Goal: Task Accomplishment & Management: Use online tool/utility

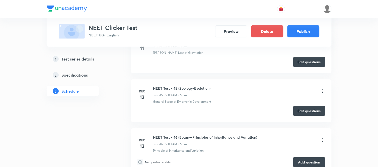
scroll to position [2476, 0]
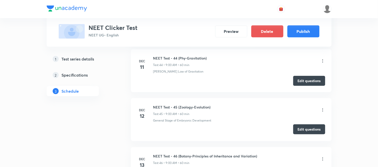
click at [310, 132] on button "Edit questions" at bounding box center [309, 129] width 32 height 10
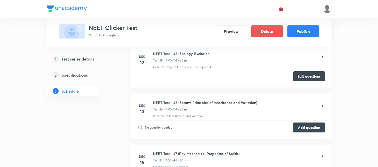
scroll to position [2532, 0]
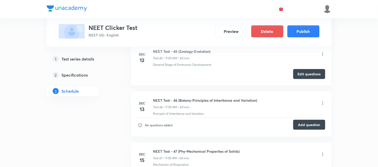
click at [311, 127] on button "Add question" at bounding box center [309, 125] width 32 height 10
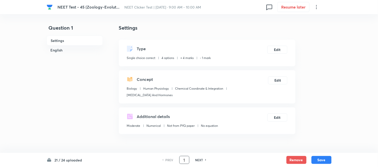
drag, startPoint x: 185, startPoint y: 159, endPoint x: 182, endPoint y: 160, distance: 2.6
click at [182, 160] on input "1" at bounding box center [184, 159] width 10 height 9
type input "20"
checkbox input "true"
checkbox input "false"
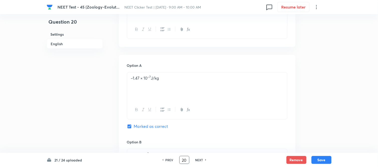
scroll to position [167, 0]
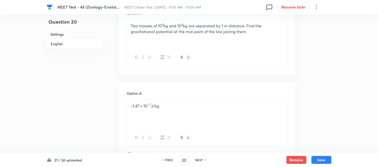
click at [201, 160] on h6 "NEXT" at bounding box center [199, 159] width 8 height 5
type input "21"
checkbox input "false"
checkbox input "true"
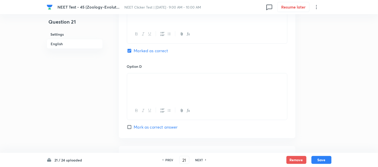
scroll to position [473, 0]
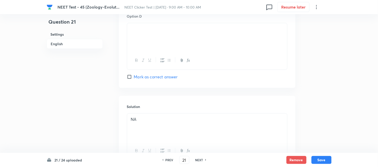
click at [199, 158] on h6 "NEXT" at bounding box center [199, 159] width 8 height 5
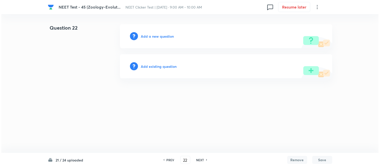
scroll to position [0, 0]
click at [170, 161] on h6 "PREV" at bounding box center [171, 159] width 8 height 5
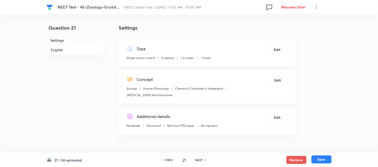
click at [321, 159] on button "Save" at bounding box center [321, 159] width 20 height 8
type input "22"
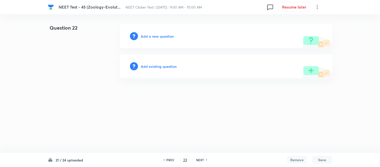
click at [160, 36] on h6 "Add a new question" at bounding box center [157, 36] width 33 height 5
click at [160, 36] on h6 "Choose a question type" at bounding box center [160, 36] width 39 height 5
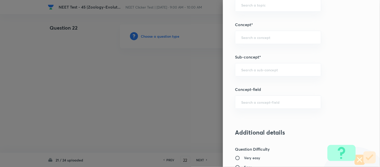
scroll to position [306, 0]
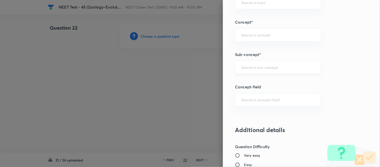
click at [272, 69] on input "text" at bounding box center [278, 67] width 74 height 5
drag, startPoint x: 257, startPoint y: 67, endPoint x: 219, endPoint y: 67, distance: 38.1
click at [223, 67] on div "Question settings Question type* Single choice correct Number of options* 2 3 4…" at bounding box center [301, 83] width 157 height 167
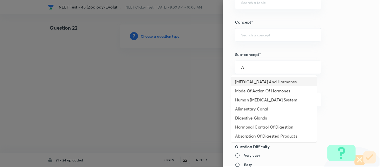
click at [275, 82] on li "Endocrine Glands And Hormones" at bounding box center [274, 81] width 86 height 9
type input "Endocrine Glands And Hormones"
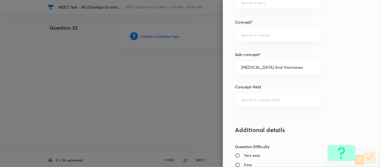
type input "Biology"
type input "Human Physiology"
type input "Chemical Coordinate & Integration"
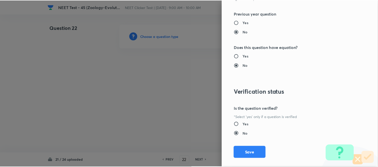
scroll to position [550, 0]
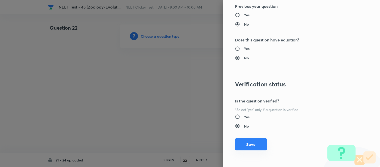
click at [248, 145] on button "Save" at bounding box center [251, 144] width 32 height 12
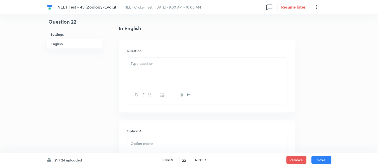
scroll to position [139, 0]
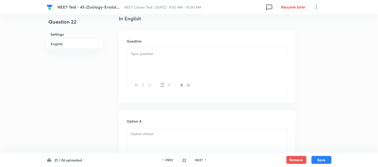
click at [189, 61] on div at bounding box center [207, 62] width 160 height 28
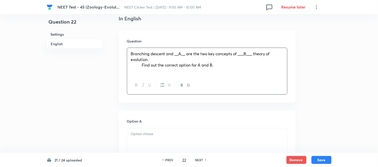
click at [142, 64] on span "Find out the correct option for A and B." at bounding box center [177, 64] width 71 height 5
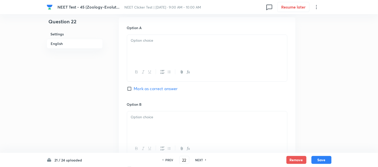
scroll to position [222, 0]
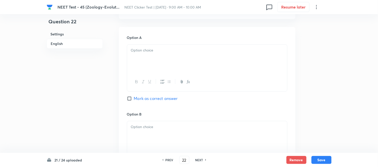
click at [164, 58] on div at bounding box center [207, 59] width 160 height 28
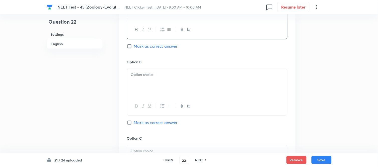
scroll to position [278, 0]
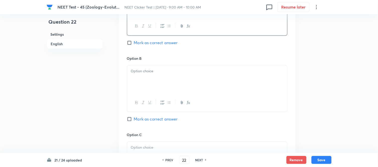
click at [171, 69] on p at bounding box center [207, 71] width 152 height 6
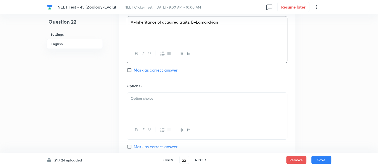
scroll to position [334, 0]
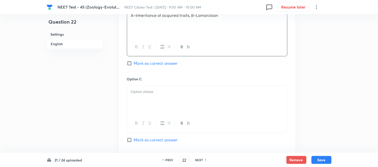
click at [176, 93] on p at bounding box center [207, 92] width 152 height 6
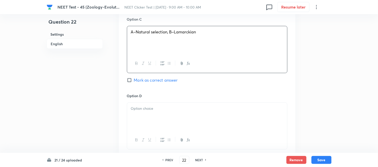
scroll to position [417, 0]
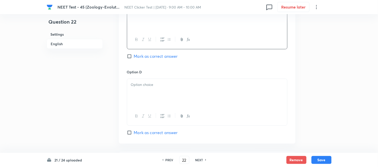
click at [163, 92] on div at bounding box center [207, 93] width 160 height 28
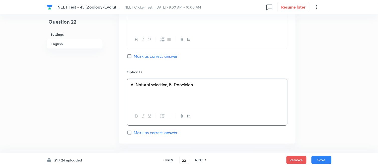
click at [128, 133] on input "Mark as correct answer" at bounding box center [130, 132] width 7 height 5
checkbox input "true"
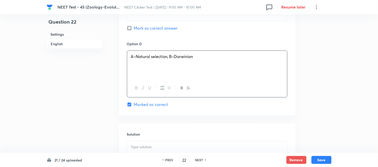
scroll to position [501, 0]
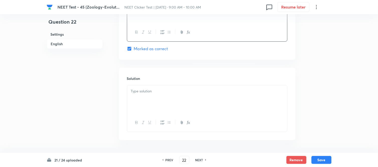
click at [167, 94] on p at bounding box center [207, 91] width 152 height 6
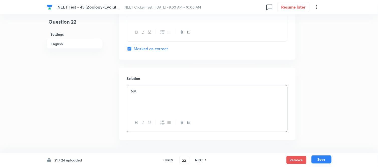
click at [322, 160] on button "Save" at bounding box center [321, 159] width 20 height 8
type input "23"
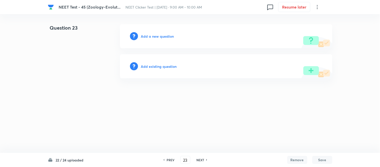
click at [152, 35] on h6 "Add a new question" at bounding box center [157, 36] width 33 height 5
click at [152, 35] on h6 "Choose a question type" at bounding box center [160, 36] width 39 height 5
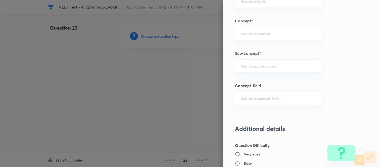
scroll to position [334, 0]
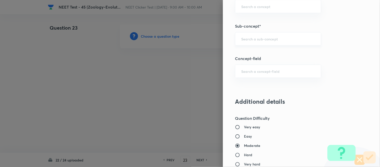
click at [267, 40] on input "text" at bounding box center [278, 38] width 74 height 5
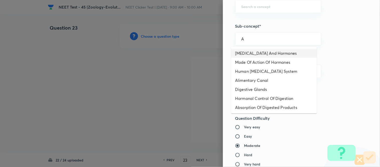
click at [258, 51] on li "[MEDICAL_DATA] And Hormones" at bounding box center [274, 53] width 86 height 9
type input "[MEDICAL_DATA] And Hormones"
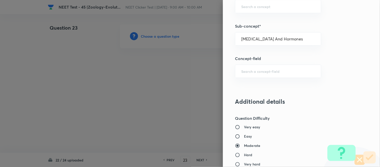
type input "Biology"
type input "Human Physiology"
type input "Chemical Coordinate & Integration"
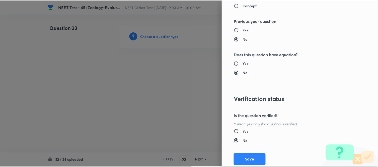
scroll to position [550, 0]
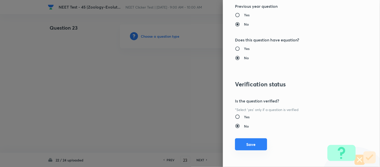
click at [250, 145] on button "Save" at bounding box center [251, 144] width 32 height 12
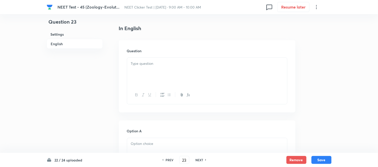
scroll to position [139, 0]
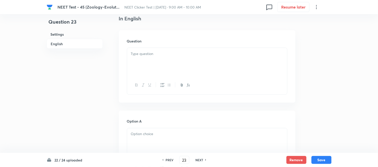
click at [213, 63] on div at bounding box center [207, 62] width 160 height 28
click at [214, 59] on div at bounding box center [207, 62] width 160 height 28
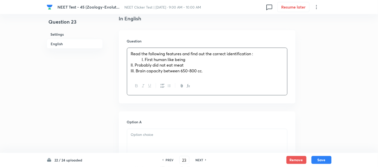
click at [142, 58] on span "I. First human like being" at bounding box center [164, 59] width 44 height 5
click at [143, 65] on span "II. Probably did not eat meat" at bounding box center [157, 64] width 53 height 5
click at [142, 70] on span "III. Brain capacity between 650-800 cc." at bounding box center [167, 70] width 72 height 5
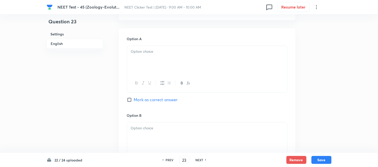
scroll to position [222, 0]
click at [164, 61] on div at bounding box center [207, 59] width 160 height 28
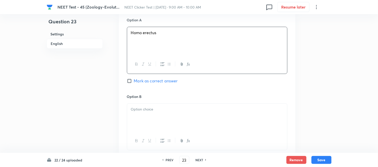
scroll to position [251, 0]
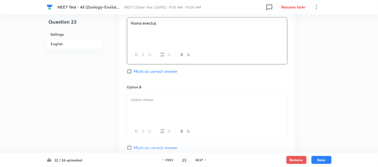
click at [172, 100] on p at bounding box center [207, 100] width 152 height 6
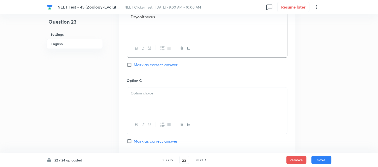
scroll to position [334, 0]
click at [196, 96] on div at bounding box center [207, 100] width 160 height 28
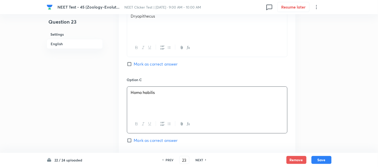
click at [132, 139] on input "Mark as correct answer" at bounding box center [130, 140] width 7 height 5
checkbox input "true"
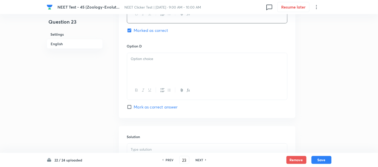
scroll to position [445, 0]
click at [176, 59] on p at bounding box center [207, 57] width 152 height 6
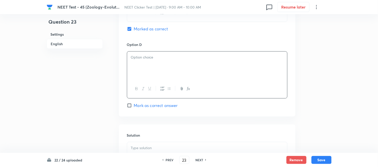
click at [154, 64] on div at bounding box center [207, 65] width 160 height 28
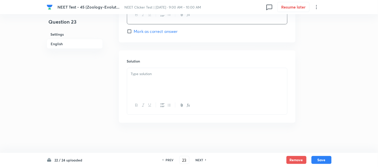
scroll to position [520, 0]
click at [166, 84] on div at bounding box center [207, 82] width 160 height 28
click at [322, 159] on button "Save" at bounding box center [321, 159] width 20 height 8
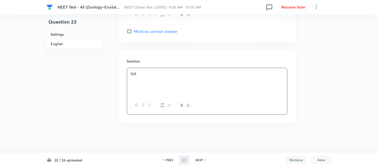
type input "24"
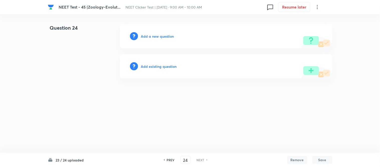
click at [151, 35] on h6 "Add a new question" at bounding box center [157, 36] width 33 height 5
click at [151, 35] on h6 "Choose a question type" at bounding box center [160, 36] width 39 height 5
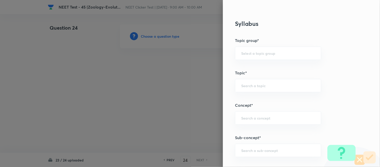
scroll to position [278, 0]
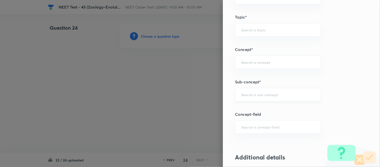
click at [277, 92] on input "text" at bounding box center [278, 94] width 74 height 5
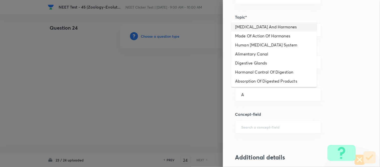
click at [253, 28] on li "[MEDICAL_DATA] And Hormones" at bounding box center [274, 26] width 86 height 9
type input "[MEDICAL_DATA] And Hormones"
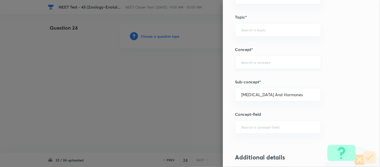
type input "Biology"
type input "Human Physiology"
type input "Chemical Coordinate & Integration"
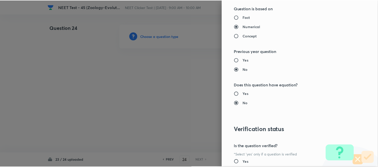
scroll to position [550, 0]
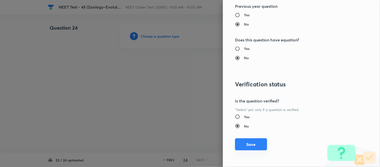
click at [247, 145] on button "Save" at bounding box center [251, 144] width 32 height 12
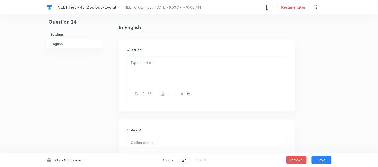
scroll to position [139, 0]
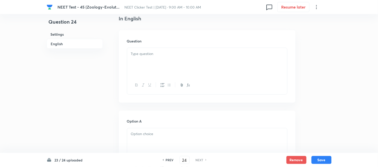
click at [187, 58] on div at bounding box center [207, 62] width 160 height 28
click at [168, 64] on div at bounding box center [207, 62] width 160 height 28
click at [162, 63] on div at bounding box center [207, 62] width 160 height 28
click at [172, 60] on div at bounding box center [207, 62] width 160 height 28
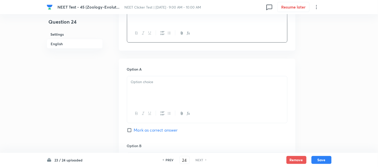
scroll to position [195, 0]
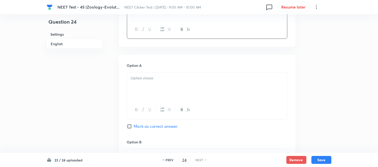
click at [172, 82] on div at bounding box center [207, 86] width 160 height 28
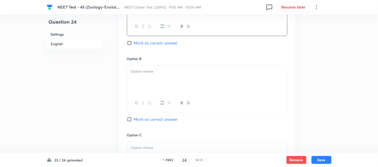
scroll to position [278, 0]
click at [174, 86] on div at bounding box center [207, 79] width 160 height 28
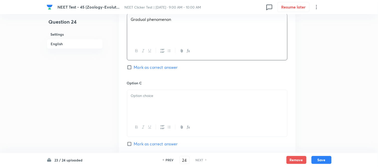
scroll to position [334, 0]
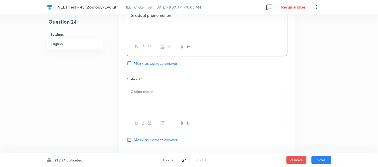
click at [152, 89] on p at bounding box center [207, 92] width 152 height 6
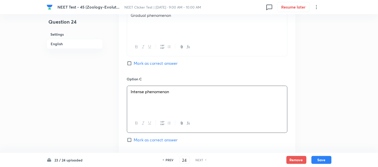
drag, startPoint x: 131, startPoint y: 64, endPoint x: 144, endPoint y: 72, distance: 15.2
click at [131, 63] on input "Mark as correct answer" at bounding box center [130, 63] width 7 height 5
checkbox input "true"
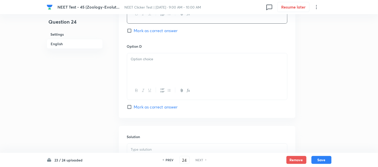
scroll to position [445, 0]
click at [160, 68] on div at bounding box center [207, 65] width 160 height 28
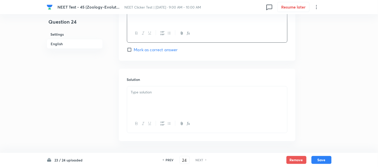
scroll to position [501, 0]
click at [169, 96] on div at bounding box center [207, 99] width 160 height 28
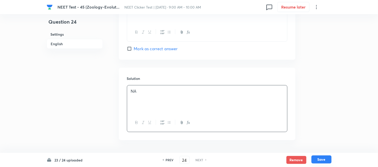
click at [321, 160] on button "Save" at bounding box center [321, 159] width 20 height 8
click at [321, 159] on button "Save" at bounding box center [321, 159] width 20 height 8
click at [323, 159] on button "Save" at bounding box center [321, 159] width 20 height 8
checkbox input "true"
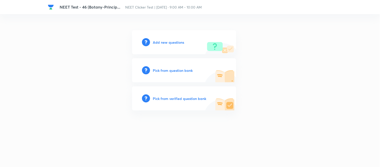
click at [163, 43] on h6 "Add new questions" at bounding box center [168, 42] width 31 height 5
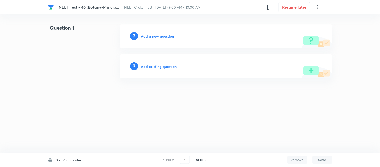
click at [152, 36] on h6 "Add a new question" at bounding box center [157, 36] width 33 height 5
click at [152, 36] on h6 "Choose a question type" at bounding box center [160, 36] width 39 height 5
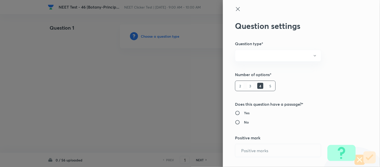
radio input "true"
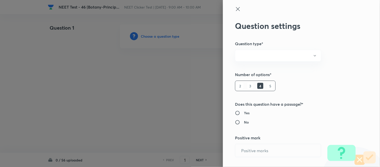
radio input "true"
type input "1"
type input "0"
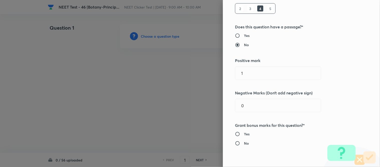
scroll to position [83, 0]
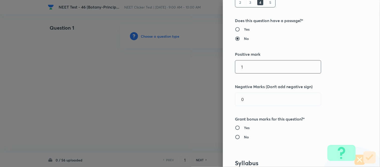
click at [235, 72] on div "1 ​" at bounding box center [278, 66] width 86 height 13
type input "4"
drag, startPoint x: 242, startPoint y: 98, endPoint x: 230, endPoint y: 104, distance: 13.8
click at [230, 104] on div "Question settings Question type* Single choice correct Number of options* 2 3 4…" at bounding box center [301, 83] width 157 height 167
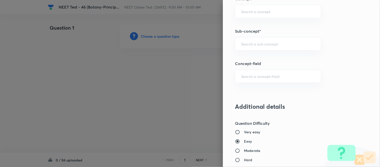
scroll to position [334, 0]
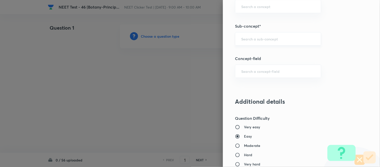
type input "1"
click at [264, 39] on input "text" at bounding box center [278, 38] width 74 height 5
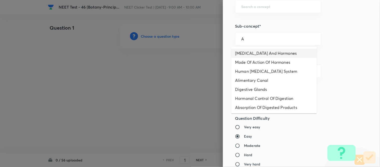
click at [251, 52] on li "Endocrine Glands And Hormones" at bounding box center [274, 53] width 86 height 9
type input "Endocrine Glands And Hormones"
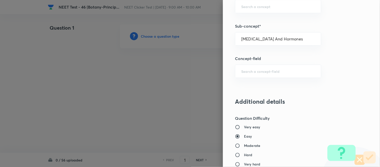
type input "Biology"
type input "Human Physiology"
type input "Chemical Coordinate & Integration"
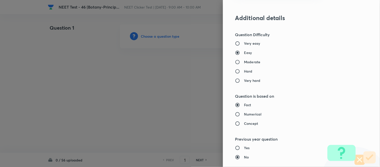
click at [246, 63] on h6 "Moderate" at bounding box center [252, 61] width 16 height 5
click at [244, 63] on input "Moderate" at bounding box center [239, 61] width 9 height 5
radio input "true"
radio input "false"
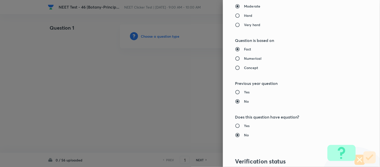
click at [246, 59] on h6 "Numerical" at bounding box center [253, 58] width 18 height 5
click at [244, 59] on input "Numerical" at bounding box center [239, 58] width 9 height 5
radio input "true"
radio input "false"
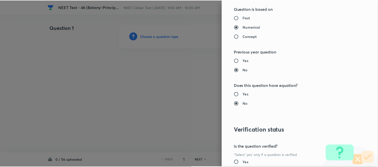
scroll to position [550, 0]
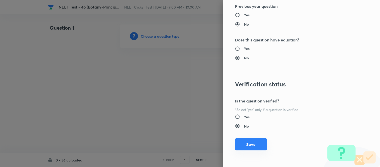
click at [249, 145] on button "Save" at bounding box center [251, 144] width 32 height 12
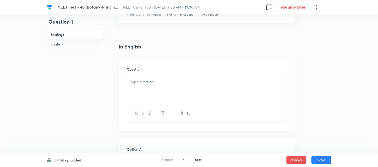
scroll to position [139, 0]
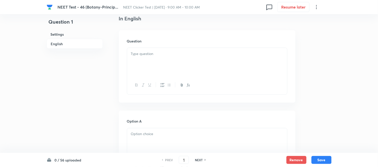
click at [177, 59] on div at bounding box center [207, 62] width 160 height 28
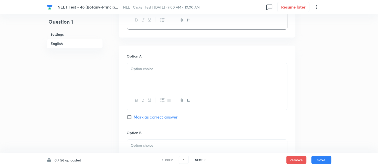
scroll to position [222, 0]
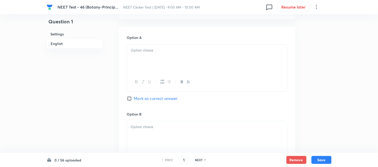
click at [167, 58] on div at bounding box center [207, 59] width 160 height 28
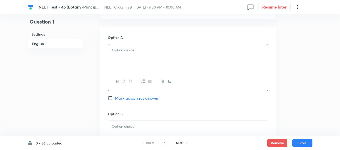
drag, startPoint x: 167, startPoint y: 58, endPoint x: 151, endPoint y: 53, distance: 17.5
click at [151, 53] on p at bounding box center [188, 50] width 152 height 6
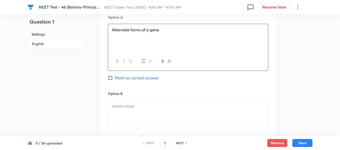
scroll to position [273, 0]
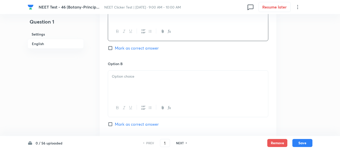
click at [130, 78] on p at bounding box center [188, 77] width 152 height 6
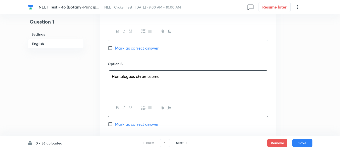
click at [112, 48] on input "Mark as correct answer" at bounding box center [111, 48] width 7 height 5
checkbox input "true"
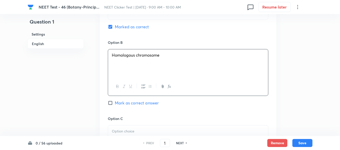
scroll to position [323, 0]
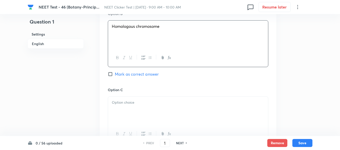
click at [140, 105] on p at bounding box center [188, 103] width 152 height 6
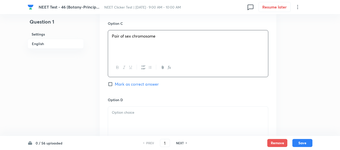
scroll to position [398, 0]
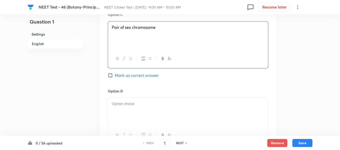
click at [149, 107] on div at bounding box center [188, 112] width 160 height 28
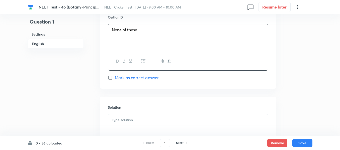
scroll to position [473, 0]
click at [132, 116] on p at bounding box center [188, 119] width 152 height 6
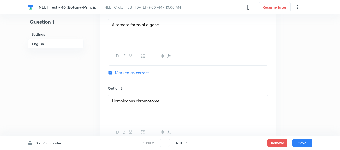
scroll to position [248, 0]
click at [304, 142] on button "Save" at bounding box center [302, 143] width 20 height 8
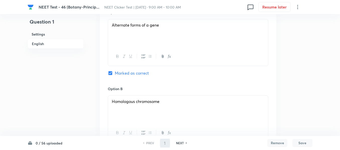
type input "2"
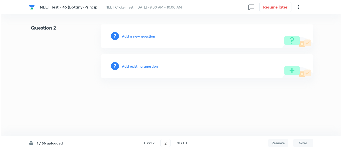
scroll to position [0, 0]
click at [133, 36] on h6 "Add a new question" at bounding box center [138, 36] width 33 height 5
click at [133, 36] on h6 "Choose a question type" at bounding box center [141, 36] width 39 height 5
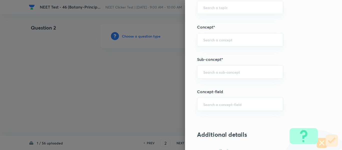
scroll to position [326, 0]
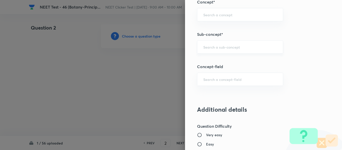
click at [228, 48] on input "text" at bounding box center [240, 47] width 74 height 5
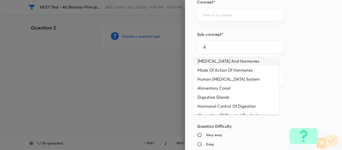
click at [217, 60] on li "Endocrine Glands And Hormones" at bounding box center [237, 61] width 86 height 9
type input "Endocrine Glands And Hormones"
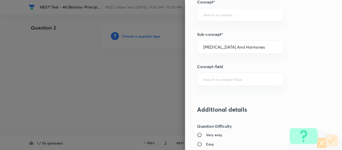
type input "Biology"
type input "Human Physiology"
type input "Chemical Coordinate & Integration"
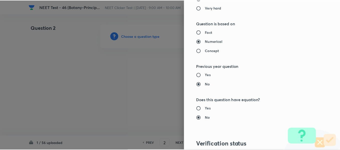
scroll to position [567, 0]
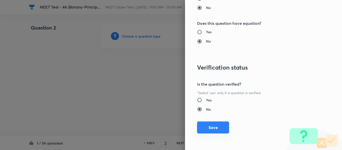
click at [210, 125] on button "Save" at bounding box center [213, 128] width 32 height 12
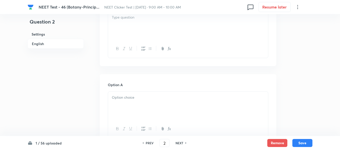
scroll to position [150, 0]
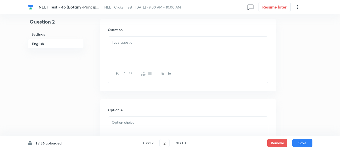
click at [157, 49] on div at bounding box center [188, 51] width 160 height 28
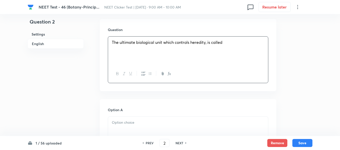
scroll to position [200, 0]
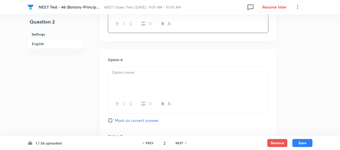
click at [157, 71] on p at bounding box center [188, 73] width 152 height 6
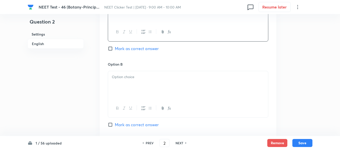
scroll to position [276, 0]
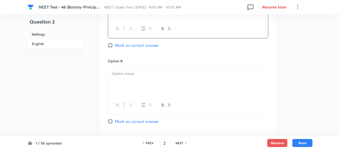
click at [150, 77] on div at bounding box center [188, 82] width 160 height 28
click at [160, 81] on div at bounding box center [188, 83] width 160 height 28
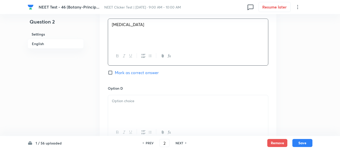
click at [128, 99] on p at bounding box center [188, 101] width 152 height 6
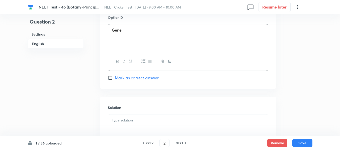
scroll to position [476, 0]
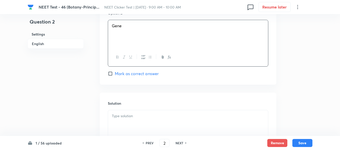
click at [111, 74] on input "Mark as correct answer" at bounding box center [111, 73] width 7 height 5
checkbox input "true"
click at [158, 122] on div at bounding box center [188, 124] width 160 height 28
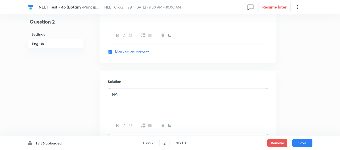
scroll to position [535, 0]
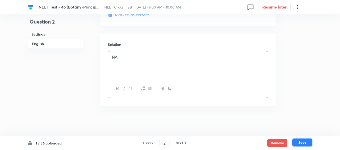
click at [302, 144] on button "Save" at bounding box center [302, 143] width 20 height 8
type input "3"
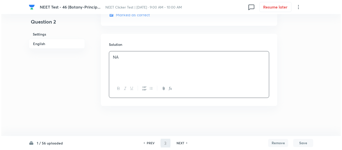
scroll to position [0, 0]
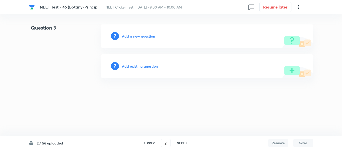
click at [133, 37] on h6 "Add a new question" at bounding box center [138, 36] width 33 height 5
click at [133, 37] on h6 "Choose a question type" at bounding box center [141, 36] width 39 height 5
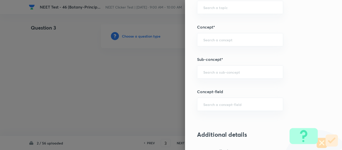
scroll to position [326, 0]
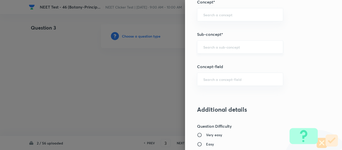
click at [243, 46] on input "text" at bounding box center [240, 47] width 74 height 5
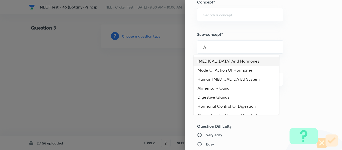
click at [215, 62] on li "[MEDICAL_DATA] And Hormones" at bounding box center [237, 61] width 86 height 9
type input "[MEDICAL_DATA] And Hormones"
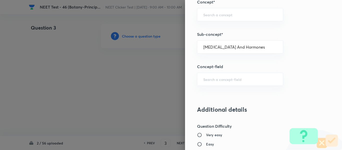
type input "Biology"
type input "Human Physiology"
type input "Chemical Coordinate & Integration"
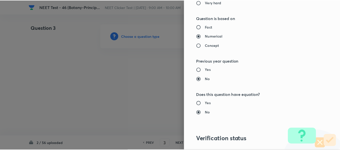
scroll to position [567, 0]
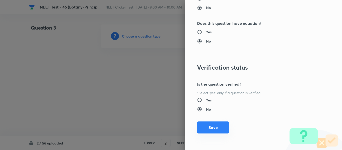
click at [205, 126] on button "Save" at bounding box center [213, 128] width 32 height 12
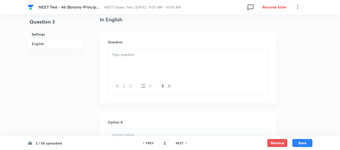
scroll to position [150, 0]
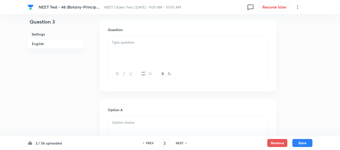
click at [156, 51] on div at bounding box center [188, 51] width 160 height 28
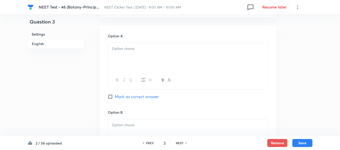
scroll to position [226, 0]
click at [145, 49] on p at bounding box center [188, 48] width 152 height 6
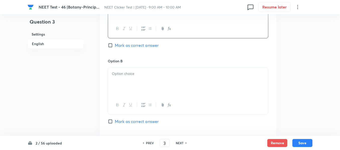
scroll to position [301, 0]
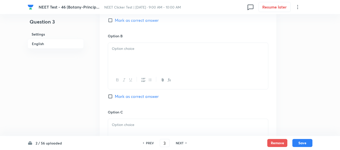
click at [162, 52] on div at bounding box center [188, 57] width 160 height 28
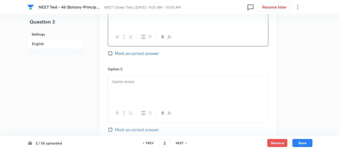
scroll to position [351, 0]
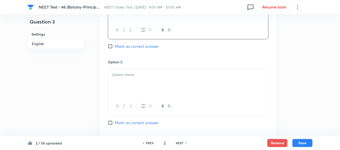
click at [157, 75] on p at bounding box center [188, 75] width 152 height 6
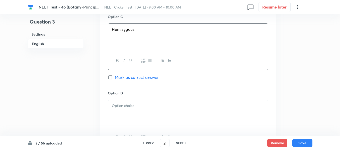
scroll to position [426, 0]
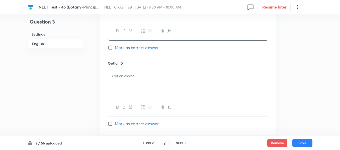
click at [145, 80] on div at bounding box center [188, 84] width 160 height 28
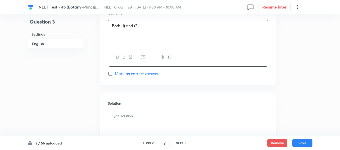
drag, startPoint x: 112, startPoint y: 72, endPoint x: 115, endPoint y: 77, distance: 5.6
click at [112, 72] on input "Mark as correct answer" at bounding box center [111, 73] width 7 height 5
checkbox input "true"
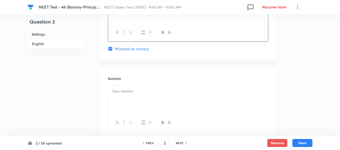
scroll to position [501, 0]
click at [144, 92] on p at bounding box center [188, 91] width 152 height 6
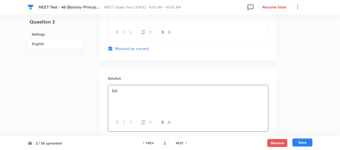
click at [307, 145] on button "Save" at bounding box center [302, 143] width 20 height 8
type input "4"
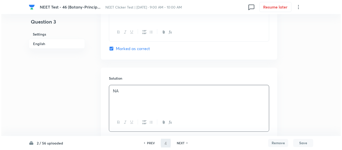
scroll to position [0, 0]
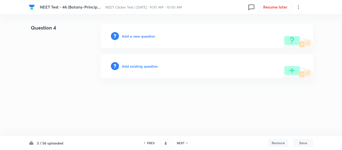
click at [132, 36] on h6 "Add a new question" at bounding box center [138, 36] width 33 height 5
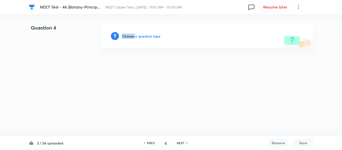
click at [132, 36] on h6 "Choose a question type" at bounding box center [141, 36] width 39 height 5
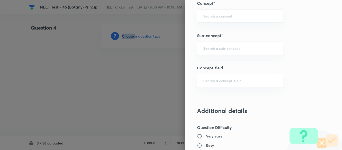
scroll to position [326, 0]
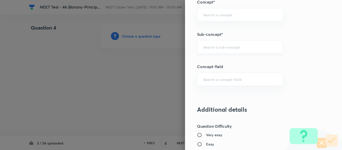
click at [228, 46] on input "text" at bounding box center [240, 47] width 74 height 5
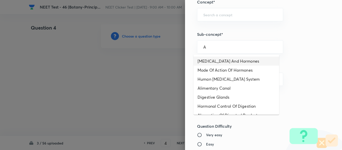
click at [215, 61] on li "[MEDICAL_DATA] And Hormones" at bounding box center [237, 61] width 86 height 9
type input "[MEDICAL_DATA] And Hormones"
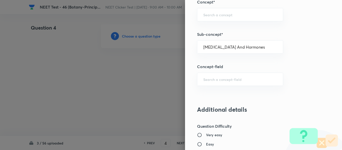
type input "Biology"
type input "Human Physiology"
type input "Chemical Coordinate & Integration"
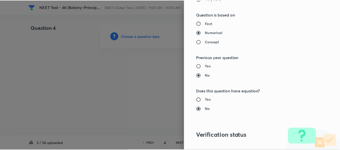
scroll to position [567, 0]
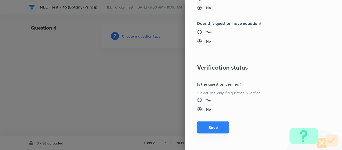
click at [209, 127] on button "Save" at bounding box center [213, 128] width 32 height 12
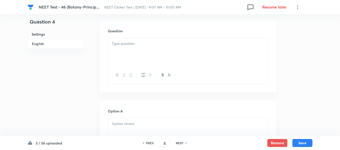
scroll to position [150, 0]
click at [148, 49] on div at bounding box center [188, 51] width 160 height 28
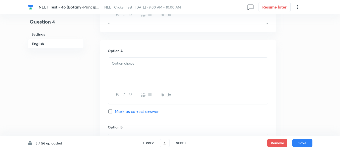
scroll to position [226, 0]
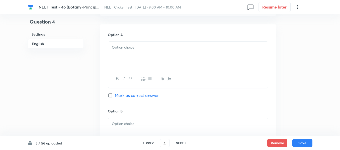
click at [151, 56] on div at bounding box center [188, 56] width 160 height 28
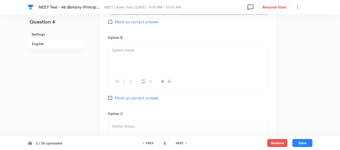
scroll to position [301, 0]
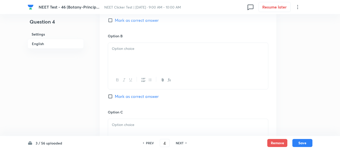
click at [146, 53] on div at bounding box center [188, 57] width 160 height 28
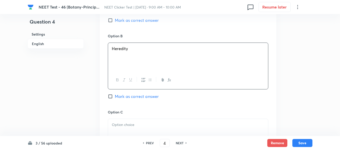
click at [111, 98] on input "Mark as correct answer" at bounding box center [111, 96] width 7 height 5
checkbox input "true"
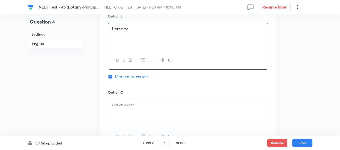
scroll to position [351, 0]
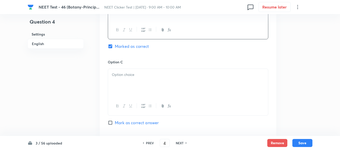
click at [146, 76] on p at bounding box center [188, 75] width 152 height 6
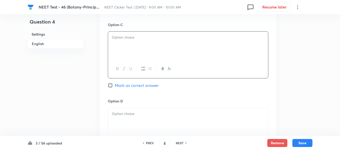
scroll to position [426, 0]
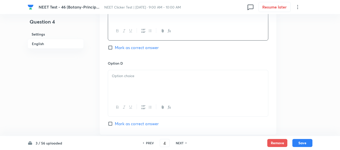
click at [151, 79] on div at bounding box center [188, 84] width 160 height 28
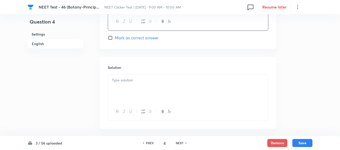
scroll to position [526, 0]
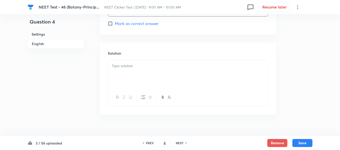
click at [144, 68] on p at bounding box center [188, 66] width 152 height 6
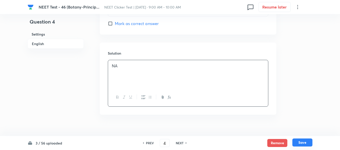
click at [298, 142] on button "Save" at bounding box center [302, 143] width 20 height 8
type input "5"
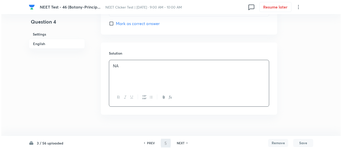
scroll to position [0, 0]
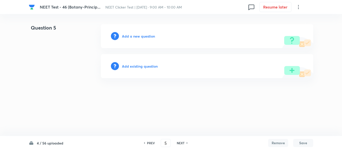
click at [130, 36] on h6 "Add a new question" at bounding box center [138, 36] width 33 height 5
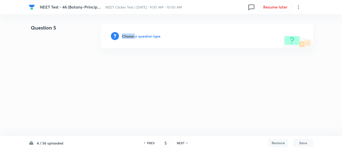
click at [130, 36] on h6 "Choose a question type" at bounding box center [141, 36] width 39 height 5
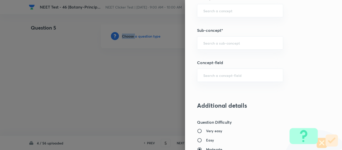
scroll to position [337, 0]
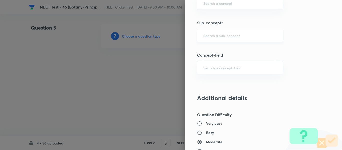
click at [223, 37] on input "text" at bounding box center [240, 35] width 74 height 5
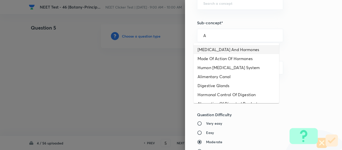
click at [216, 49] on li "[MEDICAL_DATA] And Hormones" at bounding box center [237, 49] width 86 height 9
type input "[MEDICAL_DATA] And Hormones"
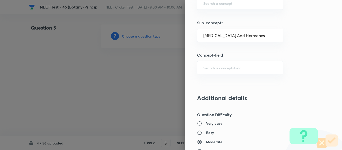
type input "Biology"
type input "Human Physiology"
type input "Chemical Coordinate & Integration"
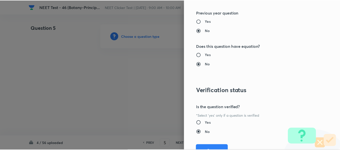
scroll to position [567, 0]
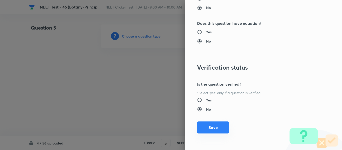
click at [205, 130] on button "Save" at bounding box center [213, 128] width 32 height 12
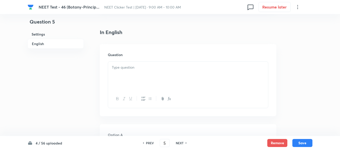
scroll to position [150, 0]
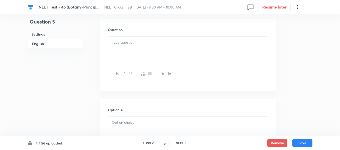
click at [162, 45] on p at bounding box center [188, 43] width 152 height 6
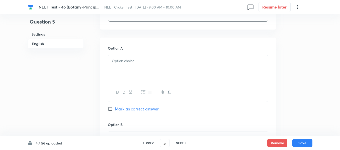
scroll to position [226, 0]
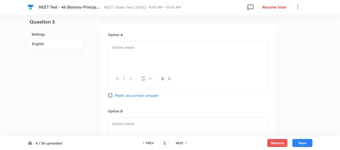
click at [139, 59] on div at bounding box center [188, 56] width 160 height 28
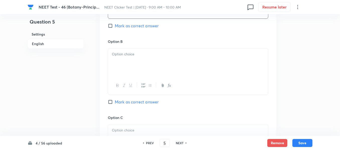
scroll to position [301, 0]
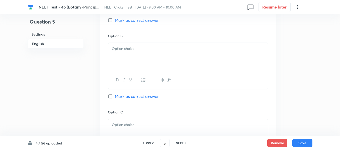
click at [159, 60] on div at bounding box center [188, 57] width 160 height 28
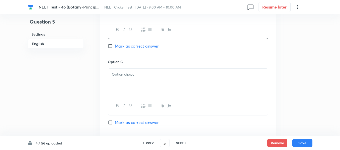
scroll to position [376, 0]
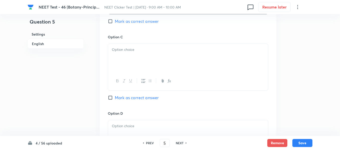
click at [156, 58] on div at bounding box center [188, 58] width 160 height 28
click at [159, 59] on div at bounding box center [188, 59] width 160 height 28
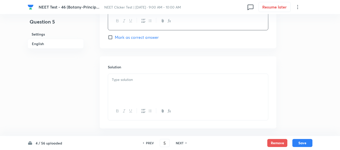
scroll to position [526, 0]
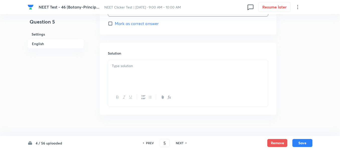
click at [138, 75] on div at bounding box center [188, 74] width 160 height 28
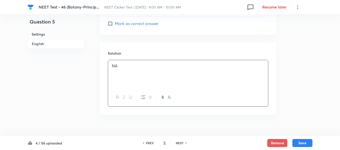
scroll to position [476, 0]
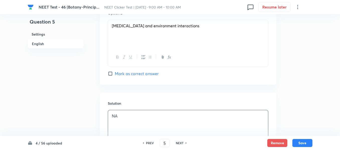
click at [113, 73] on input "Mark as correct answer" at bounding box center [111, 73] width 7 height 5
checkbox input "true"
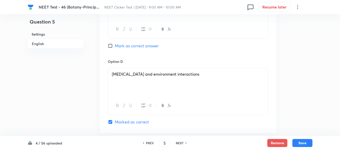
scroll to position [426, 0]
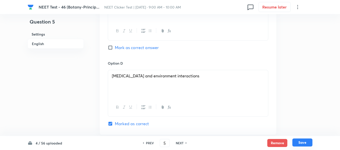
click at [303, 143] on button "Save" at bounding box center [302, 143] width 20 height 8
type input "6"
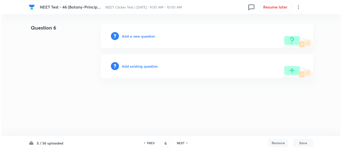
scroll to position [0, 0]
click at [133, 37] on h6 "Add a new question" at bounding box center [138, 36] width 33 height 5
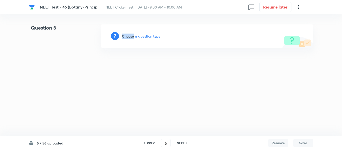
click at [133, 37] on h6 "Choose a question type" at bounding box center [141, 36] width 39 height 5
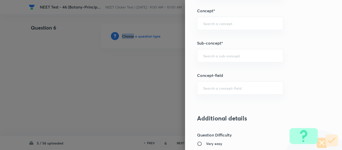
scroll to position [319, 0]
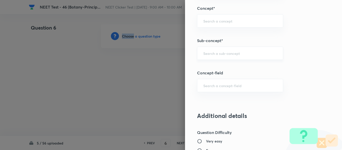
click at [228, 49] on div "​" at bounding box center [240, 53] width 86 height 13
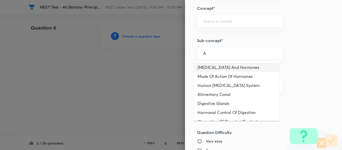
click at [213, 66] on li "[MEDICAL_DATA] And Hormones" at bounding box center [237, 67] width 86 height 9
type input "[MEDICAL_DATA] And Hormones"
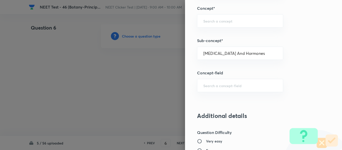
type input "Biology"
type input "Human Physiology"
type input "Chemical Coordinate & Integration"
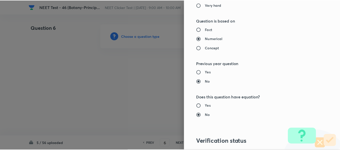
scroll to position [567, 0]
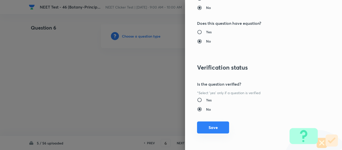
click at [214, 127] on button "Save" at bounding box center [213, 128] width 32 height 12
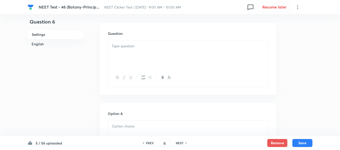
scroll to position [150, 0]
click at [137, 48] on div at bounding box center [188, 51] width 160 height 28
click at [164, 56] on div at bounding box center [188, 56] width 160 height 28
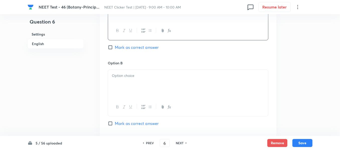
scroll to position [276, 0]
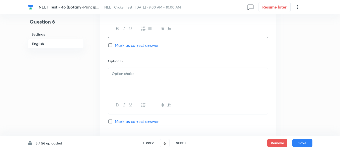
click at [147, 72] on p at bounding box center [188, 74] width 152 height 6
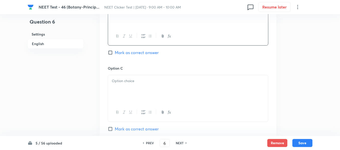
scroll to position [351, 0]
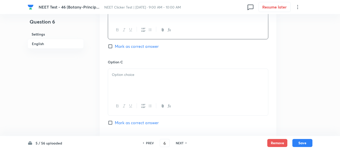
click at [142, 80] on div at bounding box center [188, 83] width 160 height 28
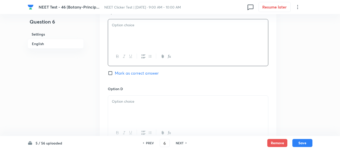
scroll to position [401, 0]
click at [145, 100] on p at bounding box center [188, 101] width 152 height 6
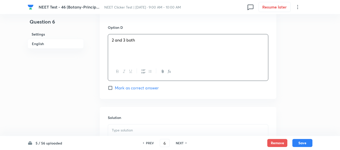
scroll to position [476, 0]
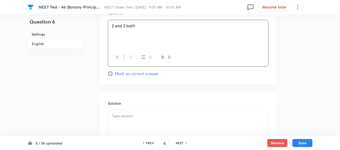
click at [112, 74] on input "Mark as correct answer" at bounding box center [111, 73] width 7 height 5
checkbox input "true"
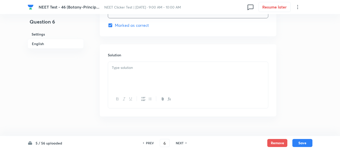
scroll to position [526, 0]
click at [159, 70] on div at bounding box center [188, 74] width 160 height 28
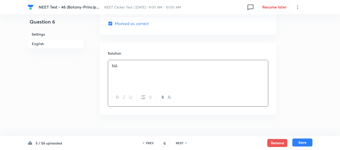
click at [301, 141] on button "Save" at bounding box center [302, 143] width 20 height 8
type input "7"
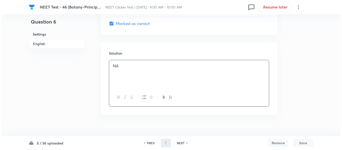
scroll to position [0, 0]
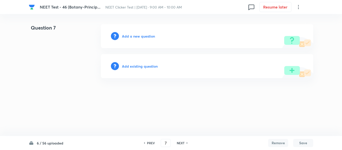
click at [131, 37] on h6 "Add a new question" at bounding box center [138, 36] width 33 height 5
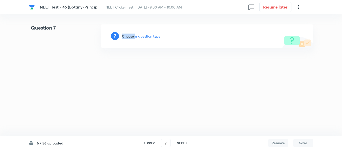
click at [131, 37] on h6 "Choose a question type" at bounding box center [141, 36] width 39 height 5
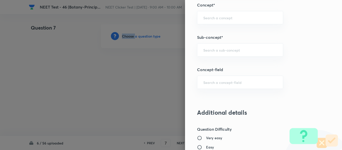
scroll to position [326, 0]
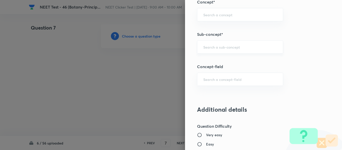
click at [234, 45] on input "text" at bounding box center [240, 47] width 74 height 5
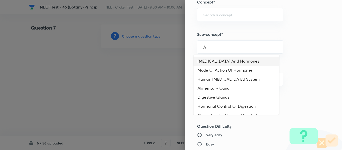
click at [227, 60] on li "[MEDICAL_DATA] And Hormones" at bounding box center [237, 61] width 86 height 9
type input "[MEDICAL_DATA] And Hormones"
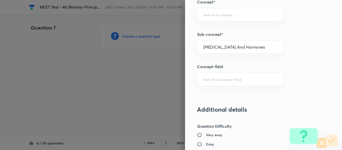
type input "Biology"
type input "Human Physiology"
type input "Chemical Coordinate & Integration"
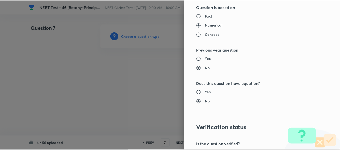
scroll to position [567, 0]
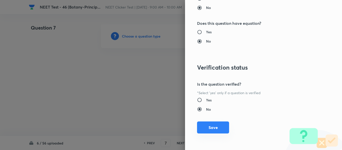
click at [209, 126] on button "Save" at bounding box center [213, 128] width 32 height 12
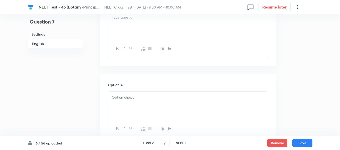
click at [174, 33] on div at bounding box center [188, 26] width 160 height 28
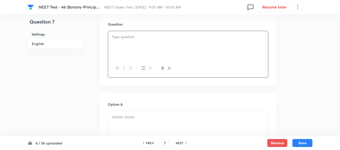
scroll to position [150, 0]
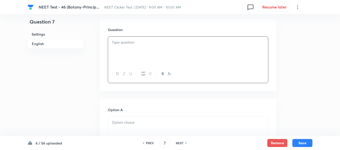
click at [194, 48] on div at bounding box center [188, 51] width 160 height 28
click at [143, 55] on div at bounding box center [188, 51] width 160 height 28
click at [147, 51] on div at bounding box center [188, 51] width 160 height 28
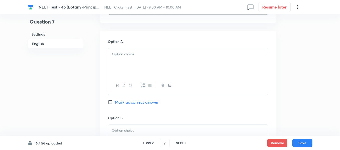
scroll to position [226, 0]
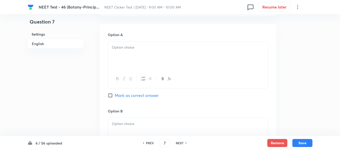
click at [201, 47] on p at bounding box center [188, 48] width 152 height 6
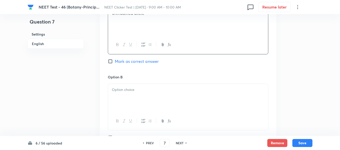
scroll to position [276, 0]
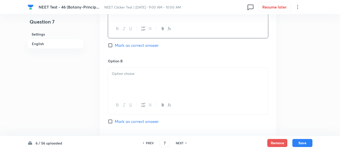
click at [158, 74] on p at bounding box center [188, 74] width 152 height 6
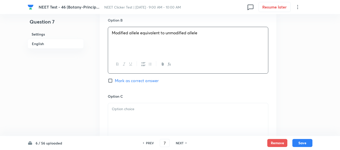
scroll to position [351, 0]
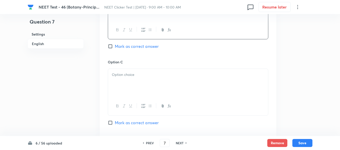
click at [160, 77] on p at bounding box center [188, 75] width 152 height 6
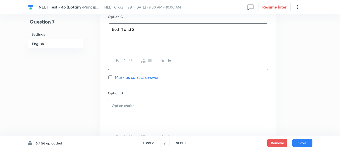
scroll to position [401, 0]
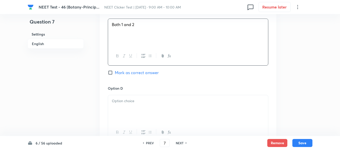
click at [149, 99] on p at bounding box center [188, 101] width 152 height 6
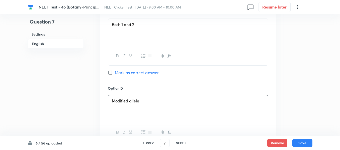
click at [110, 73] on input "Mark as correct answer" at bounding box center [111, 72] width 7 height 5
checkbox input "true"
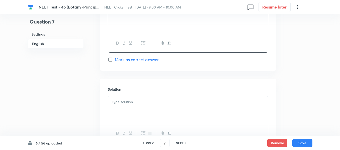
scroll to position [501, 0]
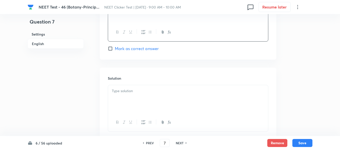
click at [147, 98] on div at bounding box center [188, 99] width 160 height 28
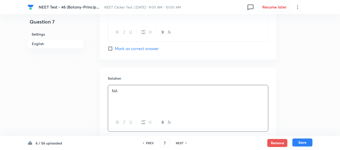
click at [303, 145] on button "Save" at bounding box center [302, 143] width 20 height 8
type input "8"
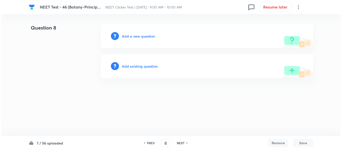
scroll to position [0, 0]
click at [132, 37] on h6 "Add a new question" at bounding box center [138, 36] width 33 height 5
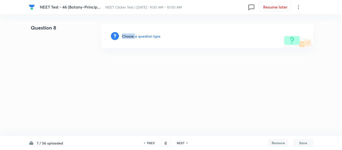
click at [132, 37] on h6 "Choose a question type" at bounding box center [141, 36] width 39 height 5
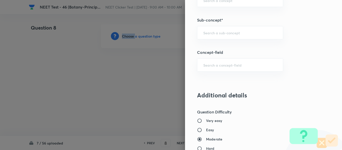
scroll to position [345, 0]
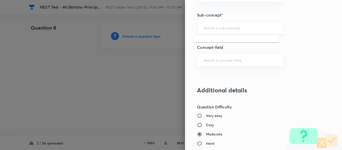
click at [223, 26] on input "text" at bounding box center [240, 27] width 74 height 5
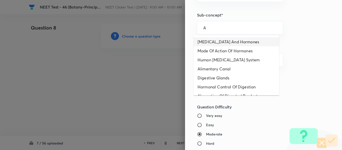
click at [212, 43] on li "[MEDICAL_DATA] And Hormones" at bounding box center [237, 41] width 86 height 9
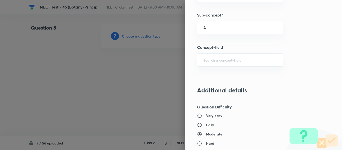
type input "[MEDICAL_DATA] And Hormones"
type input "Biology"
type input "Human Physiology"
type input "Chemical Coordinate & Integration"
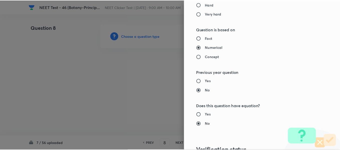
scroll to position [567, 0]
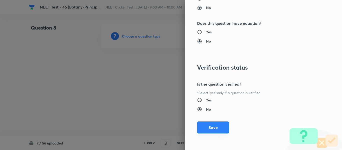
click at [204, 127] on button "Save" at bounding box center [213, 128] width 32 height 12
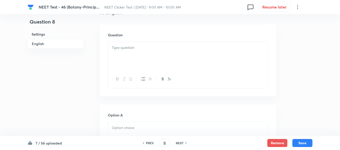
scroll to position [150, 0]
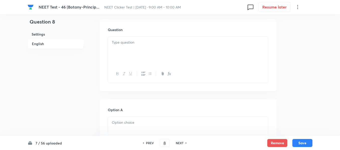
click at [155, 50] on div at bounding box center [188, 51] width 160 height 28
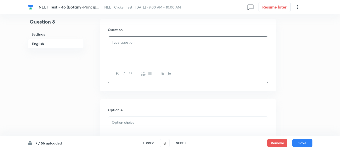
click at [156, 54] on div at bounding box center [188, 51] width 160 height 28
click at [156, 51] on div at bounding box center [188, 51] width 160 height 28
click at [146, 46] on div at bounding box center [188, 51] width 160 height 28
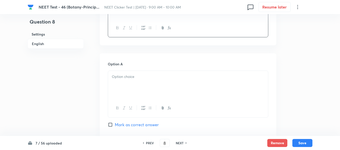
scroll to position [200, 0]
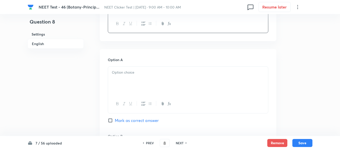
click at [165, 78] on div at bounding box center [188, 81] width 160 height 28
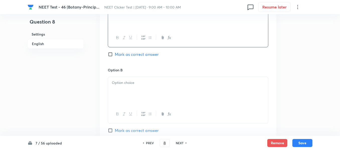
scroll to position [276, 0]
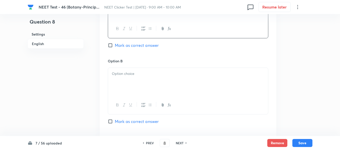
click at [151, 74] on p at bounding box center [188, 74] width 152 height 6
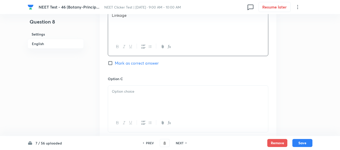
scroll to position [351, 0]
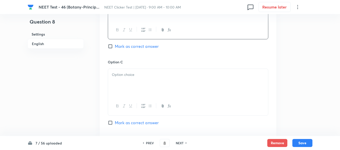
click at [167, 76] on p at bounding box center [188, 75] width 152 height 6
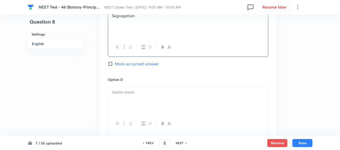
scroll to position [426, 0]
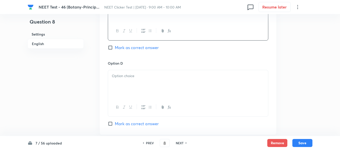
click at [112, 48] on input "Mark as correct answer" at bounding box center [111, 47] width 7 height 5
checkbox input "true"
click at [148, 73] on p at bounding box center [188, 76] width 152 height 6
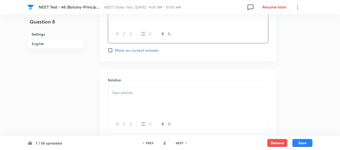
scroll to position [501, 0]
click at [137, 90] on p at bounding box center [188, 91] width 152 height 6
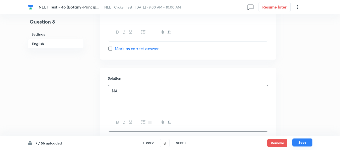
click at [301, 142] on button "Save" at bounding box center [302, 143] width 20 height 8
type input "9"
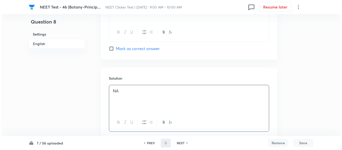
scroll to position [0, 0]
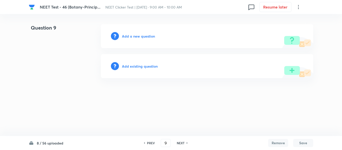
click at [134, 37] on h6 "Add a new question" at bounding box center [138, 36] width 33 height 5
click at [134, 35] on h6 "Choose a question type" at bounding box center [141, 36] width 39 height 5
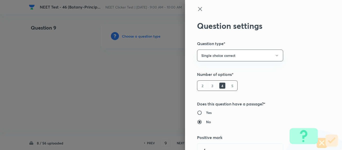
click at [134, 35] on div at bounding box center [171, 75] width 342 height 150
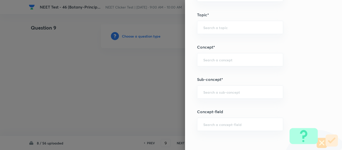
scroll to position [301, 0]
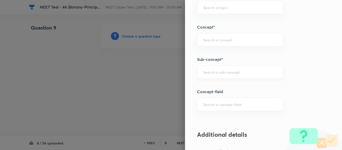
click at [235, 75] on div "​" at bounding box center [240, 71] width 86 height 13
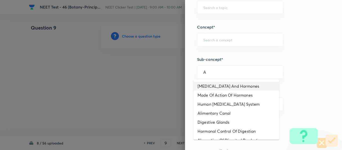
click at [225, 88] on li "[MEDICAL_DATA] And Hormones" at bounding box center [237, 86] width 86 height 9
type input "[MEDICAL_DATA] And Hormones"
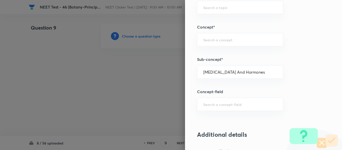
type input "Biology"
type input "Human Physiology"
type input "Chemical Coordinate & Integration"
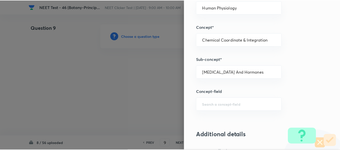
scroll to position [567, 0]
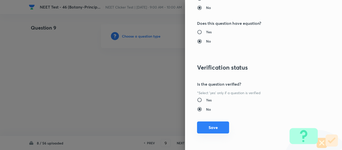
click at [212, 128] on button "Save" at bounding box center [213, 128] width 32 height 12
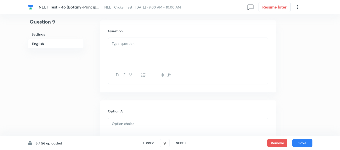
scroll to position [150, 0]
click at [158, 47] on div at bounding box center [188, 51] width 160 height 28
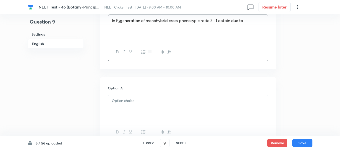
scroll to position [200, 0]
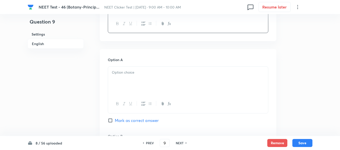
click at [156, 75] on p at bounding box center [188, 73] width 152 height 6
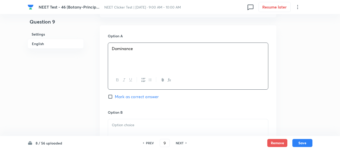
scroll to position [276, 0]
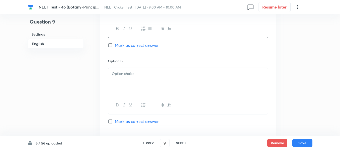
click at [153, 75] on p at bounding box center [188, 74] width 152 height 6
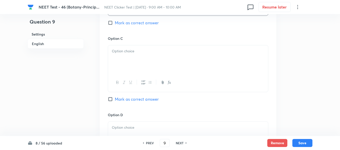
scroll to position [376, 0]
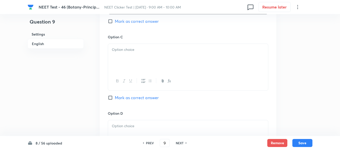
click at [189, 57] on div at bounding box center [188, 58] width 160 height 28
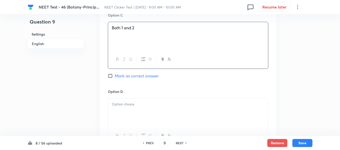
scroll to position [426, 0]
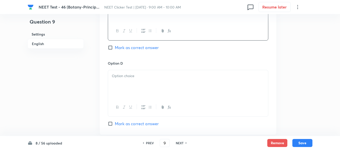
click at [141, 86] on div at bounding box center [188, 84] width 160 height 28
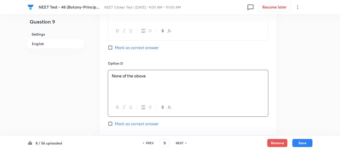
click at [113, 47] on input "Mark as correct answer" at bounding box center [111, 47] width 7 height 5
checkbox input "true"
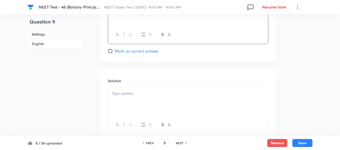
scroll to position [526, 0]
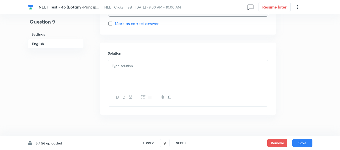
click at [132, 72] on div at bounding box center [188, 74] width 160 height 28
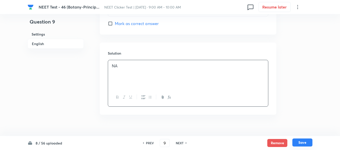
click at [300, 142] on button "Save" at bounding box center [302, 143] width 20 height 8
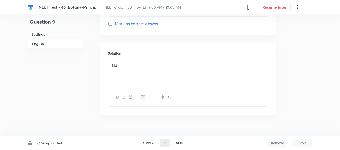
type input "10"
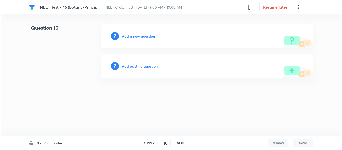
scroll to position [0, 0]
click at [126, 37] on h6 "Add a new question" at bounding box center [138, 36] width 33 height 5
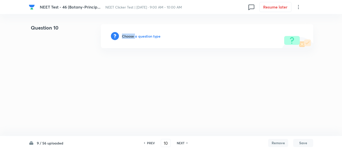
click at [126, 37] on h6 "Choose a question type" at bounding box center [141, 36] width 39 height 5
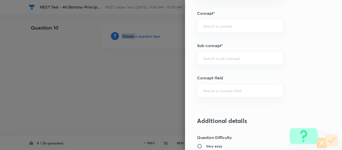
scroll to position [316, 0]
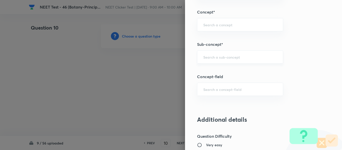
click at [212, 56] on input "text" at bounding box center [240, 57] width 74 height 5
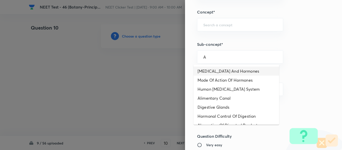
click at [208, 71] on li "[MEDICAL_DATA] And Hormones" at bounding box center [237, 71] width 86 height 9
type input "[MEDICAL_DATA] And Hormones"
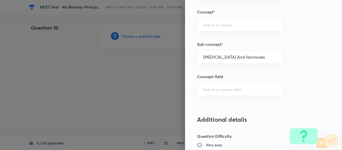
type input "Biology"
type input "Human Physiology"
type input "Chemical Coordinate & Integration"
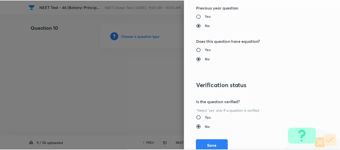
scroll to position [567, 0]
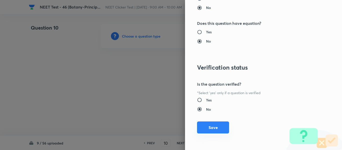
click at [213, 128] on button "Save" at bounding box center [213, 128] width 32 height 12
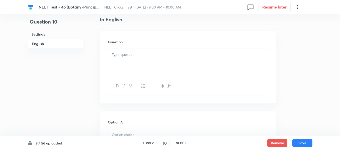
scroll to position [150, 0]
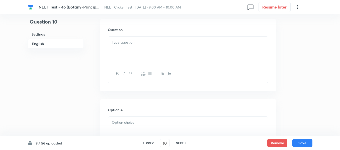
click at [161, 52] on div at bounding box center [188, 51] width 160 height 28
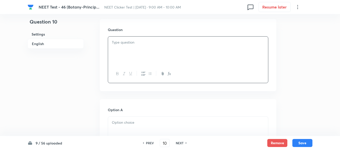
click at [169, 53] on div at bounding box center [188, 51] width 160 height 28
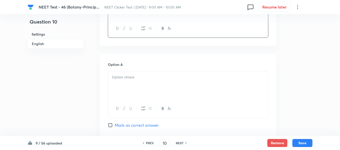
scroll to position [200, 0]
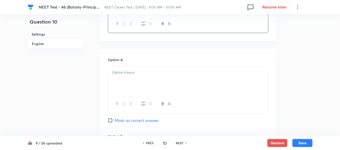
click at [169, 70] on p at bounding box center [188, 73] width 152 height 6
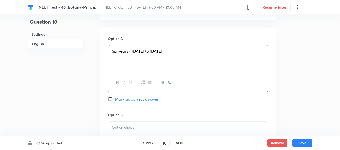
scroll to position [251, 0]
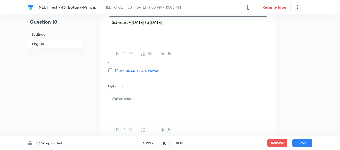
click at [143, 99] on p at bounding box center [188, 99] width 152 height 6
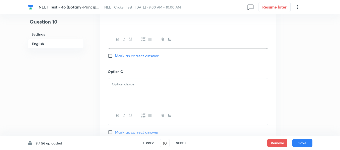
scroll to position [351, 0]
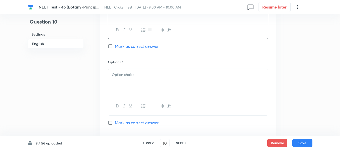
click at [164, 83] on div at bounding box center [188, 83] width 160 height 28
click at [150, 74] on p at bounding box center [188, 76] width 152 height 6
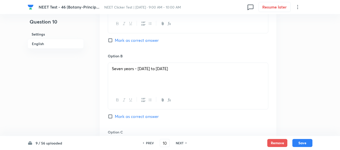
scroll to position [276, 0]
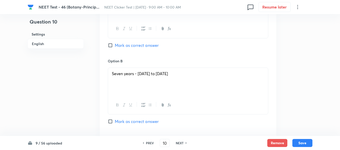
click at [113, 121] on input "Mark as correct answer" at bounding box center [111, 121] width 7 height 5
checkbox input "true"
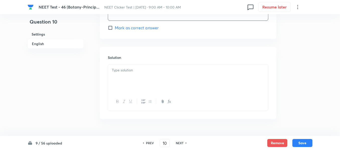
scroll to position [526, 0]
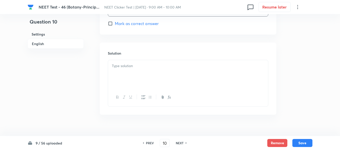
click at [156, 70] on div at bounding box center [188, 74] width 160 height 28
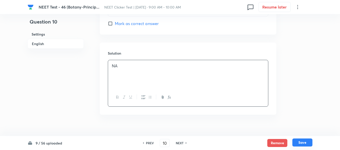
click at [299, 143] on button "Save" at bounding box center [302, 143] width 20 height 8
type input "11"
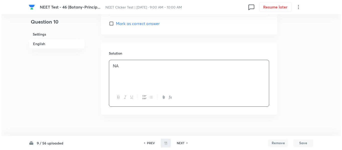
scroll to position [0, 0]
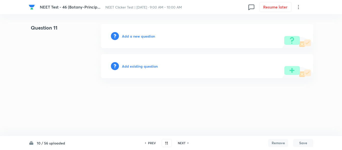
click at [132, 36] on h6 "Add a new question" at bounding box center [138, 36] width 33 height 5
click at [132, 36] on h6 "Choose a question type" at bounding box center [141, 36] width 39 height 5
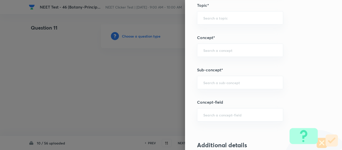
scroll to position [297, 0]
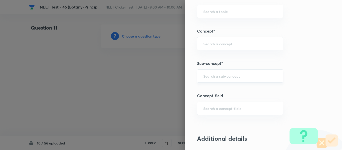
click at [221, 76] on input "text" at bounding box center [240, 76] width 74 height 5
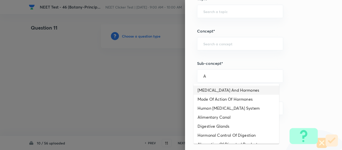
click at [218, 92] on li "[MEDICAL_DATA] And Hormones" at bounding box center [237, 90] width 86 height 9
type input "[MEDICAL_DATA] And Hormones"
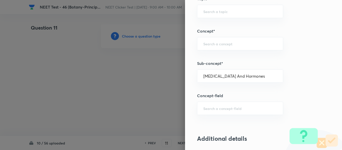
type input "Biology"
type input "Human Physiology"
type input "Chemical Coordinate & Integration"
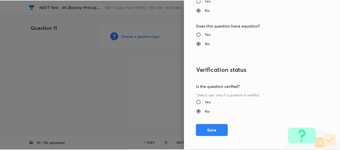
scroll to position [567, 0]
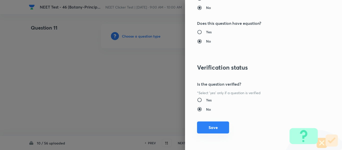
click at [211, 131] on button "Save" at bounding box center [213, 128] width 32 height 12
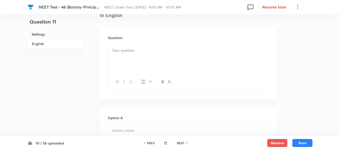
scroll to position [150, 0]
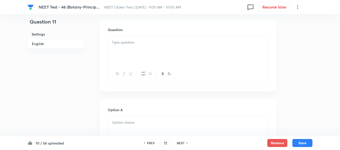
click at [162, 50] on div at bounding box center [188, 51] width 160 height 28
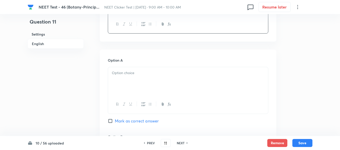
scroll to position [200, 0]
click at [149, 79] on div at bounding box center [188, 81] width 160 height 28
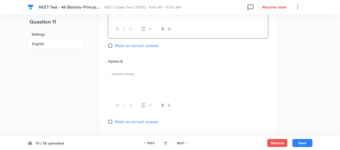
scroll to position [276, 0]
click at [147, 80] on div at bounding box center [188, 82] width 160 height 28
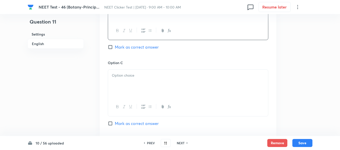
scroll to position [351, 0]
click at [147, 80] on div at bounding box center [188, 83] width 160 height 28
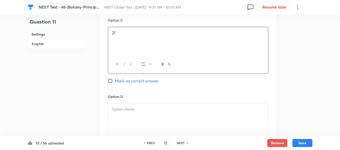
scroll to position [426, 0]
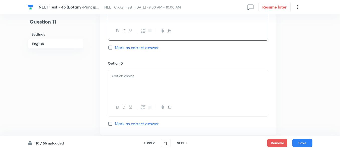
click at [147, 80] on div at bounding box center [188, 84] width 160 height 28
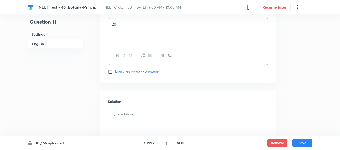
scroll to position [526, 0]
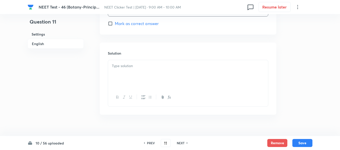
click at [147, 80] on div at bounding box center [188, 74] width 160 height 28
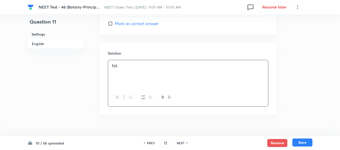
click at [305, 144] on button "Save" at bounding box center [302, 143] width 20 height 8
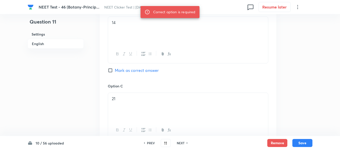
scroll to position [326, 0]
click at [113, 72] on input "Mark as correct answer" at bounding box center [111, 71] width 7 height 5
checkbox input "true"
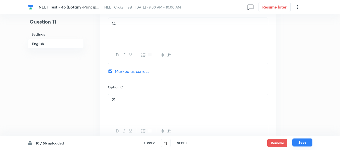
click at [302, 142] on button "Save" at bounding box center [302, 143] width 20 height 8
type input "12"
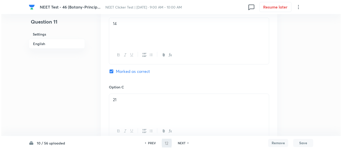
scroll to position [0, 0]
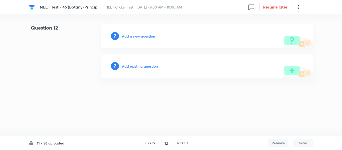
click at [129, 35] on h6 "Add a new question" at bounding box center [138, 36] width 33 height 5
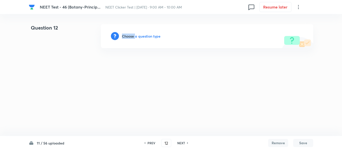
click at [129, 35] on h6 "Choose a question type" at bounding box center [141, 36] width 39 height 5
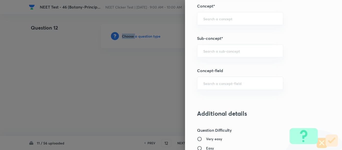
scroll to position [326, 0]
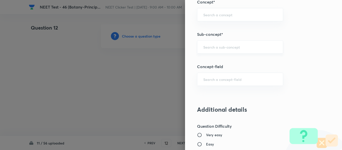
click at [226, 47] on input "text" at bounding box center [240, 47] width 74 height 5
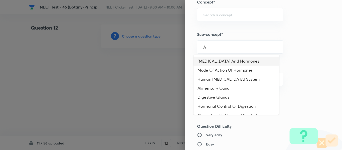
click at [216, 62] on li "[MEDICAL_DATA] And Hormones" at bounding box center [237, 61] width 86 height 9
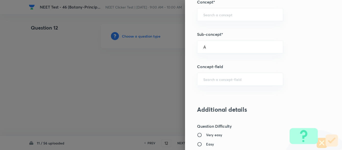
type input "[MEDICAL_DATA] And Hormones"
type input "Biology"
type input "Human Physiology"
type input "Chemical Coordinate & Integration"
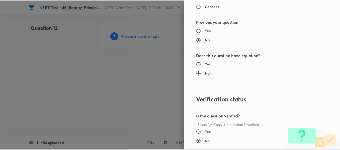
scroll to position [567, 0]
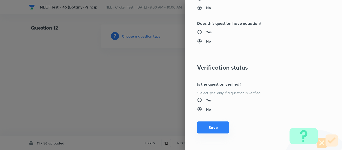
click at [211, 127] on button "Save" at bounding box center [213, 128] width 32 height 12
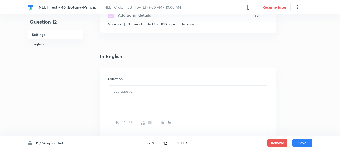
scroll to position [125, 0]
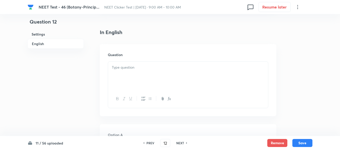
click at [177, 68] on p at bounding box center [188, 68] width 152 height 6
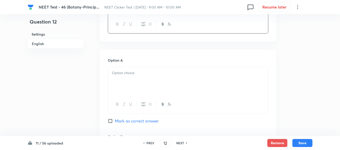
scroll to position [200, 0]
click at [157, 77] on div at bounding box center [188, 81] width 160 height 28
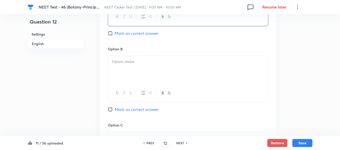
scroll to position [301, 0]
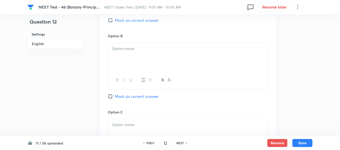
click at [167, 58] on div at bounding box center [188, 57] width 160 height 28
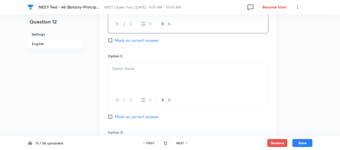
scroll to position [376, 0]
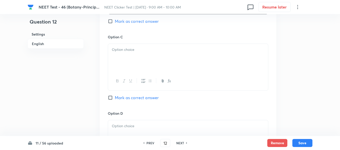
click at [170, 58] on div at bounding box center [188, 58] width 160 height 28
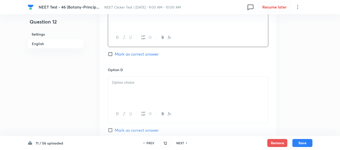
scroll to position [426, 0]
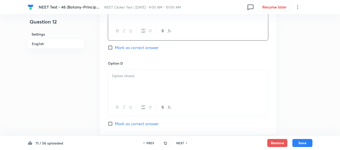
click at [121, 49] on span "Mark as correct answer" at bounding box center [137, 48] width 44 height 6
click at [115, 49] on input "Mark as correct answer" at bounding box center [111, 47] width 7 height 5
checkbox input "true"
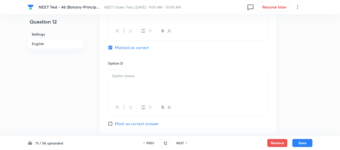
click at [155, 75] on p at bounding box center [188, 76] width 152 height 6
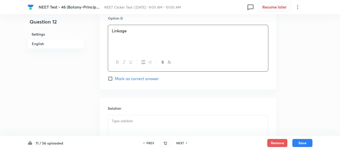
scroll to position [476, 0]
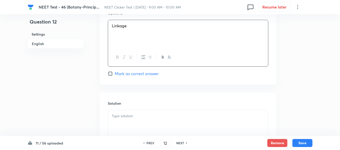
click at [148, 115] on p at bounding box center [188, 116] width 152 height 6
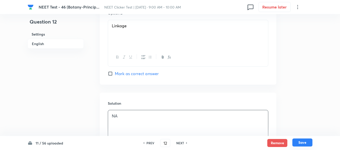
click at [304, 145] on button "Save" at bounding box center [302, 143] width 20 height 8
type input "13"
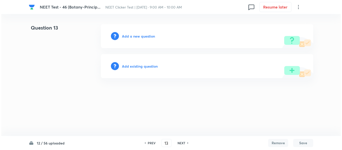
scroll to position [0, 0]
click at [131, 37] on h6 "Add a new question" at bounding box center [138, 36] width 33 height 5
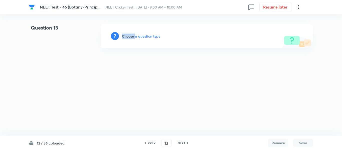
click at [131, 37] on h6 "Choose a question type" at bounding box center [141, 36] width 39 height 5
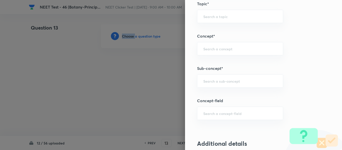
scroll to position [313, 0]
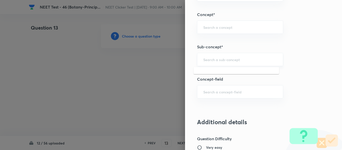
click at [221, 60] on input "text" at bounding box center [240, 59] width 74 height 5
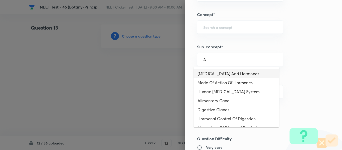
click at [218, 74] on li "[MEDICAL_DATA] And Hormones" at bounding box center [237, 73] width 86 height 9
type input "[MEDICAL_DATA] And Hormones"
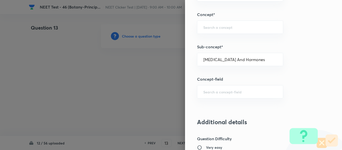
type input "Biology"
type input "Human Physiology"
type input "Chemical Coordinate & Integration"
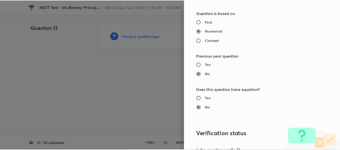
scroll to position [567, 0]
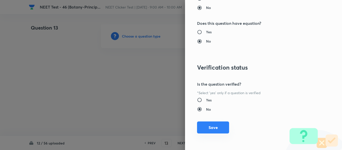
click at [206, 128] on button "Save" at bounding box center [213, 128] width 32 height 12
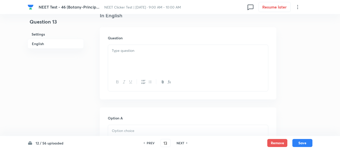
scroll to position [150, 0]
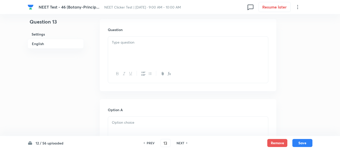
click at [172, 47] on div at bounding box center [188, 51] width 160 height 28
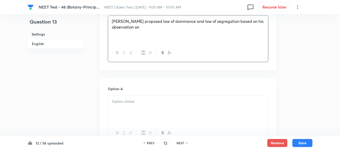
scroll to position [200, 0]
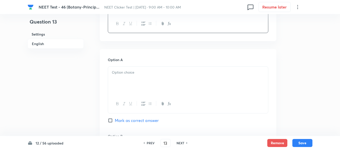
click at [140, 74] on p at bounding box center [188, 73] width 152 height 6
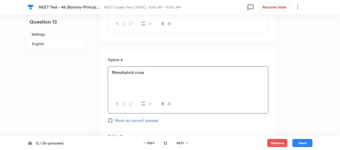
drag, startPoint x: 113, startPoint y: 118, endPoint x: 115, endPoint y: 116, distance: 3.0
click at [114, 118] on label "Mark as correct answer" at bounding box center [133, 121] width 51 height 6
click at [114, 118] on input "Mark as correct answer" at bounding box center [111, 120] width 7 height 5
checkbox input "true"
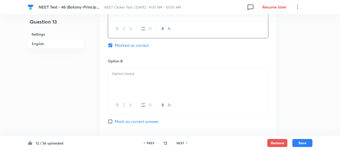
click at [156, 72] on p at bounding box center [188, 74] width 152 height 6
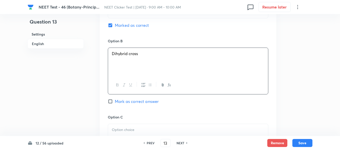
scroll to position [351, 0]
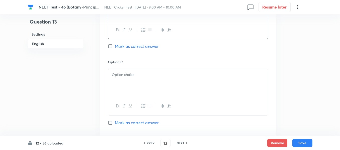
click at [156, 72] on div at bounding box center [188, 83] width 160 height 28
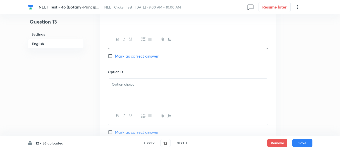
scroll to position [451, 0]
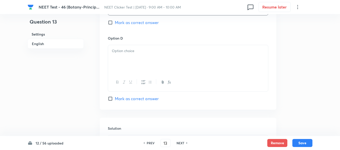
click at [153, 61] on div at bounding box center [188, 59] width 160 height 28
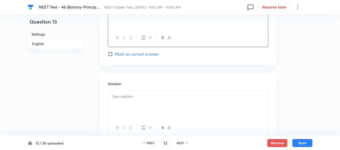
scroll to position [501, 0]
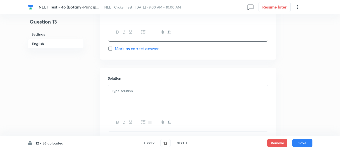
click at [178, 95] on div at bounding box center [188, 99] width 160 height 28
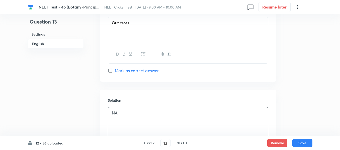
scroll to position [451, 0]
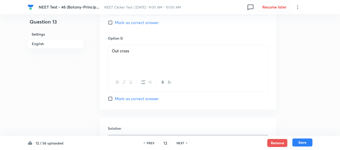
click at [302, 142] on button "Save" at bounding box center [302, 143] width 20 height 8
type input "14"
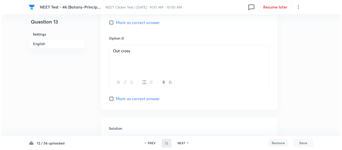
scroll to position [0, 0]
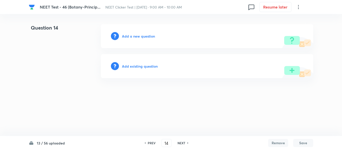
click at [138, 36] on h6 "Add a new question" at bounding box center [138, 36] width 33 height 5
click at [137, 36] on h6 "Choose a question type" at bounding box center [141, 36] width 39 height 5
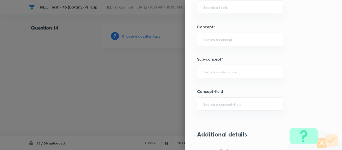
scroll to position [326, 0]
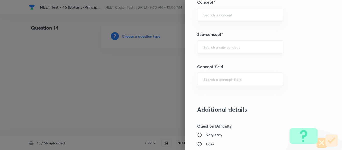
click at [243, 50] on div "​" at bounding box center [240, 46] width 86 height 13
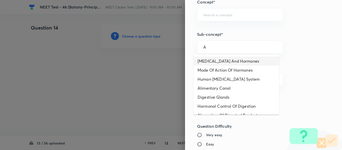
click at [228, 61] on li "[MEDICAL_DATA] And Hormones" at bounding box center [237, 61] width 86 height 9
type input "[MEDICAL_DATA] And Hormones"
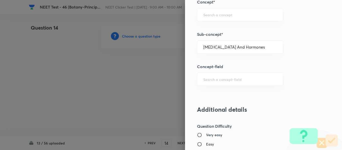
type input "Biology"
type input "Human Physiology"
type input "Chemical Coordinate & Integration"
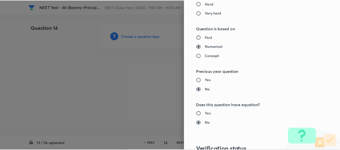
scroll to position [567, 0]
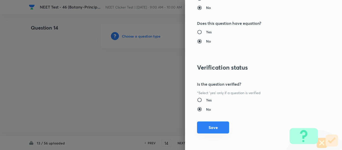
click at [207, 131] on button "Save" at bounding box center [213, 128] width 32 height 12
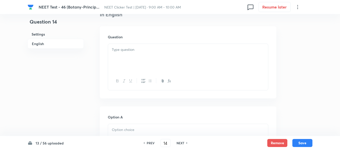
scroll to position [150, 0]
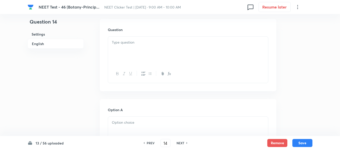
click at [167, 49] on div at bounding box center [188, 51] width 160 height 28
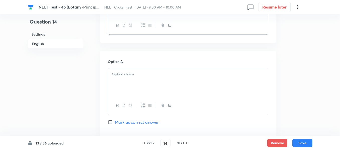
scroll to position [200, 0]
click at [178, 82] on div at bounding box center [188, 81] width 160 height 28
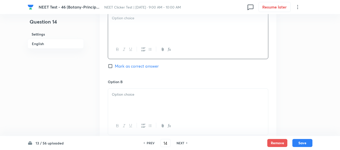
scroll to position [276, 0]
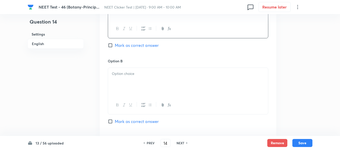
click at [153, 75] on p at bounding box center [188, 74] width 152 height 6
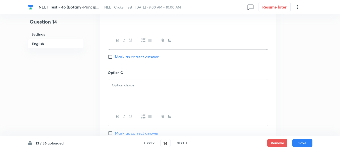
scroll to position [351, 0]
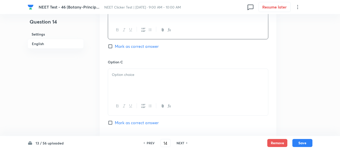
click at [156, 76] on p at bounding box center [188, 75] width 152 height 6
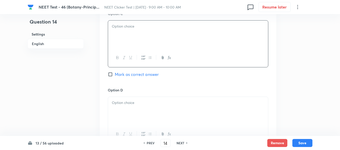
scroll to position [401, 0]
click at [173, 110] on div at bounding box center [188, 109] width 160 height 28
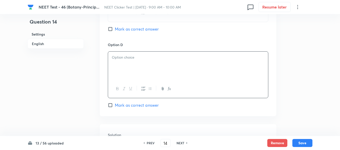
scroll to position [451, 0]
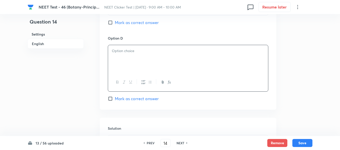
click at [151, 61] on div at bounding box center [188, 59] width 160 height 28
click at [109, 98] on input "Mark as correct answer" at bounding box center [111, 98] width 7 height 5
checkbox input "true"
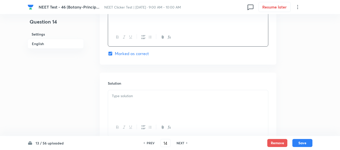
scroll to position [501, 0]
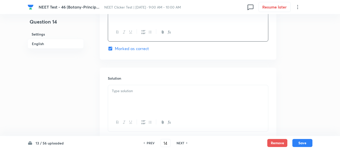
click at [142, 96] on div at bounding box center [188, 99] width 160 height 28
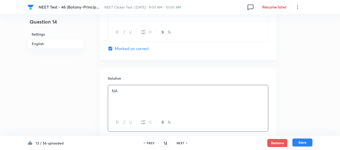
click at [304, 145] on button "Save" at bounding box center [302, 143] width 20 height 8
type input "15"
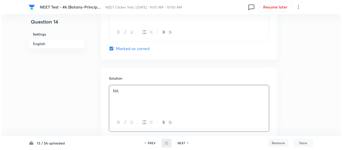
scroll to position [0, 0]
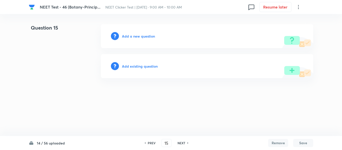
click at [133, 35] on h6 "Add a new question" at bounding box center [138, 36] width 33 height 5
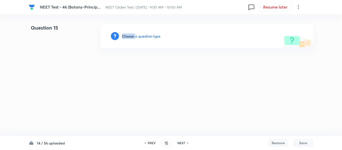
click at [133, 35] on h6 "Choose a question type" at bounding box center [141, 36] width 39 height 5
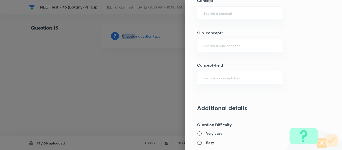
scroll to position [330, 0]
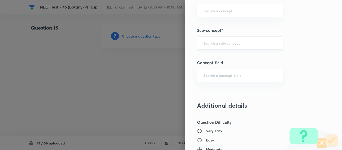
click at [219, 42] on input "text" at bounding box center [240, 43] width 74 height 5
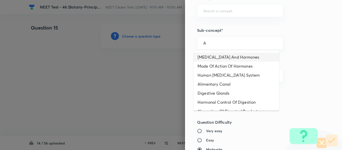
click at [221, 61] on li "[MEDICAL_DATA] And Hormones" at bounding box center [237, 57] width 86 height 9
type input "[MEDICAL_DATA] And Hormones"
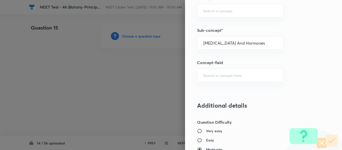
type input "Biology"
type input "Human Physiology"
type input "Chemical Coordinate & Integration"
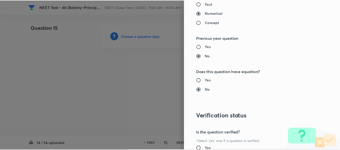
scroll to position [567, 0]
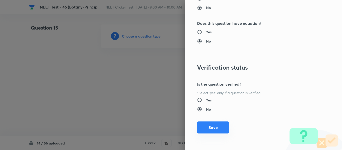
click at [211, 129] on button "Save" at bounding box center [213, 128] width 32 height 12
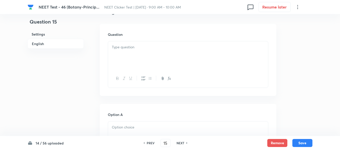
scroll to position [150, 0]
click at [160, 45] on p at bounding box center [188, 43] width 152 height 6
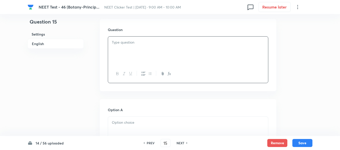
click at [157, 48] on div at bounding box center [188, 51] width 160 height 28
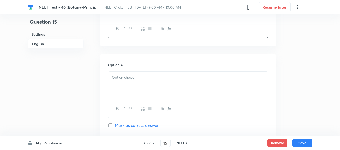
scroll to position [200, 0]
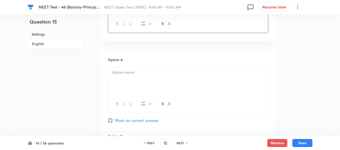
click at [170, 76] on div at bounding box center [188, 81] width 160 height 28
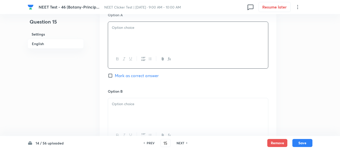
scroll to position [251, 0]
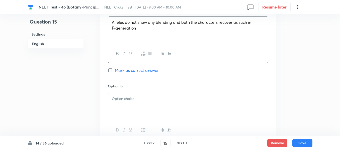
click at [150, 100] on p at bounding box center [188, 99] width 152 height 6
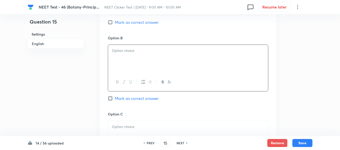
scroll to position [301, 0]
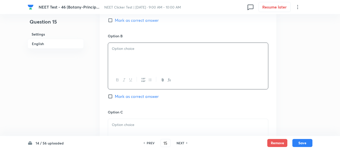
click at [138, 55] on div at bounding box center [188, 57] width 160 height 28
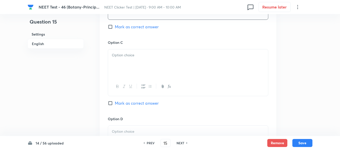
scroll to position [376, 0]
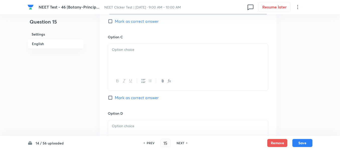
click at [163, 63] on div at bounding box center [188, 58] width 160 height 28
click at [147, 60] on div at bounding box center [188, 59] width 160 height 28
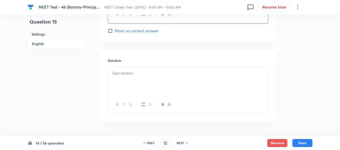
scroll to position [526, 0]
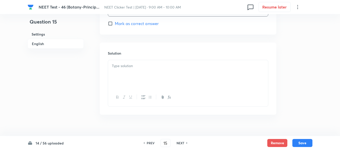
click at [145, 69] on p at bounding box center [188, 66] width 152 height 6
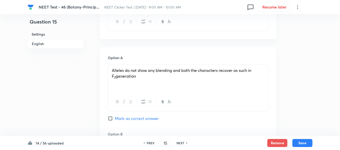
scroll to position [200, 0]
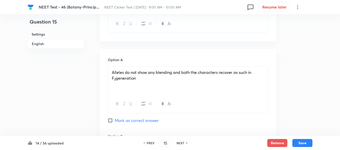
click at [110, 120] on input "Mark as correct answer" at bounding box center [111, 120] width 7 height 5
checkbox input "true"
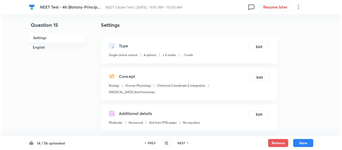
scroll to position [0, 0]
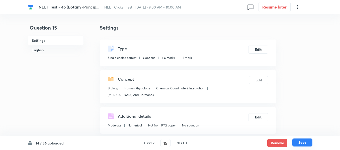
click at [301, 144] on button "Save" at bounding box center [302, 143] width 20 height 8
type input "16"
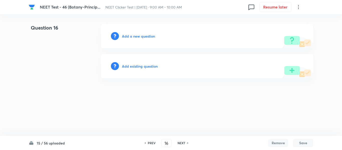
click at [135, 36] on h6 "Add a new question" at bounding box center [138, 36] width 33 height 5
click at [135, 36] on h6 "Choose a question type" at bounding box center [141, 36] width 39 height 5
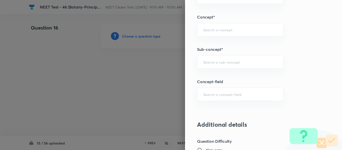
scroll to position [326, 0]
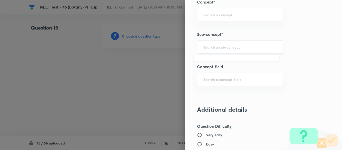
click at [225, 46] on input "text" at bounding box center [240, 47] width 74 height 5
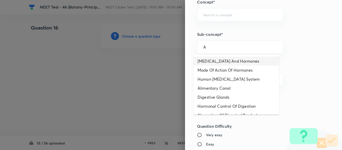
click at [214, 64] on li "[MEDICAL_DATA] And Hormones" at bounding box center [237, 61] width 86 height 9
type input "[MEDICAL_DATA] And Hormones"
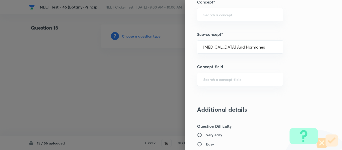
type input "Biology"
type input "Human Physiology"
type input "Chemical Coordinate & Integration"
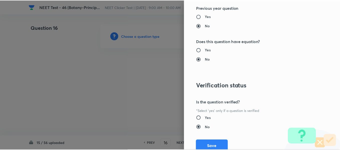
scroll to position [567, 0]
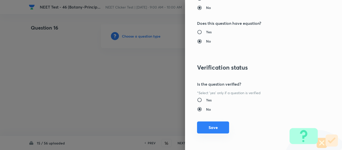
click at [210, 130] on button "Save" at bounding box center [213, 128] width 32 height 12
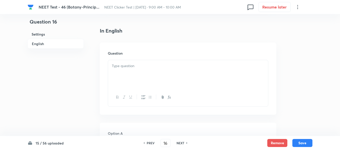
scroll to position [150, 0]
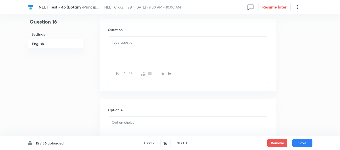
click at [172, 49] on div at bounding box center [188, 51] width 160 height 28
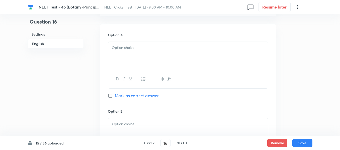
scroll to position [226, 0]
click at [185, 58] on div at bounding box center [188, 56] width 160 height 28
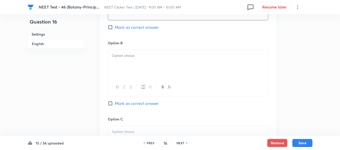
scroll to position [301, 0]
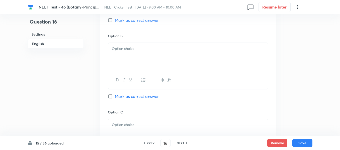
click at [159, 56] on div at bounding box center [188, 57] width 160 height 28
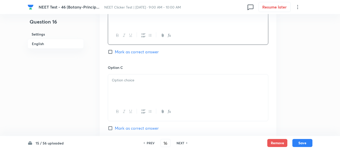
scroll to position [376, 0]
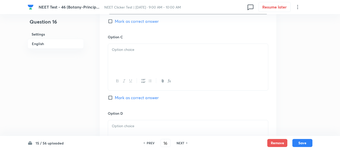
click at [144, 64] on div at bounding box center [188, 58] width 160 height 28
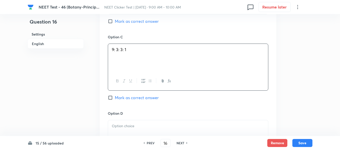
click at [111, 98] on input "Mark as correct answer" at bounding box center [111, 97] width 7 height 5
checkbox input "true"
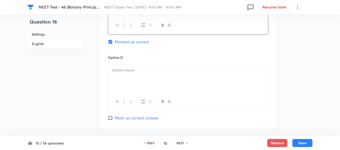
scroll to position [451, 0]
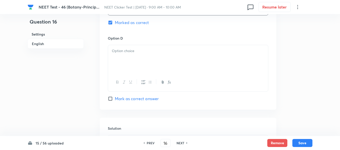
click at [154, 57] on div at bounding box center [188, 59] width 160 height 28
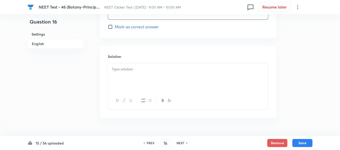
scroll to position [535, 0]
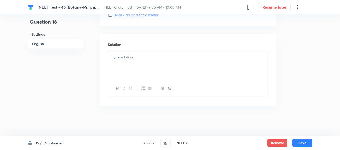
click at [147, 69] on div at bounding box center [188, 65] width 160 height 28
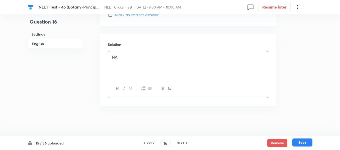
click at [300, 142] on button "Save" at bounding box center [302, 143] width 20 height 8
type input "17"
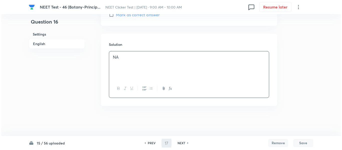
scroll to position [0, 0]
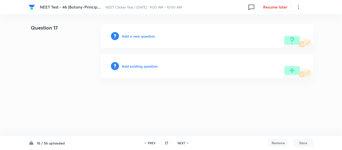
click at [135, 36] on h6 "Add a new question" at bounding box center [138, 36] width 33 height 5
click at [133, 36] on h6 "Choose a question type" at bounding box center [141, 36] width 39 height 5
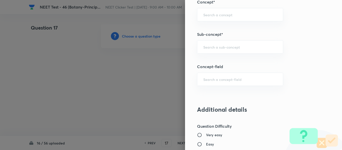
scroll to position [351, 0]
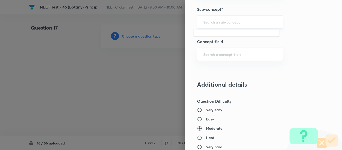
click at [222, 20] on input "text" at bounding box center [240, 22] width 74 height 5
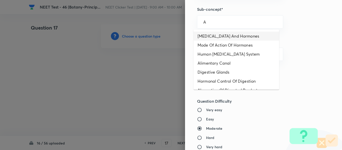
click at [218, 35] on li "[MEDICAL_DATA] And Hormones" at bounding box center [237, 36] width 86 height 9
type input "[MEDICAL_DATA] And Hormones"
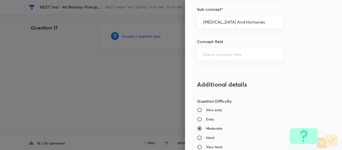
type input "Biology"
type input "Human Physiology"
type input "Chemical Coordinate & Integration"
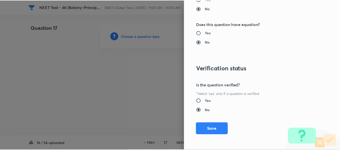
scroll to position [567, 0]
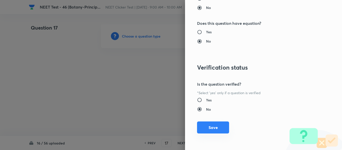
click at [210, 127] on button "Save" at bounding box center [213, 128] width 32 height 12
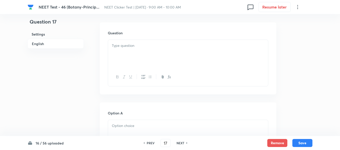
scroll to position [150, 0]
click at [182, 54] on div at bounding box center [188, 51] width 160 height 28
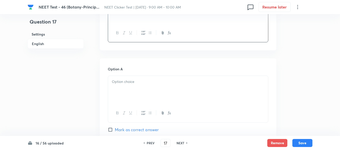
scroll to position [200, 0]
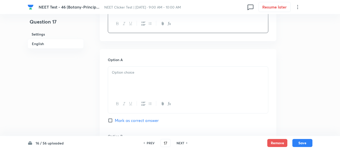
click at [189, 69] on div at bounding box center [188, 81] width 160 height 28
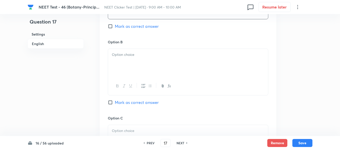
scroll to position [301, 0]
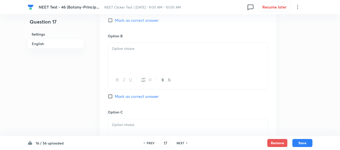
click at [184, 52] on div at bounding box center [188, 57] width 160 height 28
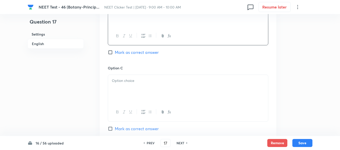
scroll to position [351, 0]
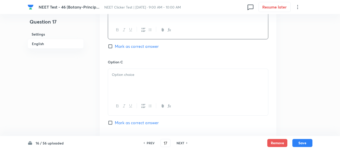
click at [173, 79] on div at bounding box center [188, 83] width 160 height 28
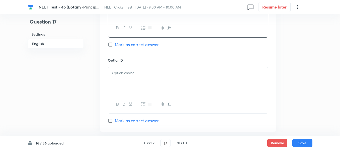
scroll to position [451, 0]
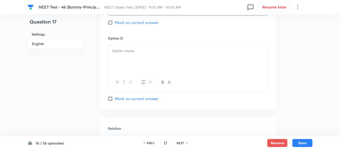
click at [165, 63] on div at bounding box center [188, 59] width 160 height 28
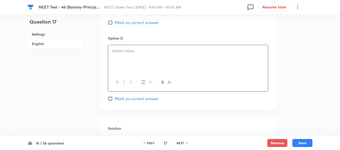
click at [114, 23] on input "Mark as correct answer" at bounding box center [111, 22] width 7 height 5
checkbox input "true"
click at [171, 64] on div at bounding box center [188, 59] width 160 height 28
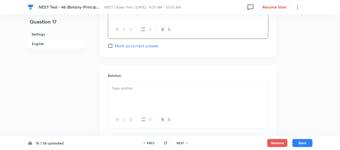
scroll to position [526, 0]
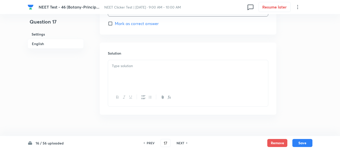
click at [184, 69] on div at bounding box center [188, 74] width 160 height 28
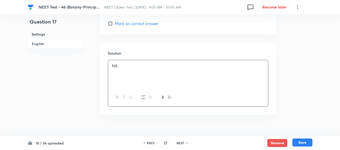
click at [302, 141] on button "Save" at bounding box center [302, 143] width 20 height 8
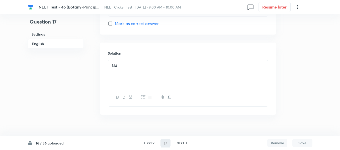
type input "18"
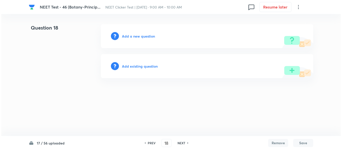
scroll to position [0, 0]
click at [135, 36] on h6 "Add a new question" at bounding box center [138, 36] width 33 height 5
click at [135, 36] on h6 "Choose a question type" at bounding box center [141, 36] width 39 height 5
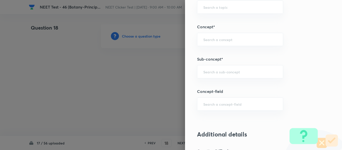
scroll to position [326, 0]
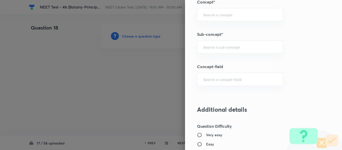
click at [238, 45] on input "text" at bounding box center [240, 47] width 74 height 5
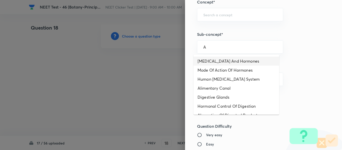
click at [218, 60] on li "[MEDICAL_DATA] And Hormones" at bounding box center [237, 61] width 86 height 9
type input "[MEDICAL_DATA] And Hormones"
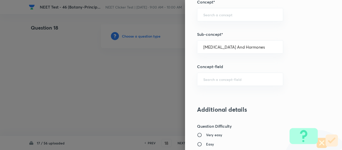
type input "Biology"
type input "Human Physiology"
type input "Chemical Coordinate & Integration"
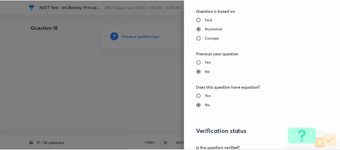
scroll to position [567, 0]
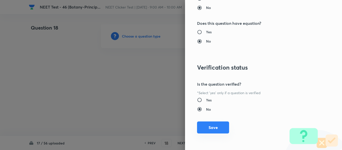
click at [210, 128] on button "Save" at bounding box center [213, 128] width 32 height 12
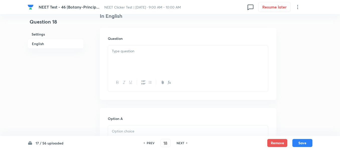
scroll to position [150, 0]
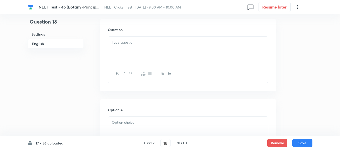
click at [184, 42] on p at bounding box center [188, 43] width 152 height 6
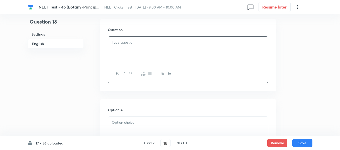
click at [173, 47] on div at bounding box center [188, 51] width 160 height 28
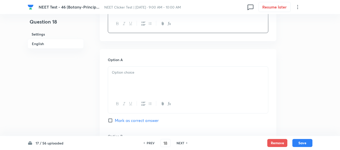
click at [161, 75] on p at bounding box center [188, 73] width 152 height 6
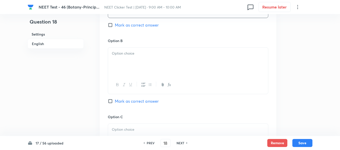
scroll to position [301, 0]
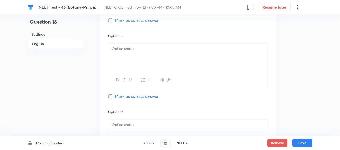
click at [155, 53] on div at bounding box center [188, 57] width 160 height 28
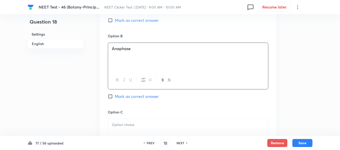
click at [113, 97] on input "Mark as correct answer" at bounding box center [111, 96] width 7 height 5
checkbox input "true"
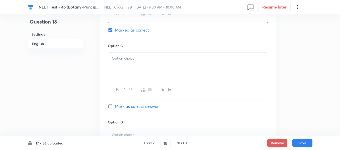
scroll to position [376, 0]
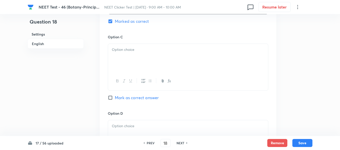
click at [164, 50] on p at bounding box center [188, 50] width 152 height 6
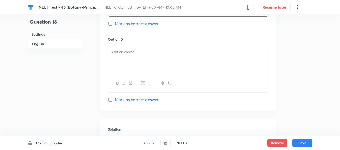
scroll to position [451, 0]
click at [184, 50] on p at bounding box center [188, 51] width 152 height 6
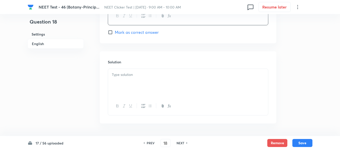
scroll to position [526, 0]
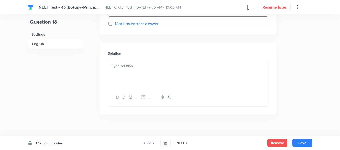
click at [141, 62] on div at bounding box center [188, 74] width 160 height 28
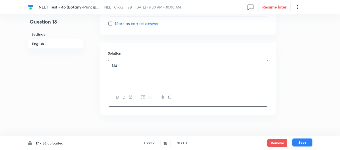
click at [305, 143] on button "Save" at bounding box center [302, 143] width 20 height 8
type input "19"
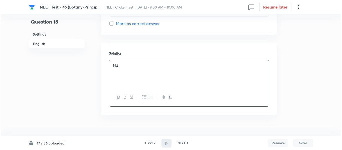
scroll to position [0, 0]
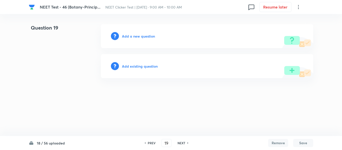
click at [131, 37] on h6 "Add a new question" at bounding box center [138, 36] width 33 height 5
click at [131, 37] on h6 "Choose a question type" at bounding box center [141, 36] width 39 height 5
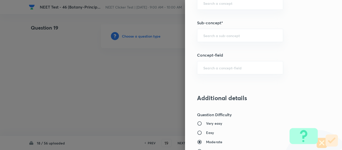
scroll to position [339, 0]
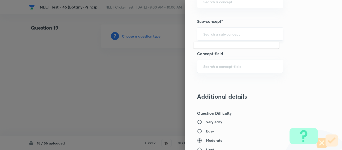
click at [217, 35] on input "text" at bounding box center [240, 34] width 74 height 5
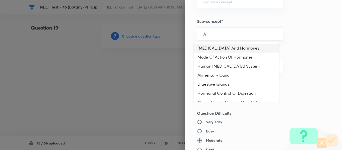
click at [210, 48] on li "[MEDICAL_DATA] And Hormones" at bounding box center [237, 48] width 86 height 9
type input "[MEDICAL_DATA] And Hormones"
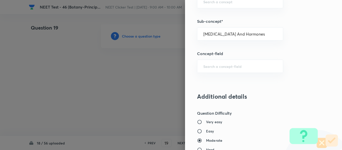
type input "Biology"
type input "Human Physiology"
type input "Chemical Coordinate & Integration"
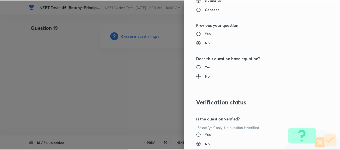
scroll to position [567, 0]
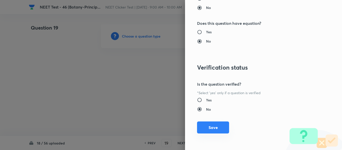
click at [209, 128] on button "Save" at bounding box center [213, 128] width 32 height 12
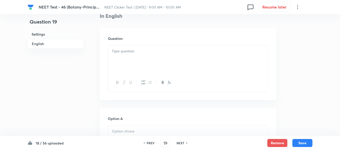
scroll to position [150, 0]
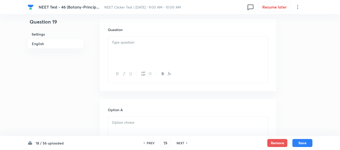
click at [173, 55] on div at bounding box center [188, 51] width 160 height 28
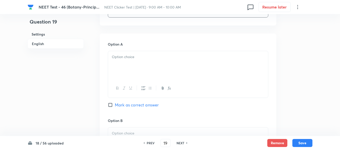
scroll to position [226, 0]
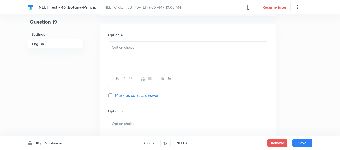
click at [151, 56] on div at bounding box center [188, 56] width 160 height 28
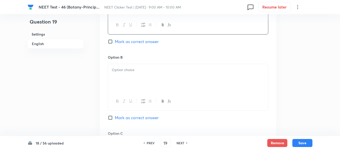
scroll to position [301, 0]
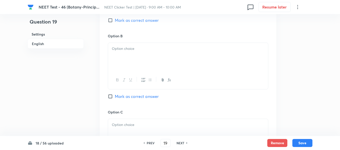
click at [165, 54] on div at bounding box center [188, 57] width 160 height 28
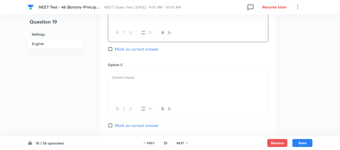
scroll to position [351, 0]
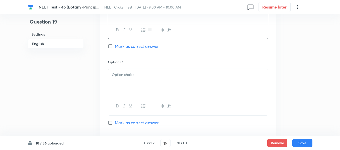
click at [162, 77] on p at bounding box center [188, 75] width 152 height 6
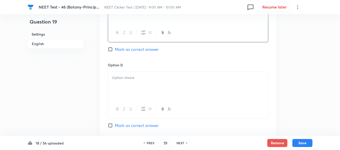
scroll to position [426, 0]
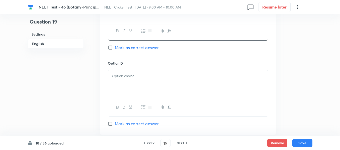
click at [177, 80] on div at bounding box center [188, 84] width 160 height 28
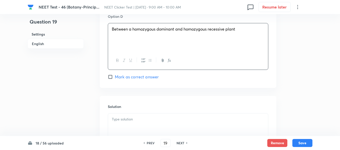
scroll to position [451, 0]
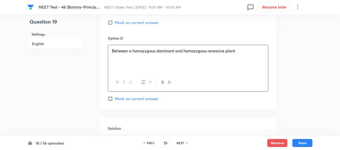
click at [110, 24] on input "Mark as correct answer" at bounding box center [111, 22] width 7 height 5
checkbox input "true"
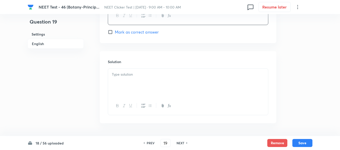
scroll to position [535, 0]
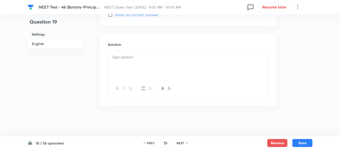
click at [152, 63] on div at bounding box center [188, 65] width 160 height 28
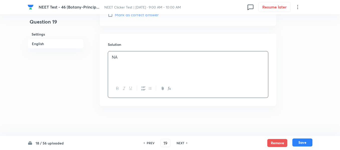
click at [302, 145] on button "Save" at bounding box center [302, 143] width 20 height 8
type input "20"
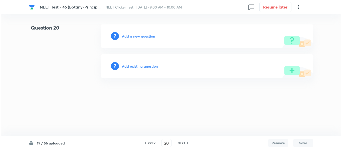
scroll to position [0, 0]
click at [132, 36] on h6 "Add a new question" at bounding box center [138, 36] width 33 height 5
click at [133, 35] on h6 "Choose a question type" at bounding box center [141, 36] width 39 height 5
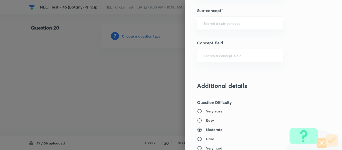
scroll to position [351, 0]
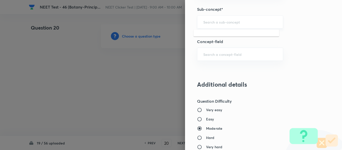
click at [215, 22] on input "text" at bounding box center [240, 22] width 74 height 5
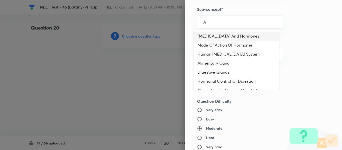
click at [213, 38] on li "[MEDICAL_DATA] And Hormones" at bounding box center [237, 36] width 86 height 9
type input "[MEDICAL_DATA] And Hormones"
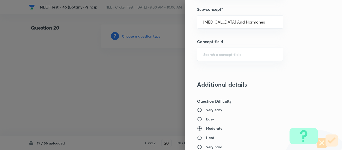
type input "Biology"
type input "Human Physiology"
type input "Chemical Coordinate & Integration"
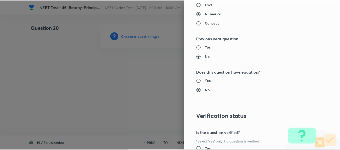
scroll to position [567, 0]
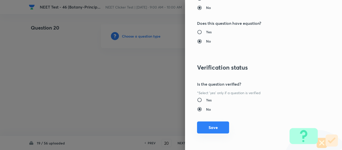
click at [212, 128] on button "Save" at bounding box center [213, 128] width 32 height 12
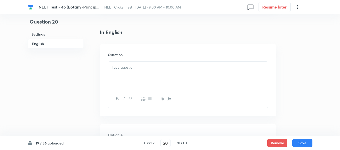
scroll to position [150, 0]
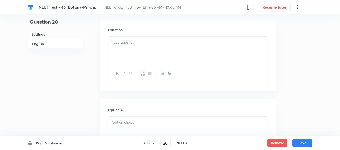
click at [159, 48] on div at bounding box center [188, 51] width 160 height 28
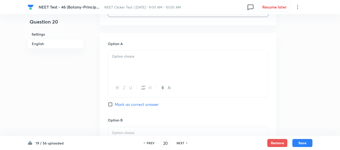
scroll to position [226, 0]
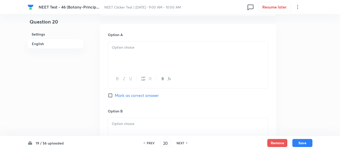
click at [152, 48] on p at bounding box center [188, 48] width 152 height 6
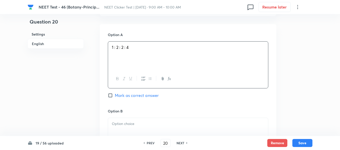
click at [113, 95] on input "Mark as correct answer" at bounding box center [111, 95] width 7 height 5
checkbox input "true"
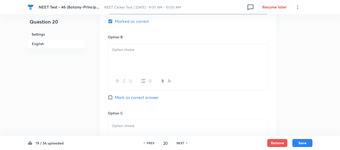
scroll to position [301, 0]
click at [153, 55] on div at bounding box center [188, 57] width 160 height 28
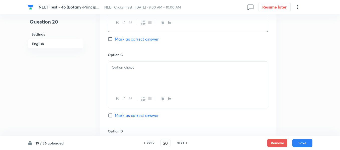
scroll to position [376, 0]
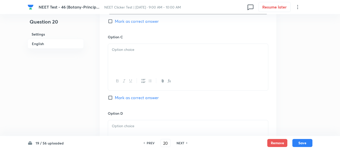
click at [176, 61] on div at bounding box center [188, 58] width 160 height 28
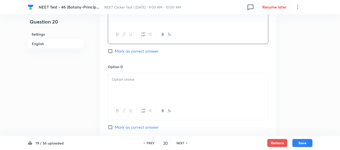
scroll to position [451, 0]
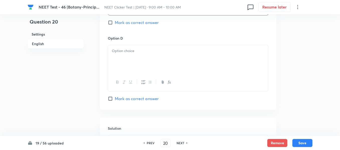
click at [159, 63] on div at bounding box center [188, 59] width 160 height 28
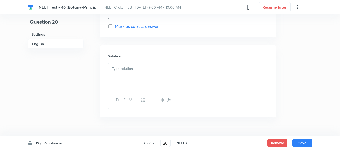
scroll to position [526, 0]
click at [145, 71] on div at bounding box center [188, 74] width 160 height 28
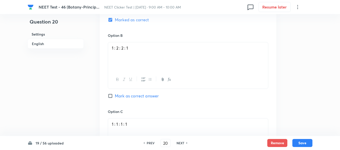
scroll to position [301, 0]
click at [305, 145] on button "Save" at bounding box center [302, 143] width 20 height 8
type input "21"
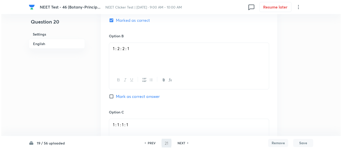
scroll to position [0, 0]
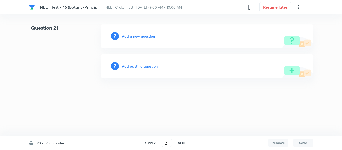
click at [133, 37] on h6 "Add a new question" at bounding box center [138, 36] width 33 height 5
click at [133, 37] on h6 "Choose a question type" at bounding box center [141, 36] width 39 height 5
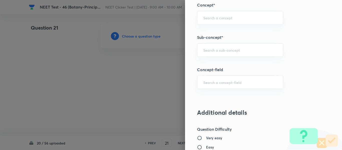
scroll to position [326, 0]
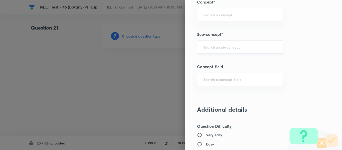
click at [231, 45] on input "text" at bounding box center [240, 47] width 74 height 5
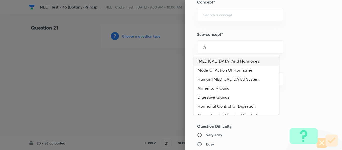
click at [225, 61] on li "[MEDICAL_DATA] And Hormones" at bounding box center [237, 61] width 86 height 9
type input "[MEDICAL_DATA] And Hormones"
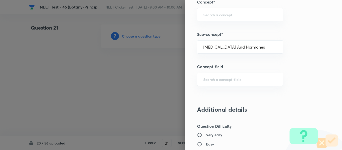
type input "Biology"
type input "Human Physiology"
type input "Chemical Coordinate & Integration"
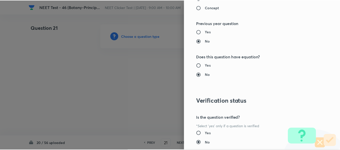
scroll to position [561, 0]
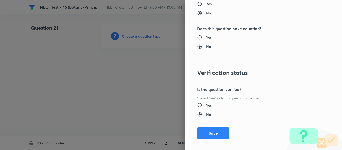
click at [212, 131] on button "Save" at bounding box center [213, 133] width 32 height 12
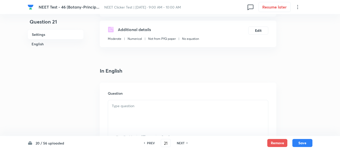
scroll to position [125, 0]
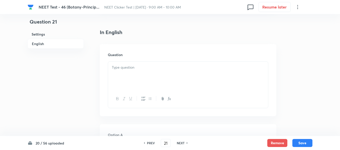
click at [155, 69] on p at bounding box center [188, 68] width 152 height 6
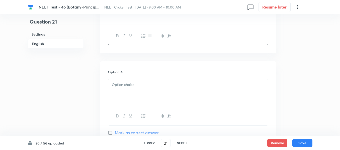
scroll to position [200, 0]
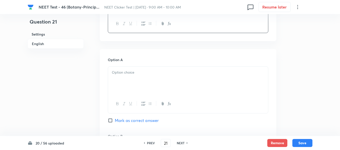
click at [149, 71] on p at bounding box center [188, 73] width 152 height 6
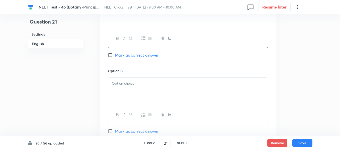
scroll to position [276, 0]
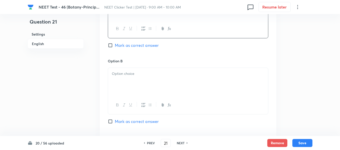
click at [140, 76] on p at bounding box center [188, 74] width 152 height 6
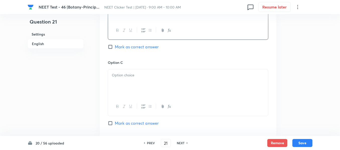
scroll to position [351, 0]
click at [150, 83] on div at bounding box center [188, 83] width 160 height 28
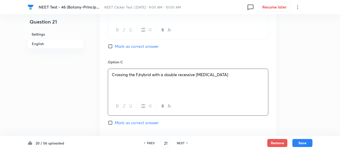
click at [113, 123] on input "Mark as correct answer" at bounding box center [111, 122] width 7 height 5
checkbox input "true"
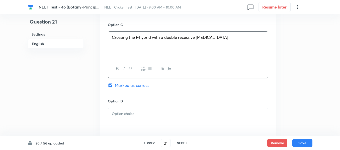
scroll to position [426, 0]
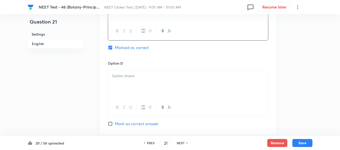
click at [152, 74] on p at bounding box center [188, 76] width 152 height 6
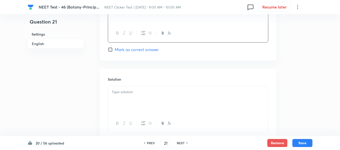
scroll to position [501, 0]
click at [159, 93] on p at bounding box center [188, 91] width 152 height 6
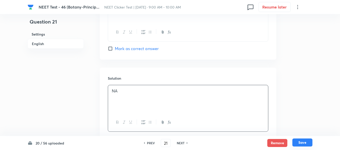
click at [301, 142] on button "Save" at bounding box center [302, 143] width 20 height 8
type input "22"
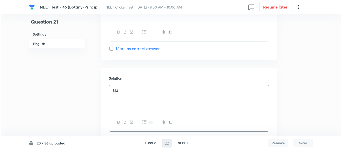
scroll to position [0, 0]
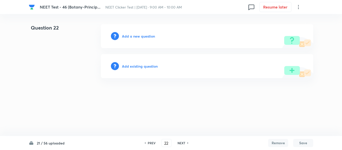
click at [135, 37] on h6 "Add a new question" at bounding box center [138, 36] width 33 height 5
click at [135, 37] on h6 "Choose a question type" at bounding box center [141, 36] width 39 height 5
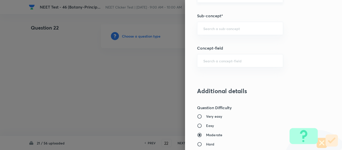
scroll to position [351, 0]
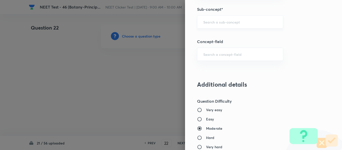
click at [222, 24] on input "text" at bounding box center [240, 22] width 74 height 5
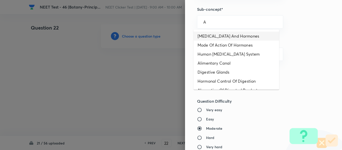
click at [215, 36] on li "[MEDICAL_DATA] And Hormones" at bounding box center [237, 36] width 86 height 9
type input "[MEDICAL_DATA] And Hormones"
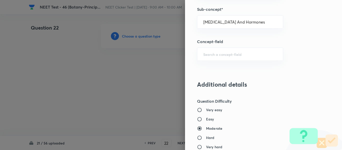
type input "Biology"
type input "Human Physiology"
type input "Chemical Coordinate & Integration"
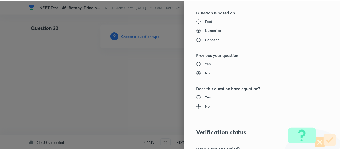
scroll to position [567, 0]
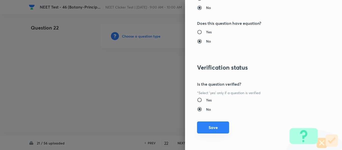
click at [213, 129] on button "Save" at bounding box center [213, 128] width 32 height 12
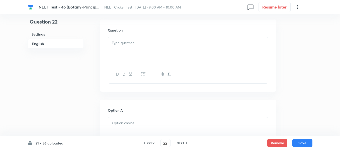
scroll to position [150, 0]
click at [177, 44] on p at bounding box center [188, 43] width 152 height 6
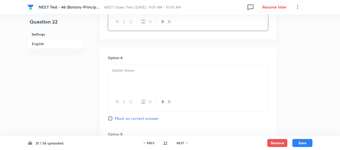
scroll to position [226, 0]
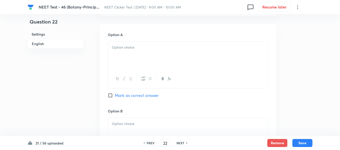
click at [159, 52] on div at bounding box center [188, 56] width 160 height 28
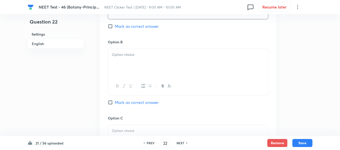
scroll to position [301, 0]
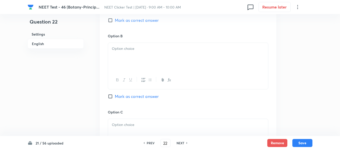
click at [141, 48] on p at bounding box center [188, 49] width 152 height 6
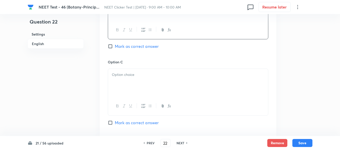
click at [156, 72] on div at bounding box center [188, 83] width 160 height 28
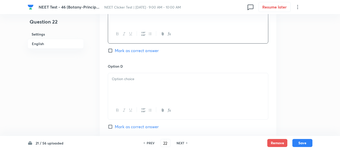
scroll to position [426, 0]
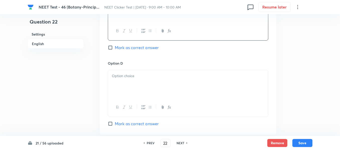
click at [114, 47] on input "Mark as correct answer" at bounding box center [111, 47] width 7 height 5
checkbox input "true"
click at [167, 75] on p at bounding box center [188, 76] width 152 height 6
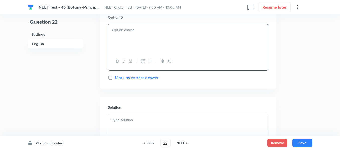
scroll to position [476, 0]
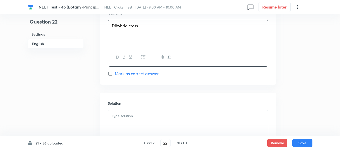
click at [142, 120] on div at bounding box center [188, 124] width 160 height 28
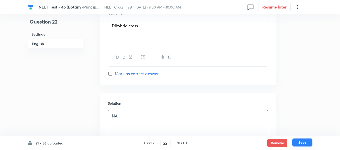
click at [305, 144] on button "Save" at bounding box center [302, 143] width 20 height 8
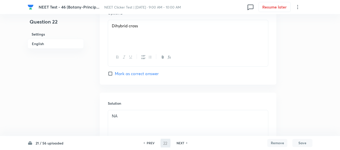
type input "23"
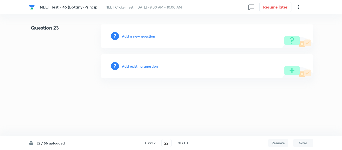
click at [128, 37] on h6 "Add a new question" at bounding box center [138, 36] width 33 height 5
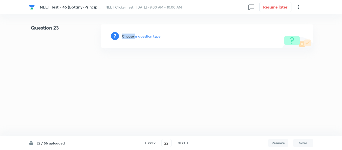
click at [128, 37] on h6 "Choose a question type" at bounding box center [141, 36] width 39 height 5
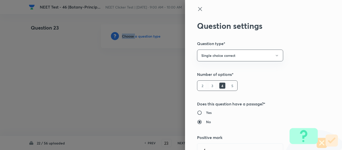
type input "Biology"
type input "Human Physiology"
type input "Chemical Coordinate & Integration"
type input "[MEDICAL_DATA] And Hormones"
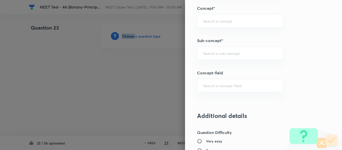
scroll to position [336, 0]
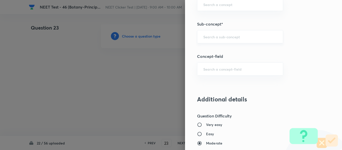
click at [214, 37] on input "text" at bounding box center [240, 36] width 74 height 5
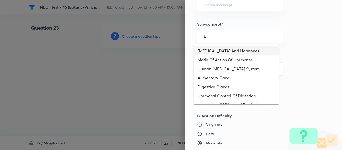
click at [209, 49] on li "[MEDICAL_DATA] And Hormones" at bounding box center [237, 50] width 86 height 9
type input "[MEDICAL_DATA] And Hormones"
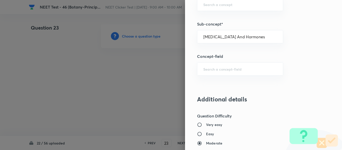
type input "Biology"
type input "Human Physiology"
type input "Chemical Coordinate & Integration"
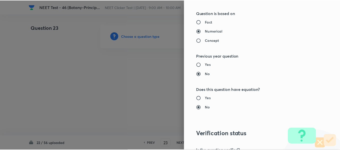
scroll to position [567, 0]
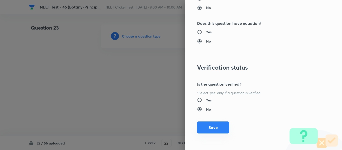
click at [210, 130] on button "Save" at bounding box center [213, 128] width 32 height 12
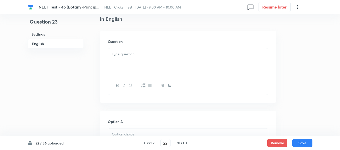
scroll to position [150, 0]
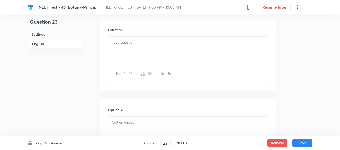
click at [166, 52] on div at bounding box center [188, 51] width 160 height 28
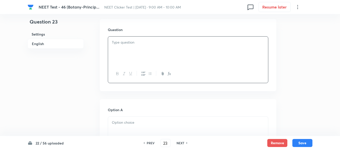
click at [158, 47] on div at bounding box center [188, 51] width 160 height 28
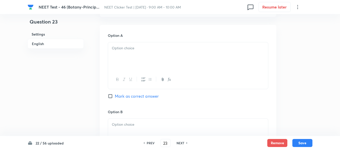
scroll to position [226, 0]
click at [177, 49] on p at bounding box center [188, 48] width 152 height 6
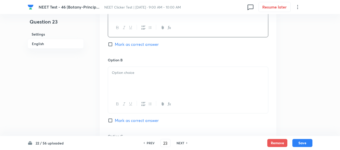
scroll to position [326, 0]
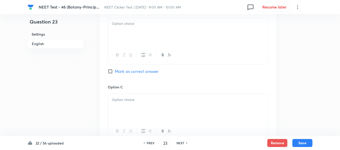
click at [161, 48] on div at bounding box center [188, 55] width 160 height 18
click at [161, 34] on div at bounding box center [188, 32] width 160 height 28
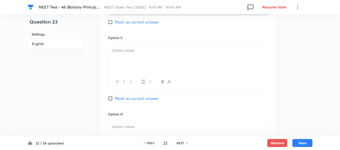
scroll to position [376, 0]
click at [161, 54] on div at bounding box center [188, 58] width 160 height 28
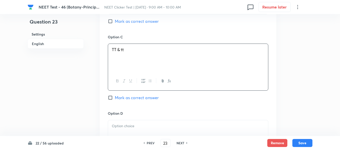
click at [110, 22] on input "Mark as correct answer" at bounding box center [111, 21] width 7 height 5
checkbox input "true"
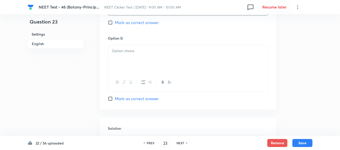
click at [160, 52] on p at bounding box center [188, 51] width 152 height 6
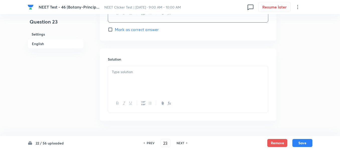
scroll to position [526, 0]
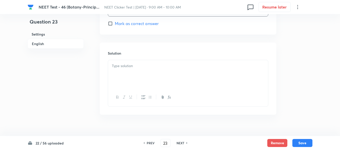
click at [150, 67] on p at bounding box center [188, 66] width 152 height 6
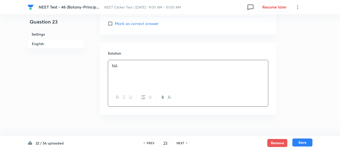
click at [302, 143] on button "Save" at bounding box center [302, 143] width 20 height 8
type input "24"
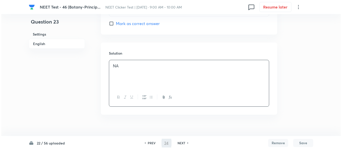
scroll to position [0, 0]
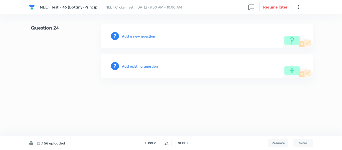
click at [130, 36] on h6 "Add a new question" at bounding box center [138, 36] width 33 height 5
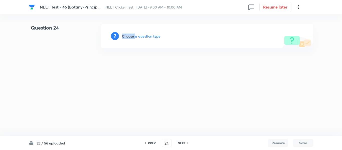
click at [130, 36] on h6 "Choose a question type" at bounding box center [141, 36] width 39 height 5
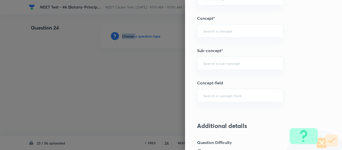
scroll to position [332, 0]
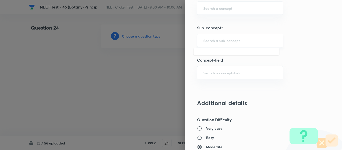
click at [223, 41] on input "text" at bounding box center [240, 40] width 74 height 5
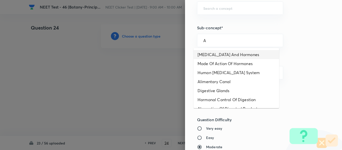
click at [220, 56] on li "[MEDICAL_DATA] And Hormones" at bounding box center [237, 54] width 86 height 9
type input "[MEDICAL_DATA] And Hormones"
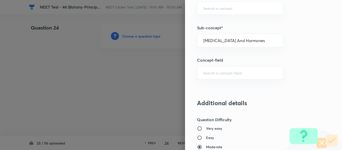
type input "Biology"
type input "Human Physiology"
type input "Chemical Coordinate & Integration"
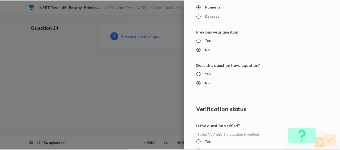
scroll to position [567, 0]
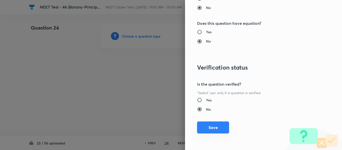
click at [204, 128] on button "Save" at bounding box center [213, 128] width 32 height 12
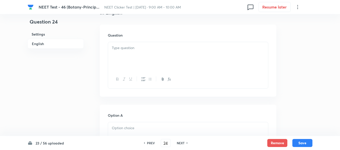
scroll to position [150, 0]
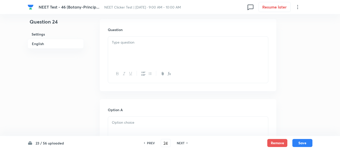
click at [170, 47] on div at bounding box center [188, 51] width 160 height 28
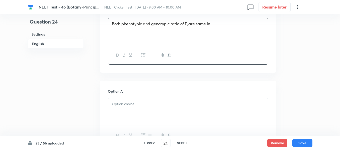
scroll to position [200, 0]
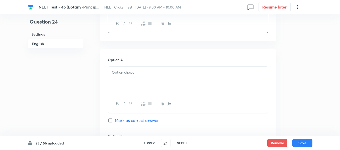
click at [163, 73] on p at bounding box center [188, 73] width 152 height 6
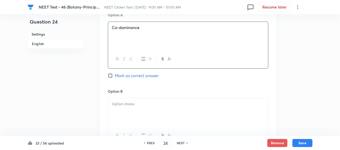
scroll to position [251, 0]
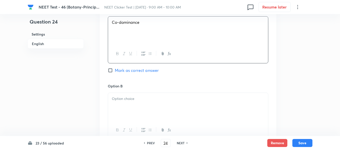
click at [166, 100] on p at bounding box center [188, 99] width 152 height 6
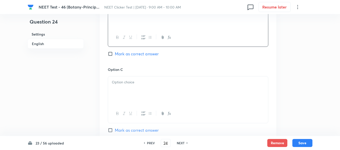
scroll to position [351, 0]
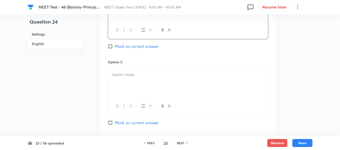
click at [166, 74] on p at bounding box center [188, 75] width 152 height 6
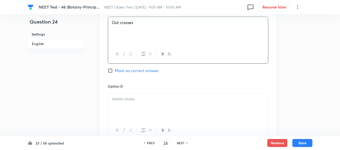
scroll to position [426, 0]
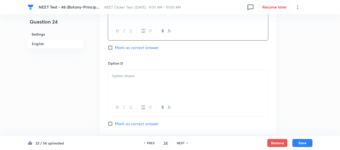
click at [168, 80] on div at bounding box center [188, 84] width 160 height 28
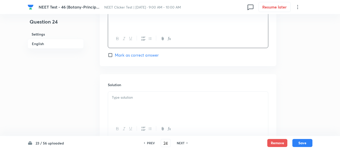
scroll to position [501, 0]
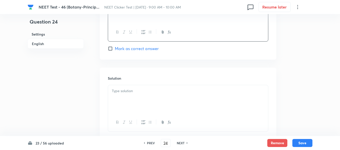
click at [112, 48] on input "Mark as correct answer" at bounding box center [111, 48] width 7 height 5
checkbox input "true"
click at [158, 95] on div at bounding box center [188, 99] width 160 height 28
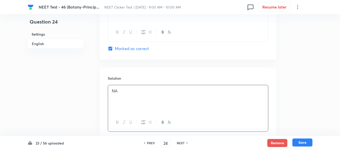
click at [299, 142] on button "Save" at bounding box center [302, 143] width 20 height 8
type input "25"
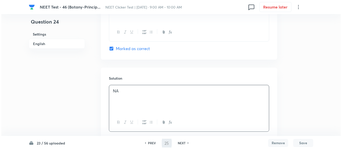
scroll to position [0, 0]
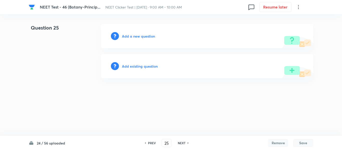
click at [133, 37] on h6 "Add a new question" at bounding box center [138, 36] width 33 height 5
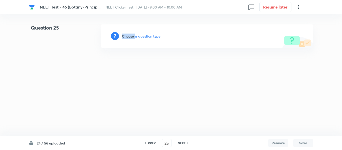
click at [133, 37] on h6 "Choose a question type" at bounding box center [141, 36] width 39 height 5
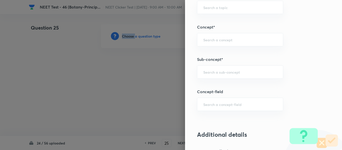
scroll to position [326, 0]
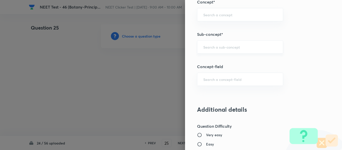
click at [246, 49] on input "text" at bounding box center [240, 47] width 74 height 5
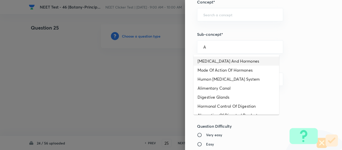
click at [225, 61] on li "[MEDICAL_DATA] And Hormones" at bounding box center [237, 61] width 86 height 9
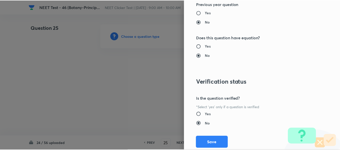
scroll to position [567, 0]
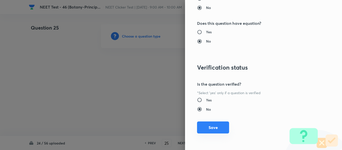
click at [210, 128] on button "Save" at bounding box center [213, 128] width 32 height 12
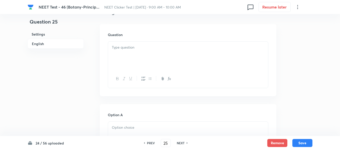
scroll to position [150, 0]
click at [167, 51] on div at bounding box center [188, 51] width 160 height 28
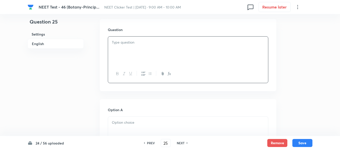
click at [206, 47] on div at bounding box center [188, 51] width 160 height 28
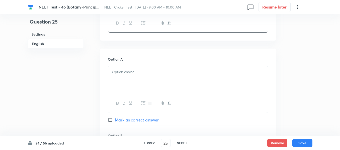
scroll to position [200, 0]
click at [165, 80] on div at bounding box center [188, 81] width 160 height 28
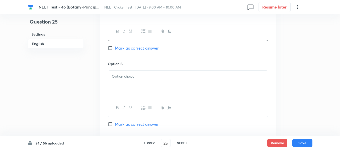
scroll to position [276, 0]
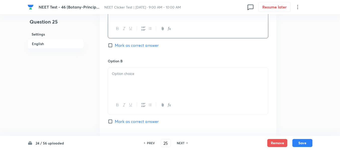
click at [145, 72] on p at bounding box center [188, 74] width 152 height 6
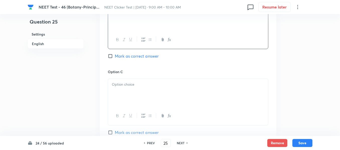
scroll to position [351, 0]
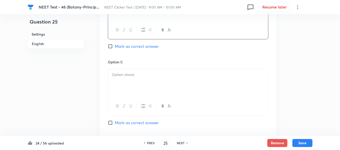
click at [134, 78] on div at bounding box center [188, 83] width 160 height 28
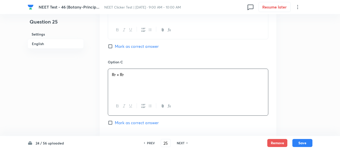
click at [113, 124] on input "Mark as correct answer" at bounding box center [111, 122] width 7 height 5
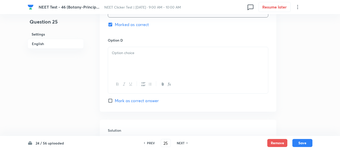
scroll to position [451, 0]
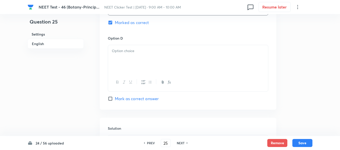
click at [161, 64] on div at bounding box center [188, 59] width 160 height 28
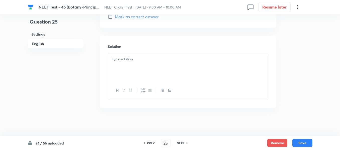
scroll to position [535, 0]
click at [138, 57] on p at bounding box center [188, 57] width 152 height 6
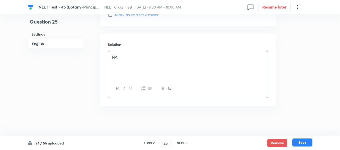
click at [305, 144] on button "Save" at bounding box center [302, 143] width 20 height 8
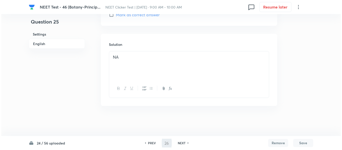
scroll to position [0, 0]
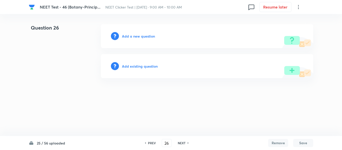
click at [136, 36] on h6 "Add a new question" at bounding box center [138, 36] width 33 height 5
click at [136, 36] on h6 "Choose a question type" at bounding box center [141, 36] width 39 height 5
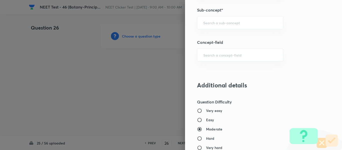
scroll to position [326, 0]
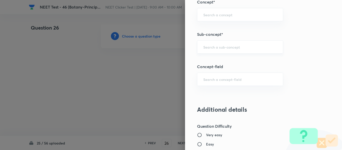
click at [221, 46] on input "text" at bounding box center [240, 47] width 74 height 5
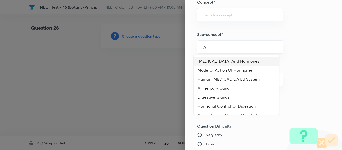
click at [219, 60] on li "[MEDICAL_DATA] And Hormones" at bounding box center [237, 61] width 86 height 9
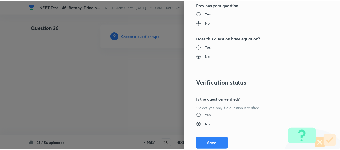
scroll to position [567, 0]
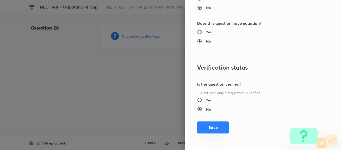
click at [210, 128] on button "Save" at bounding box center [213, 128] width 32 height 12
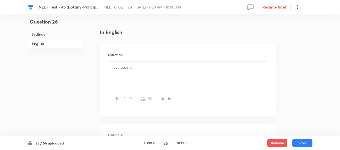
click at [164, 72] on div at bounding box center [188, 76] width 160 height 28
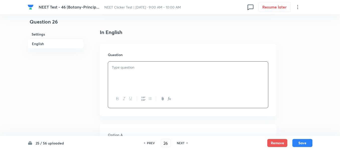
scroll to position [150, 0]
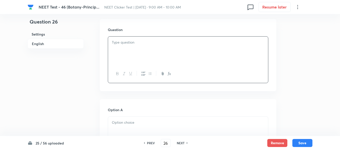
click at [151, 49] on div at bounding box center [188, 51] width 160 height 28
click at [151, 47] on div at bounding box center [188, 51] width 160 height 28
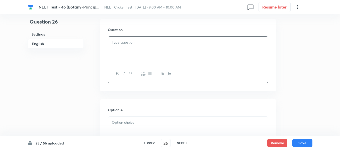
click at [129, 46] on div at bounding box center [188, 51] width 160 height 28
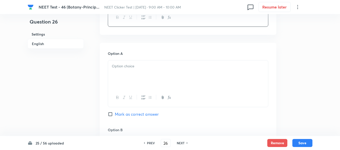
scroll to position [226, 0]
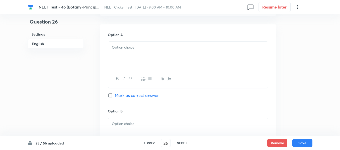
click at [157, 51] on div at bounding box center [188, 56] width 160 height 28
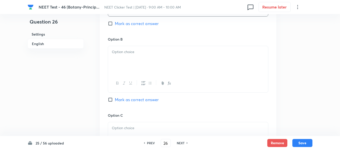
scroll to position [301, 0]
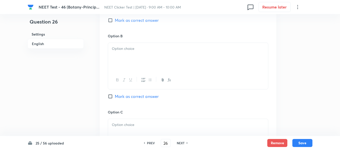
click at [150, 58] on div at bounding box center [188, 57] width 160 height 28
click at [149, 59] on div at bounding box center [188, 58] width 160 height 28
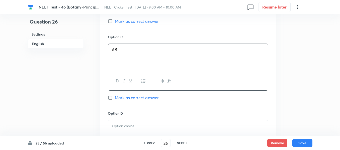
scroll to position [426, 0]
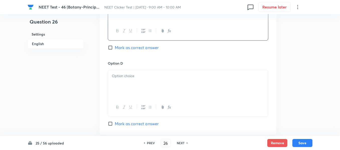
click at [136, 81] on div at bounding box center [188, 84] width 160 height 28
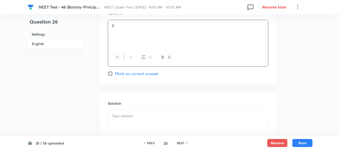
click at [112, 74] on input "Mark as correct answer" at bounding box center [111, 73] width 7 height 5
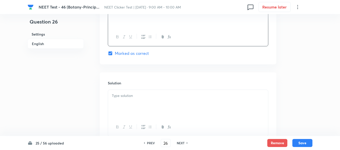
scroll to position [526, 0]
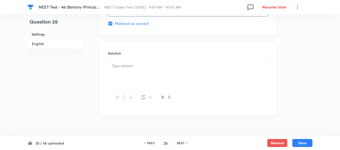
click at [139, 69] on div at bounding box center [188, 74] width 160 height 28
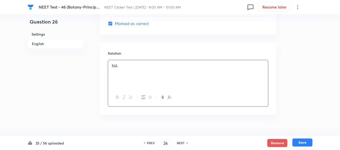
click at [302, 141] on button "Save" at bounding box center [302, 143] width 20 height 8
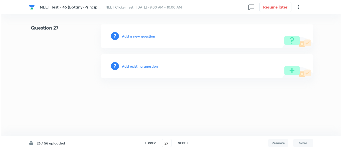
scroll to position [0, 0]
click at [131, 36] on h6 "Add a new question" at bounding box center [138, 36] width 33 height 5
click at [131, 36] on h6 "Choose a question type" at bounding box center [141, 36] width 39 height 5
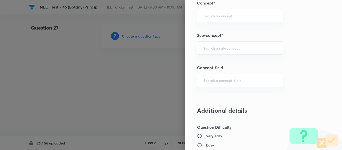
scroll to position [331, 0]
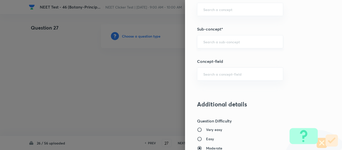
click at [227, 43] on input "text" at bounding box center [240, 41] width 74 height 5
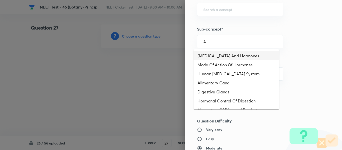
click at [216, 56] on li "[MEDICAL_DATA] And Hormones" at bounding box center [237, 55] width 86 height 9
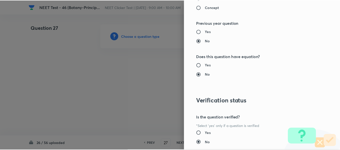
scroll to position [567, 0]
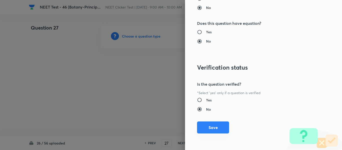
click at [212, 131] on button "Save" at bounding box center [213, 128] width 32 height 12
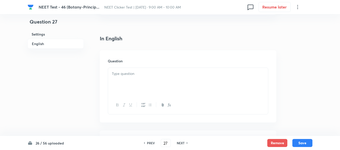
scroll to position [150, 0]
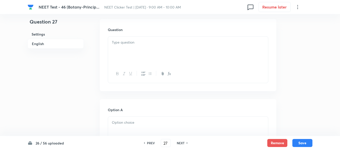
click at [167, 52] on div at bounding box center [188, 51] width 160 height 28
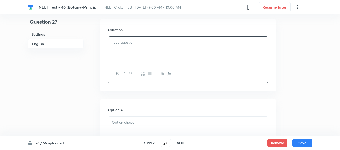
click at [167, 49] on div at bounding box center [188, 51] width 160 height 28
click at [169, 50] on div at bounding box center [188, 51] width 160 height 28
click at [155, 47] on div at bounding box center [188, 51] width 160 height 28
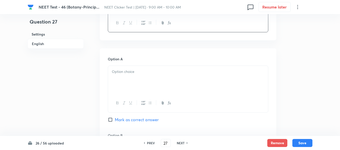
scroll to position [251, 0]
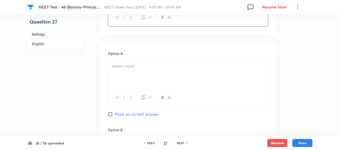
click at [163, 65] on p at bounding box center [188, 66] width 152 height 6
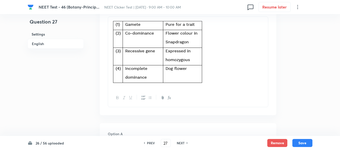
scroll to position [150, 0]
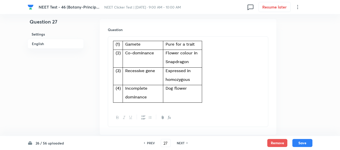
click at [163, 65] on img at bounding box center [158, 72] width 92 height 64
click at [207, 67] on p at bounding box center [188, 73] width 152 height 66
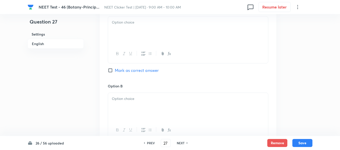
click at [172, 31] on div at bounding box center [188, 31] width 160 height 28
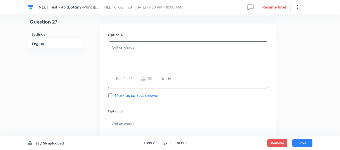
click at [165, 55] on div at bounding box center [188, 56] width 160 height 28
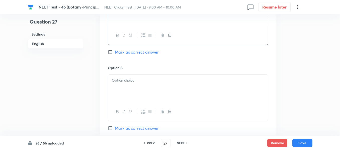
scroll to position [276, 0]
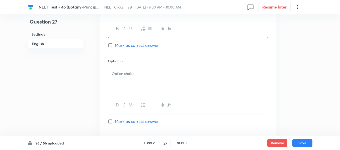
click at [149, 74] on p at bounding box center [188, 74] width 152 height 6
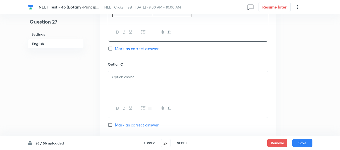
scroll to position [351, 0]
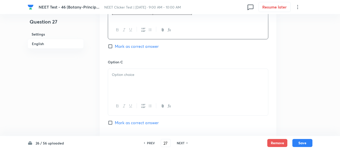
click at [151, 75] on p at bounding box center [188, 75] width 152 height 6
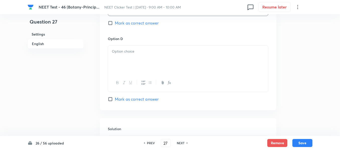
scroll to position [451, 0]
click at [156, 59] on div at bounding box center [188, 59] width 160 height 28
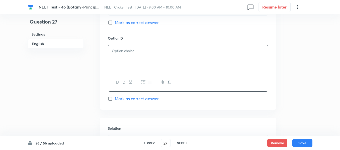
click at [143, 57] on div at bounding box center [188, 59] width 160 height 28
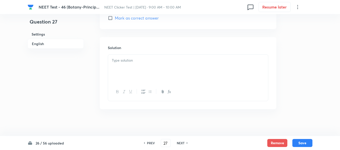
scroll to position [535, 0]
click at [167, 63] on div at bounding box center [188, 65] width 160 height 28
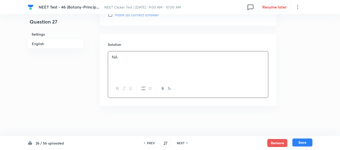
click at [301, 143] on button "Save" at bounding box center [302, 143] width 20 height 8
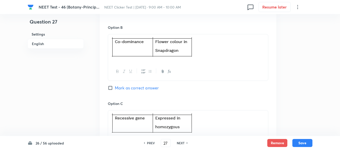
scroll to position [309, 0]
click at [111, 88] on input "Mark as correct answer" at bounding box center [111, 87] width 7 height 5
click at [301, 142] on button "Save" at bounding box center [302, 143] width 20 height 8
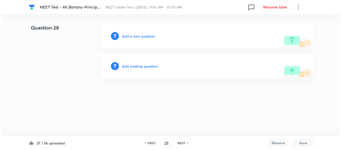
scroll to position [0, 0]
click at [130, 36] on h6 "Add a new question" at bounding box center [138, 36] width 33 height 5
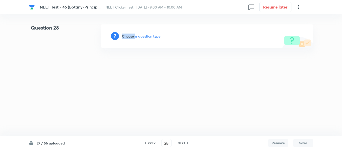
click at [130, 36] on h6 "Choose a question type" at bounding box center [141, 36] width 39 height 5
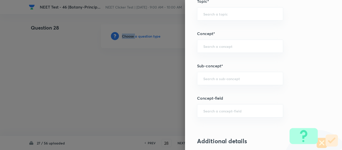
scroll to position [330, 0]
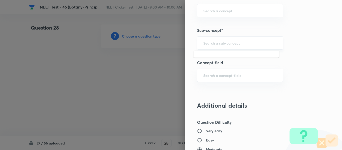
click at [223, 43] on input "text" at bounding box center [240, 43] width 74 height 5
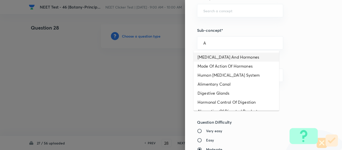
click at [215, 59] on li "[MEDICAL_DATA] And Hormones" at bounding box center [237, 57] width 86 height 9
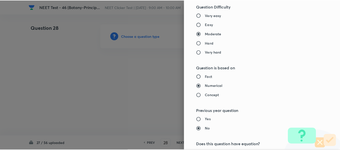
scroll to position [567, 0]
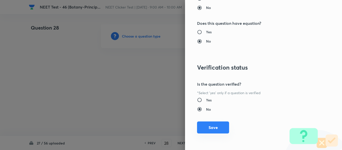
click at [216, 129] on button "Save" at bounding box center [213, 128] width 32 height 12
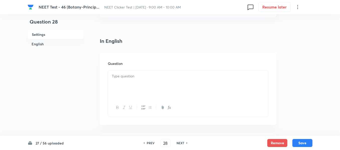
scroll to position [125, 0]
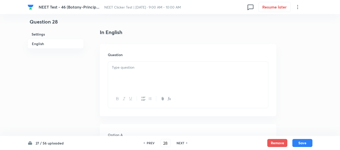
click at [176, 68] on p at bounding box center [188, 68] width 152 height 6
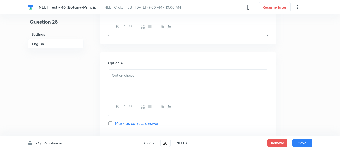
scroll to position [200, 0]
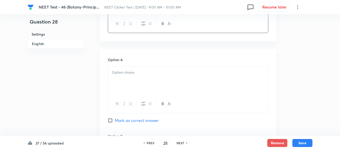
click at [151, 80] on div at bounding box center [188, 81] width 160 height 28
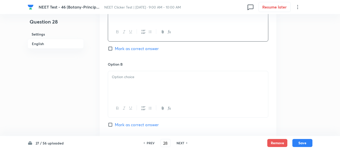
scroll to position [301, 0]
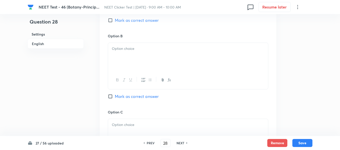
click at [154, 55] on div at bounding box center [188, 57] width 160 height 28
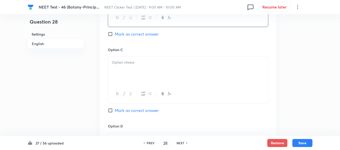
scroll to position [376, 0]
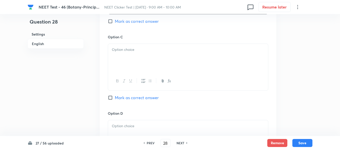
click at [157, 56] on div at bounding box center [188, 58] width 160 height 28
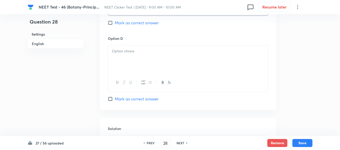
scroll to position [451, 0]
click at [164, 55] on div at bounding box center [188, 59] width 160 height 28
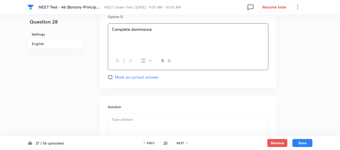
scroll to position [526, 0]
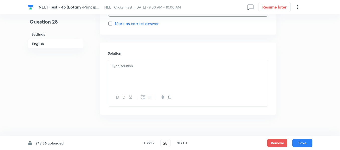
click at [141, 72] on div at bounding box center [188, 74] width 160 height 28
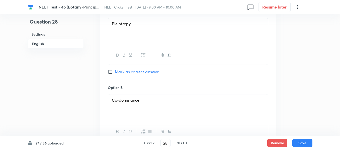
scroll to position [251, 0]
click at [110, 69] on input "Mark as correct answer" at bounding box center [111, 70] width 7 height 5
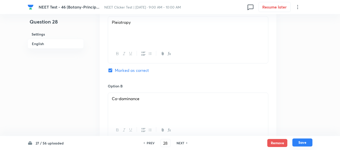
click at [302, 143] on button "Save" at bounding box center [302, 143] width 20 height 8
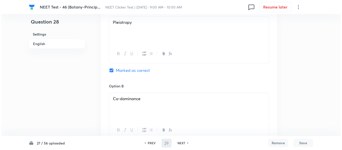
scroll to position [0, 0]
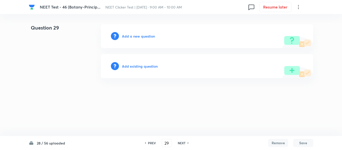
click at [131, 36] on h6 "Add a new question" at bounding box center [138, 36] width 33 height 5
click at [131, 36] on h6 "Choose a question type" at bounding box center [141, 36] width 39 height 5
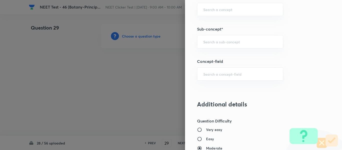
scroll to position [333, 0]
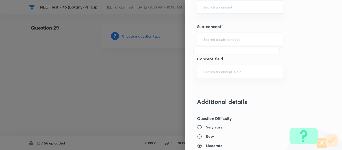
click at [228, 39] on input "text" at bounding box center [240, 39] width 74 height 5
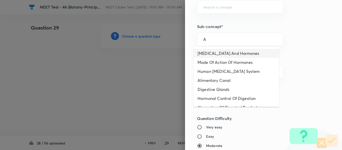
click at [221, 54] on li "[MEDICAL_DATA] And Hormones" at bounding box center [237, 53] width 86 height 9
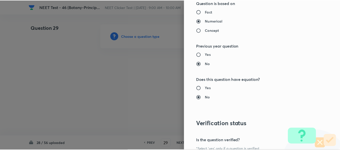
scroll to position [567, 0]
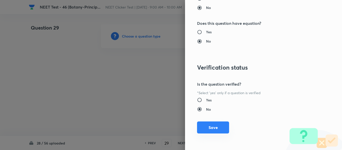
click at [205, 125] on button "Save" at bounding box center [213, 128] width 32 height 12
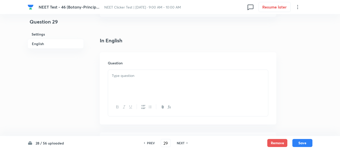
scroll to position [150, 0]
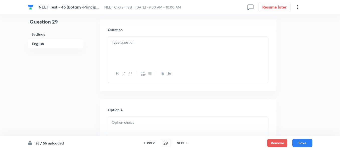
click at [164, 50] on div at bounding box center [188, 51] width 160 height 28
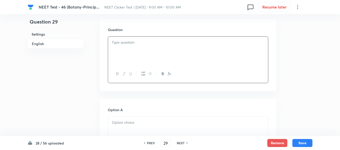
click at [188, 42] on p at bounding box center [188, 43] width 152 height 6
click at [172, 43] on p at bounding box center [188, 43] width 152 height 6
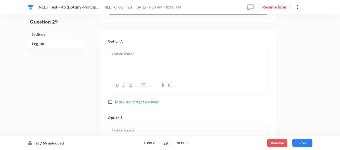
scroll to position [226, 0]
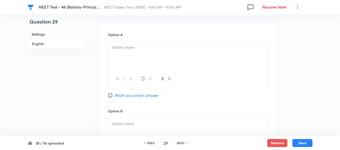
click at [172, 49] on p at bounding box center [188, 48] width 152 height 6
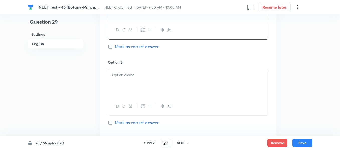
scroll to position [276, 0]
click at [150, 73] on p at bounding box center [188, 74] width 152 height 6
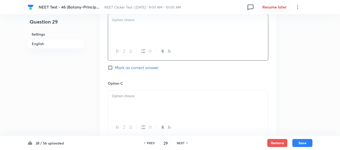
scroll to position [351, 0]
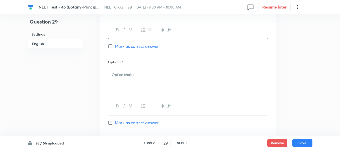
click at [162, 86] on div at bounding box center [188, 83] width 160 height 28
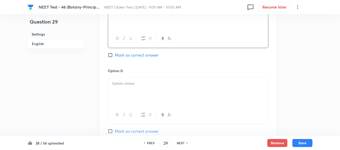
scroll to position [426, 0]
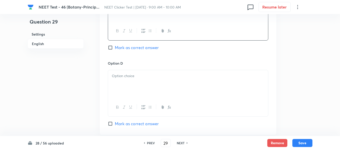
click at [161, 78] on p at bounding box center [188, 76] width 152 height 6
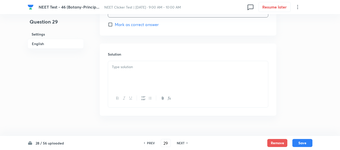
scroll to position [526, 0]
click at [143, 72] on div at bounding box center [188, 74] width 160 height 28
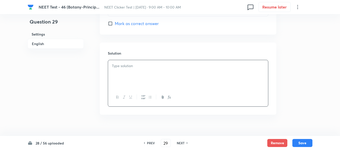
click at [113, 24] on input "Mark as correct answer" at bounding box center [111, 23] width 7 height 5
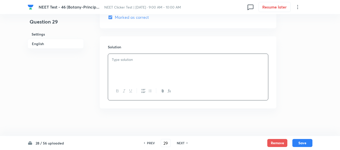
scroll to position [535, 0]
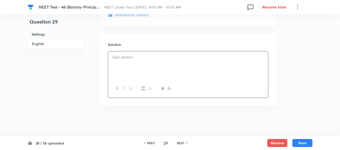
click at [143, 61] on div at bounding box center [188, 65] width 160 height 28
click at [304, 144] on button "Save" at bounding box center [302, 143] width 20 height 8
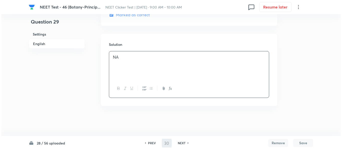
scroll to position [0, 0]
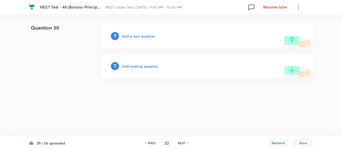
click at [133, 37] on h6 "Add a new question" at bounding box center [138, 36] width 33 height 5
click at [133, 37] on h6 "Choose a question type" at bounding box center [141, 36] width 39 height 5
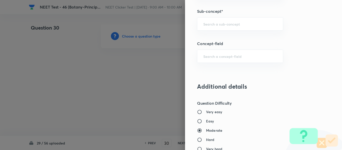
scroll to position [351, 0]
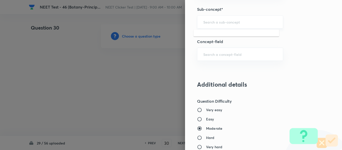
click at [229, 22] on input "text" at bounding box center [240, 22] width 74 height 5
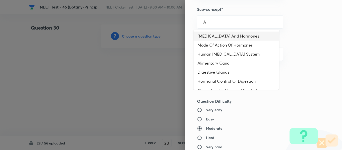
click at [217, 37] on li "[MEDICAL_DATA] And Hormones" at bounding box center [237, 36] width 86 height 9
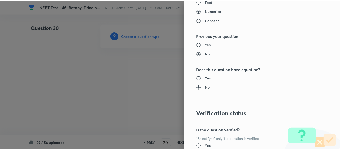
scroll to position [567, 0]
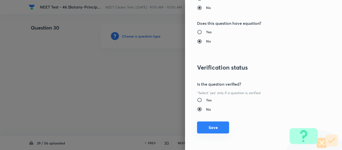
click at [211, 130] on button "Save" at bounding box center [213, 128] width 32 height 12
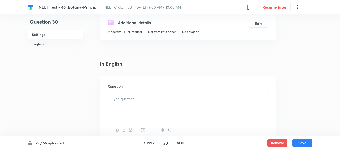
scroll to position [125, 0]
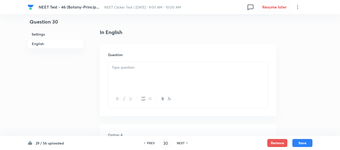
drag, startPoint x: 141, startPoint y: 71, endPoint x: 143, endPoint y: 71, distance: 2.6
click at [141, 70] on div at bounding box center [188, 76] width 160 height 28
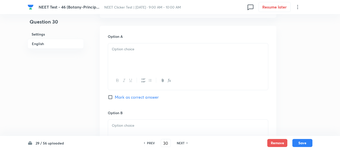
scroll to position [226, 0]
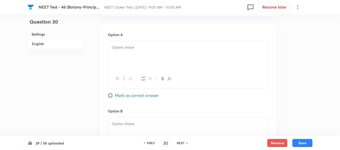
click at [154, 52] on div at bounding box center [188, 56] width 160 height 28
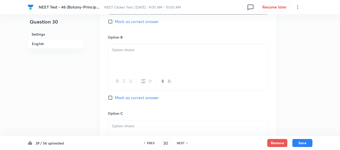
scroll to position [301, 0]
click at [142, 59] on div at bounding box center [188, 57] width 160 height 28
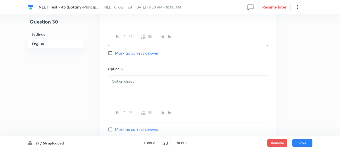
scroll to position [351, 0]
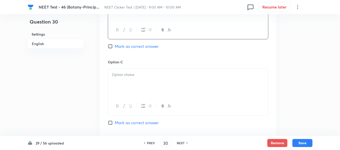
click at [158, 78] on div at bounding box center [188, 83] width 160 height 28
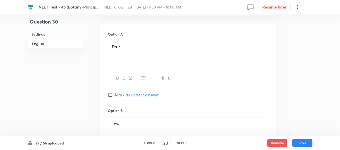
scroll to position [226, 0]
click at [111, 94] on input "Mark as correct answer" at bounding box center [111, 95] width 7 height 5
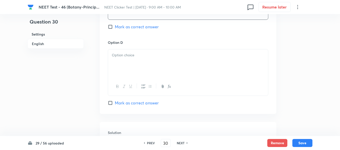
scroll to position [451, 0]
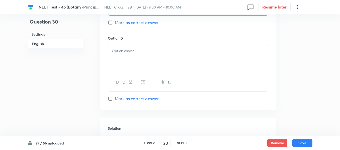
click at [198, 58] on div at bounding box center [188, 59] width 160 height 28
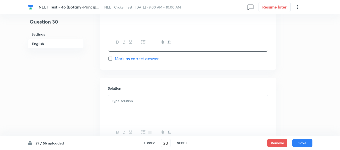
scroll to position [501, 0]
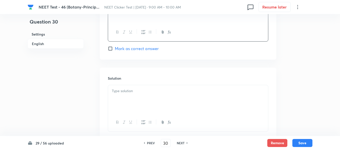
click at [146, 90] on p at bounding box center [188, 91] width 152 height 6
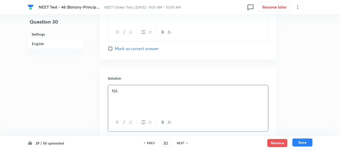
click at [308, 142] on button "Save" at bounding box center [302, 143] width 20 height 8
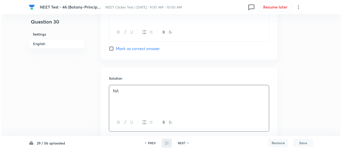
scroll to position [0, 0]
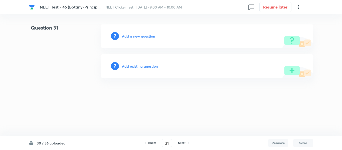
click at [133, 36] on h6 "Add a new question" at bounding box center [138, 36] width 33 height 5
click at [133, 36] on h6 "Choose a question type" at bounding box center [141, 36] width 39 height 5
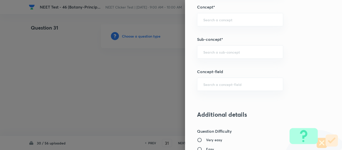
scroll to position [327, 0]
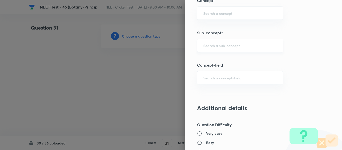
click at [229, 46] on input "text" at bounding box center [240, 45] width 74 height 5
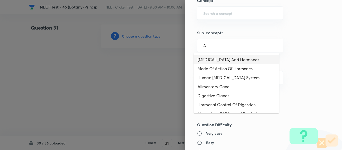
click at [214, 59] on li "[MEDICAL_DATA] And Hormones" at bounding box center [237, 59] width 86 height 9
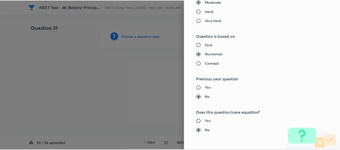
scroll to position [567, 0]
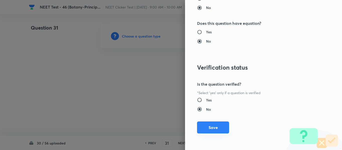
click at [204, 129] on button "Save" at bounding box center [213, 128] width 32 height 12
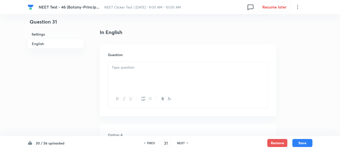
scroll to position [150, 0]
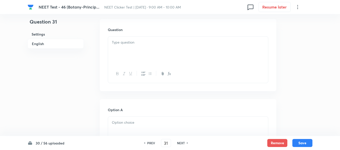
click at [159, 51] on div at bounding box center [188, 51] width 160 height 28
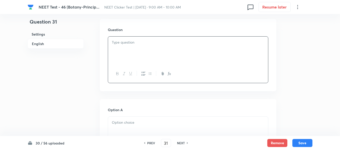
click at [157, 48] on div at bounding box center [188, 51] width 160 height 28
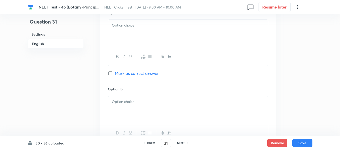
scroll to position [251, 0]
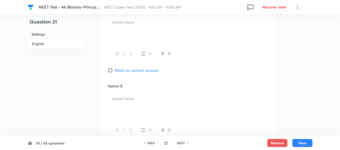
click at [165, 35] on div at bounding box center [188, 31] width 160 height 28
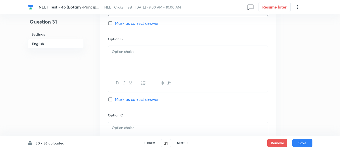
scroll to position [301, 0]
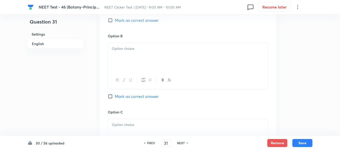
click at [151, 54] on div at bounding box center [188, 57] width 160 height 28
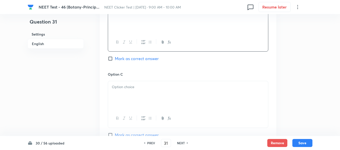
scroll to position [351, 0]
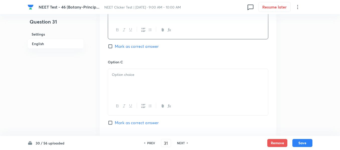
click at [147, 75] on p at bounding box center [188, 75] width 152 height 6
click at [146, 84] on div at bounding box center [188, 84] width 160 height 28
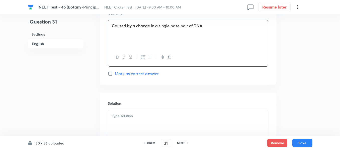
click at [115, 74] on input "Mark as correct answer" at bounding box center [111, 73] width 7 height 5
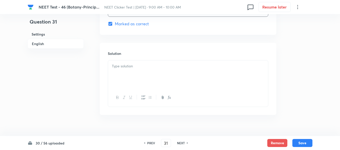
scroll to position [526, 0]
click at [140, 71] on div at bounding box center [188, 74] width 160 height 28
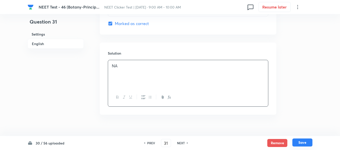
click at [307, 144] on button "Save" at bounding box center [302, 143] width 20 height 8
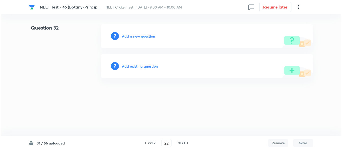
scroll to position [0, 0]
click at [136, 35] on h6 "Add a new question" at bounding box center [138, 36] width 33 height 5
click at [136, 35] on h6 "Choose a question type" at bounding box center [141, 36] width 39 height 5
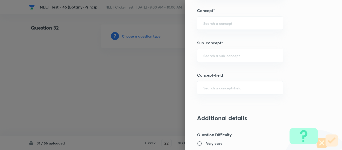
scroll to position [326, 0]
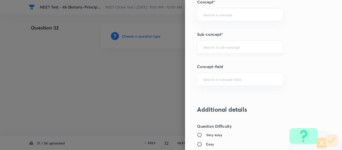
click at [222, 46] on input "text" at bounding box center [240, 47] width 74 height 5
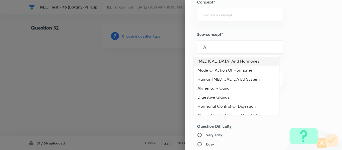
click at [219, 60] on li "[MEDICAL_DATA] And Hormones" at bounding box center [237, 61] width 86 height 9
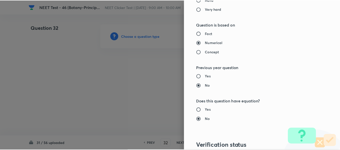
scroll to position [567, 0]
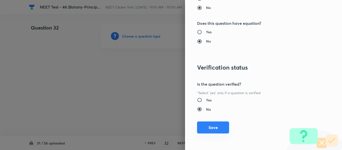
click at [212, 127] on button "Save" at bounding box center [213, 128] width 32 height 12
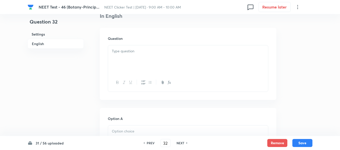
scroll to position [150, 0]
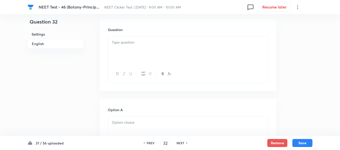
click at [164, 44] on p at bounding box center [188, 43] width 152 height 6
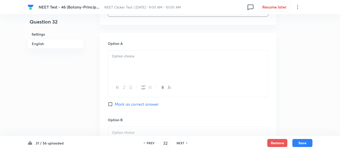
scroll to position [226, 0]
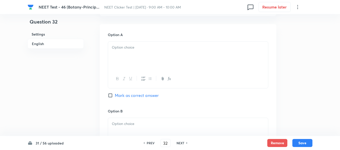
click at [150, 53] on div at bounding box center [188, 56] width 160 height 28
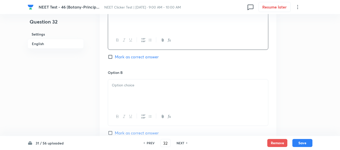
scroll to position [276, 0]
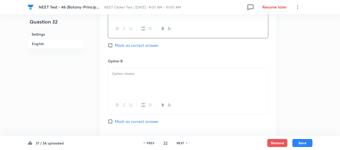
click at [170, 70] on div at bounding box center [188, 82] width 160 height 28
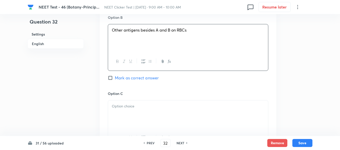
scroll to position [351, 0]
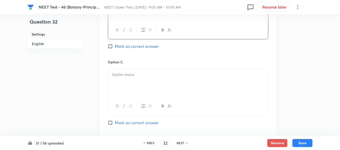
click at [146, 78] on div at bounding box center [188, 83] width 160 height 28
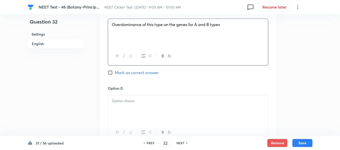
click at [139, 98] on p at bounding box center [188, 101] width 152 height 6
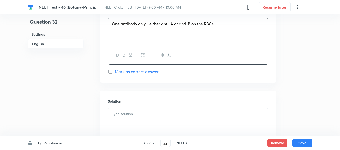
scroll to position [501, 0]
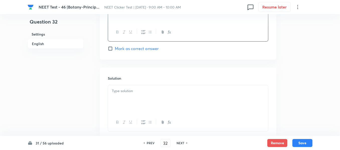
click at [141, 98] on div at bounding box center [188, 99] width 160 height 28
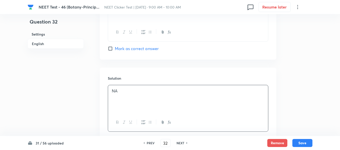
click at [42, 43] on h6 "English" at bounding box center [56, 44] width 56 height 10
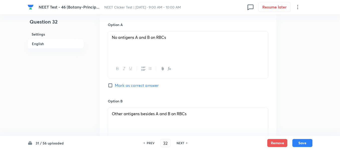
scroll to position [236, 0]
click at [110, 85] on input "Mark as correct answer" at bounding box center [111, 84] width 7 height 5
click at [305, 146] on button "Save" at bounding box center [302, 143] width 20 height 8
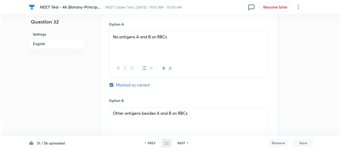
scroll to position [0, 0]
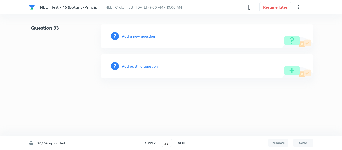
click at [128, 37] on h6 "Add a new question" at bounding box center [138, 36] width 33 height 5
click at [128, 37] on h6 "Choose a question type" at bounding box center [141, 36] width 39 height 5
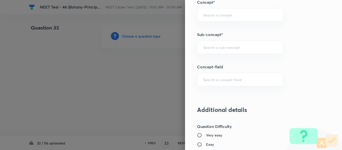
scroll to position [326, 0]
click at [228, 48] on input "text" at bounding box center [240, 47] width 74 height 5
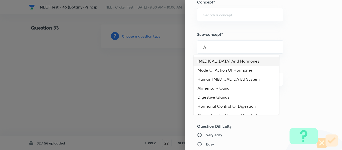
click at [220, 60] on li "[MEDICAL_DATA] And Hormones" at bounding box center [237, 61] width 86 height 9
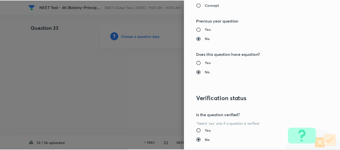
scroll to position [567, 0]
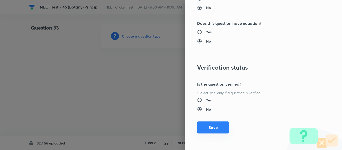
click at [210, 128] on button "Save" at bounding box center [213, 128] width 32 height 12
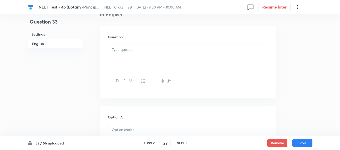
scroll to position [150, 0]
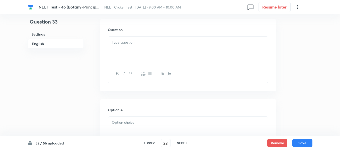
click at [175, 56] on div at bounding box center [188, 51] width 160 height 28
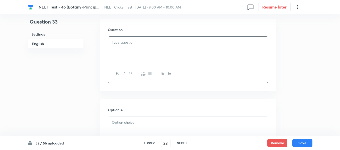
click at [158, 49] on div at bounding box center [188, 51] width 160 height 28
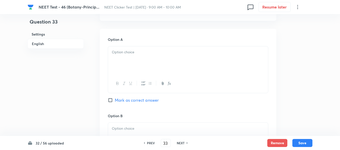
scroll to position [226, 0]
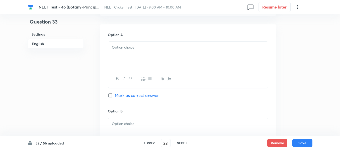
click at [162, 47] on p at bounding box center [188, 48] width 152 height 6
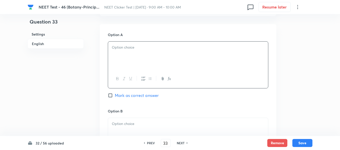
click at [159, 48] on p at bounding box center [188, 48] width 152 height 6
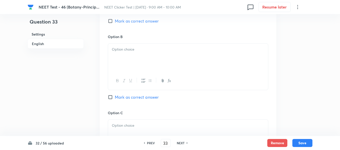
scroll to position [301, 0]
click at [159, 47] on p at bounding box center [188, 49] width 152 height 6
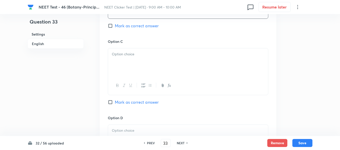
scroll to position [376, 0]
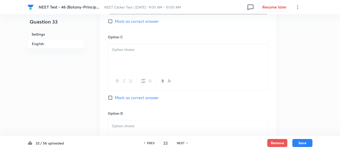
click at [167, 54] on div at bounding box center [188, 58] width 160 height 28
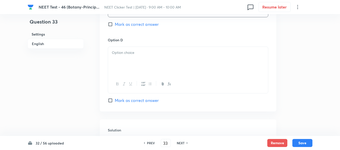
scroll to position [451, 0]
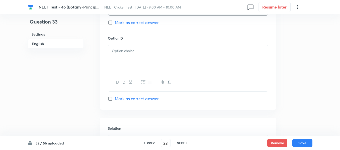
click at [151, 59] on div at bounding box center [188, 59] width 160 height 28
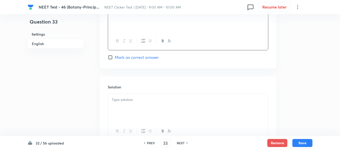
scroll to position [501, 0]
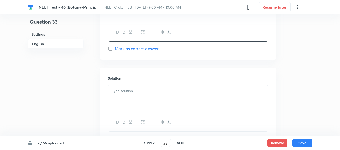
click at [142, 89] on p at bounding box center [188, 91] width 152 height 6
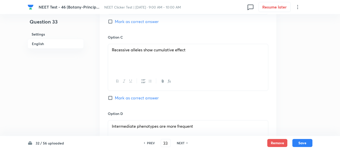
scroll to position [376, 0]
click at [111, 98] on input "Mark as correct answer" at bounding box center [111, 97] width 7 height 5
click at [305, 142] on button "Save" at bounding box center [302, 143] width 20 height 8
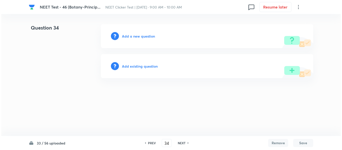
scroll to position [0, 0]
click at [131, 36] on h6 "Add a new question" at bounding box center [138, 36] width 33 height 5
click at [131, 36] on h6 "Choose a question type" at bounding box center [141, 36] width 39 height 5
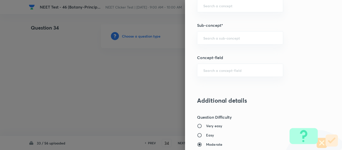
scroll to position [357, 0]
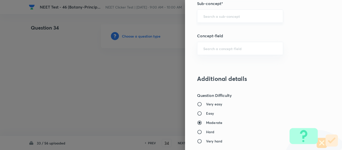
click at [219, 16] on input "text" at bounding box center [240, 16] width 74 height 5
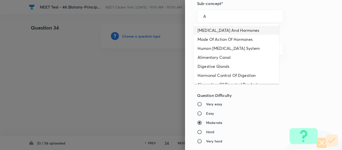
click at [213, 31] on li "[MEDICAL_DATA] And Hormones" at bounding box center [237, 30] width 86 height 9
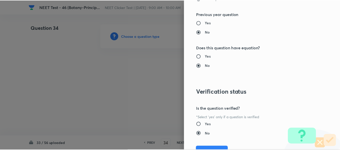
scroll to position [567, 0]
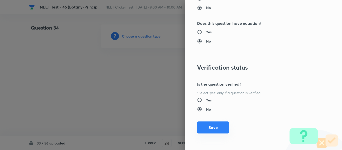
click at [209, 129] on button "Save" at bounding box center [213, 128] width 32 height 12
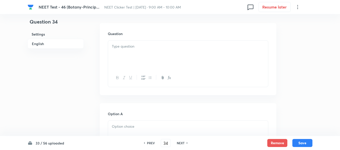
scroll to position [150, 0]
click at [150, 48] on div at bounding box center [188, 51] width 160 height 28
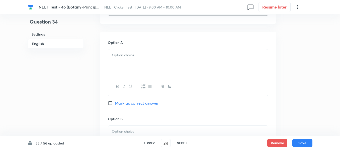
scroll to position [226, 0]
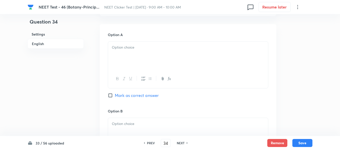
click at [153, 54] on div at bounding box center [188, 56] width 160 height 28
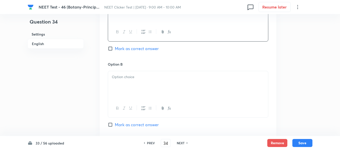
scroll to position [276, 0]
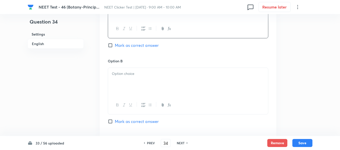
click at [175, 79] on div at bounding box center [188, 82] width 160 height 28
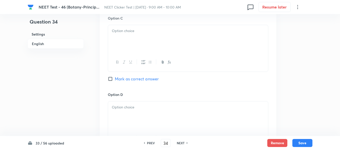
scroll to position [401, 0]
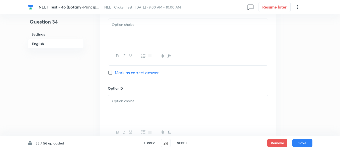
click at [149, 35] on div at bounding box center [188, 33] width 160 height 28
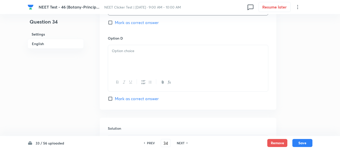
click at [148, 48] on p at bounding box center [188, 51] width 152 height 6
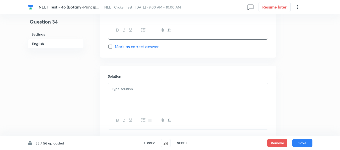
scroll to position [526, 0]
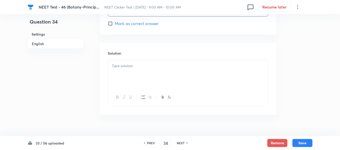
click at [143, 64] on p at bounding box center [188, 66] width 152 height 6
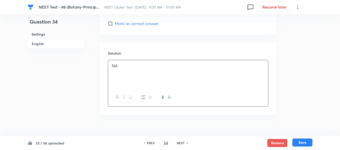
click at [301, 145] on button "Save" at bounding box center [302, 143] width 20 height 8
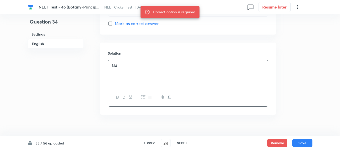
click at [34, 43] on h6 "English" at bounding box center [56, 44] width 56 height 10
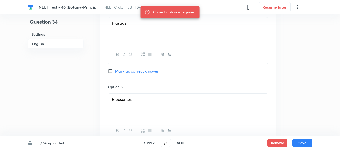
scroll to position [261, 0]
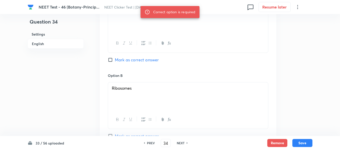
click at [112, 59] on input "Mark as correct answer" at bounding box center [111, 59] width 7 height 5
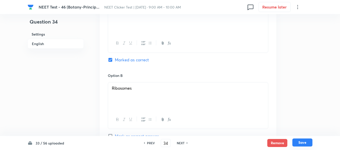
click at [303, 144] on button "Save" at bounding box center [302, 143] width 20 height 8
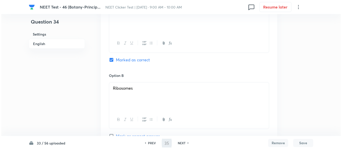
scroll to position [0, 0]
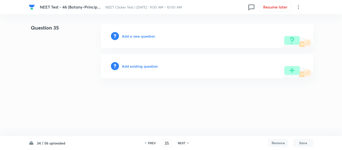
click at [131, 36] on h6 "Add a new question" at bounding box center [138, 36] width 33 height 5
click at [131, 36] on h6 "Choose a question type" at bounding box center [141, 36] width 39 height 5
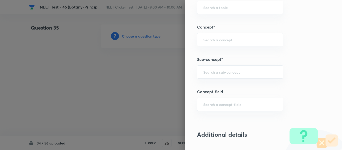
scroll to position [326, 0]
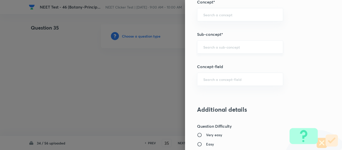
click at [233, 46] on input "text" at bounding box center [240, 47] width 74 height 5
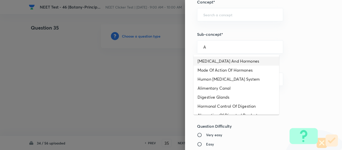
click at [231, 61] on li "[MEDICAL_DATA] And Hormones" at bounding box center [237, 61] width 86 height 9
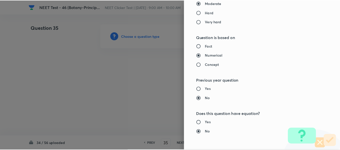
scroll to position [567, 0]
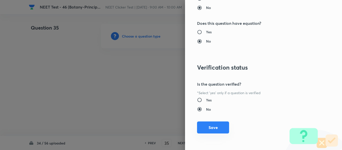
drag, startPoint x: 207, startPoint y: 131, endPoint x: 204, endPoint y: 129, distance: 2.9
click at [207, 131] on button "Save" at bounding box center [213, 128] width 32 height 12
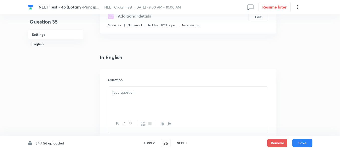
scroll to position [150, 0]
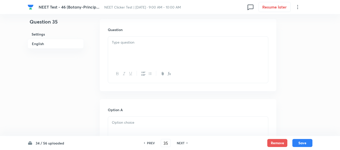
click at [165, 50] on div at bounding box center [188, 51] width 160 height 28
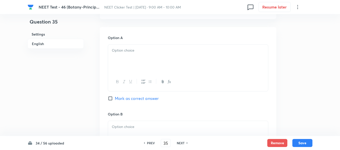
scroll to position [226, 0]
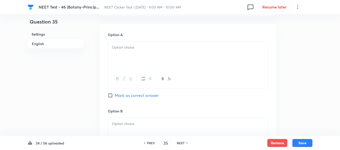
click at [181, 47] on p at bounding box center [188, 48] width 152 height 6
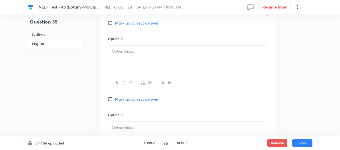
scroll to position [301, 0]
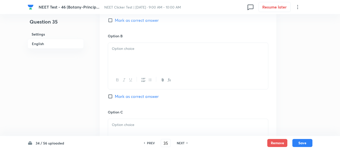
click at [150, 53] on div at bounding box center [188, 57] width 160 height 28
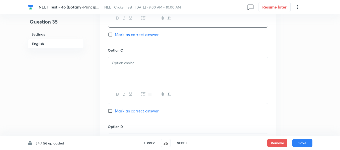
scroll to position [376, 0]
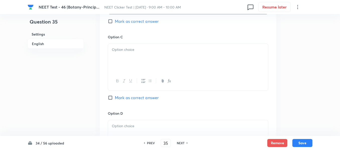
click at [141, 55] on div at bounding box center [188, 58] width 160 height 28
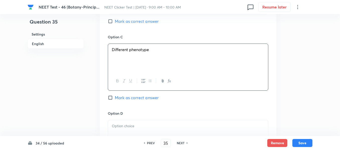
click at [116, 97] on span "Mark as correct answer" at bounding box center [137, 98] width 44 height 6
click at [115, 97] on input "Mark as correct answer" at bounding box center [111, 97] width 7 height 5
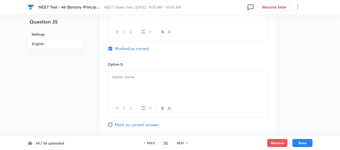
scroll to position [426, 0]
click at [156, 76] on p at bounding box center [188, 76] width 152 height 6
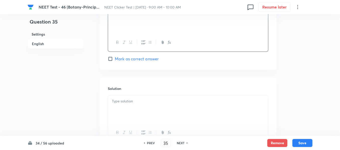
scroll to position [501, 0]
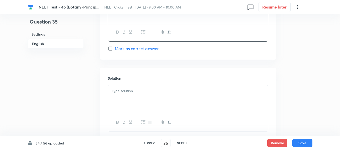
click at [149, 98] on div at bounding box center [188, 99] width 160 height 28
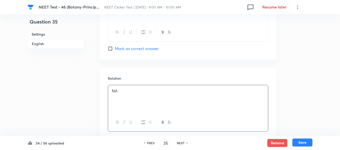
click at [302, 143] on button "Save" at bounding box center [302, 143] width 20 height 8
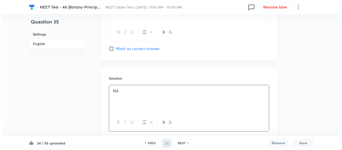
scroll to position [0, 0]
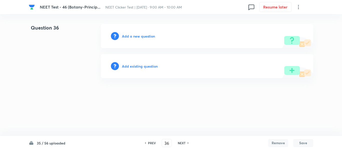
click at [130, 36] on h6 "Add a new question" at bounding box center [138, 36] width 33 height 5
click at [130, 36] on h6 "Choose a question type" at bounding box center [141, 36] width 39 height 5
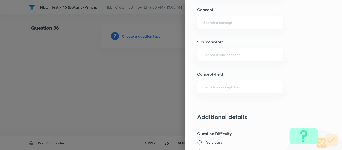
scroll to position [322, 0]
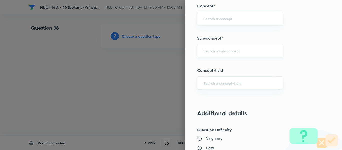
click at [223, 52] on input "text" at bounding box center [240, 50] width 74 height 5
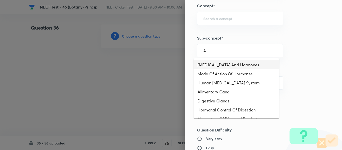
click at [212, 64] on li "[MEDICAL_DATA] And Hormones" at bounding box center [237, 64] width 86 height 9
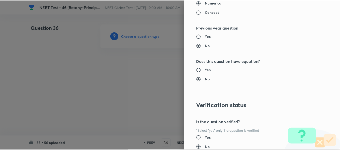
scroll to position [567, 0]
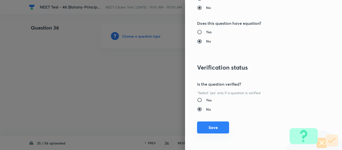
click at [205, 127] on button "Save" at bounding box center [213, 128] width 32 height 12
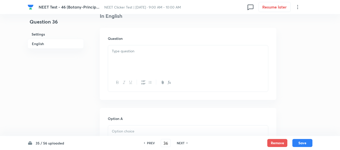
scroll to position [150, 0]
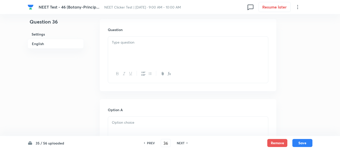
click at [166, 48] on div at bounding box center [188, 51] width 160 height 28
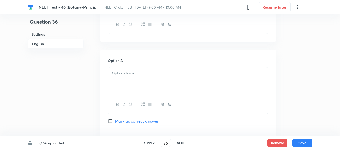
click at [179, 80] on div at bounding box center [188, 81] width 160 height 28
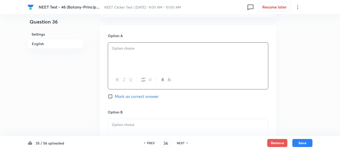
scroll to position [226, 0]
click at [175, 57] on div at bounding box center [188, 56] width 160 height 28
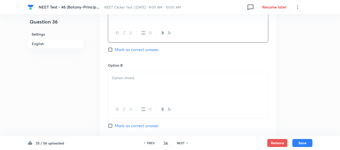
scroll to position [276, 0]
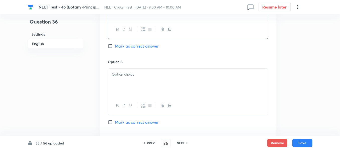
click at [154, 77] on div at bounding box center [188, 83] width 160 height 28
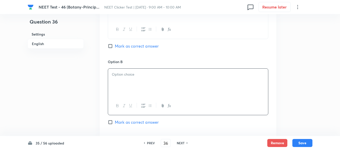
paste div
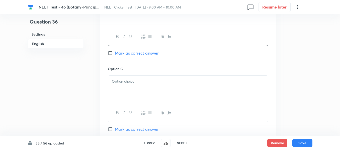
scroll to position [351, 0]
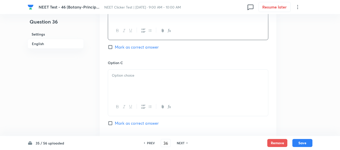
click at [154, 77] on p at bounding box center [188, 76] width 152 height 6
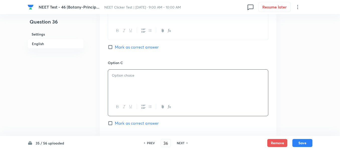
paste div
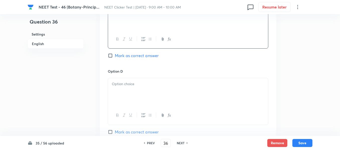
scroll to position [426, 0]
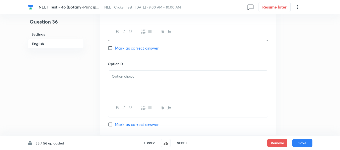
click at [112, 47] on input "Mark as correct answer" at bounding box center [111, 48] width 7 height 5
click at [157, 87] on div at bounding box center [188, 85] width 160 height 28
paste div
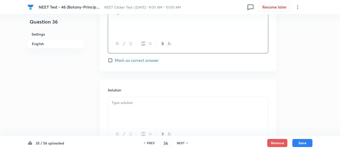
scroll to position [501, 0]
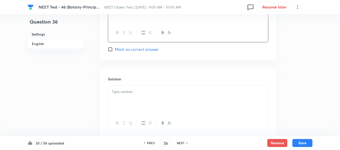
click at [157, 87] on div at bounding box center [188, 100] width 160 height 28
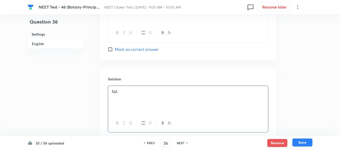
click at [302, 142] on button "Save" at bounding box center [302, 143] width 20 height 8
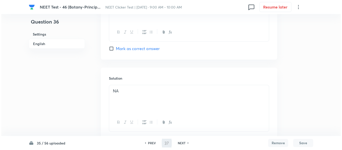
scroll to position [0, 0]
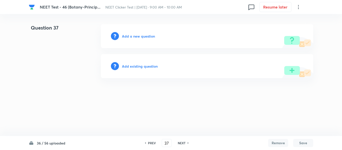
drag, startPoint x: 131, startPoint y: 36, endPoint x: 64, endPoint y: 85, distance: 82.8
click at [64, 85] on html "NEET Test - 46 (Botany-Princip... NEET Clicker Test | Dec 13, 2025 · 9:00 AM - …" at bounding box center [171, 51] width 342 height 102
click at [132, 36] on h6 "Add a new question" at bounding box center [138, 36] width 33 height 5
click at [134, 37] on h6 "Choose a question type" at bounding box center [141, 36] width 39 height 5
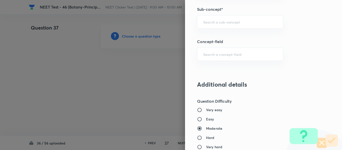
scroll to position [326, 0]
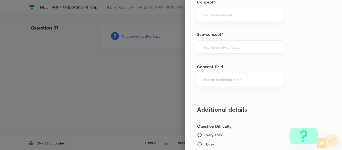
click at [220, 46] on input "text" at bounding box center [240, 47] width 74 height 5
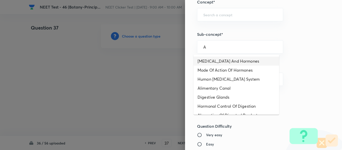
click at [220, 62] on li "[MEDICAL_DATA] And Hormones" at bounding box center [237, 61] width 86 height 9
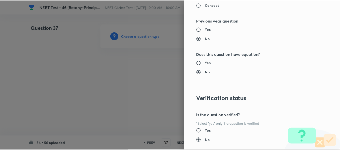
scroll to position [567, 0]
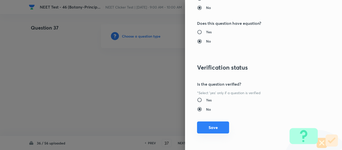
click at [203, 131] on button "Save" at bounding box center [213, 128] width 32 height 12
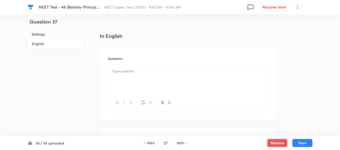
scroll to position [125, 0]
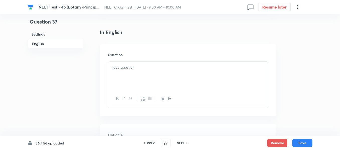
drag, startPoint x: 173, startPoint y: 72, endPoint x: 175, endPoint y: 75, distance: 3.6
click at [173, 72] on div at bounding box center [188, 76] width 160 height 28
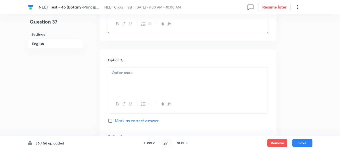
scroll to position [200, 0]
click at [169, 71] on p at bounding box center [188, 73] width 152 height 6
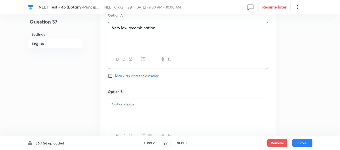
scroll to position [276, 0]
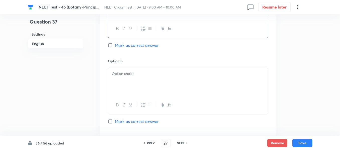
click at [157, 71] on p at bounding box center [188, 74] width 152 height 6
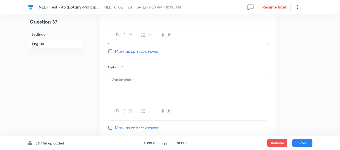
scroll to position [351, 0]
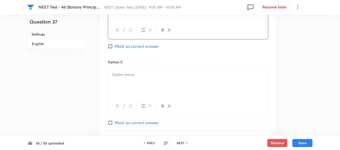
click at [140, 81] on div at bounding box center [188, 83] width 160 height 28
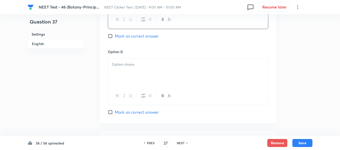
scroll to position [451, 0]
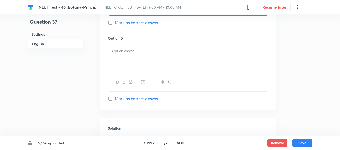
click at [153, 65] on div at bounding box center [188, 59] width 160 height 28
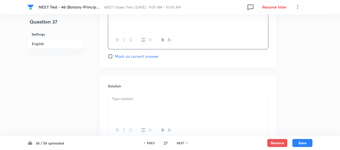
scroll to position [526, 0]
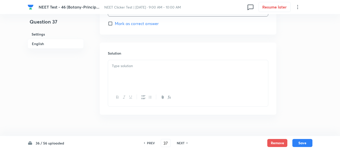
click at [142, 70] on div at bounding box center [188, 74] width 160 height 28
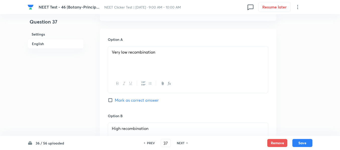
scroll to position [251, 0]
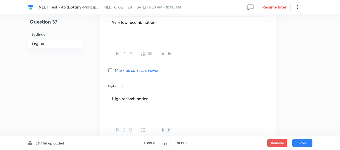
click at [112, 71] on input "Mark as correct answer" at bounding box center [111, 70] width 7 height 5
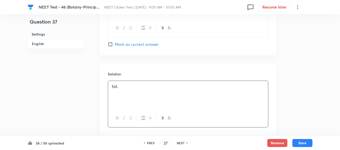
scroll to position [535, 0]
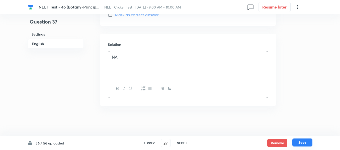
click at [304, 142] on button "Save" at bounding box center [302, 143] width 20 height 8
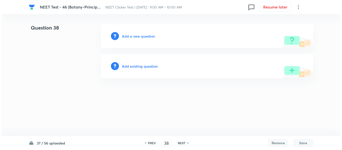
scroll to position [0, 0]
click at [128, 37] on h6 "Add a new question" at bounding box center [138, 36] width 33 height 5
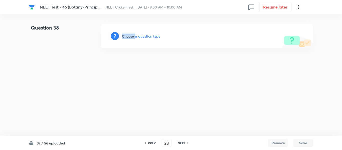
click at [128, 37] on h6 "Choose a question type" at bounding box center [141, 36] width 39 height 5
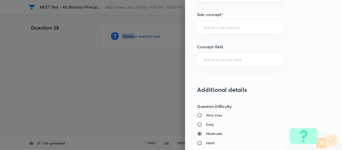
scroll to position [351, 0]
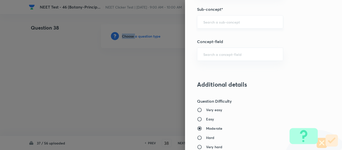
click at [218, 19] on div "​" at bounding box center [240, 21] width 86 height 13
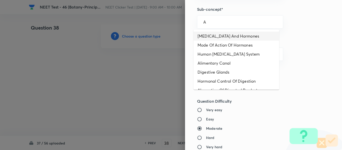
click at [216, 37] on li "[MEDICAL_DATA] And Hormones" at bounding box center [237, 36] width 86 height 9
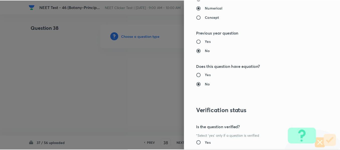
scroll to position [567, 0]
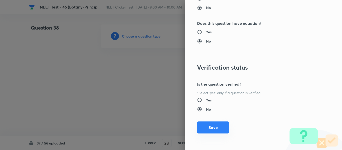
click at [208, 127] on button "Save" at bounding box center [213, 128] width 32 height 12
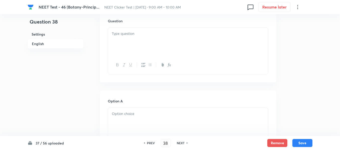
scroll to position [150, 0]
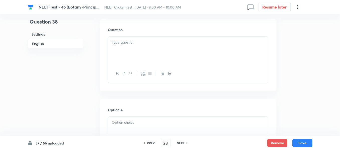
click at [165, 50] on div at bounding box center [188, 51] width 160 height 28
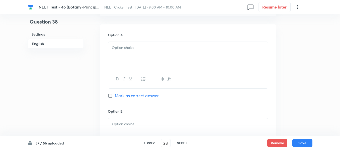
scroll to position [226, 0]
click at [166, 55] on div at bounding box center [188, 56] width 160 height 28
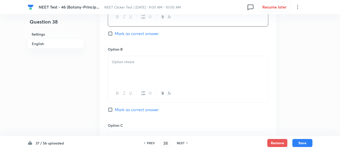
scroll to position [301, 0]
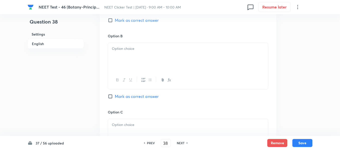
click at [153, 58] on div at bounding box center [188, 57] width 160 height 28
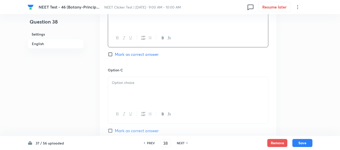
scroll to position [351, 0]
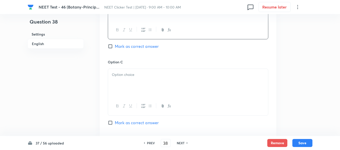
click at [160, 78] on div at bounding box center [188, 83] width 160 height 28
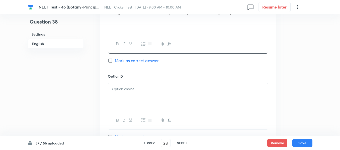
scroll to position [426, 0]
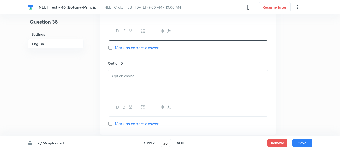
click at [155, 79] on div at bounding box center [188, 84] width 160 height 28
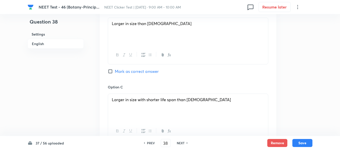
click at [113, 71] on input "Mark as correct answer" at bounding box center [111, 71] width 7 height 5
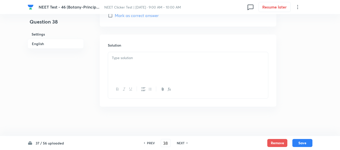
scroll to position [535, 0]
click at [153, 66] on div at bounding box center [188, 65] width 160 height 28
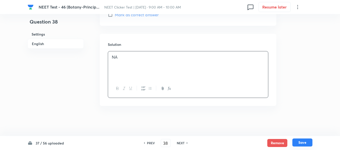
click at [302, 144] on button "Save" at bounding box center [302, 143] width 20 height 8
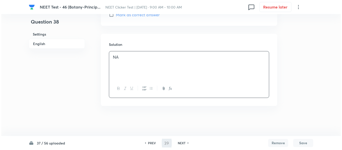
scroll to position [0, 0]
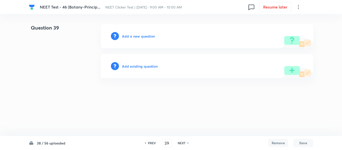
click at [131, 37] on h6 "Add a new question" at bounding box center [138, 36] width 33 height 5
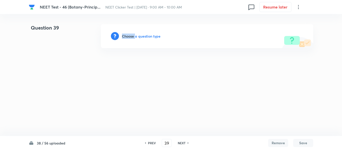
click at [131, 37] on h6 "Choose a question type" at bounding box center [141, 36] width 39 height 5
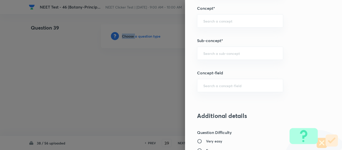
scroll to position [328, 0]
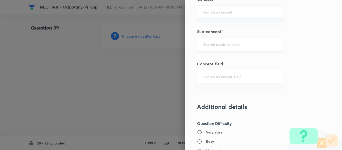
click at [226, 45] on input "text" at bounding box center [240, 44] width 74 height 5
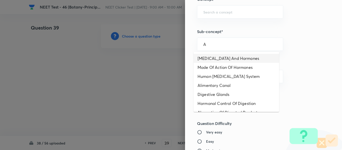
click at [221, 60] on li "[MEDICAL_DATA] And Hormones" at bounding box center [237, 58] width 86 height 9
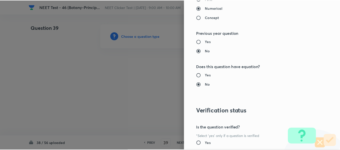
scroll to position [567, 0]
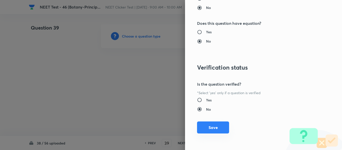
click at [207, 131] on button "Save" at bounding box center [213, 128] width 32 height 12
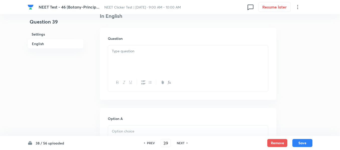
scroll to position [150, 0]
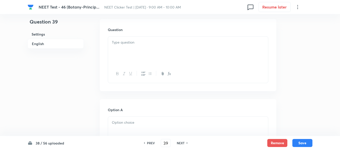
click at [180, 50] on div at bounding box center [188, 51] width 160 height 28
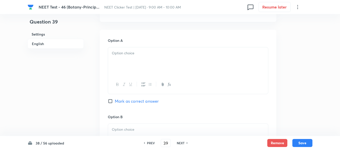
scroll to position [226, 0]
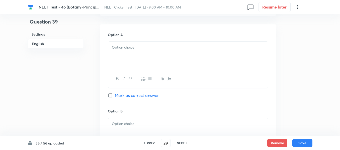
click at [167, 59] on div at bounding box center [188, 56] width 160 height 28
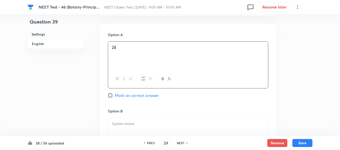
click at [114, 96] on input "Mark as correct answer" at bounding box center [111, 95] width 7 height 5
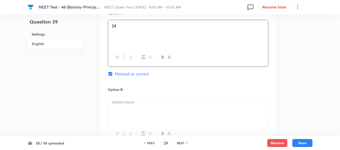
scroll to position [276, 0]
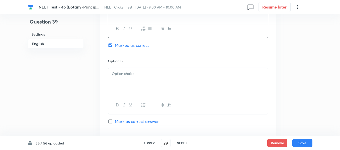
click at [147, 74] on p at bounding box center [188, 74] width 152 height 6
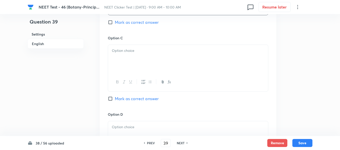
scroll to position [376, 0]
click at [152, 57] on div at bounding box center [188, 58] width 160 height 28
click at [160, 59] on div at bounding box center [188, 59] width 160 height 28
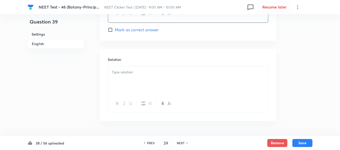
scroll to position [526, 0]
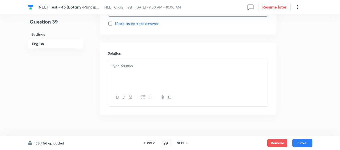
click at [148, 70] on div at bounding box center [188, 74] width 160 height 28
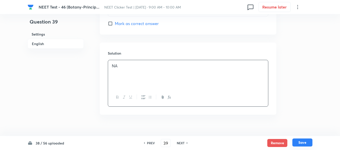
click at [303, 142] on button "Save" at bounding box center [302, 143] width 20 height 8
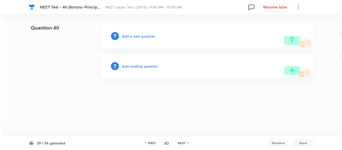
scroll to position [0, 0]
click at [130, 36] on h6 "Add a new question" at bounding box center [138, 36] width 33 height 5
click at [130, 36] on h6 "Choose a question type" at bounding box center [141, 36] width 39 height 5
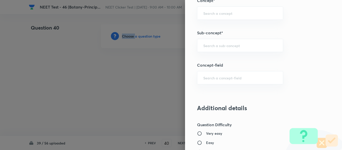
scroll to position [328, 0]
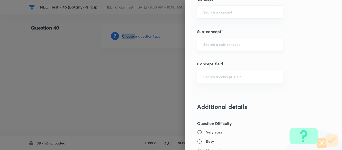
click at [207, 41] on div "​" at bounding box center [240, 44] width 86 height 13
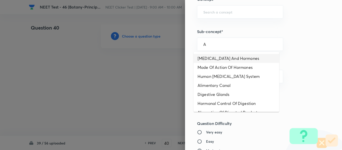
click at [214, 59] on li "[MEDICAL_DATA] And Hormones" at bounding box center [237, 58] width 86 height 9
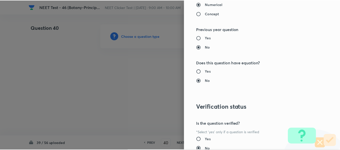
scroll to position [567, 0]
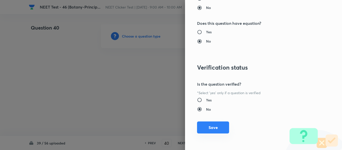
click at [205, 126] on button "Save" at bounding box center [213, 128] width 32 height 12
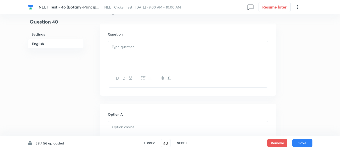
scroll to position [150, 0]
click at [148, 50] on div at bounding box center [188, 51] width 160 height 28
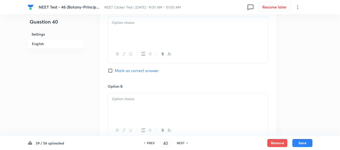
scroll to position [251, 0]
click at [139, 31] on div at bounding box center [188, 31] width 160 height 28
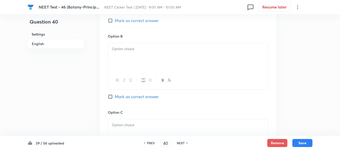
scroll to position [301, 0]
click at [188, 57] on div at bounding box center [188, 57] width 160 height 28
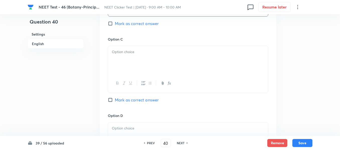
scroll to position [376, 0]
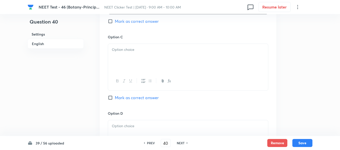
click at [168, 60] on div at bounding box center [188, 58] width 160 height 28
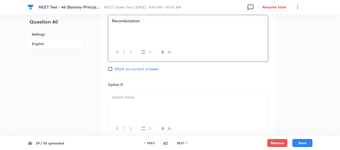
scroll to position [451, 0]
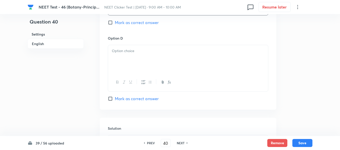
click at [164, 58] on div at bounding box center [188, 59] width 160 height 28
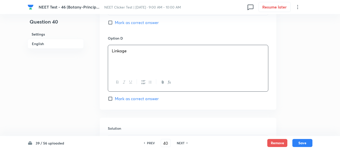
click at [113, 100] on input "Mark as correct answer" at bounding box center [111, 98] width 7 height 5
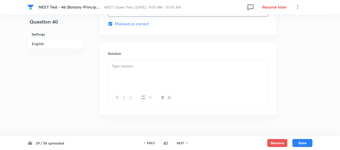
scroll to position [526, 0]
click at [151, 69] on div at bounding box center [188, 74] width 160 height 28
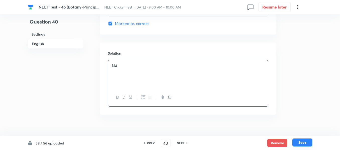
click at [302, 144] on button "Save" at bounding box center [302, 143] width 20 height 8
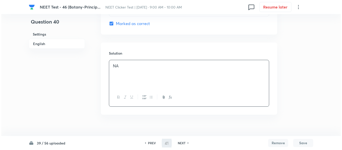
scroll to position [0, 0]
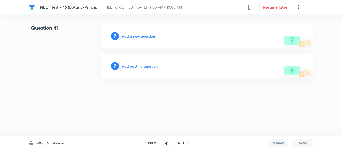
click at [134, 37] on h6 "Add a new question" at bounding box center [138, 36] width 33 height 5
click at [134, 37] on h6 "Choose a question type" at bounding box center [141, 36] width 39 height 5
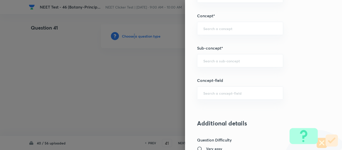
scroll to position [316, 0]
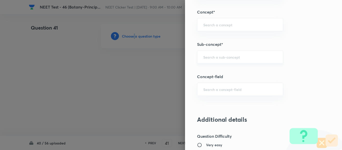
click at [226, 60] on div "​" at bounding box center [240, 56] width 86 height 13
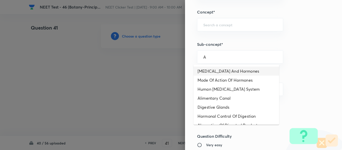
click at [214, 72] on li "[MEDICAL_DATA] And Hormones" at bounding box center [237, 71] width 86 height 9
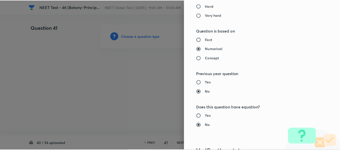
scroll to position [567, 0]
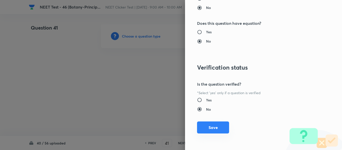
click at [212, 131] on button "Save" at bounding box center [213, 128] width 32 height 12
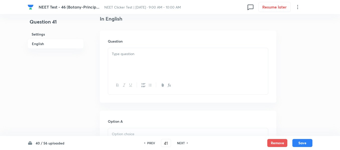
scroll to position [150, 0]
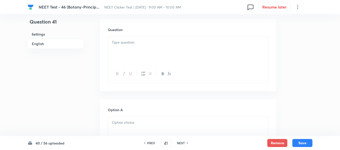
click at [167, 47] on div at bounding box center [188, 51] width 160 height 28
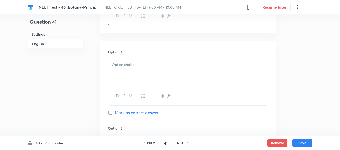
scroll to position [226, 0]
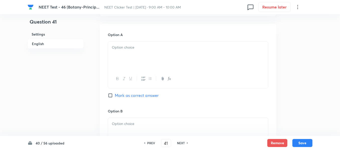
click at [169, 52] on div at bounding box center [188, 56] width 160 height 28
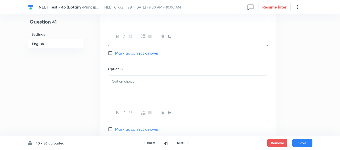
scroll to position [276, 0]
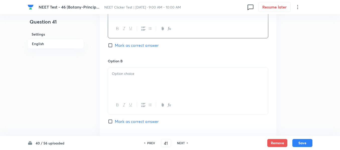
click at [169, 82] on div at bounding box center [188, 82] width 160 height 28
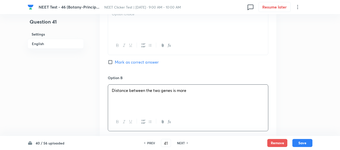
scroll to position [251, 0]
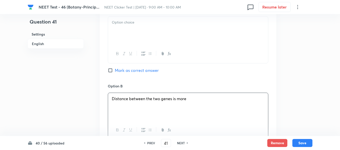
click at [158, 29] on div at bounding box center [188, 31] width 160 height 28
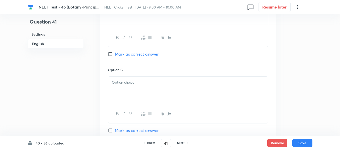
scroll to position [351, 0]
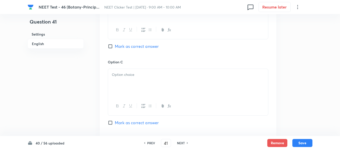
click at [175, 77] on p at bounding box center [188, 75] width 152 height 6
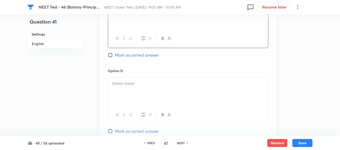
scroll to position [451, 0]
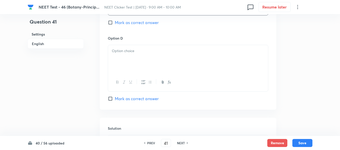
click at [164, 60] on div at bounding box center [188, 59] width 160 height 28
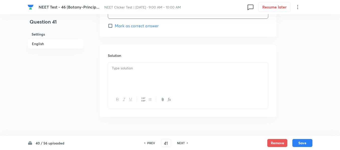
scroll to position [535, 0]
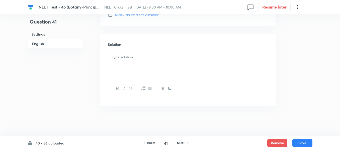
click at [142, 73] on div at bounding box center [188, 65] width 160 height 28
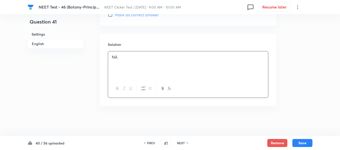
drag, startPoint x: 43, startPoint y: 45, endPoint x: 65, endPoint y: 50, distance: 22.6
click at [43, 45] on h6 "English" at bounding box center [56, 44] width 56 height 10
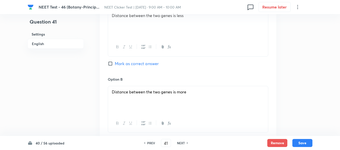
scroll to position [286, 0]
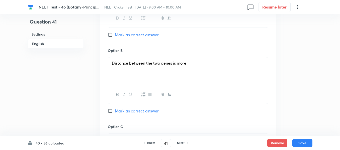
click at [112, 111] on input "Mark as correct answer" at bounding box center [111, 110] width 7 height 5
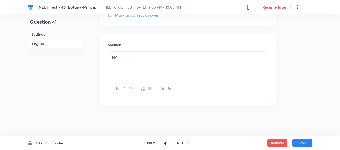
scroll to position [535, 0]
click at [302, 144] on button "Save" at bounding box center [302, 143] width 20 height 8
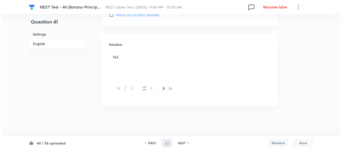
scroll to position [0, 0]
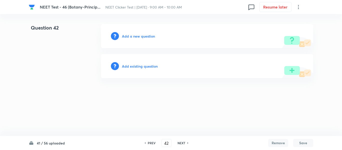
click at [132, 35] on h6 "Add a new question" at bounding box center [138, 36] width 33 height 5
click at [132, 35] on h6 "Choose a question type" at bounding box center [141, 36] width 39 height 5
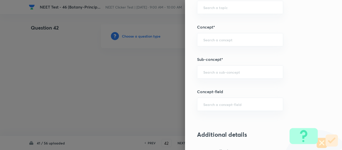
scroll to position [326, 0]
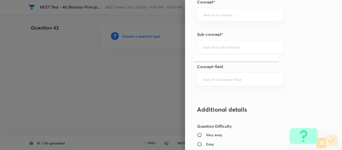
click at [221, 47] on input "text" at bounding box center [240, 47] width 74 height 5
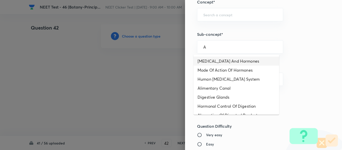
click at [211, 61] on li "[MEDICAL_DATA] And Hormones" at bounding box center [237, 61] width 86 height 9
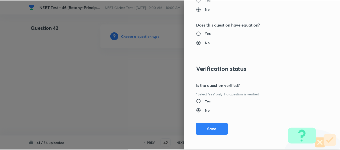
scroll to position [567, 0]
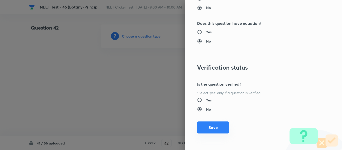
click at [213, 127] on button "Save" at bounding box center [213, 128] width 32 height 12
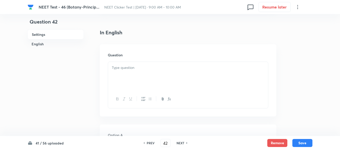
scroll to position [125, 0]
click at [168, 68] on p at bounding box center [188, 68] width 152 height 6
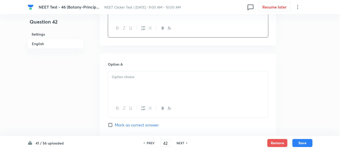
scroll to position [200, 0]
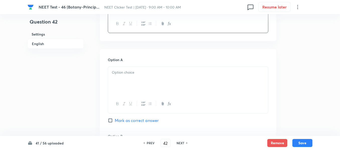
click at [157, 73] on p at bounding box center [188, 73] width 152 height 6
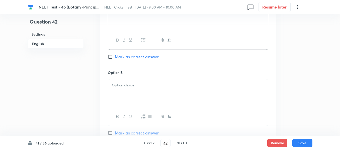
scroll to position [276, 0]
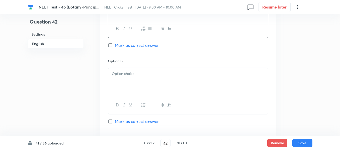
click at [142, 75] on p at bounding box center [188, 74] width 152 height 6
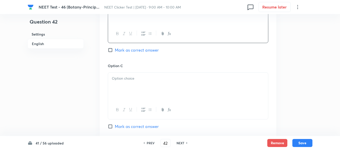
scroll to position [351, 0]
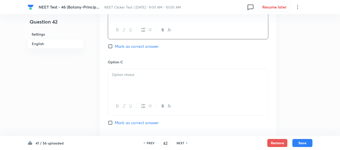
click at [157, 80] on div at bounding box center [188, 83] width 160 height 28
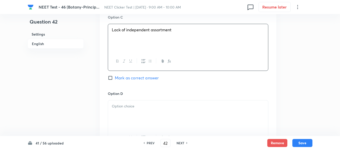
scroll to position [426, 0]
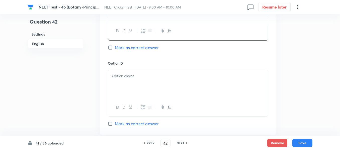
click at [166, 76] on p at bounding box center [188, 76] width 152 height 6
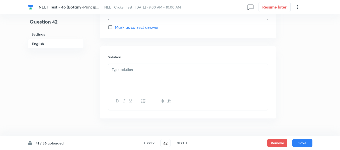
scroll to position [535, 0]
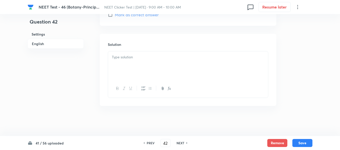
click at [135, 71] on div at bounding box center [188, 65] width 160 height 28
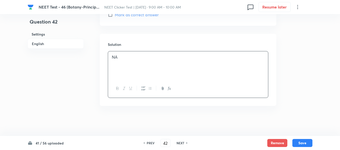
click at [43, 44] on h6 "English" at bounding box center [56, 44] width 56 height 10
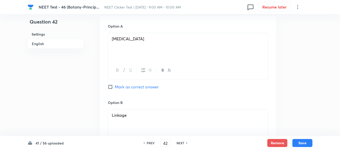
scroll to position [236, 0]
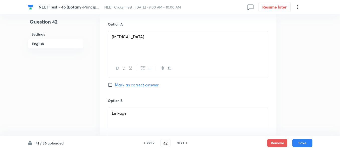
click at [112, 85] on input "Mark as correct answer" at bounding box center [111, 84] width 7 height 5
click at [302, 146] on button "Save" at bounding box center [302, 143] width 20 height 8
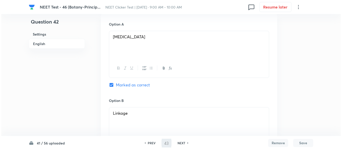
scroll to position [0, 0]
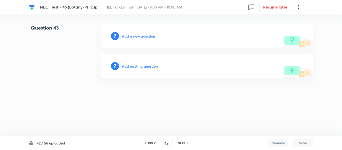
click at [132, 37] on h6 "Add a new question" at bounding box center [138, 36] width 33 height 5
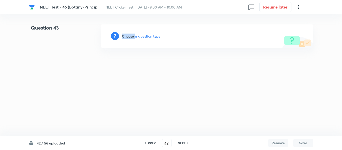
click at [132, 37] on h6 "Choose a question type" at bounding box center [141, 36] width 39 height 5
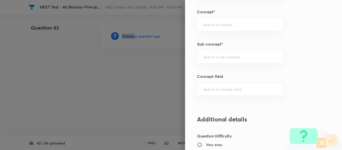
scroll to position [326, 0]
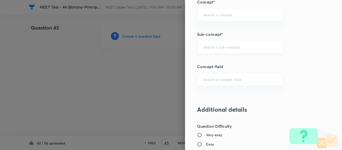
click at [229, 47] on input "text" at bounding box center [240, 47] width 74 height 5
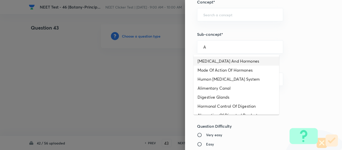
click at [223, 63] on li "[MEDICAL_DATA] And Hormones" at bounding box center [237, 61] width 86 height 9
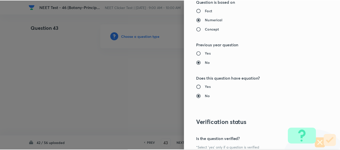
scroll to position [567, 0]
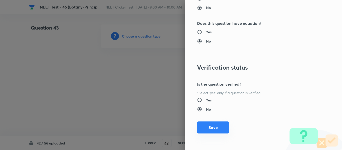
click at [207, 128] on button "Save" at bounding box center [213, 128] width 32 height 12
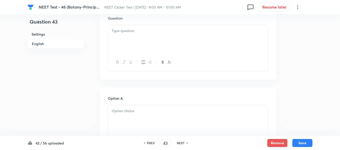
scroll to position [150, 0]
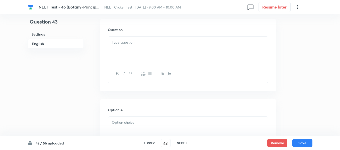
click at [179, 47] on div at bounding box center [188, 51] width 160 height 28
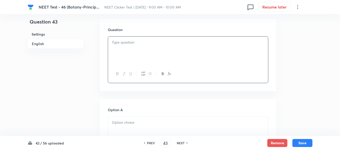
click at [169, 43] on p at bounding box center [188, 43] width 152 height 6
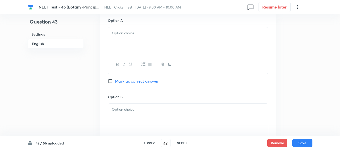
scroll to position [251, 0]
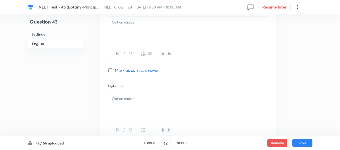
click at [143, 38] on div at bounding box center [188, 31] width 160 height 28
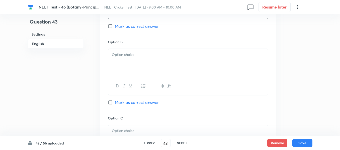
scroll to position [301, 0]
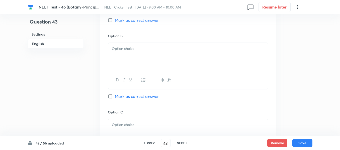
click at [152, 46] on p at bounding box center [188, 49] width 152 height 6
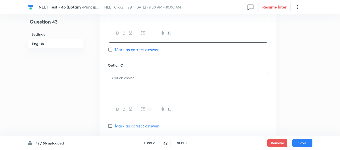
scroll to position [376, 0]
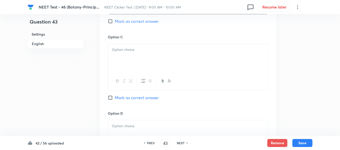
click at [168, 50] on p at bounding box center [188, 50] width 152 height 6
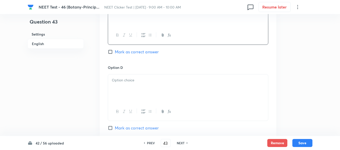
scroll to position [426, 0]
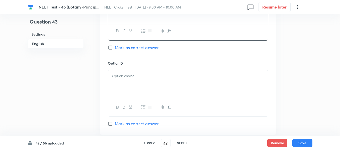
click at [112, 48] on input "Mark as correct answer" at bounding box center [111, 47] width 7 height 5
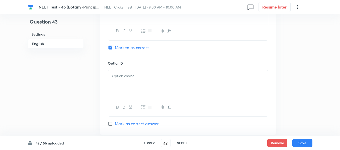
click at [171, 75] on p at bounding box center [188, 76] width 152 height 6
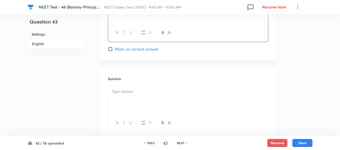
scroll to position [501, 0]
click at [150, 92] on p at bounding box center [188, 91] width 152 height 6
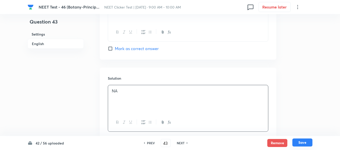
click at [303, 143] on button "Save" at bounding box center [302, 143] width 20 height 8
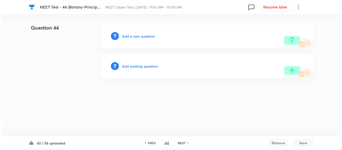
scroll to position [0, 0]
click at [130, 36] on h6 "Add a new question" at bounding box center [138, 36] width 33 height 5
click at [130, 36] on h6 "Choose a question type" at bounding box center [141, 36] width 39 height 5
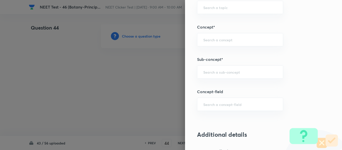
scroll to position [326, 0]
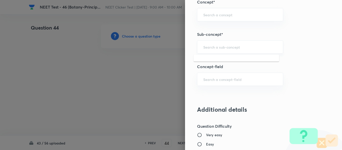
click at [219, 46] on input "text" at bounding box center [240, 47] width 74 height 5
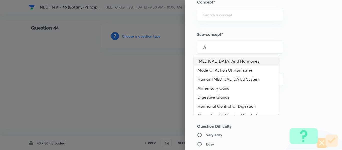
click at [221, 63] on li "[MEDICAL_DATA] And Hormones" at bounding box center [237, 61] width 86 height 9
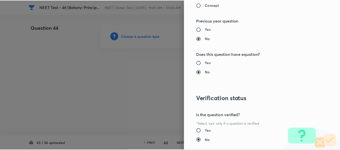
scroll to position [567, 0]
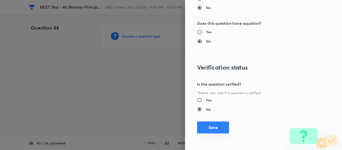
click at [207, 127] on button "Save" at bounding box center [213, 128] width 32 height 12
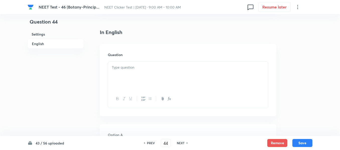
scroll to position [150, 0]
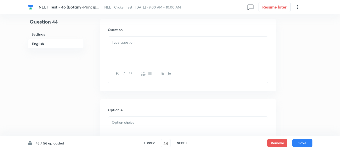
click at [167, 48] on div at bounding box center [188, 51] width 160 height 28
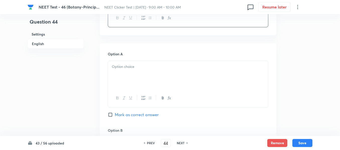
scroll to position [226, 0]
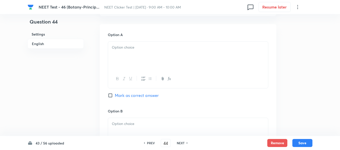
click at [155, 46] on p at bounding box center [188, 48] width 152 height 6
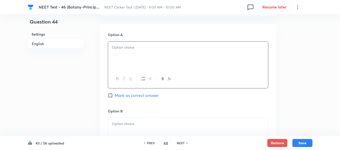
click at [155, 47] on p at bounding box center [188, 48] width 152 height 6
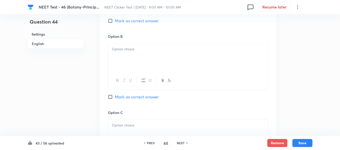
scroll to position [301, 0]
click at [154, 48] on p at bounding box center [188, 49] width 152 height 6
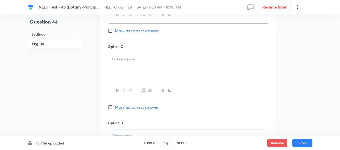
scroll to position [376, 0]
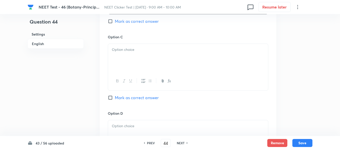
click at [161, 61] on div at bounding box center [188, 58] width 160 height 28
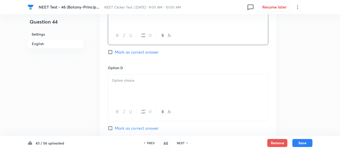
scroll to position [426, 0]
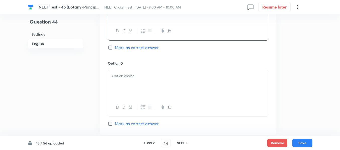
click at [115, 48] on span "Mark as correct answer" at bounding box center [137, 48] width 44 height 6
click at [115, 48] on input "Mark as correct answer" at bounding box center [111, 47] width 7 height 5
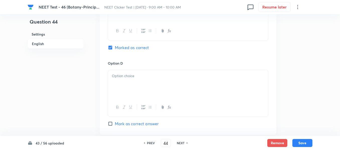
click at [155, 80] on div at bounding box center [188, 84] width 160 height 28
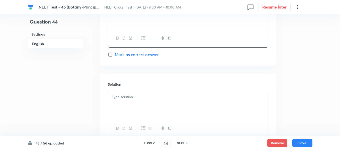
scroll to position [501, 0]
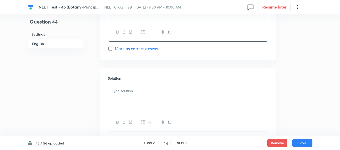
click at [139, 92] on p at bounding box center [188, 91] width 152 height 6
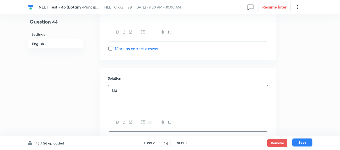
click at [301, 142] on button "Save" at bounding box center [302, 143] width 20 height 8
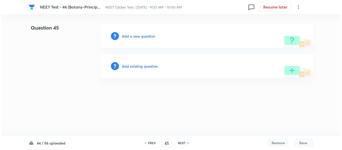
scroll to position [0, 0]
click at [133, 35] on h6 "Add a new question" at bounding box center [138, 36] width 33 height 5
click at [133, 35] on h6 "Choose a question type" at bounding box center [141, 36] width 39 height 5
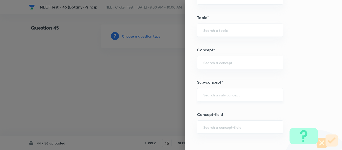
scroll to position [301, 0]
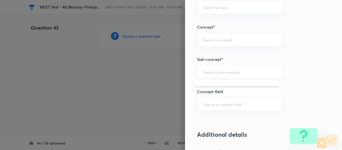
click at [213, 71] on input "text" at bounding box center [240, 72] width 74 height 5
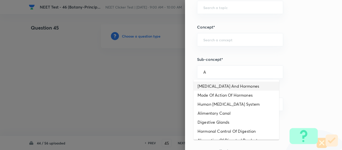
click at [228, 89] on li "[MEDICAL_DATA] And Hormones" at bounding box center [237, 86] width 86 height 9
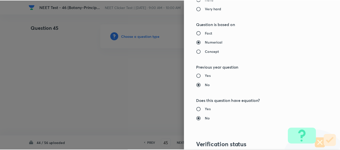
scroll to position [567, 0]
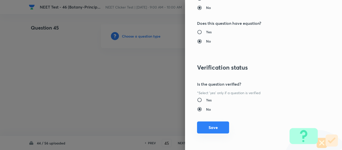
click at [215, 130] on button "Save" at bounding box center [213, 128] width 32 height 12
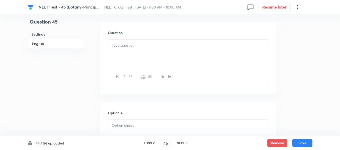
scroll to position [150, 0]
click at [158, 52] on div at bounding box center [188, 51] width 160 height 28
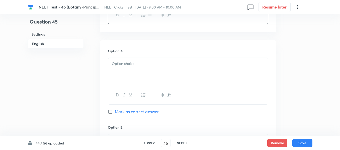
scroll to position [226, 0]
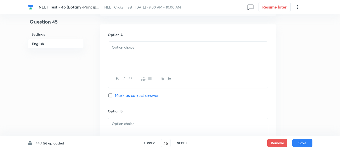
click at [152, 61] on div at bounding box center [188, 56] width 160 height 28
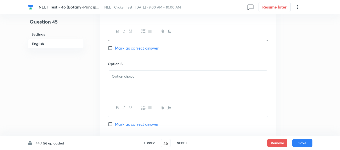
scroll to position [276, 0]
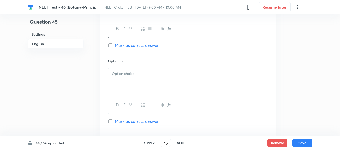
click at [164, 73] on p at bounding box center [188, 74] width 152 height 6
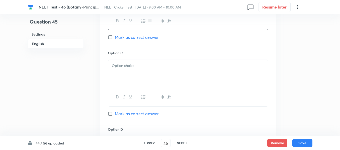
scroll to position [376, 0]
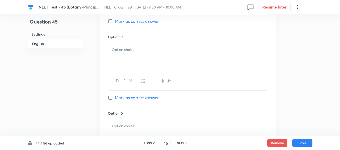
click at [149, 66] on div at bounding box center [188, 58] width 160 height 28
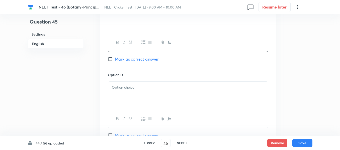
scroll to position [426, 0]
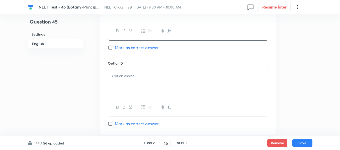
click at [146, 75] on p at bounding box center [188, 76] width 152 height 6
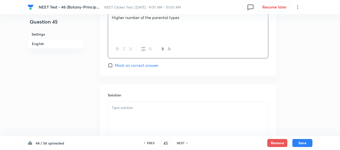
scroll to position [501, 0]
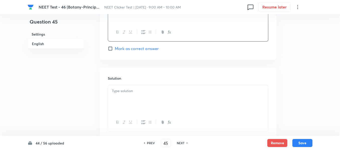
click at [149, 91] on p at bounding box center [188, 91] width 152 height 6
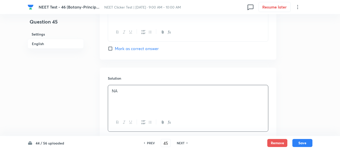
click at [113, 49] on input "Mark as correct answer" at bounding box center [111, 48] width 7 height 5
click at [303, 142] on button "Save" at bounding box center [302, 143] width 20 height 8
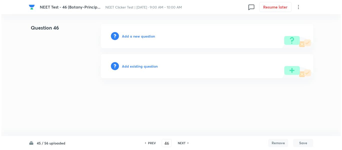
scroll to position [0, 0]
click at [134, 37] on h6 "Add a new question" at bounding box center [138, 36] width 33 height 5
click at [134, 37] on h6 "Choose a question type" at bounding box center [141, 36] width 39 height 5
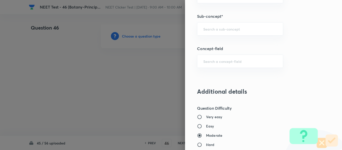
scroll to position [348, 0]
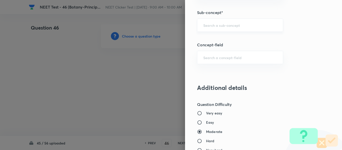
click at [226, 26] on input "text" at bounding box center [240, 25] width 74 height 5
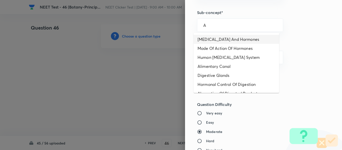
click at [219, 39] on li "[MEDICAL_DATA] And Hormones" at bounding box center [237, 39] width 86 height 9
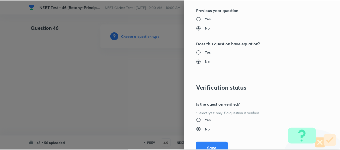
scroll to position [567, 0]
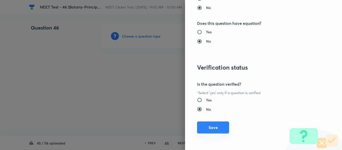
click at [214, 130] on button "Save" at bounding box center [213, 128] width 32 height 12
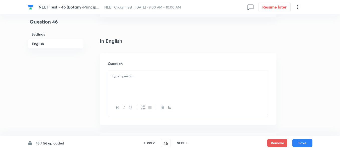
scroll to position [125, 0]
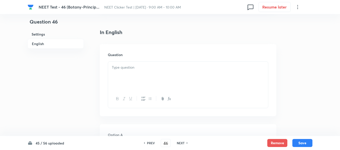
click at [170, 69] on p at bounding box center [188, 68] width 152 height 6
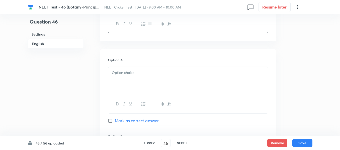
scroll to position [200, 0]
click at [161, 73] on p at bounding box center [188, 73] width 152 height 6
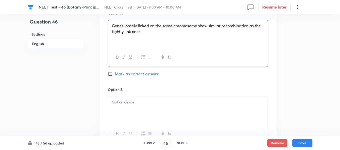
scroll to position [251, 0]
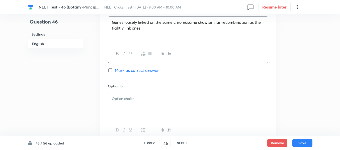
click at [164, 98] on p at bounding box center [188, 99] width 152 height 6
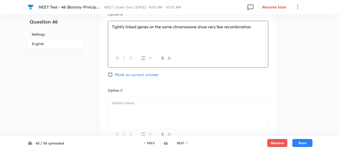
scroll to position [351, 0]
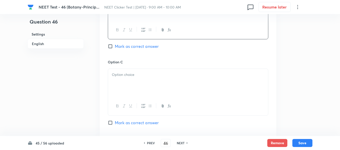
click at [147, 78] on div at bounding box center [188, 83] width 160 height 28
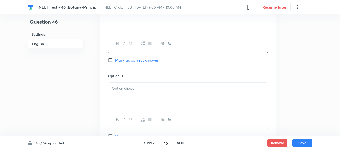
scroll to position [426, 0]
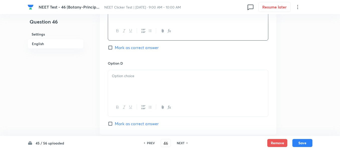
click at [161, 86] on div at bounding box center [188, 84] width 160 height 28
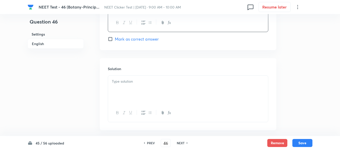
scroll to position [526, 0]
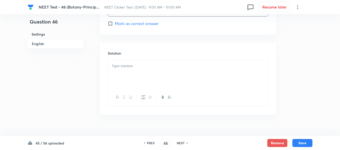
click at [138, 73] on div at bounding box center [188, 74] width 160 height 28
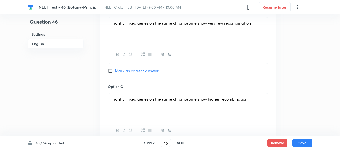
scroll to position [326, 0]
click at [112, 72] on input "Mark as correct answer" at bounding box center [111, 71] width 7 height 5
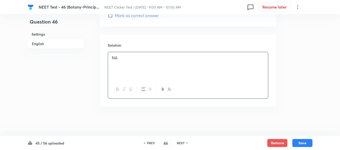
scroll to position [535, 0]
click at [302, 142] on button "Save" at bounding box center [302, 143] width 20 height 8
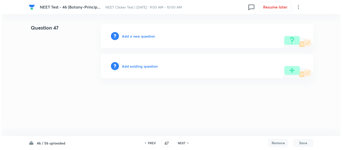
scroll to position [0, 0]
click at [131, 37] on h6 "Add a new question" at bounding box center [138, 36] width 33 height 5
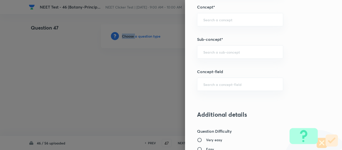
scroll to position [323, 0]
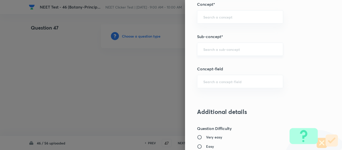
click at [221, 51] on input "text" at bounding box center [240, 49] width 74 height 5
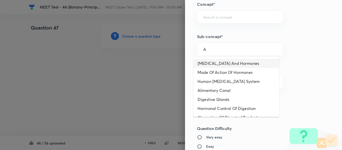
click at [215, 63] on li "[MEDICAL_DATA] And Hormones" at bounding box center [237, 63] width 86 height 9
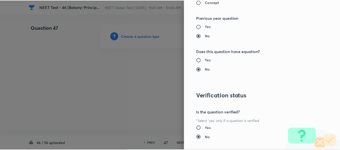
scroll to position [567, 0]
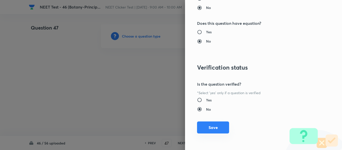
click at [209, 130] on button "Save" at bounding box center [213, 128] width 32 height 12
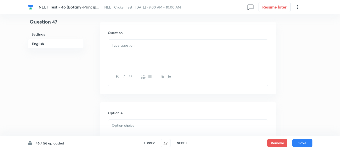
scroll to position [150, 0]
click at [155, 48] on div at bounding box center [188, 51] width 160 height 28
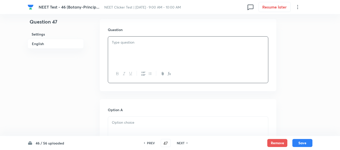
click at [200, 61] on div at bounding box center [188, 51] width 160 height 28
click at [160, 43] on p at bounding box center [188, 43] width 152 height 6
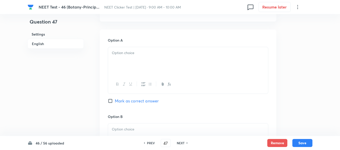
scroll to position [226, 0]
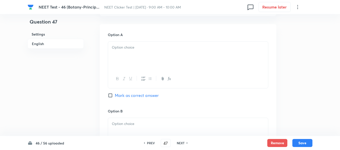
click at [159, 60] on div at bounding box center [188, 56] width 160 height 28
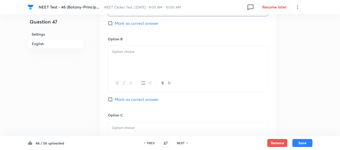
scroll to position [301, 0]
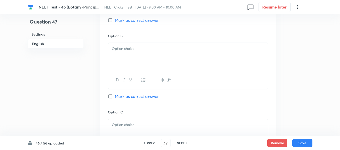
click at [163, 54] on div at bounding box center [188, 57] width 160 height 28
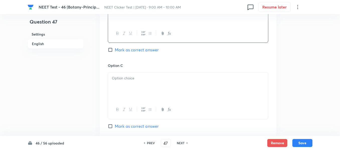
scroll to position [401, 0]
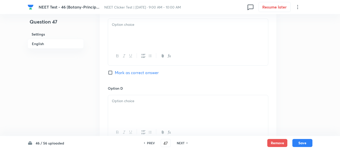
click at [169, 50] on div at bounding box center [188, 56] width 160 height 18
click at [161, 33] on div at bounding box center [188, 33] width 160 height 28
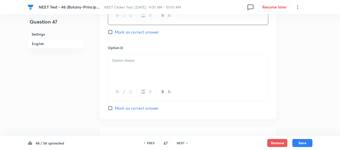
scroll to position [451, 0]
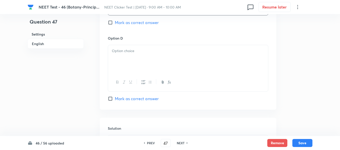
click at [153, 63] on div at bounding box center [188, 59] width 160 height 28
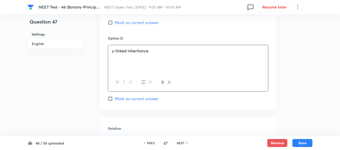
drag, startPoint x: 115, startPoint y: 98, endPoint x: 164, endPoint y: 63, distance: 60.6
click at [115, 98] on label "Mark as correct answer" at bounding box center [133, 99] width 51 height 6
click at [115, 98] on input "Mark as correct answer" at bounding box center [111, 98] width 7 height 5
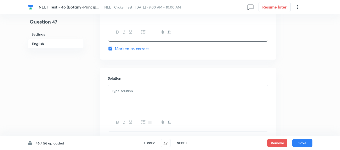
scroll to position [526, 0]
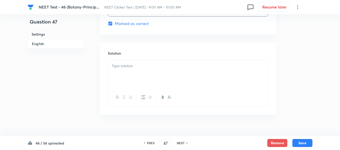
click at [150, 67] on p at bounding box center [188, 66] width 152 height 6
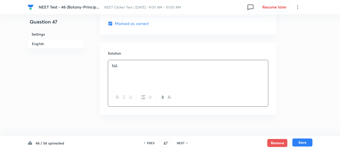
click at [304, 143] on button "Save" at bounding box center [302, 143] width 20 height 8
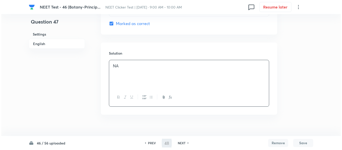
scroll to position [0, 0]
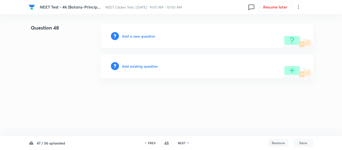
click at [134, 36] on h6 "Add a new question" at bounding box center [138, 36] width 33 height 5
click at [134, 36] on h6 "Choose a question type" at bounding box center [141, 36] width 39 height 5
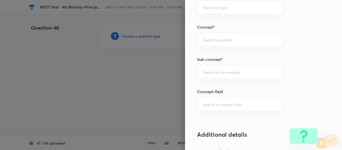
scroll to position [326, 0]
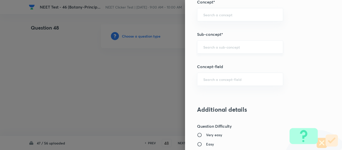
click at [253, 48] on input "text" at bounding box center [240, 47] width 74 height 5
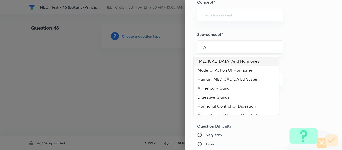
click at [234, 64] on li "[MEDICAL_DATA] And Hormones" at bounding box center [237, 61] width 86 height 9
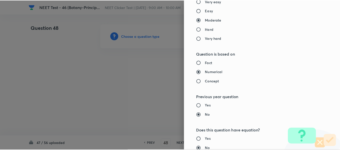
scroll to position [567, 0]
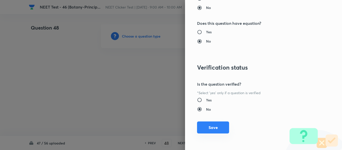
click at [210, 127] on button "Save" at bounding box center [213, 128] width 32 height 12
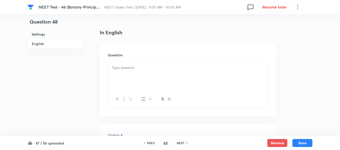
scroll to position [125, 0]
click at [165, 70] on p at bounding box center [188, 68] width 152 height 6
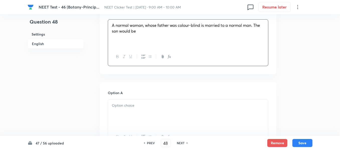
scroll to position [200, 0]
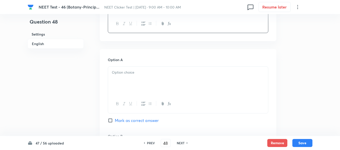
click at [156, 73] on p at bounding box center [188, 73] width 152 height 6
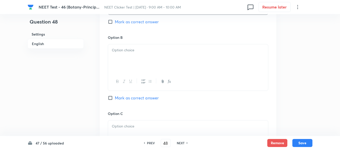
scroll to position [301, 0]
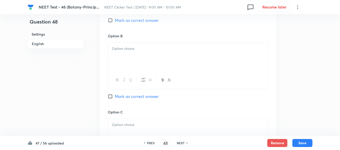
click at [166, 46] on p at bounding box center [188, 49] width 152 height 6
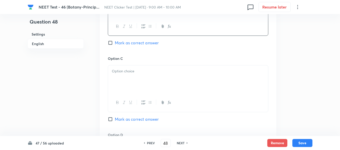
scroll to position [376, 0]
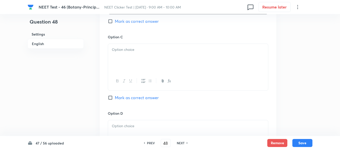
click at [166, 46] on div at bounding box center [188, 58] width 160 height 28
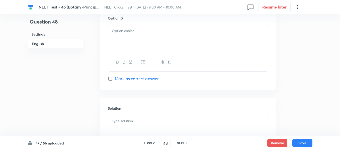
scroll to position [476, 0]
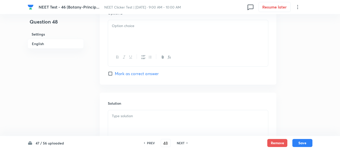
click at [212, 42] on div at bounding box center [188, 34] width 160 height 28
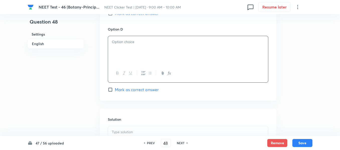
scroll to position [451, 0]
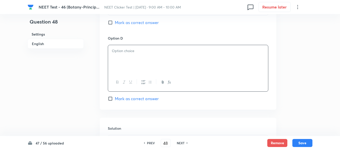
click at [112, 23] on input "Mark as correct answer" at bounding box center [111, 22] width 7 height 5
click at [154, 55] on div at bounding box center [188, 59] width 160 height 28
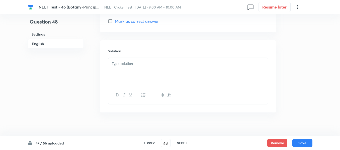
scroll to position [535, 0]
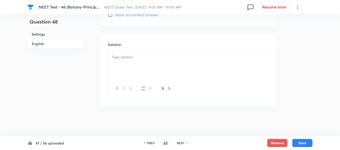
click at [154, 55] on p at bounding box center [188, 57] width 152 height 6
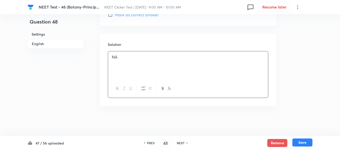
click at [302, 144] on button "Save" at bounding box center [302, 143] width 20 height 8
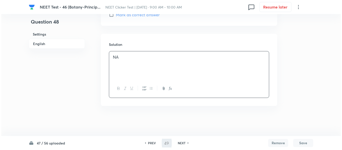
scroll to position [0, 0]
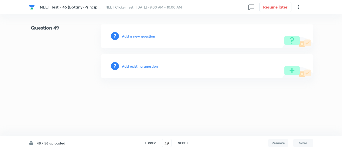
click at [131, 35] on h6 "Add a new question" at bounding box center [138, 36] width 33 height 5
click at [130, 36] on h6 "Choose a question type" at bounding box center [141, 36] width 39 height 5
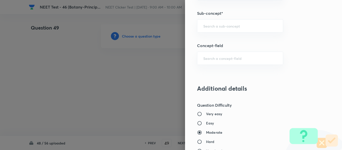
scroll to position [351, 0]
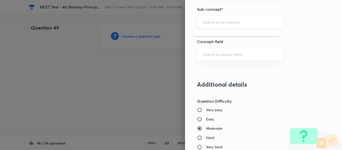
click at [232, 21] on input "text" at bounding box center [240, 22] width 74 height 5
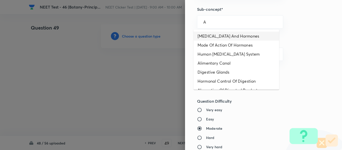
click at [227, 36] on li "[MEDICAL_DATA] And Hormones" at bounding box center [237, 36] width 86 height 9
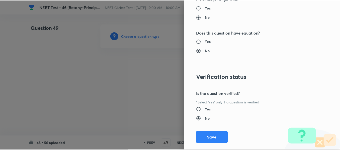
scroll to position [567, 0]
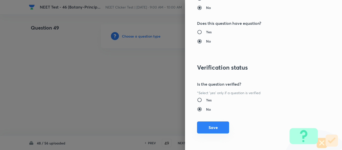
click at [210, 126] on button "Save" at bounding box center [213, 128] width 32 height 12
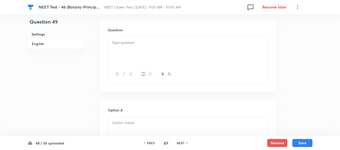
scroll to position [150, 0]
click at [141, 50] on div at bounding box center [188, 51] width 160 height 28
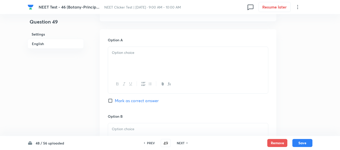
scroll to position [226, 0]
click at [148, 54] on p at bounding box center [188, 51] width 152 height 6
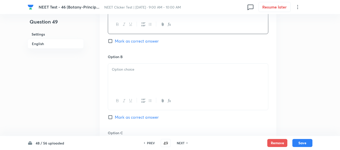
scroll to position [301, 0]
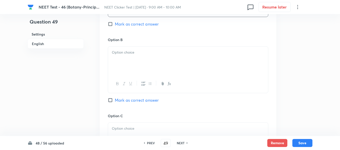
click at [138, 61] on div at bounding box center [188, 61] width 160 height 28
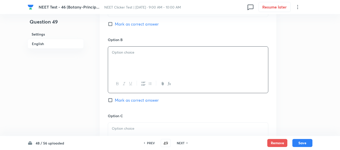
paste div
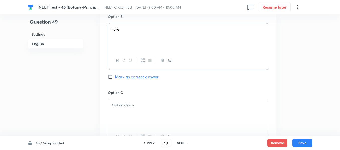
scroll to position [351, 0]
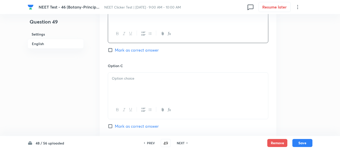
click at [171, 79] on p at bounding box center [188, 79] width 152 height 6
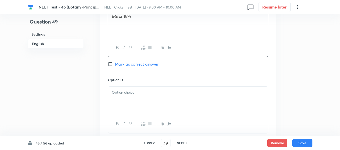
scroll to position [426, 0]
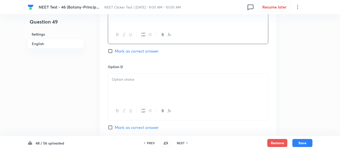
click at [111, 52] on input "Mark as correct answer" at bounding box center [111, 51] width 7 height 5
click at [151, 86] on div at bounding box center [188, 88] width 160 height 28
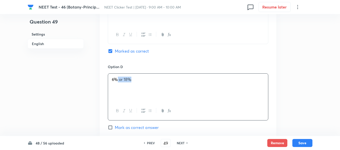
click at [118, 80] on span "6% or 18%" at bounding box center [122, 79] width 20 height 5
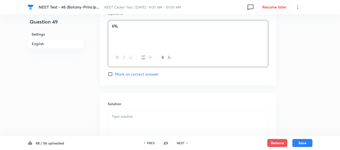
scroll to position [501, 0]
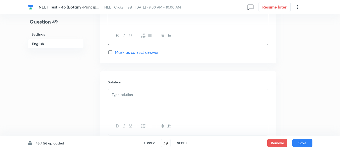
click at [147, 91] on div at bounding box center [188, 103] width 160 height 28
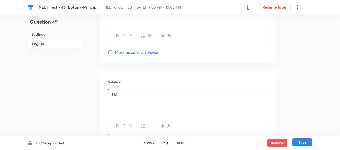
click at [300, 143] on button "Save" at bounding box center [302, 143] width 20 height 8
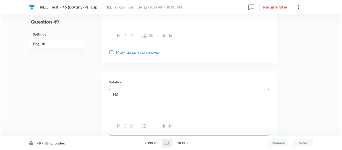
scroll to position [0, 0]
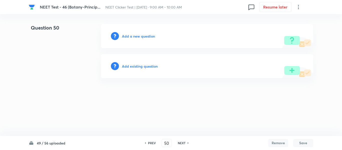
click at [133, 36] on h6 "Add a new question" at bounding box center [138, 36] width 33 height 5
click at [133, 36] on h6 "Choose a question type" at bounding box center [141, 36] width 39 height 5
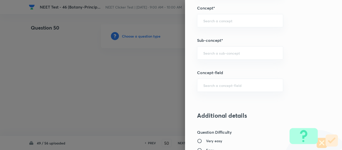
scroll to position [326, 0]
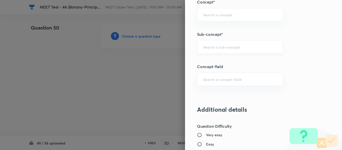
click at [224, 47] on input "text" at bounding box center [240, 47] width 74 height 5
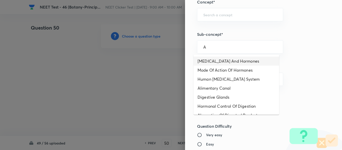
click at [224, 61] on li "[MEDICAL_DATA] And Hormones" at bounding box center [237, 61] width 86 height 9
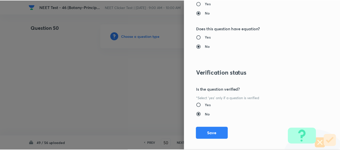
scroll to position [567, 0]
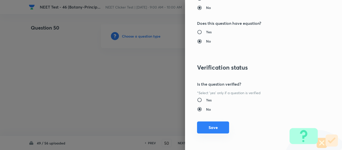
click at [210, 128] on button "Save" at bounding box center [213, 128] width 32 height 12
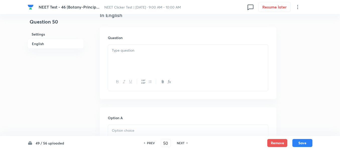
scroll to position [150, 0]
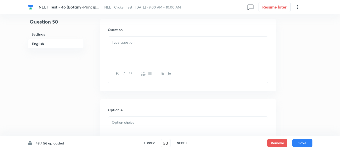
click at [176, 52] on div at bounding box center [188, 51] width 160 height 28
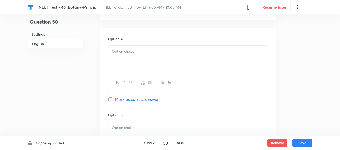
scroll to position [226, 0]
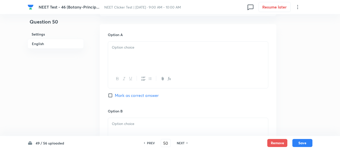
click at [135, 53] on div at bounding box center [188, 56] width 160 height 28
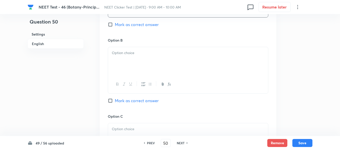
scroll to position [301, 0]
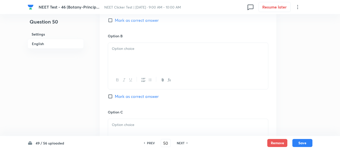
click at [165, 57] on div at bounding box center [188, 57] width 160 height 28
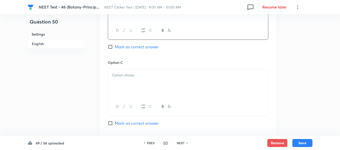
scroll to position [351, 0]
click at [134, 71] on div at bounding box center [188, 83] width 160 height 28
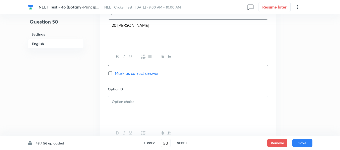
scroll to position [426, 0]
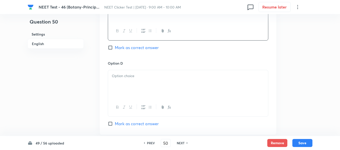
click at [143, 75] on p at bounding box center [188, 76] width 152 height 6
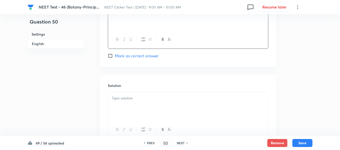
scroll to position [501, 0]
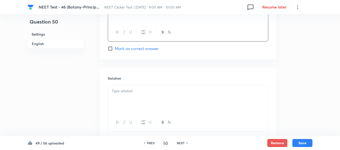
click at [139, 98] on div at bounding box center [188, 99] width 160 height 28
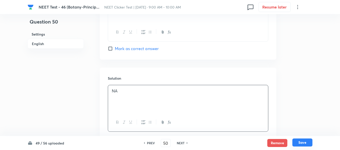
click at [301, 143] on button "Save" at bounding box center [302, 143] width 20 height 8
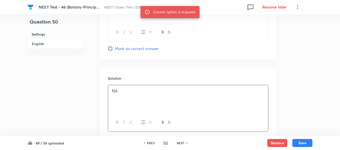
click at [40, 44] on h6 "English" at bounding box center [56, 44] width 56 height 10
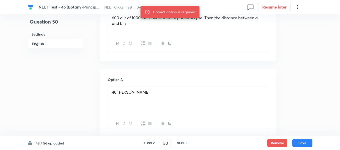
scroll to position [236, 0]
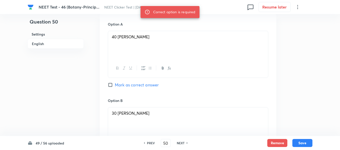
click at [109, 86] on input "Mark as correct answer" at bounding box center [111, 84] width 7 height 5
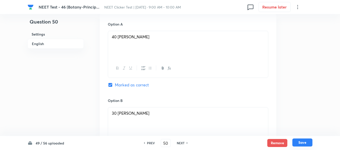
click at [303, 144] on button "Save" at bounding box center [302, 143] width 20 height 8
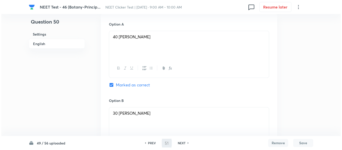
scroll to position [0, 0]
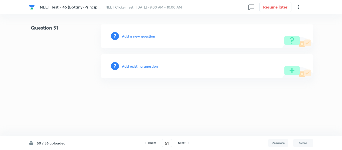
click at [129, 36] on h6 "Add a new question" at bounding box center [138, 36] width 33 height 5
click at [129, 36] on h6 "Choose a question type" at bounding box center [141, 36] width 39 height 5
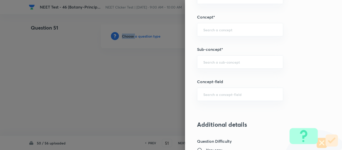
scroll to position [328, 0]
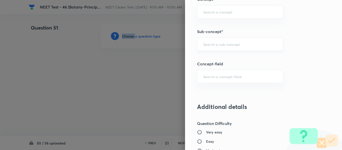
click at [217, 47] on div "​" at bounding box center [240, 44] width 86 height 13
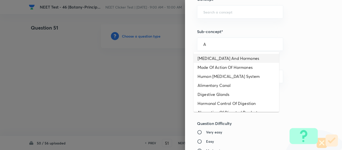
click at [216, 58] on li "[MEDICAL_DATA] And Hormones" at bounding box center [237, 58] width 86 height 9
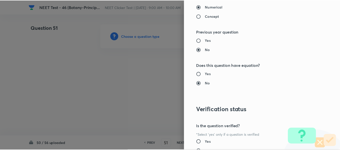
scroll to position [567, 0]
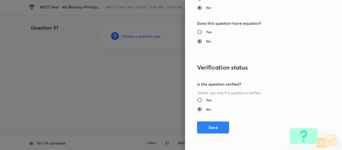
click at [216, 127] on button "Save" at bounding box center [213, 128] width 32 height 12
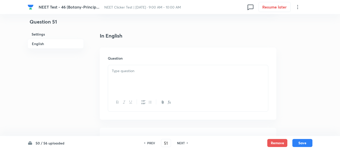
scroll to position [150, 0]
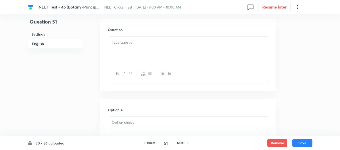
click at [176, 50] on div at bounding box center [188, 51] width 160 height 28
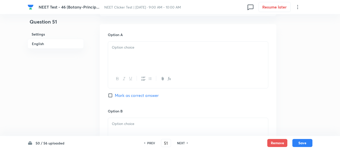
click at [178, 56] on div at bounding box center [188, 56] width 160 height 28
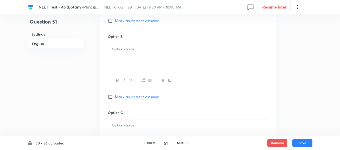
scroll to position [301, 0]
click at [176, 59] on div at bounding box center [188, 57] width 160 height 28
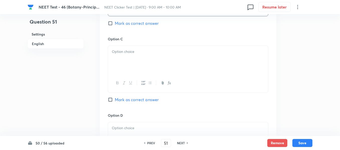
scroll to position [376, 0]
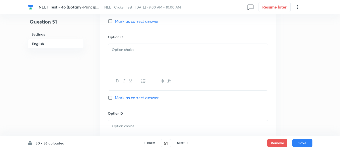
click at [198, 51] on p at bounding box center [188, 50] width 152 height 6
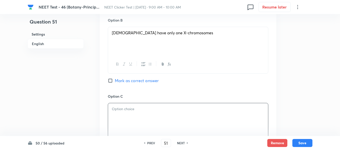
scroll to position [301, 0]
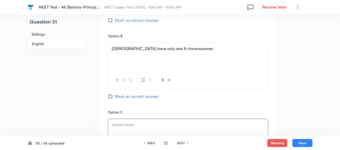
click at [113, 20] on input "Mark as correct answer" at bounding box center [111, 20] width 7 height 5
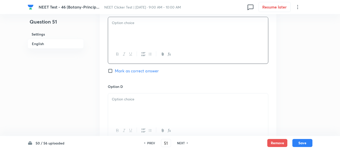
scroll to position [376, 0]
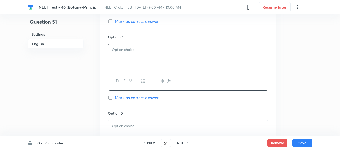
drag, startPoint x: 167, startPoint y: 44, endPoint x: 170, endPoint y: 49, distance: 5.3
click at [168, 46] on div at bounding box center [188, 58] width 160 height 28
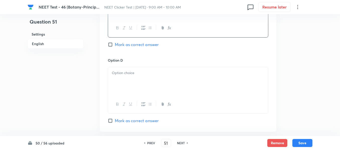
scroll to position [451, 0]
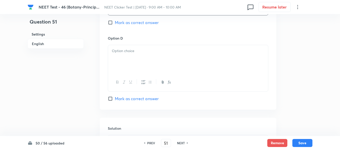
click at [184, 62] on div at bounding box center [188, 59] width 160 height 28
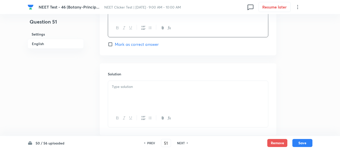
scroll to position [526, 0]
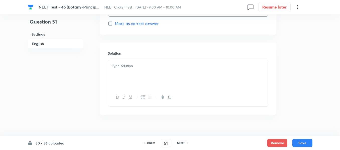
click at [131, 70] on div at bounding box center [188, 74] width 160 height 28
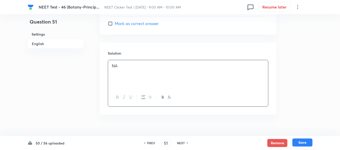
click at [303, 142] on button "Save" at bounding box center [302, 143] width 20 height 8
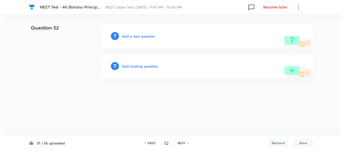
scroll to position [0, 0]
click at [132, 37] on h6 "Add a new question" at bounding box center [138, 36] width 33 height 5
click at [132, 37] on h6 "Choose a question type" at bounding box center [141, 36] width 39 height 5
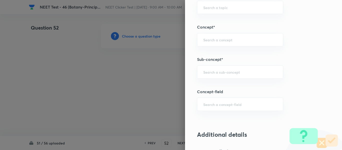
scroll to position [326, 0]
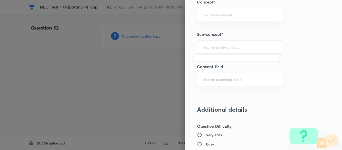
click at [221, 45] on input "text" at bounding box center [240, 47] width 74 height 5
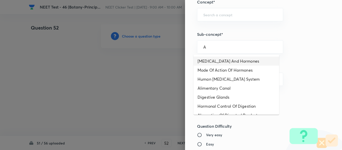
click at [218, 63] on li "[MEDICAL_DATA] And Hormones" at bounding box center [237, 61] width 86 height 9
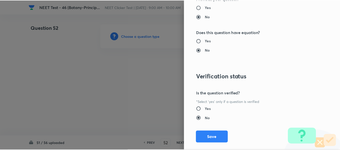
scroll to position [567, 0]
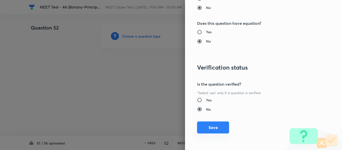
click at [206, 128] on button "Save" at bounding box center [213, 128] width 32 height 12
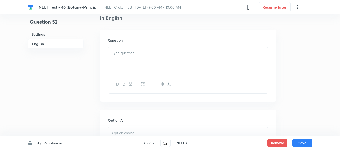
scroll to position [150, 0]
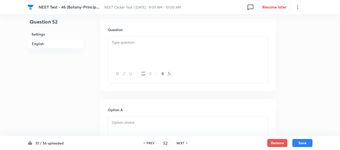
click at [137, 52] on div at bounding box center [188, 51] width 160 height 28
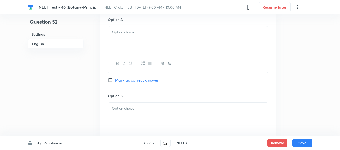
scroll to position [251, 0]
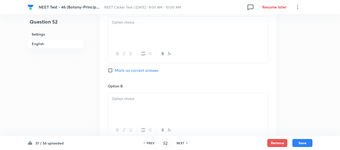
click at [163, 37] on div at bounding box center [188, 31] width 160 height 28
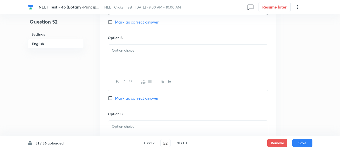
scroll to position [301, 0]
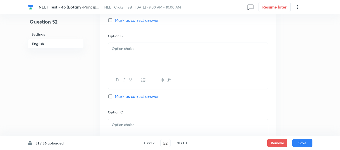
click at [148, 57] on div at bounding box center [188, 57] width 160 height 28
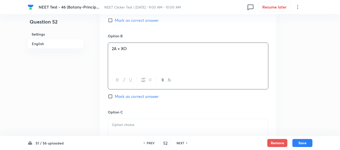
click at [117, 98] on span "Mark as correct answer" at bounding box center [137, 96] width 44 height 6
click at [115, 98] on input "Mark as correct answer" at bounding box center [111, 96] width 7 height 5
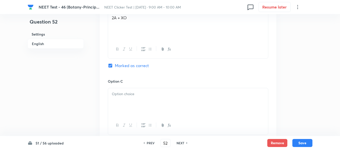
scroll to position [376, 0]
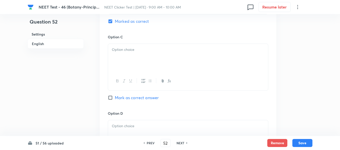
click at [171, 51] on p at bounding box center [188, 50] width 152 height 6
click at [162, 50] on p at bounding box center [188, 51] width 152 height 6
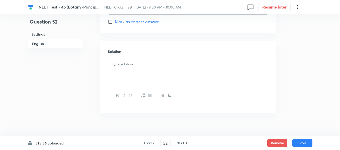
scroll to position [535, 0]
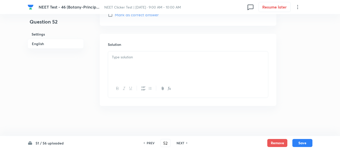
click at [139, 62] on div at bounding box center [188, 65] width 160 height 28
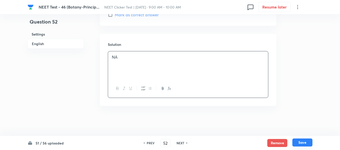
click at [303, 143] on button "Save" at bounding box center [302, 143] width 20 height 8
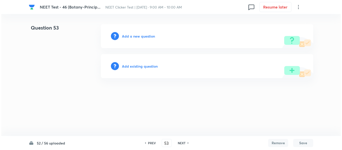
scroll to position [0, 0]
click at [135, 36] on h6 "Add a new question" at bounding box center [138, 36] width 33 height 5
click at [135, 36] on h6 "Choose a question type" at bounding box center [141, 36] width 39 height 5
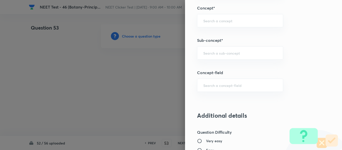
scroll to position [326, 0]
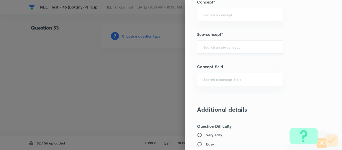
click at [251, 52] on div "​" at bounding box center [240, 46] width 86 height 13
click at [235, 47] on input "text" at bounding box center [240, 47] width 74 height 5
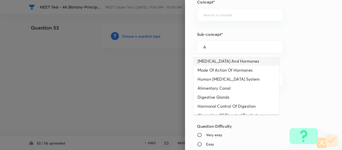
click at [222, 60] on li "[MEDICAL_DATA] And Hormones" at bounding box center [237, 61] width 86 height 9
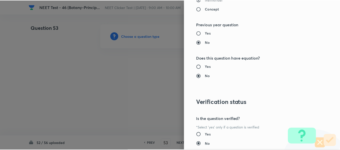
scroll to position [567, 0]
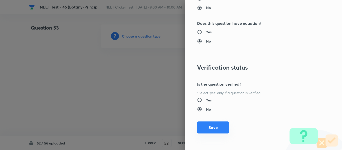
click at [213, 130] on button "Save" at bounding box center [213, 128] width 32 height 12
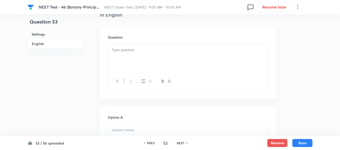
scroll to position [150, 0]
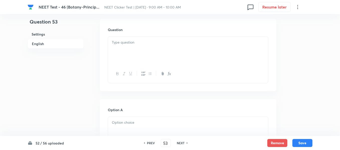
click at [167, 46] on div at bounding box center [188, 51] width 160 height 28
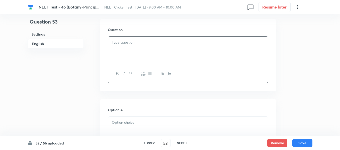
click at [170, 46] on div at bounding box center [188, 51] width 160 height 28
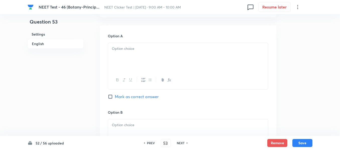
scroll to position [226, 0]
click at [147, 46] on p at bounding box center [188, 48] width 152 height 6
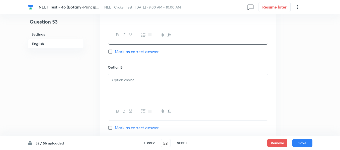
scroll to position [301, 0]
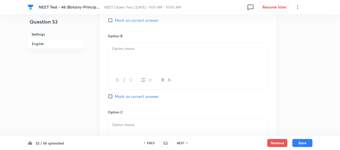
click at [140, 57] on div at bounding box center [188, 57] width 160 height 28
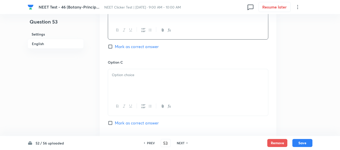
scroll to position [351, 0]
click at [141, 73] on p at bounding box center [188, 75] width 152 height 6
click at [154, 77] on p at bounding box center [188, 76] width 152 height 6
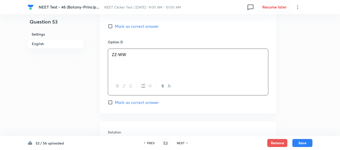
scroll to position [526, 0]
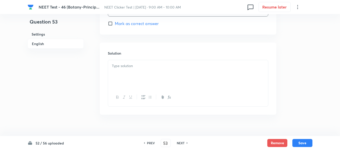
click at [151, 73] on div at bounding box center [188, 74] width 160 height 28
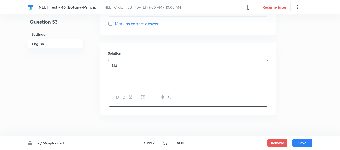
click at [39, 42] on h6 "English" at bounding box center [56, 44] width 56 height 10
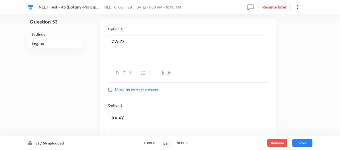
scroll to position [261, 0]
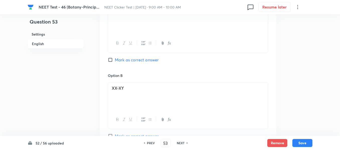
click at [112, 60] on input "Mark as correct answer" at bounding box center [111, 59] width 7 height 5
click at [305, 143] on button "Save" at bounding box center [302, 143] width 20 height 8
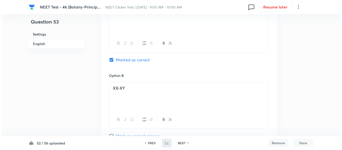
scroll to position [0, 0]
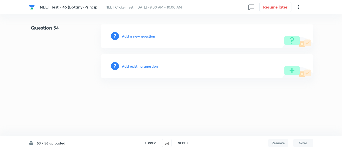
click at [134, 36] on h6 "Add a new question" at bounding box center [138, 36] width 33 height 5
click at [134, 37] on h6 "Choose a question type" at bounding box center [141, 36] width 39 height 5
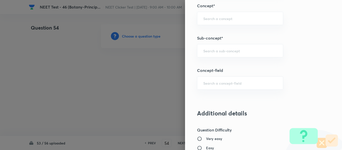
scroll to position [326, 0]
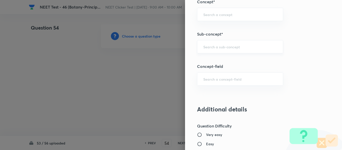
click at [224, 46] on input "text" at bounding box center [240, 46] width 74 height 5
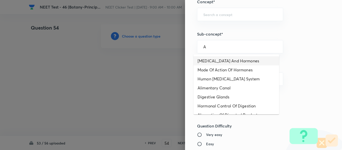
click at [219, 60] on li "[MEDICAL_DATA] And Hormones" at bounding box center [237, 60] width 86 height 9
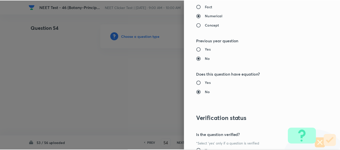
scroll to position [567, 0]
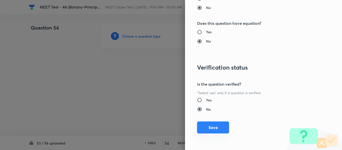
click at [208, 127] on button "Save" at bounding box center [213, 128] width 32 height 12
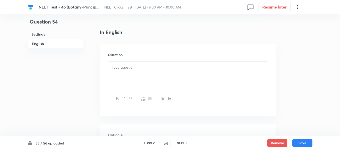
scroll to position [150, 0]
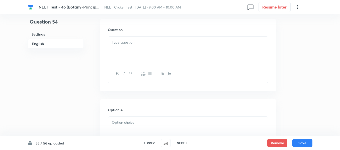
click at [161, 47] on div at bounding box center [188, 51] width 160 height 28
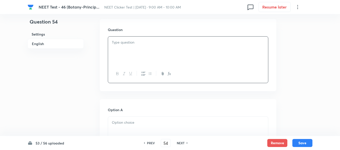
click at [161, 47] on div at bounding box center [188, 51] width 160 height 28
click at [140, 51] on div at bounding box center [188, 51] width 160 height 28
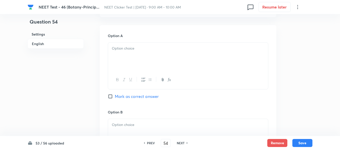
scroll to position [226, 0]
click at [169, 51] on div at bounding box center [188, 56] width 160 height 28
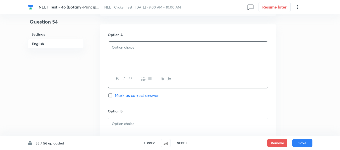
click at [156, 49] on p at bounding box center [188, 48] width 152 height 6
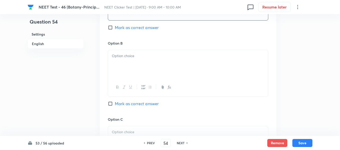
scroll to position [301, 0]
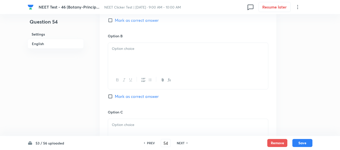
click at [161, 63] on div at bounding box center [188, 57] width 160 height 28
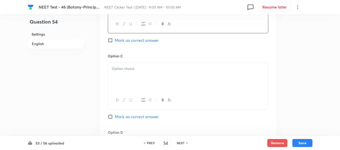
scroll to position [376, 0]
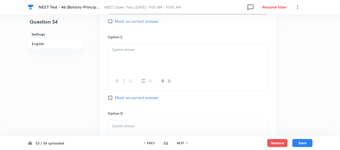
click at [160, 58] on div at bounding box center [188, 58] width 160 height 28
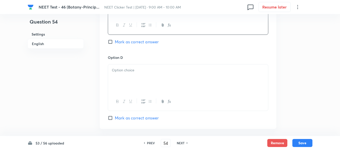
scroll to position [451, 0]
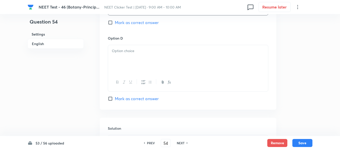
click at [174, 66] on div at bounding box center [188, 59] width 160 height 28
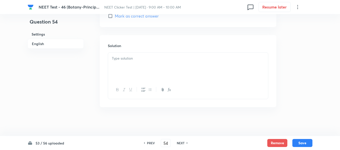
scroll to position [535, 0]
click at [137, 68] on div at bounding box center [188, 65] width 160 height 28
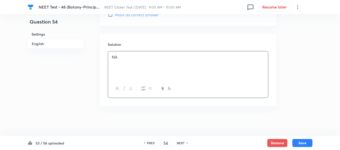
click at [35, 43] on h6 "English" at bounding box center [56, 44] width 56 height 10
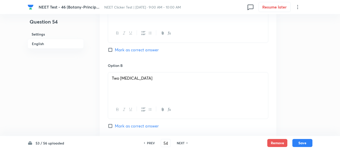
scroll to position [286, 0]
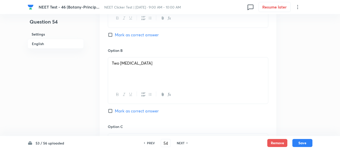
click at [112, 110] on input "Mark as correct answer" at bounding box center [111, 110] width 7 height 5
click at [298, 143] on button "Save" at bounding box center [302, 143] width 20 height 8
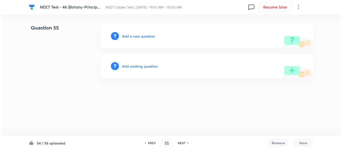
scroll to position [0, 0]
click at [133, 37] on h6 "Add a new question" at bounding box center [138, 36] width 33 height 5
click at [133, 37] on h6 "Choose a question type" at bounding box center [141, 36] width 39 height 5
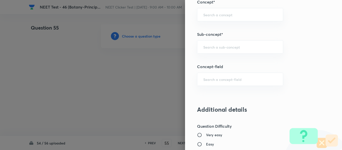
scroll to position [351, 0]
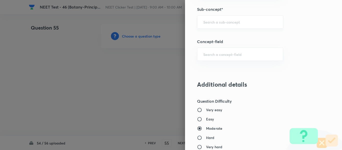
click at [229, 22] on input "text" at bounding box center [240, 22] width 74 height 5
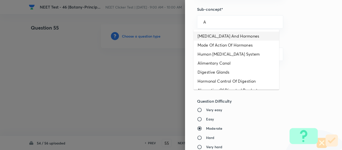
click at [221, 36] on li "[MEDICAL_DATA] And Hormones" at bounding box center [237, 36] width 86 height 9
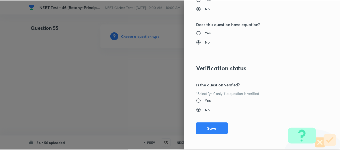
scroll to position [567, 0]
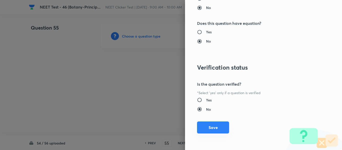
click at [209, 127] on button "Save" at bounding box center [213, 128] width 32 height 12
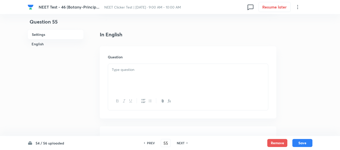
scroll to position [150, 0]
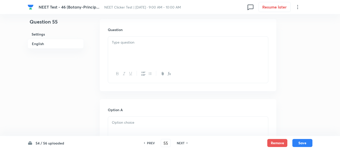
click at [162, 58] on div at bounding box center [188, 51] width 160 height 28
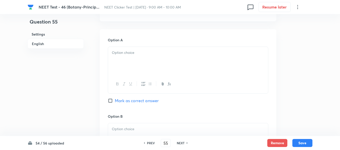
scroll to position [251, 0]
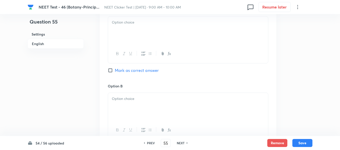
click at [166, 32] on div at bounding box center [188, 31] width 160 height 28
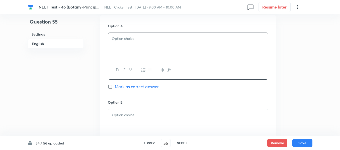
scroll to position [226, 0]
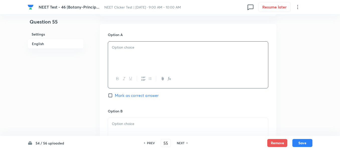
click at [136, 65] on div at bounding box center [188, 56] width 160 height 28
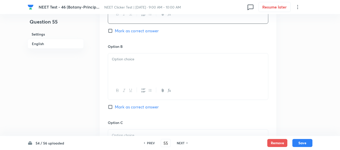
scroll to position [301, 0]
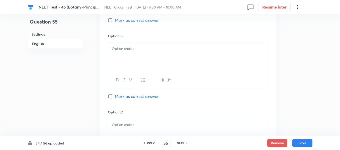
click at [144, 56] on div at bounding box center [188, 57] width 160 height 28
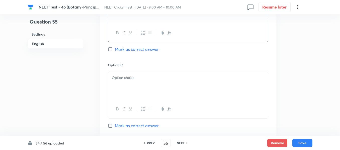
scroll to position [376, 0]
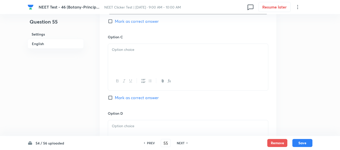
click at [142, 53] on div at bounding box center [188, 58] width 160 height 28
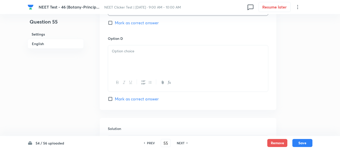
scroll to position [451, 0]
click at [168, 61] on div at bounding box center [188, 59] width 160 height 28
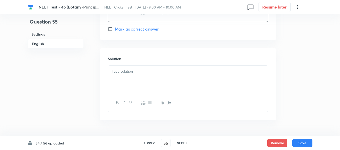
scroll to position [526, 0]
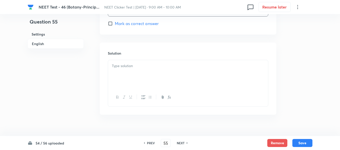
click at [144, 71] on div at bounding box center [188, 74] width 160 height 28
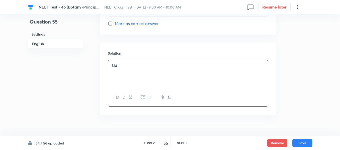
click at [39, 44] on h6 "English" at bounding box center [56, 44] width 56 height 10
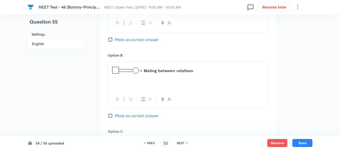
scroll to position [286, 0]
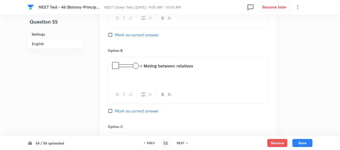
click at [114, 112] on input "Mark as correct answer" at bounding box center [111, 110] width 7 height 5
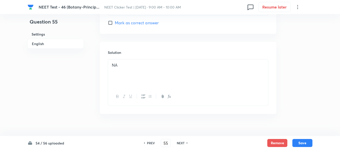
scroll to position [535, 0]
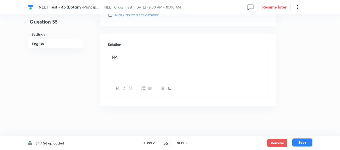
click at [304, 144] on button "Save" at bounding box center [302, 143] width 20 height 8
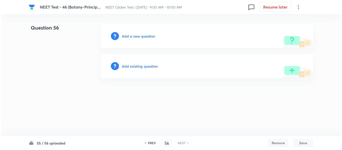
scroll to position [0, 0]
click at [131, 34] on h6 "Add a new question" at bounding box center [138, 36] width 33 height 5
click at [130, 35] on h6 "Choose a question type" at bounding box center [141, 36] width 39 height 5
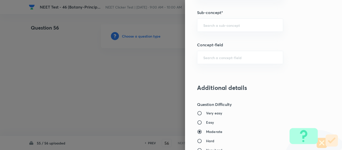
scroll to position [351, 0]
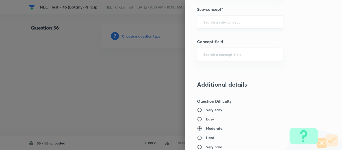
click at [230, 23] on input "text" at bounding box center [240, 22] width 74 height 5
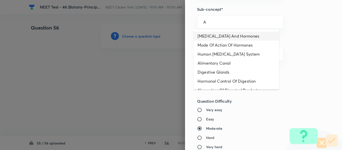
click at [228, 37] on li "[MEDICAL_DATA] And Hormones" at bounding box center [237, 36] width 86 height 9
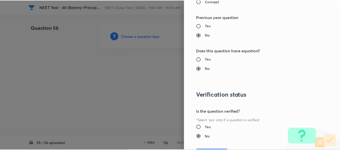
scroll to position [567, 0]
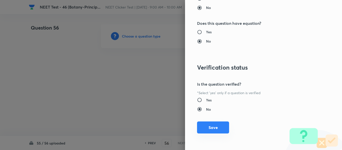
click at [207, 127] on button "Save" at bounding box center [213, 128] width 32 height 12
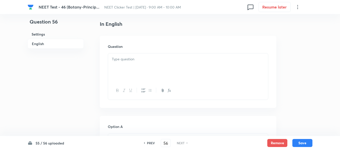
scroll to position [150, 0]
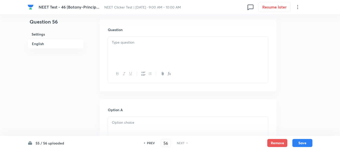
click at [142, 45] on p at bounding box center [188, 43] width 152 height 6
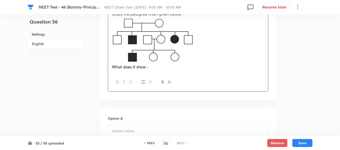
scroll to position [251, 0]
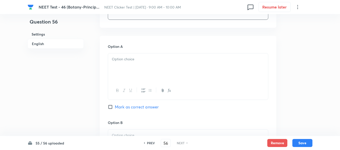
click at [202, 70] on div at bounding box center [188, 67] width 160 height 28
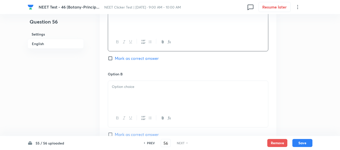
scroll to position [301, 0]
click at [145, 86] on p at bounding box center [188, 85] width 152 height 6
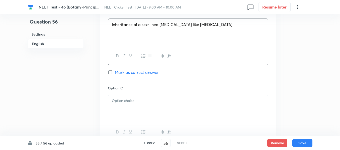
scroll to position [376, 0]
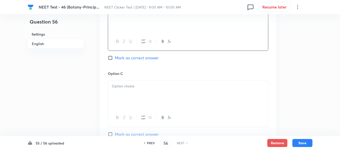
click at [144, 87] on p at bounding box center [188, 86] width 152 height 6
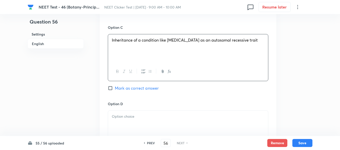
scroll to position [426, 0]
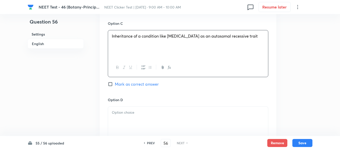
click at [119, 86] on span "Mark as correct answer" at bounding box center [137, 84] width 44 height 6
click at [115, 86] on input "Mark as correct answer" at bounding box center [111, 84] width 7 height 5
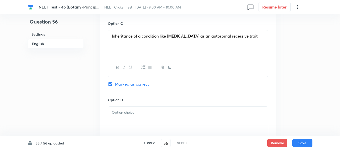
click at [153, 111] on p at bounding box center [188, 113] width 152 height 6
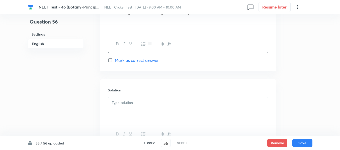
scroll to position [526, 0]
click at [153, 111] on div at bounding box center [188, 111] width 160 height 28
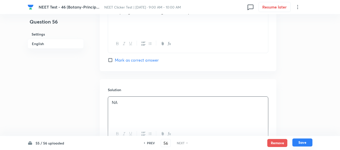
click at [302, 143] on button "Save" at bounding box center [302, 143] width 20 height 8
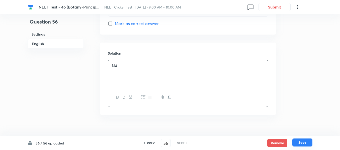
click at [303, 143] on button "Save" at bounding box center [302, 143] width 20 height 8
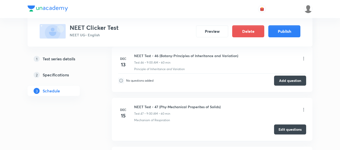
scroll to position [2582, 0]
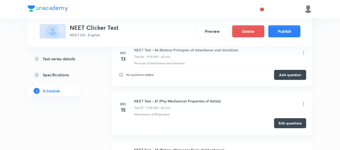
click at [290, 124] on button "Edit questions" at bounding box center [290, 123] width 32 height 10
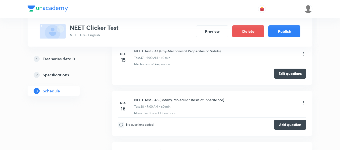
scroll to position [2657, 0]
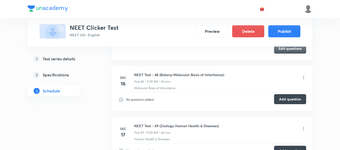
click at [288, 100] on button "Add question" at bounding box center [290, 99] width 32 height 10
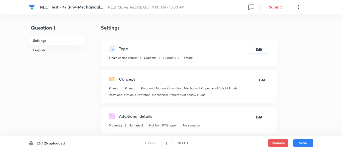
checkbox input "true"
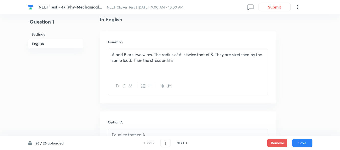
scroll to position [150, 0]
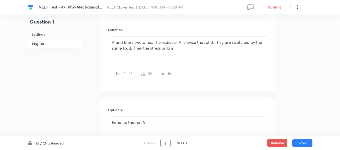
drag, startPoint x: 167, startPoint y: 143, endPoint x: 163, endPoint y: 144, distance: 4.1
click at [163, 144] on input "1" at bounding box center [166, 143] width 10 height 9
type input "10"
checkbox input "false"
checkbox input "true"
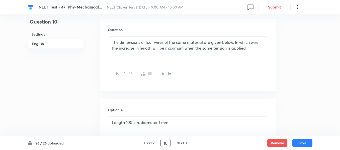
drag, startPoint x: 168, startPoint y: 144, endPoint x: 159, endPoint y: 145, distance: 9.7
click at [159, 145] on div "PREV 10 ​ NEXT" at bounding box center [165, 143] width 65 height 8
type input "20"
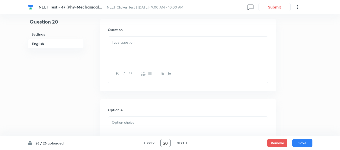
checkbox input "true"
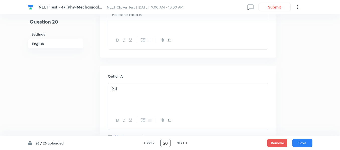
scroll to position [226, 0]
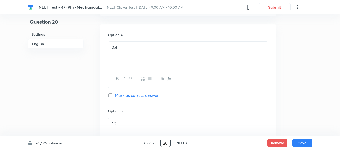
drag, startPoint x: 169, startPoint y: 143, endPoint x: 160, endPoint y: 144, distance: 9.8
click at [160, 144] on div "PREV 20 ​ NEXT" at bounding box center [165, 143] width 65 height 8
type input "26"
checkbox input "false"
checkbox input "true"
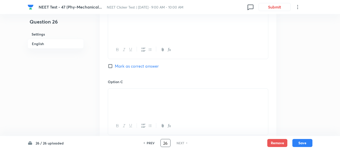
scroll to position [426, 0]
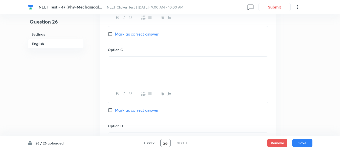
drag, startPoint x: 169, startPoint y: 144, endPoint x: 157, endPoint y: 144, distance: 11.5
click at [157, 144] on div "PREV 26 ​ NEXT" at bounding box center [165, 143] width 65 height 8
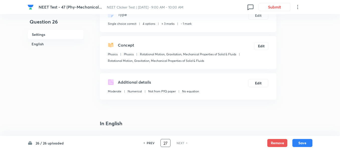
scroll to position [0, 0]
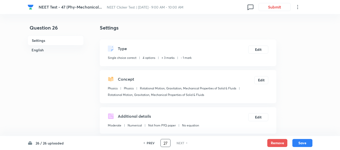
drag, startPoint x: 168, startPoint y: 144, endPoint x: 163, endPoint y: 144, distance: 5.0
click at [163, 144] on input "27" at bounding box center [166, 143] width 10 height 9
type input "1"
checkbox input "false"
checkbox input "true"
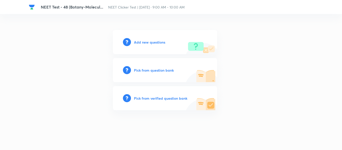
click at [145, 42] on h6 "Add new questions" at bounding box center [149, 42] width 31 height 5
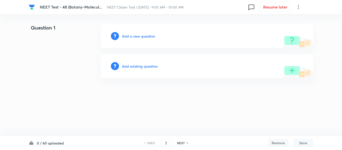
click at [130, 37] on h6 "Add a new question" at bounding box center [138, 36] width 33 height 5
click at [130, 37] on h6 "Choose a question type" at bounding box center [141, 36] width 39 height 5
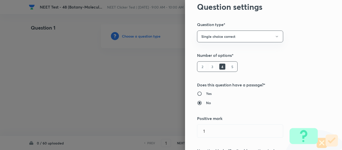
scroll to position [50, 0]
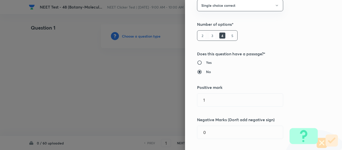
drag, startPoint x: 206, startPoint y: 100, endPoint x: 186, endPoint y: 105, distance: 20.0
click at [186, 105] on div "Question settings Question type* Single choice correct Number of options* 2 3 4…" at bounding box center [263, 75] width 157 height 150
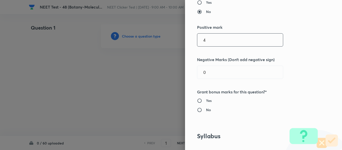
scroll to position [125, 0]
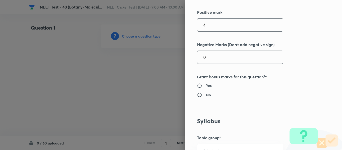
type input "4"
drag, startPoint x: 204, startPoint y: 57, endPoint x: 185, endPoint y: 63, distance: 20.0
click at [186, 63] on div "Question settings Question type* Single choice correct Number of options* 2 3 4…" at bounding box center [263, 75] width 157 height 150
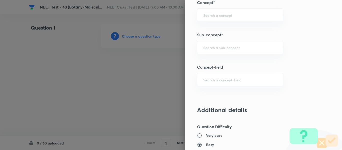
scroll to position [326, 0]
type input "1"
click at [225, 47] on input "text" at bounding box center [240, 47] width 74 height 5
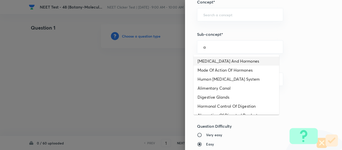
click at [217, 64] on li "[MEDICAL_DATA] And Hormones" at bounding box center [237, 61] width 86 height 9
type input "[MEDICAL_DATA] And Hormones"
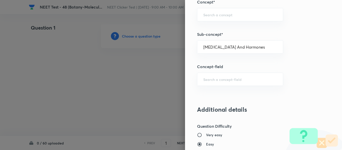
type input "Biology"
type input "Human Physiology"
type input "Chemical Coordinate & Integration"
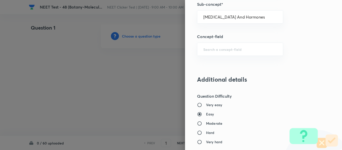
scroll to position [401, 0]
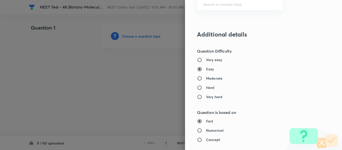
click at [212, 77] on h6 "Moderate" at bounding box center [214, 78] width 16 height 5
click at [206, 77] on input "Moderate" at bounding box center [201, 78] width 9 height 5
radio input "true"
radio input "false"
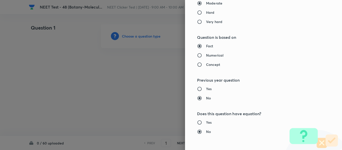
click at [212, 55] on h6 "Numerical" at bounding box center [215, 55] width 18 height 5
click at [206, 55] on input "Numerical" at bounding box center [201, 55] width 9 height 5
radio input "true"
radio input "false"
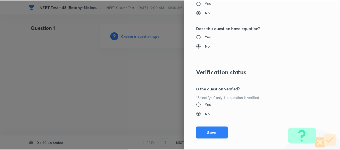
scroll to position [567, 0]
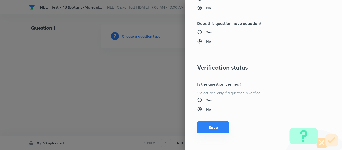
click at [206, 128] on button "Save" at bounding box center [213, 128] width 32 height 12
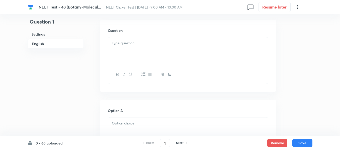
scroll to position [150, 0]
click at [181, 55] on div at bounding box center [188, 51] width 160 height 28
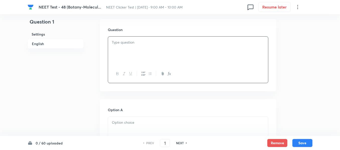
click at [154, 44] on p at bounding box center [188, 43] width 152 height 6
click at [160, 55] on div at bounding box center [188, 51] width 160 height 28
click at [160, 49] on div at bounding box center [188, 51] width 160 height 28
click at [141, 48] on div at bounding box center [188, 51] width 160 height 28
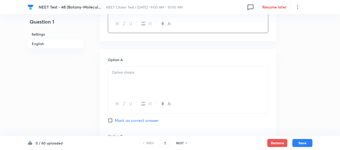
scroll to position [226, 0]
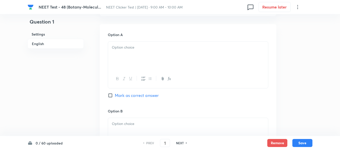
click at [141, 48] on p at bounding box center [188, 48] width 152 height 6
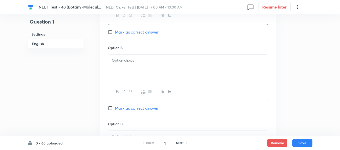
scroll to position [301, 0]
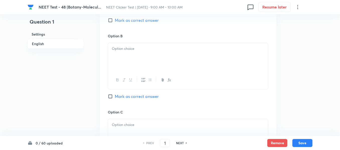
click at [144, 68] on div at bounding box center [188, 57] width 160 height 28
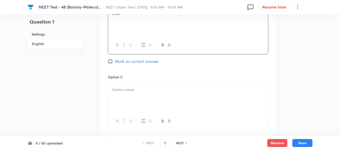
scroll to position [351, 0]
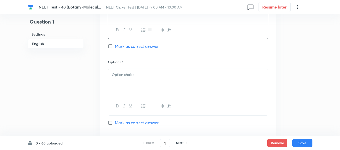
click at [158, 73] on p at bounding box center [188, 75] width 152 height 6
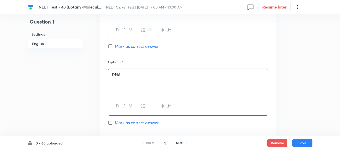
scroll to position [376, 0]
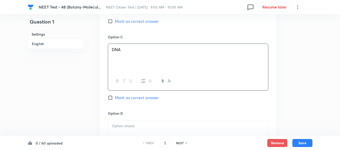
click at [119, 97] on span "Mark as correct answer" at bounding box center [137, 98] width 44 height 6
click at [115, 97] on input "Mark as correct answer" at bounding box center [111, 97] width 7 height 5
checkbox input "true"
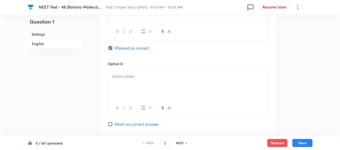
scroll to position [426, 0]
click at [150, 78] on p at bounding box center [188, 76] width 152 height 6
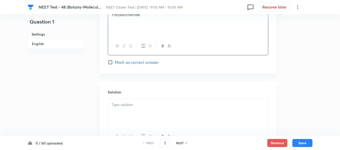
scroll to position [501, 0]
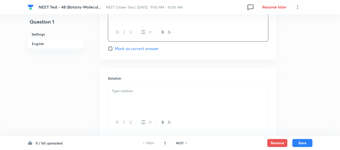
click at [133, 93] on p at bounding box center [188, 91] width 152 height 6
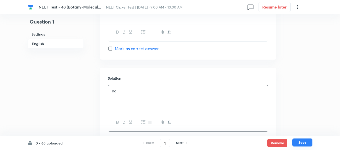
click at [299, 144] on button "Save" at bounding box center [302, 143] width 20 height 8
type input "2"
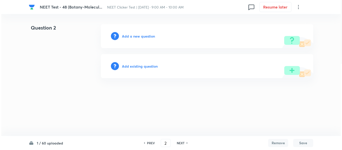
scroll to position [0, 0]
click at [134, 37] on h6 "Add a new question" at bounding box center [138, 36] width 33 height 5
click at [132, 37] on h6 "Choose a question type" at bounding box center [141, 36] width 39 height 5
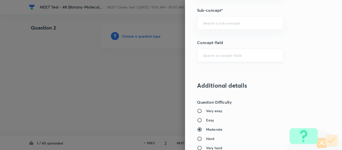
scroll to position [351, 0]
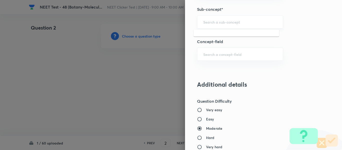
click at [224, 24] on input "text" at bounding box center [240, 22] width 74 height 5
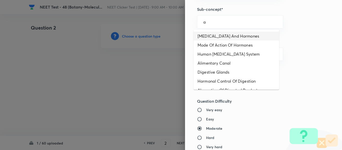
click at [218, 34] on li "[MEDICAL_DATA] And Hormones" at bounding box center [237, 36] width 86 height 9
type input "[MEDICAL_DATA] And Hormones"
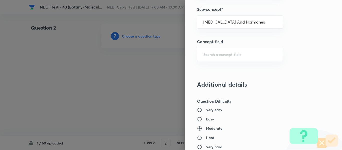
type input "Biology"
type input "Human Physiology"
type input "Chemical Coordinate & Integration"
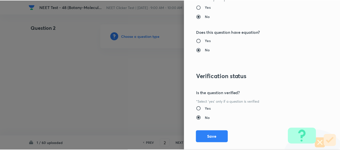
scroll to position [567, 0]
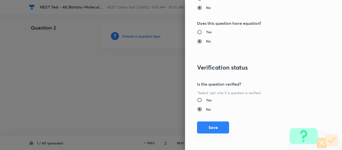
click at [207, 128] on button "Save" at bounding box center [213, 128] width 32 height 12
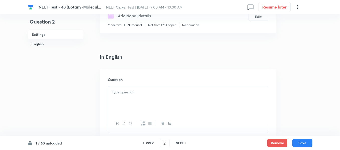
scroll to position [125, 0]
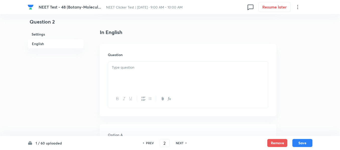
click at [177, 66] on p at bounding box center [188, 68] width 152 height 6
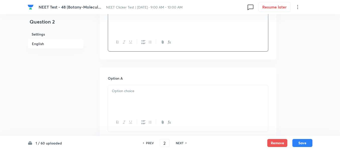
scroll to position [200, 0]
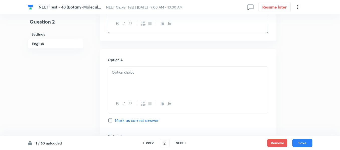
click at [134, 73] on p at bounding box center [188, 73] width 152 height 6
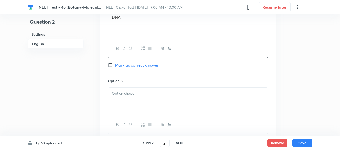
scroll to position [276, 0]
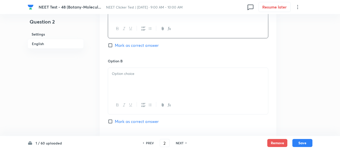
click at [114, 47] on input "Mark as correct answer" at bounding box center [111, 45] width 7 height 5
checkbox input "true"
click at [144, 76] on p at bounding box center [188, 74] width 152 height 6
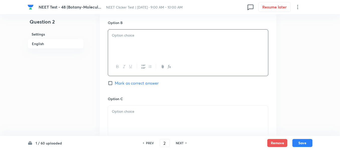
scroll to position [326, 0]
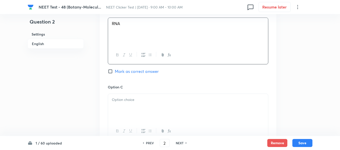
click at [149, 102] on p at bounding box center [188, 100] width 152 height 6
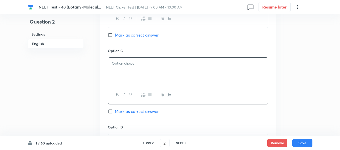
scroll to position [401, 0]
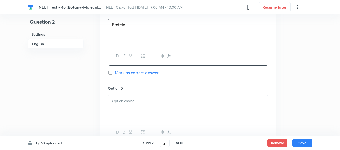
click at [146, 108] on div at bounding box center [188, 109] width 160 height 28
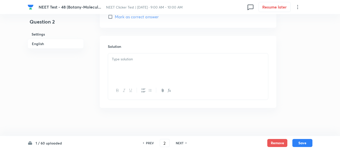
scroll to position [535, 0]
click at [143, 60] on div at bounding box center [188, 65] width 160 height 28
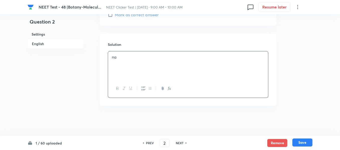
click at [303, 142] on button "Save" at bounding box center [302, 143] width 20 height 8
type input "3"
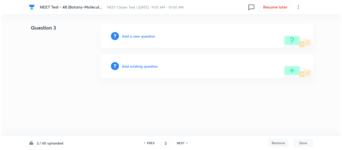
scroll to position [0, 0]
click at [129, 36] on h6 "Add a new question" at bounding box center [138, 36] width 33 height 5
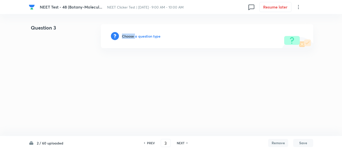
click at [129, 36] on h6 "Choose a question type" at bounding box center [141, 36] width 39 height 5
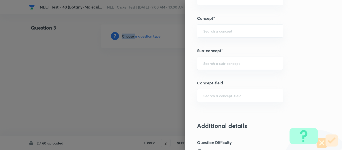
scroll to position [336, 0]
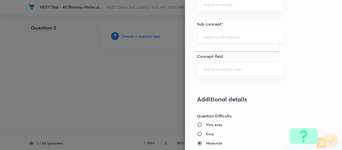
click at [214, 37] on input "text" at bounding box center [240, 36] width 74 height 5
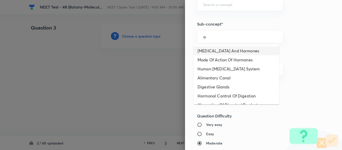
click at [214, 53] on li "[MEDICAL_DATA] And Hormones" at bounding box center [237, 50] width 86 height 9
type input "[MEDICAL_DATA] And Hormones"
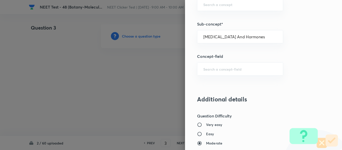
type input "Biology"
type input "Human Physiology"
type input "Chemical Coordinate & Integration"
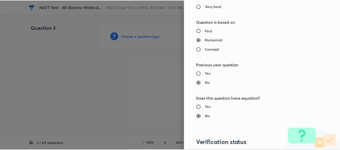
scroll to position [567, 0]
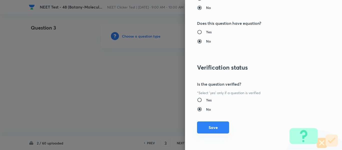
click at [207, 129] on button "Save" at bounding box center [213, 128] width 32 height 12
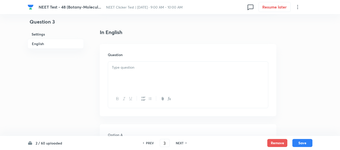
scroll to position [150, 0]
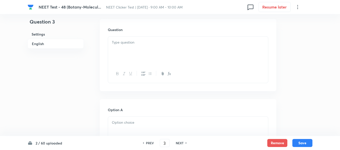
click at [158, 48] on div at bounding box center [188, 51] width 160 height 28
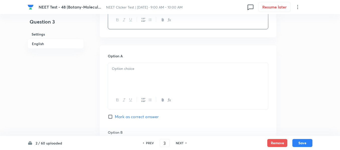
scroll to position [226, 0]
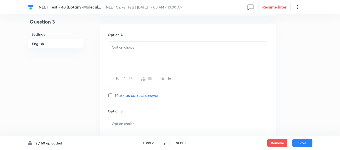
click at [168, 53] on div at bounding box center [188, 56] width 160 height 28
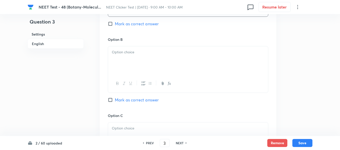
scroll to position [301, 0]
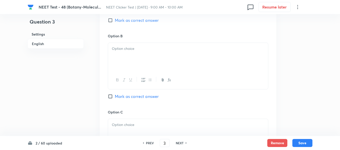
click at [152, 55] on div at bounding box center [188, 57] width 160 height 28
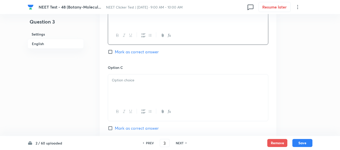
scroll to position [351, 0]
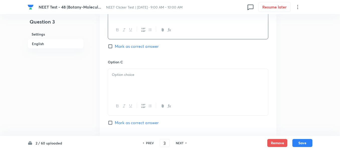
click at [153, 71] on div at bounding box center [188, 83] width 160 height 28
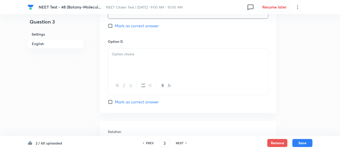
scroll to position [451, 0]
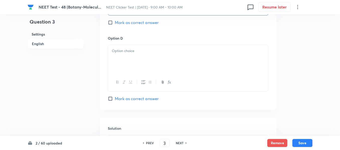
click at [149, 57] on div at bounding box center [188, 59] width 160 height 28
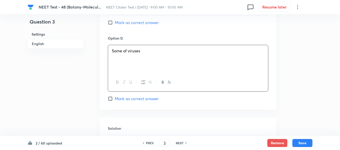
click at [116, 99] on span "Mark as correct answer" at bounding box center [137, 99] width 44 height 6
click at [115, 99] on input "Mark as correct answer" at bounding box center [111, 98] width 7 height 5
checkbox input "true"
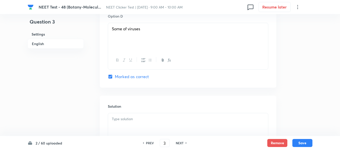
scroll to position [501, 0]
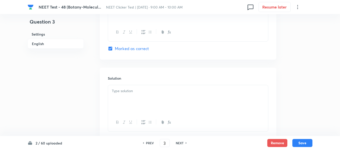
click at [140, 90] on p at bounding box center [188, 91] width 152 height 6
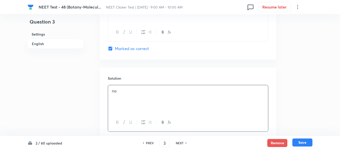
click at [302, 144] on button "Save" at bounding box center [302, 143] width 20 height 8
type input "4"
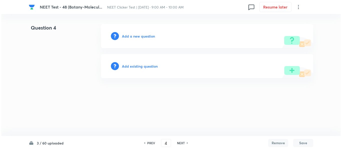
scroll to position [0, 0]
click at [132, 37] on h6 "Add a new question" at bounding box center [138, 36] width 33 height 5
click at [132, 37] on h6 "Choose a question type" at bounding box center [141, 36] width 39 height 5
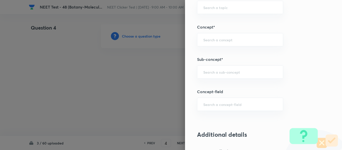
scroll to position [326, 0]
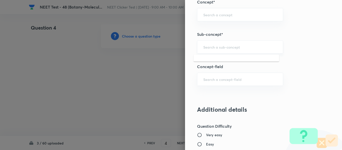
click at [229, 46] on input "text" at bounding box center [240, 47] width 74 height 5
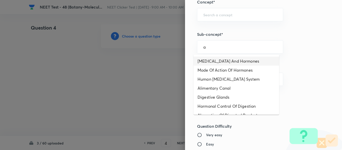
click at [224, 61] on li "[MEDICAL_DATA] And Hormones" at bounding box center [237, 61] width 86 height 9
type input "[MEDICAL_DATA] And Hormones"
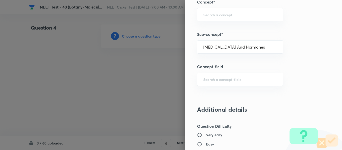
type input "Biology"
type input "Human Physiology"
type input "Chemical Coordinate & Integration"
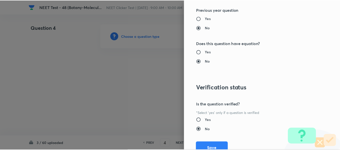
scroll to position [567, 0]
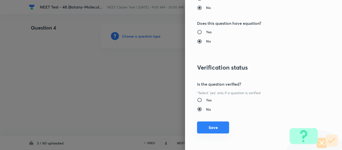
click at [209, 132] on button "Save" at bounding box center [213, 128] width 32 height 12
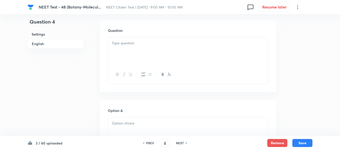
scroll to position [150, 0]
click at [165, 48] on div at bounding box center [188, 51] width 160 height 28
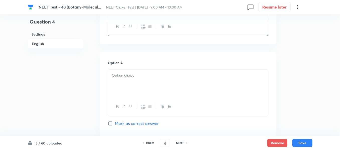
scroll to position [200, 0]
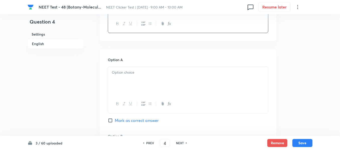
click at [147, 74] on p at bounding box center [188, 73] width 152 height 6
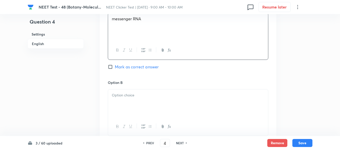
scroll to position [276, 0]
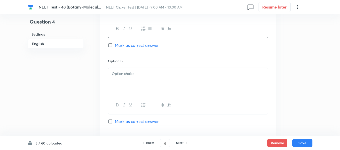
click at [165, 75] on p at bounding box center [188, 74] width 152 height 6
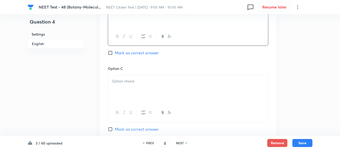
scroll to position [351, 0]
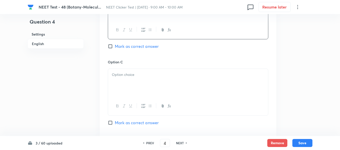
click at [152, 74] on p at bounding box center [188, 75] width 152 height 6
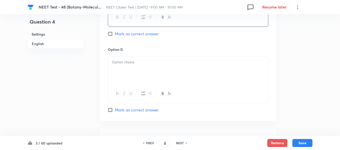
scroll to position [451, 0]
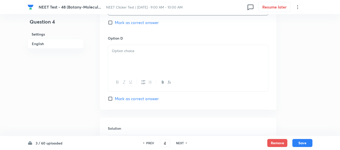
click at [116, 99] on span "Mark as correct answer" at bounding box center [137, 99] width 44 height 6
click at [115, 99] on input "Mark as correct answer" at bounding box center [111, 98] width 7 height 5
checkbox input "true"
click at [142, 56] on div at bounding box center [188, 59] width 160 height 28
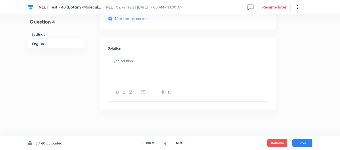
scroll to position [535, 0]
click at [144, 58] on p at bounding box center [188, 57] width 152 height 6
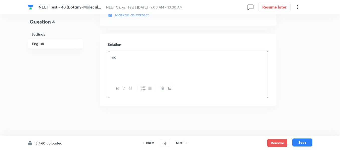
click at [301, 143] on button "Save" at bounding box center [302, 143] width 20 height 8
type input "5"
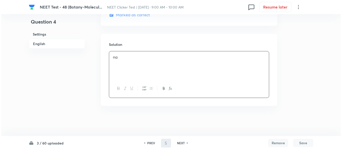
scroll to position [0, 0]
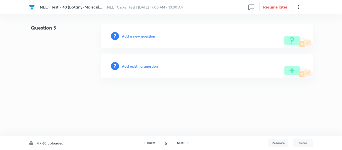
click at [133, 37] on h6 "Add a new question" at bounding box center [138, 36] width 33 height 5
click at [133, 37] on h6 "Choose a question type" at bounding box center [141, 36] width 39 height 5
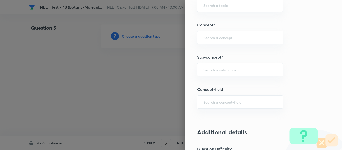
scroll to position [316, 0]
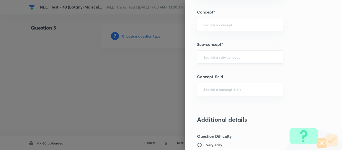
click at [222, 56] on input "text" at bounding box center [240, 57] width 74 height 5
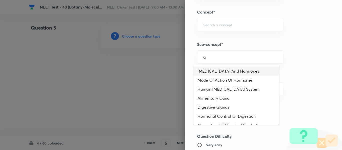
click at [213, 77] on li "Mode Of Action Of Hormones" at bounding box center [237, 80] width 86 height 9
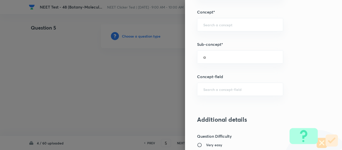
type input "Mode Of Action Of Hormones"
type input "Biology"
type input "Human Physiology"
type input "Chemical Coordinate & Integration"
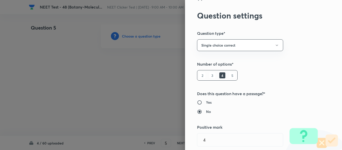
scroll to position [0, 0]
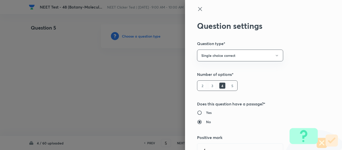
click at [198, 9] on icon at bounding box center [200, 9] width 4 height 4
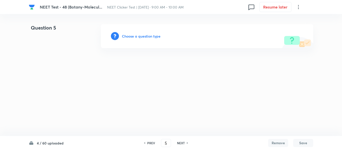
click at [136, 37] on h6 "Choose a question type" at bounding box center [141, 36] width 39 height 5
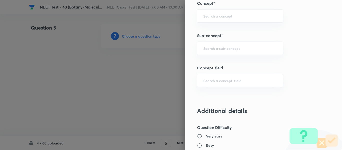
scroll to position [326, 0]
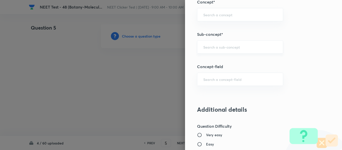
click at [220, 47] on input "text" at bounding box center [240, 47] width 74 height 5
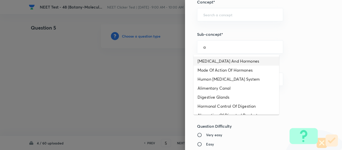
click at [216, 62] on li "[MEDICAL_DATA] And Hormones" at bounding box center [237, 61] width 86 height 9
type input "[MEDICAL_DATA] And Hormones"
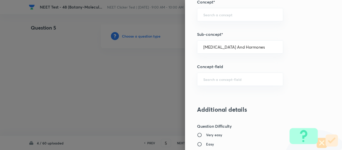
type input "Biology"
type input "Human Physiology"
type input "Chemical Coordinate & Integration"
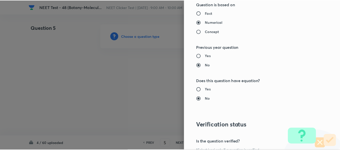
scroll to position [567, 0]
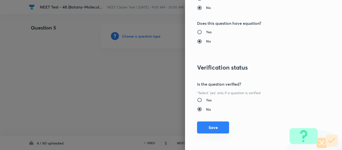
click at [208, 128] on button "Save" at bounding box center [213, 128] width 32 height 12
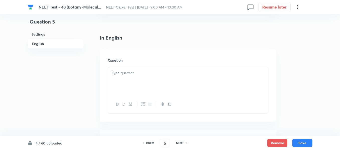
scroll to position [150, 0]
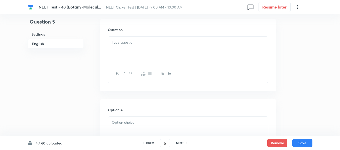
click at [155, 46] on div at bounding box center [188, 51] width 160 height 28
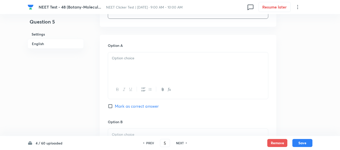
scroll to position [226, 0]
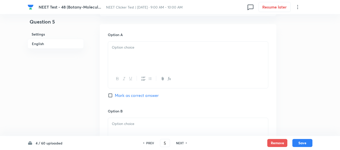
click at [149, 56] on div at bounding box center [188, 56] width 160 height 28
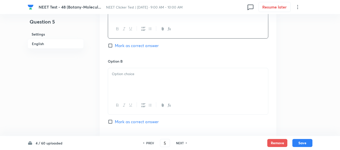
scroll to position [276, 0]
click at [149, 75] on p at bounding box center [188, 74] width 152 height 6
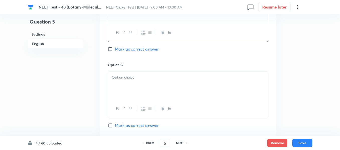
scroll to position [351, 0]
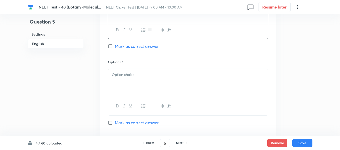
click at [150, 72] on p at bounding box center [188, 75] width 152 height 6
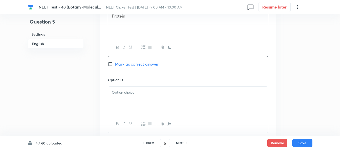
scroll to position [426, 0]
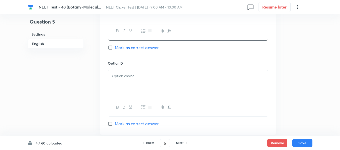
click at [145, 77] on p at bounding box center [188, 76] width 152 height 6
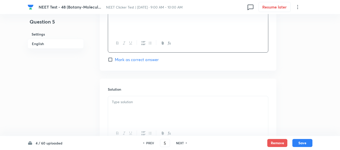
scroll to position [501, 0]
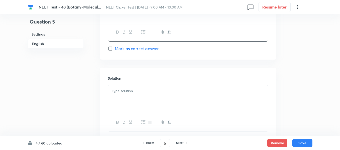
click at [111, 47] on input "Mark as correct answer" at bounding box center [111, 48] width 7 height 5
checkbox input "true"
click at [144, 94] on p at bounding box center [188, 91] width 152 height 6
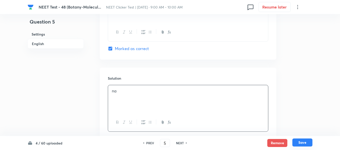
click at [298, 143] on button "Save" at bounding box center [302, 143] width 20 height 8
type input "6"
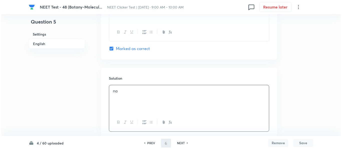
scroll to position [0, 0]
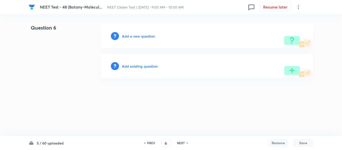
click at [131, 37] on h6 "Add a new question" at bounding box center [138, 36] width 33 height 5
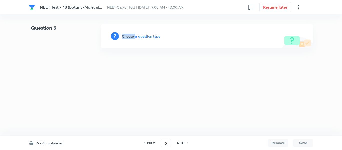
click at [131, 37] on h6 "Choose a question type" at bounding box center [141, 36] width 39 height 5
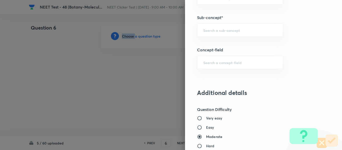
scroll to position [351, 0]
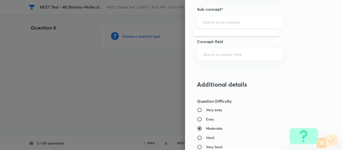
click at [217, 22] on input "text" at bounding box center [240, 22] width 74 height 5
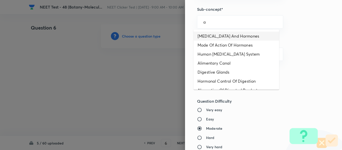
click at [213, 37] on li "[MEDICAL_DATA] And Hormones" at bounding box center [237, 36] width 86 height 9
type input "[MEDICAL_DATA] And Hormones"
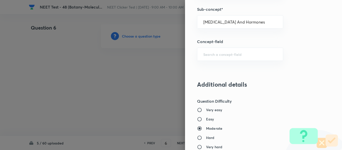
type input "Biology"
type input "Human Physiology"
type input "Chemical Coordinate & Integration"
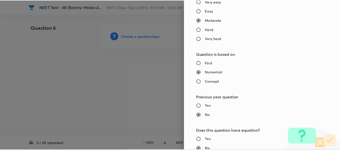
scroll to position [567, 0]
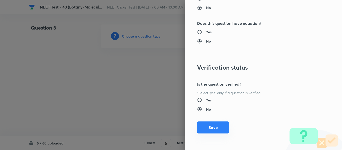
click at [207, 125] on button "Save" at bounding box center [213, 128] width 32 height 12
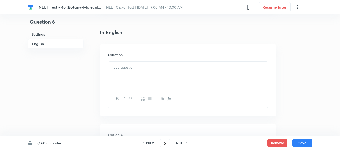
scroll to position [150, 0]
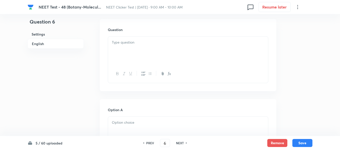
click at [163, 51] on div at bounding box center [188, 51] width 160 height 28
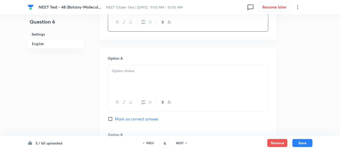
scroll to position [226, 0]
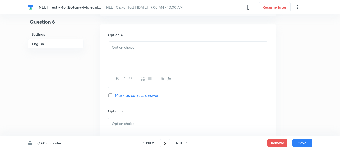
click at [155, 48] on p at bounding box center [188, 48] width 152 height 6
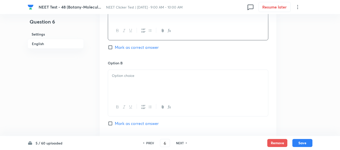
scroll to position [276, 0]
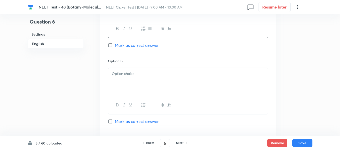
click at [154, 73] on p at bounding box center [188, 74] width 152 height 6
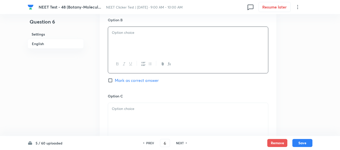
scroll to position [326, 0]
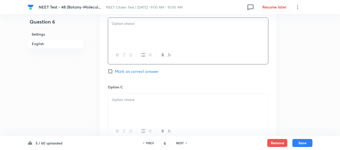
click at [153, 34] on div at bounding box center [188, 32] width 160 height 28
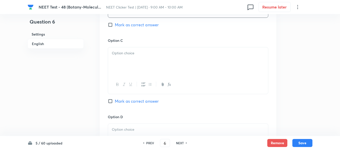
scroll to position [401, 0]
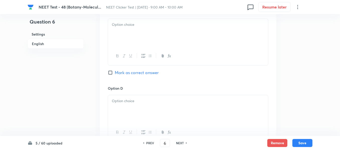
click at [155, 31] on div at bounding box center [188, 33] width 160 height 28
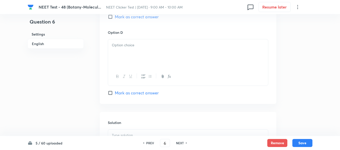
scroll to position [476, 0]
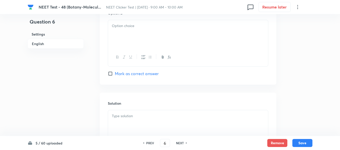
click at [142, 36] on div at bounding box center [188, 34] width 160 height 28
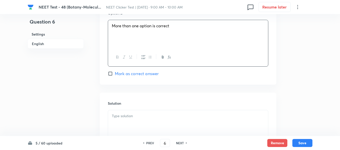
click at [110, 74] on input "Mark as correct answer" at bounding box center [111, 73] width 7 height 5
checkbox input "true"
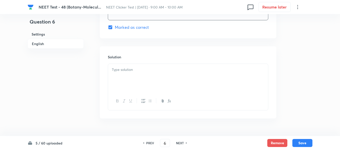
scroll to position [526, 0]
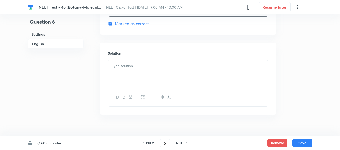
click at [149, 64] on p at bounding box center [188, 66] width 152 height 6
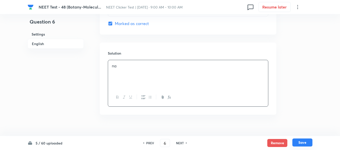
click at [300, 143] on button "Save" at bounding box center [302, 143] width 20 height 8
type input "7"
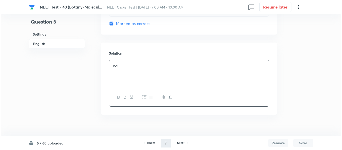
scroll to position [0, 0]
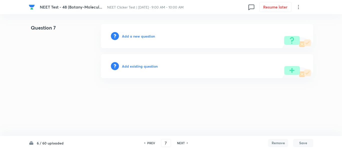
click at [134, 37] on h6 "Add a new question" at bounding box center [138, 36] width 33 height 5
click at [134, 37] on h6 "Choose a question type" at bounding box center [141, 36] width 39 height 5
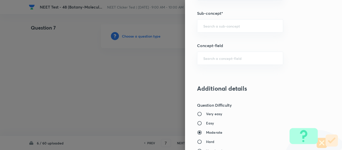
scroll to position [351, 0]
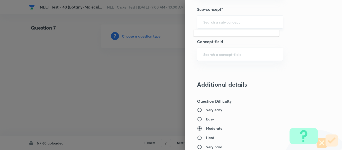
click at [217, 22] on input "text" at bounding box center [240, 22] width 74 height 5
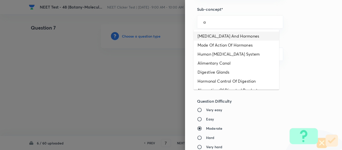
click at [212, 37] on li "[MEDICAL_DATA] And Hormones" at bounding box center [237, 36] width 86 height 9
type input "[MEDICAL_DATA] And Hormones"
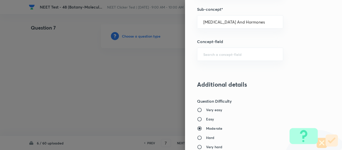
type input "Biology"
type input "Human Physiology"
type input "Chemical Coordinate & Integration"
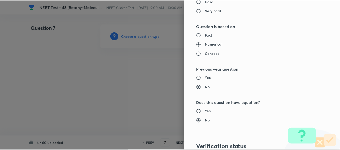
scroll to position [567, 0]
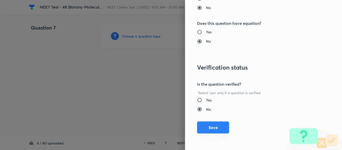
click at [217, 129] on button "Save" at bounding box center [213, 128] width 32 height 12
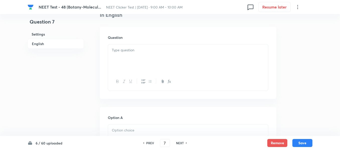
scroll to position [150, 0]
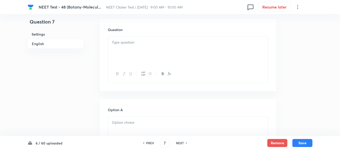
click at [154, 43] on p at bounding box center [188, 43] width 152 height 6
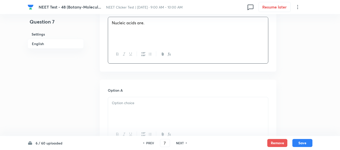
scroll to position [226, 0]
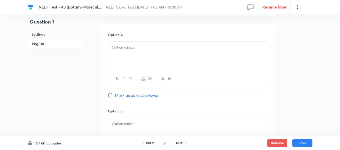
click at [161, 53] on div at bounding box center [188, 56] width 160 height 28
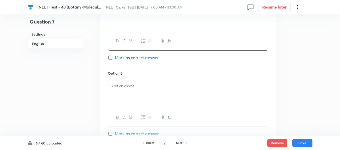
scroll to position [276, 0]
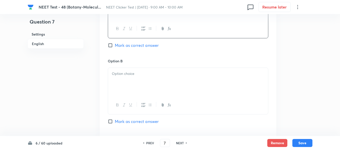
click at [137, 72] on p at bounding box center [188, 74] width 152 height 6
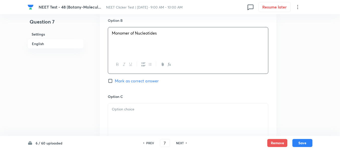
scroll to position [351, 0]
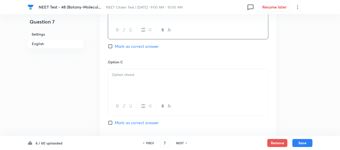
click at [141, 74] on p at bounding box center [188, 75] width 152 height 6
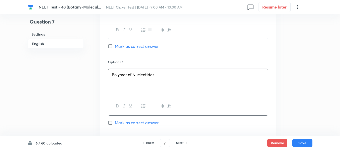
click at [113, 123] on input "Mark as correct answer" at bounding box center [111, 122] width 7 height 5
checkbox input "true"
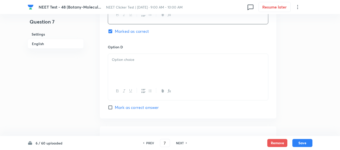
scroll to position [451, 0]
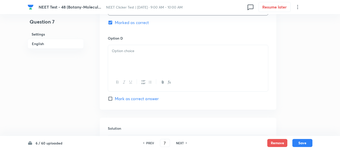
click at [158, 57] on div at bounding box center [188, 59] width 160 height 28
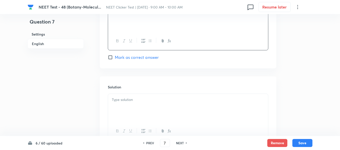
scroll to position [526, 0]
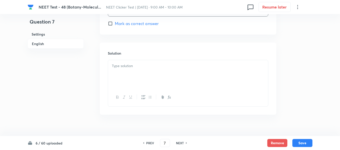
click at [148, 67] on p at bounding box center [188, 66] width 152 height 6
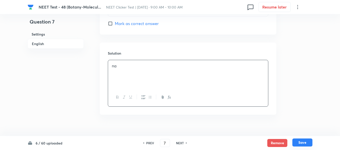
click at [303, 143] on button "Save" at bounding box center [302, 143] width 20 height 8
type input "8"
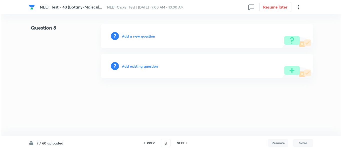
scroll to position [0, 0]
click at [132, 37] on h6 "Add a new question" at bounding box center [138, 36] width 33 height 5
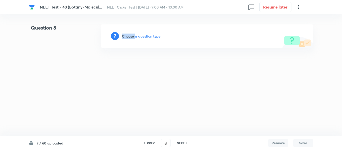
click at [132, 37] on h6 "Choose a question type" at bounding box center [141, 36] width 39 height 5
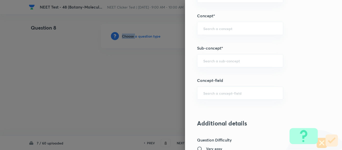
scroll to position [314, 0]
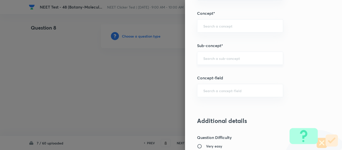
click at [220, 58] on input "text" at bounding box center [240, 58] width 74 height 5
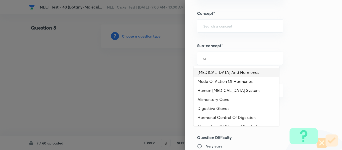
click at [216, 70] on li "[MEDICAL_DATA] And Hormones" at bounding box center [237, 72] width 86 height 9
type input "[MEDICAL_DATA] And Hormones"
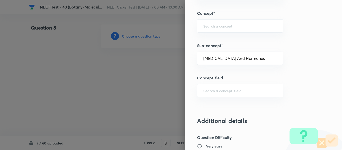
type input "Biology"
type input "Human Physiology"
type input "Chemical Coordinate & Integration"
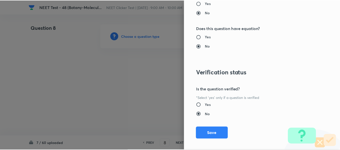
scroll to position [567, 0]
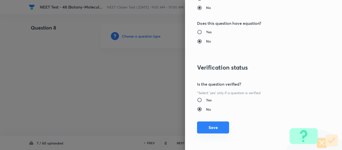
click at [210, 128] on button "Save" at bounding box center [213, 128] width 32 height 12
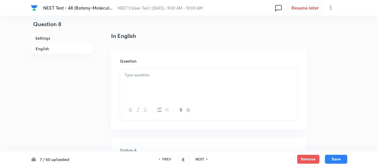
scroll to position [150, 0]
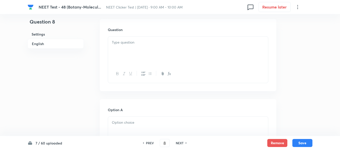
click at [144, 48] on div at bounding box center [188, 51] width 160 height 28
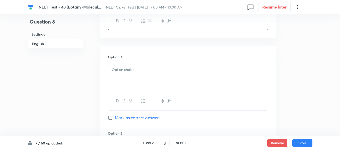
scroll to position [228, 0]
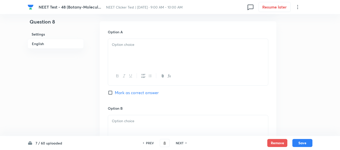
click at [148, 50] on div at bounding box center [188, 53] width 160 height 28
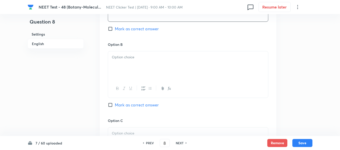
scroll to position [303, 0]
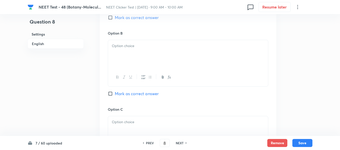
click at [151, 51] on div at bounding box center [188, 54] width 160 height 28
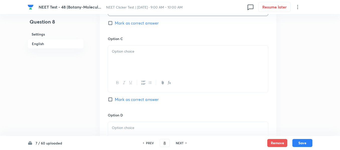
scroll to position [379, 0]
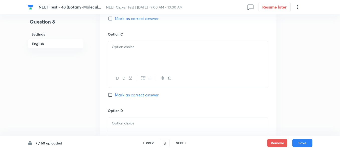
click at [153, 57] on div at bounding box center [188, 55] width 160 height 28
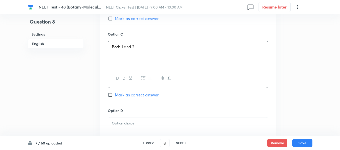
click at [114, 95] on input "Mark as correct answer" at bounding box center [111, 94] width 7 height 5
checkbox input "true"
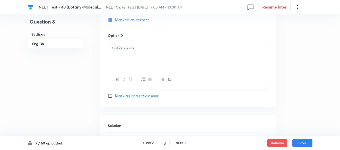
click at [161, 56] on div at bounding box center [188, 56] width 160 height 28
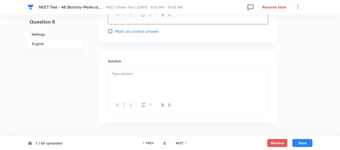
scroll to position [529, 0]
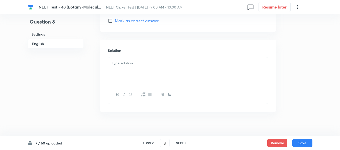
click at [143, 66] on p at bounding box center [188, 63] width 152 height 6
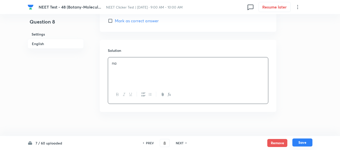
click at [302, 142] on button "Save" at bounding box center [302, 143] width 20 height 8
type input "9"
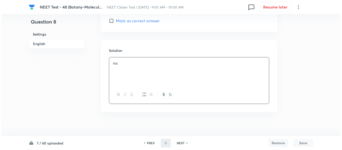
scroll to position [0, 0]
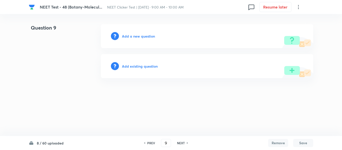
click at [133, 36] on h6 "Add a new question" at bounding box center [138, 36] width 33 height 5
click at [133, 36] on h6 "Choose a question type" at bounding box center [141, 36] width 39 height 5
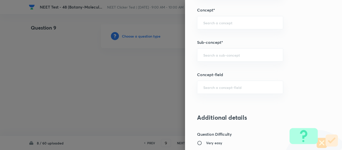
scroll to position [326, 0]
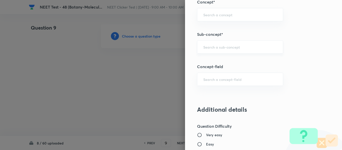
click at [253, 47] on input "text" at bounding box center [240, 47] width 74 height 5
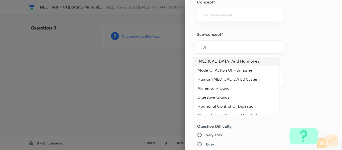
drag, startPoint x: 225, startPoint y: 61, endPoint x: 246, endPoint y: 59, distance: 21.1
click at [225, 61] on li "[MEDICAL_DATA] And Hormones" at bounding box center [237, 61] width 86 height 9
type input "[MEDICAL_DATA] And Hormones"
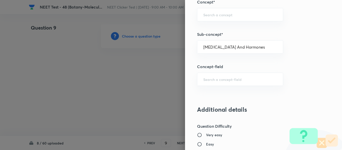
type input "Biology"
type input "Human Physiology"
type input "Chemical Coordinate & Integration"
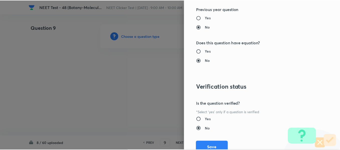
scroll to position [551, 0]
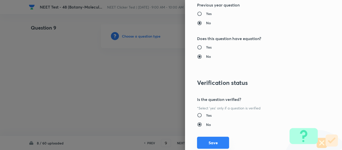
click at [214, 141] on button "Save" at bounding box center [213, 143] width 32 height 12
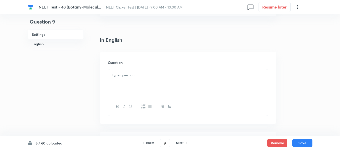
scroll to position [125, 0]
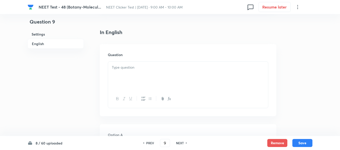
click at [166, 70] on p at bounding box center [188, 68] width 152 height 6
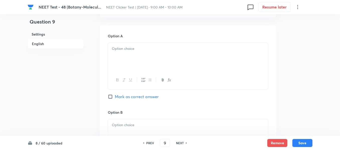
scroll to position [226, 0]
click at [169, 49] on p at bounding box center [188, 48] width 152 height 6
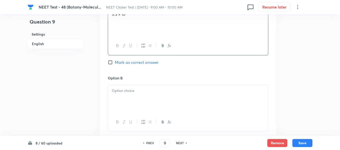
scroll to position [301, 0]
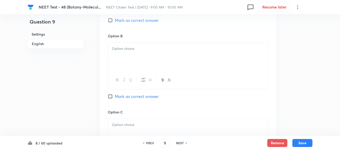
click at [166, 54] on div at bounding box center [188, 57] width 160 height 28
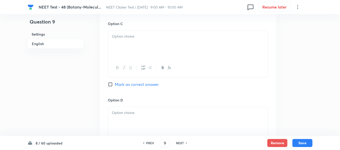
scroll to position [401, 0]
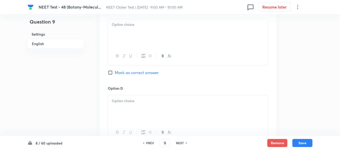
click at [165, 42] on div at bounding box center [188, 33] width 160 height 28
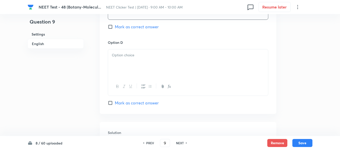
scroll to position [451, 0]
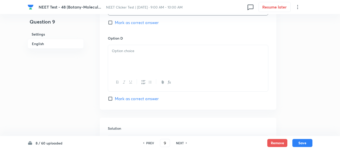
click at [162, 53] on p at bounding box center [188, 51] width 152 height 6
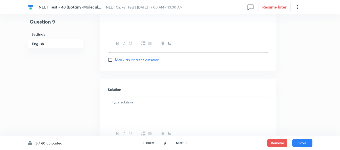
scroll to position [501, 0]
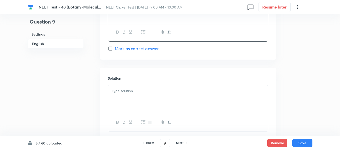
click at [154, 90] on p at bounding box center [188, 91] width 152 height 6
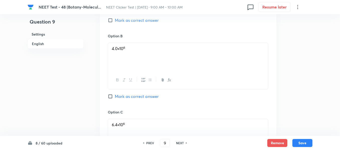
scroll to position [326, 0]
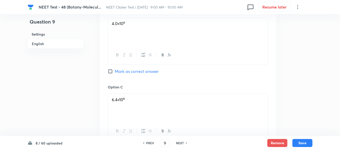
click at [114, 72] on input "Mark as correct answer" at bounding box center [111, 71] width 7 height 5
checkbox input "true"
click at [301, 142] on button "Save" at bounding box center [302, 143] width 20 height 8
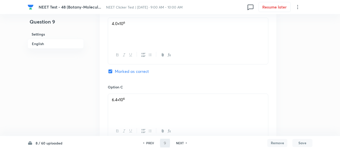
type input "10"
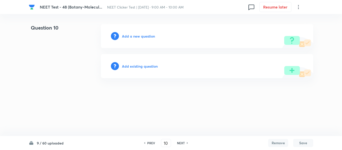
click at [131, 36] on h6 "Add a new question" at bounding box center [138, 36] width 33 height 5
click at [131, 36] on h6 "Choose a question type" at bounding box center [141, 36] width 39 height 5
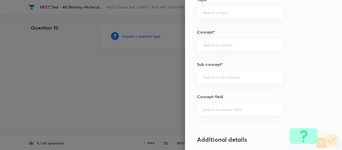
scroll to position [326, 0]
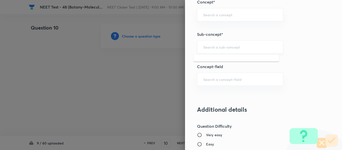
click at [243, 47] on input "text" at bounding box center [240, 47] width 74 height 5
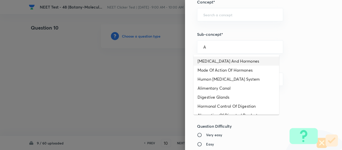
click at [219, 60] on li "[MEDICAL_DATA] And Hormones" at bounding box center [237, 61] width 86 height 9
type input "[MEDICAL_DATA] And Hormones"
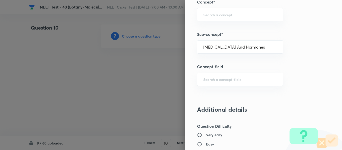
type input "Biology"
type input "Human Physiology"
type input "Chemical Coordinate & Integration"
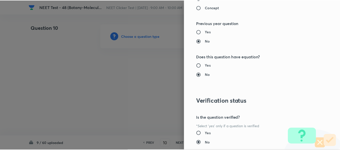
scroll to position [567, 0]
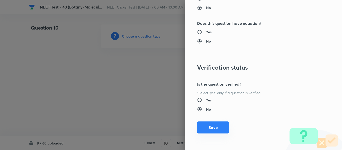
click at [214, 130] on button "Save" at bounding box center [213, 128] width 32 height 12
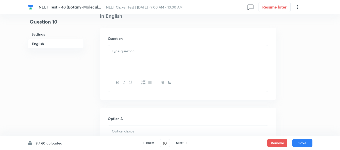
scroll to position [150, 0]
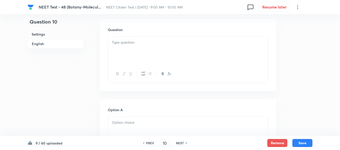
click at [160, 41] on p at bounding box center [188, 43] width 152 height 6
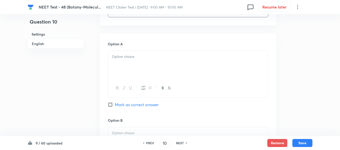
scroll to position [226, 0]
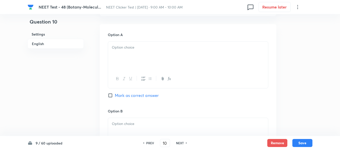
click at [159, 56] on div at bounding box center [188, 56] width 160 height 28
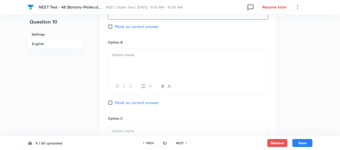
scroll to position [301, 0]
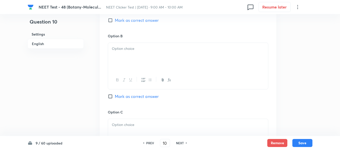
click at [124, 55] on div at bounding box center [188, 57] width 160 height 28
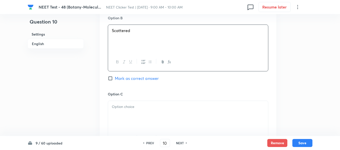
scroll to position [351, 0]
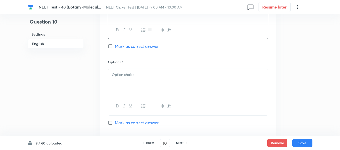
click at [132, 71] on div at bounding box center [188, 83] width 160 height 28
click at [164, 78] on p at bounding box center [188, 76] width 152 height 6
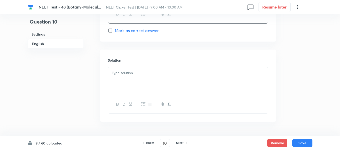
scroll to position [526, 0]
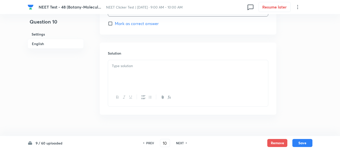
click at [140, 70] on div at bounding box center [188, 74] width 160 height 28
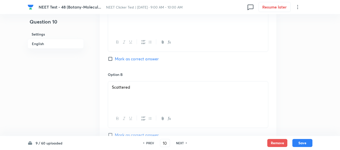
scroll to position [251, 0]
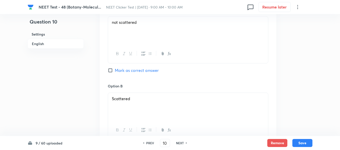
click at [114, 70] on input "Mark as correct answer" at bounding box center [111, 70] width 7 height 5
checkbox input "true"
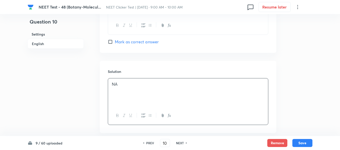
scroll to position [535, 0]
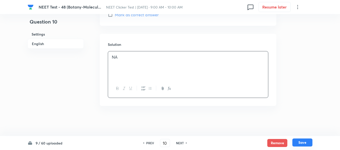
click at [304, 143] on button "Save" at bounding box center [302, 143] width 20 height 8
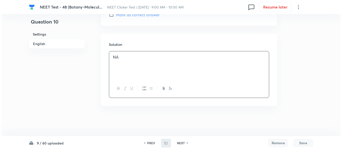
scroll to position [0, 0]
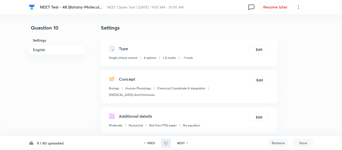
type input "11"
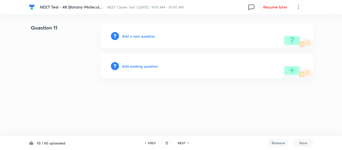
click at [133, 36] on h6 "Add a new question" at bounding box center [138, 36] width 33 height 5
click at [132, 36] on h6 "Choose a question type" at bounding box center [141, 36] width 39 height 5
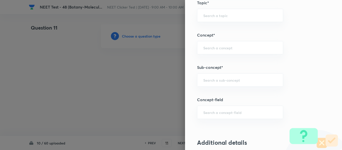
scroll to position [326, 0]
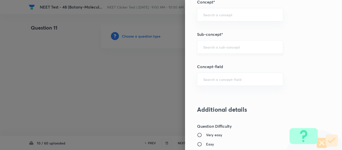
click at [234, 44] on div "​" at bounding box center [240, 46] width 86 height 13
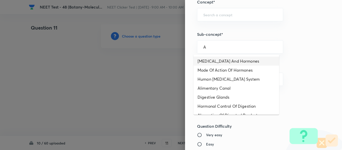
click at [222, 59] on li "[MEDICAL_DATA] And Hormones" at bounding box center [237, 61] width 86 height 9
type input "[MEDICAL_DATA] And Hormones"
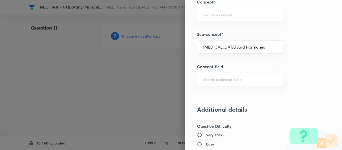
type input "Biology"
type input "Human Physiology"
type input "Chemical Coordinate & Integration"
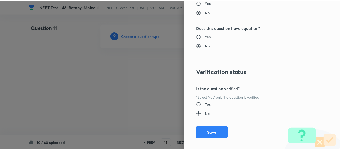
scroll to position [567, 0]
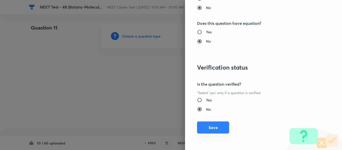
click at [206, 131] on button "Save" at bounding box center [213, 128] width 32 height 12
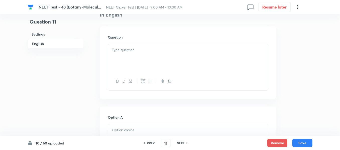
scroll to position [150, 0]
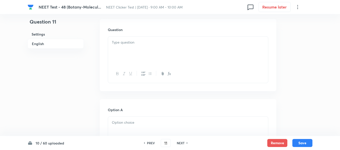
click at [172, 49] on div at bounding box center [188, 51] width 160 height 28
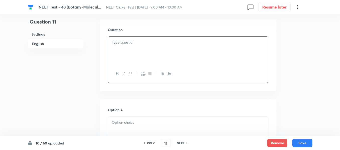
click at [150, 50] on div at bounding box center [188, 51] width 160 height 28
click at [157, 45] on p at bounding box center [188, 43] width 152 height 6
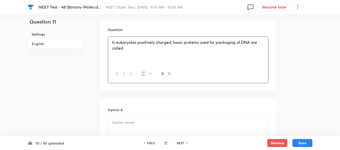
paste div
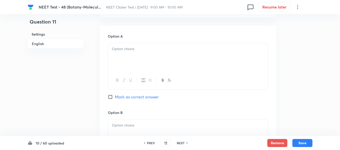
scroll to position [226, 0]
click at [154, 54] on div at bounding box center [188, 56] width 160 height 28
click at [162, 54] on div at bounding box center [188, 57] width 160 height 28
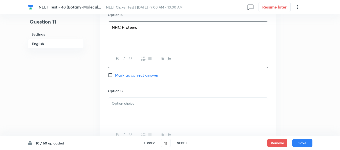
scroll to position [376, 0]
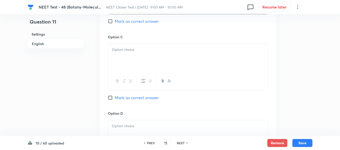
click at [162, 54] on div at bounding box center [188, 58] width 160 height 28
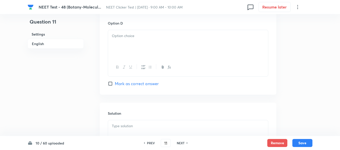
scroll to position [476, 0]
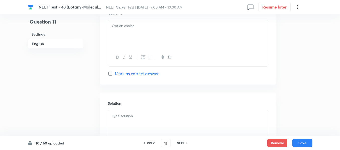
click at [167, 40] on div at bounding box center [188, 34] width 160 height 28
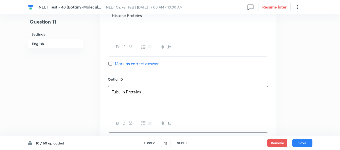
scroll to position [401, 0]
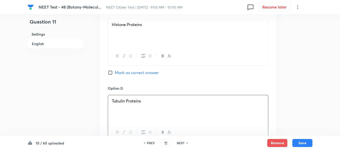
click at [114, 73] on input "Mark as correct answer" at bounding box center [111, 72] width 7 height 5
checkbox input "true"
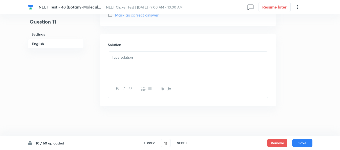
scroll to position [535, 0]
click at [143, 62] on div at bounding box center [188, 65] width 160 height 28
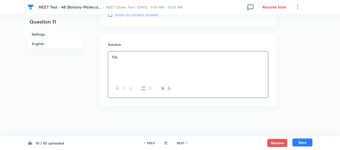
click at [305, 147] on button "Save" at bounding box center [302, 143] width 20 height 8
type input "12"
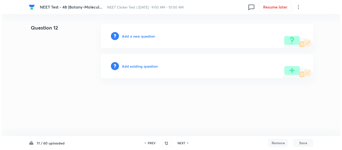
scroll to position [0, 0]
click at [133, 36] on h6 "Add a new question" at bounding box center [138, 36] width 33 height 5
click at [133, 36] on h6 "Choose a question type" at bounding box center [141, 36] width 39 height 5
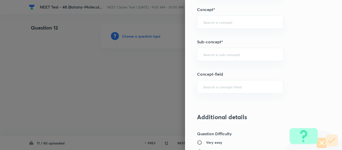
scroll to position [326, 0]
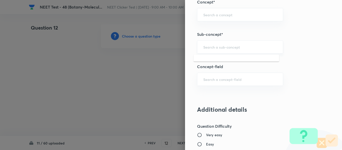
click at [226, 46] on input "text" at bounding box center [240, 47] width 74 height 5
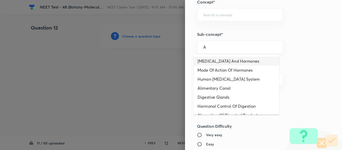
click at [220, 60] on li "[MEDICAL_DATA] And Hormones" at bounding box center [237, 61] width 86 height 9
type input "[MEDICAL_DATA] And Hormones"
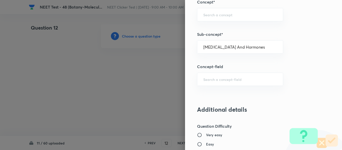
type input "Biology"
type input "Human Physiology"
type input "Chemical Coordinate & Integration"
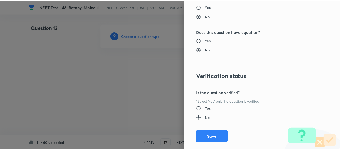
scroll to position [567, 0]
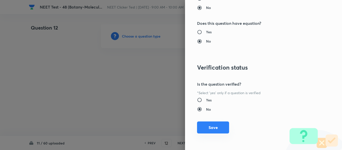
click at [206, 127] on button "Save" at bounding box center [213, 128] width 32 height 12
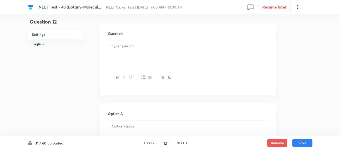
scroll to position [150, 0]
click at [169, 54] on div at bounding box center [188, 51] width 160 height 28
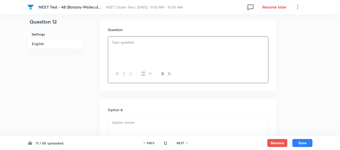
click at [161, 50] on div at bounding box center [188, 51] width 160 height 28
click at [144, 47] on div at bounding box center [188, 51] width 160 height 28
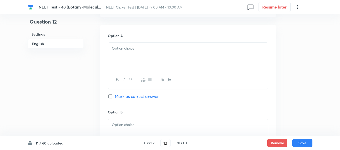
scroll to position [226, 0]
click at [162, 47] on p at bounding box center [188, 48] width 152 height 6
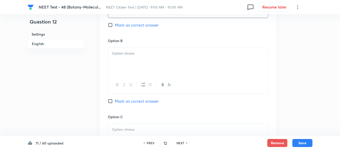
scroll to position [301, 0]
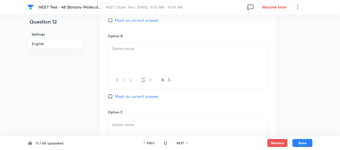
click at [142, 49] on p at bounding box center [188, 49] width 152 height 6
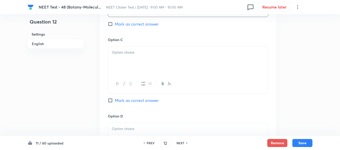
scroll to position [376, 0]
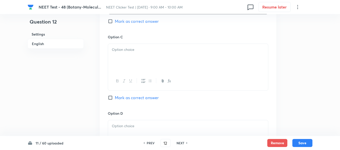
click at [152, 54] on div at bounding box center [188, 58] width 160 height 28
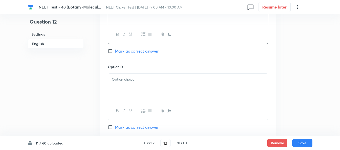
scroll to position [426, 0]
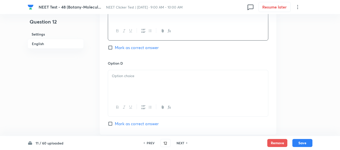
click at [146, 77] on p at bounding box center [188, 76] width 152 height 6
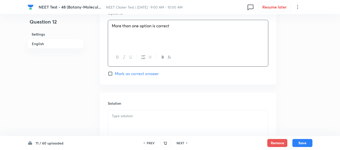
click at [116, 75] on span "Mark as correct answer" at bounding box center [137, 74] width 44 height 6
click at [115, 75] on input "Mark as correct answer" at bounding box center [111, 73] width 7 height 5
checkbox input "true"
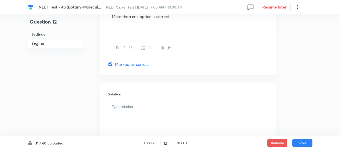
scroll to position [501, 0]
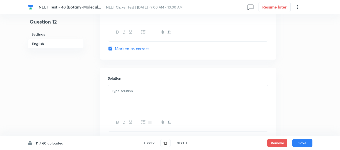
click at [155, 89] on p at bounding box center [188, 91] width 152 height 6
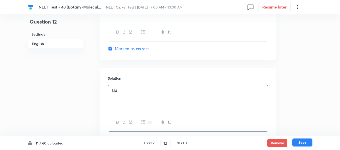
click at [304, 142] on button "Save" at bounding box center [302, 143] width 20 height 8
type input "13"
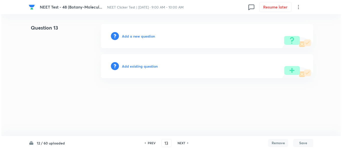
scroll to position [0, 0]
click at [130, 36] on h6 "Add a new question" at bounding box center [138, 36] width 33 height 5
click at [131, 36] on h6 "Choose a question type" at bounding box center [141, 36] width 39 height 5
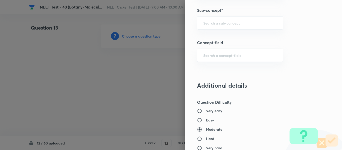
scroll to position [351, 0]
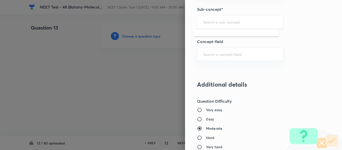
click at [216, 22] on input "text" at bounding box center [240, 22] width 74 height 5
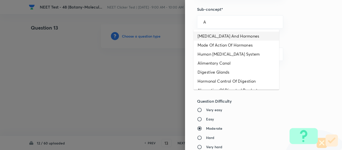
click at [211, 36] on li "[MEDICAL_DATA] And Hormones" at bounding box center [237, 36] width 86 height 9
type input "[MEDICAL_DATA] And Hormones"
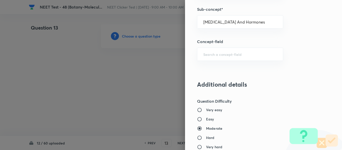
type input "Biology"
type input "Human Physiology"
type input "Chemical Coordinate & Integration"
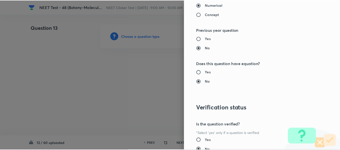
scroll to position [567, 0]
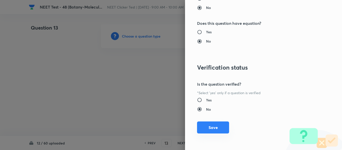
click at [206, 127] on button "Save" at bounding box center [213, 128] width 32 height 12
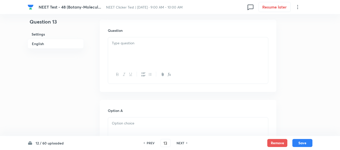
scroll to position [150, 0]
click at [155, 48] on div at bounding box center [188, 51] width 160 height 28
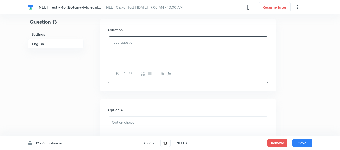
click at [171, 48] on div at bounding box center [188, 51] width 160 height 28
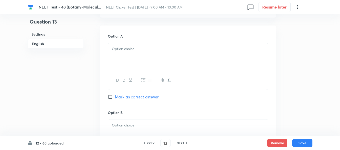
scroll to position [226, 0]
click at [171, 50] on p at bounding box center [188, 48] width 152 height 6
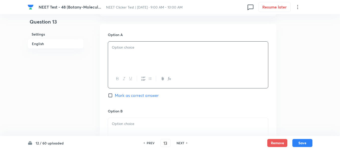
click at [171, 50] on p at bounding box center [188, 48] width 152 height 6
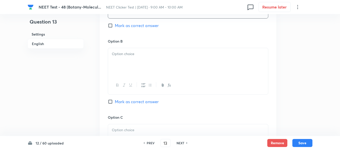
scroll to position [301, 0]
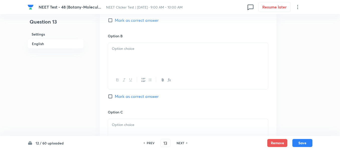
click at [152, 66] on div at bounding box center [188, 57] width 160 height 28
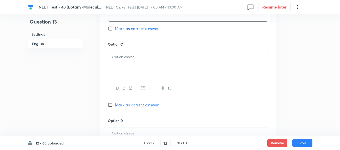
scroll to position [376, 0]
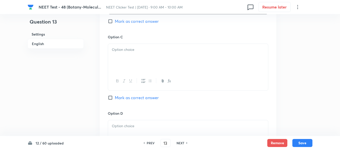
click at [157, 56] on div at bounding box center [188, 58] width 160 height 28
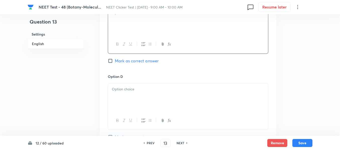
scroll to position [426, 0]
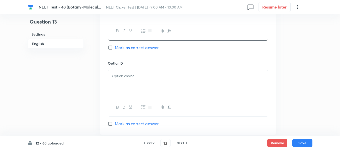
click at [150, 79] on div at bounding box center [188, 84] width 160 height 28
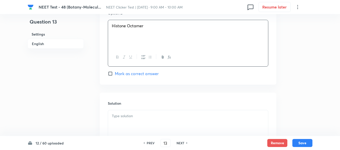
scroll to position [526, 0]
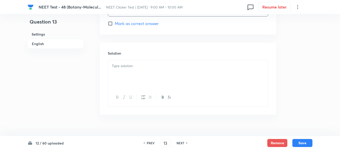
click at [133, 66] on p at bounding box center [188, 66] width 152 height 6
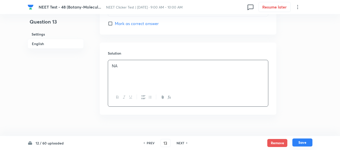
click at [302, 142] on button "Save" at bounding box center [302, 143] width 20 height 8
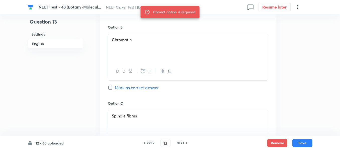
scroll to position [301, 0]
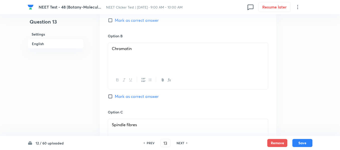
click at [112, 97] on input "Mark as correct answer" at bounding box center [111, 96] width 7 height 5
checkbox input "true"
click at [302, 143] on button "Save" at bounding box center [302, 143] width 20 height 8
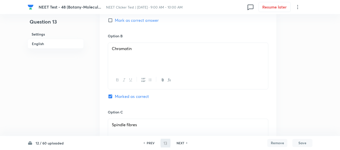
type input "14"
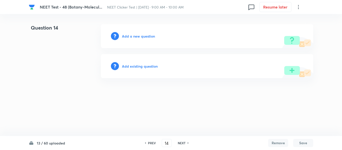
click at [131, 36] on h6 "Add a new question" at bounding box center [138, 36] width 33 height 5
click at [131, 36] on h6 "Choose a question type" at bounding box center [141, 36] width 39 height 5
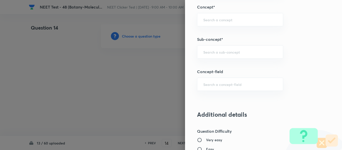
scroll to position [335, 0]
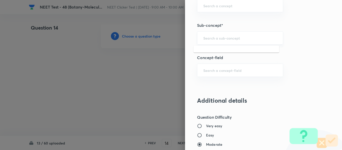
click at [223, 36] on input "text" at bounding box center [240, 38] width 74 height 5
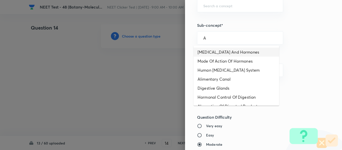
click at [213, 51] on li "[MEDICAL_DATA] And Hormones" at bounding box center [237, 52] width 86 height 9
type input "[MEDICAL_DATA] And Hormones"
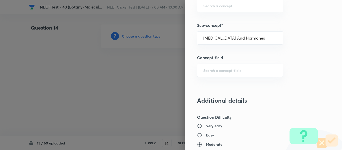
type input "Biology"
type input "Human Physiology"
type input "Chemical Coordinate & Integration"
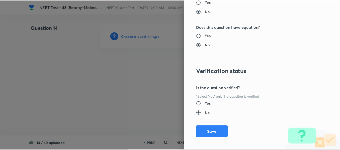
scroll to position [567, 0]
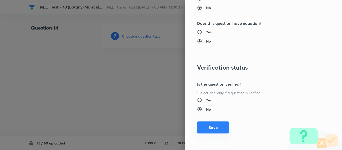
click at [209, 125] on button "Save" at bounding box center [213, 128] width 32 height 12
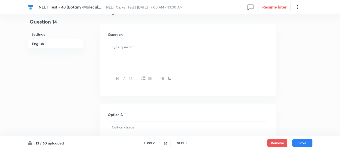
scroll to position [150, 0]
click at [172, 43] on p at bounding box center [188, 43] width 152 height 6
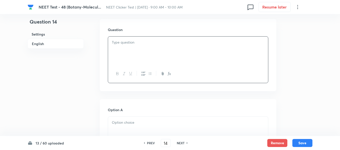
click at [176, 47] on div at bounding box center [188, 51] width 160 height 28
click at [137, 46] on div at bounding box center [188, 51] width 160 height 28
click at [150, 45] on p at bounding box center [188, 43] width 152 height 6
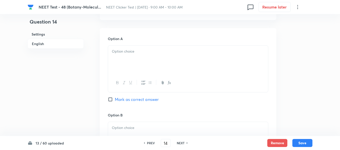
scroll to position [226, 0]
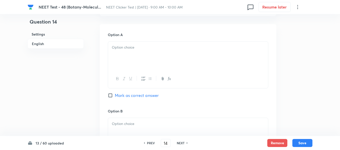
click at [150, 45] on p at bounding box center [188, 48] width 152 height 6
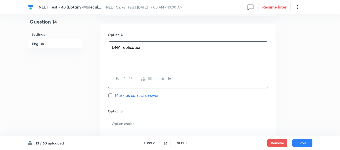
click at [113, 97] on input "Mark as correct answer" at bounding box center [111, 95] width 7 height 5
checkbox input "true"
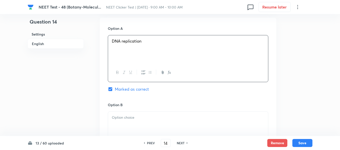
scroll to position [276, 0]
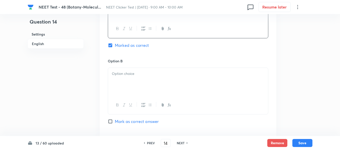
click at [153, 67] on div "Option B [PERSON_NAME] as correct answer" at bounding box center [188, 96] width 160 height 76
click at [154, 76] on p at bounding box center [188, 74] width 152 height 6
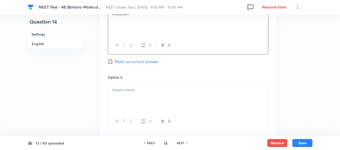
scroll to position [351, 0]
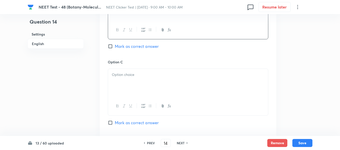
click at [150, 80] on div at bounding box center [188, 83] width 160 height 28
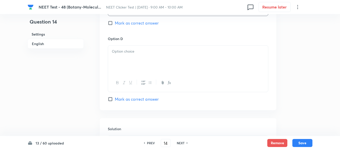
scroll to position [451, 0]
click at [153, 68] on div at bounding box center [188, 59] width 160 height 28
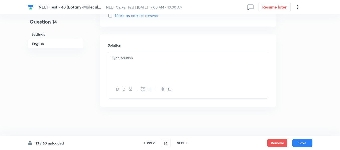
scroll to position [535, 0]
click at [124, 65] on div at bounding box center [188, 65] width 160 height 28
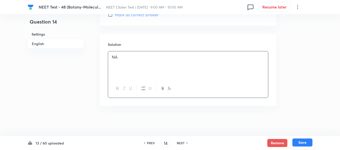
click at [303, 141] on button "Save" at bounding box center [302, 143] width 20 height 8
type input "15"
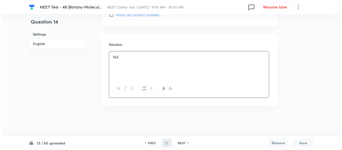
scroll to position [0, 0]
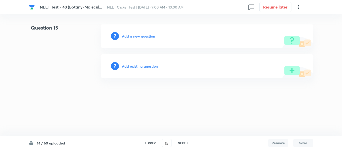
click at [132, 37] on h6 "Add a new question" at bounding box center [138, 36] width 33 height 5
click at [134, 37] on h6 "Choose a question type" at bounding box center [141, 36] width 39 height 5
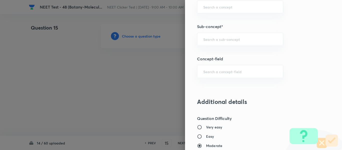
scroll to position [307, 0]
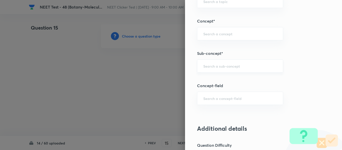
click at [225, 69] on div "​" at bounding box center [240, 65] width 86 height 13
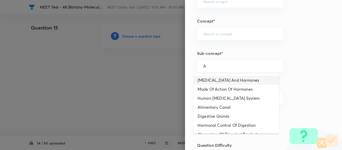
click at [210, 81] on li "[MEDICAL_DATA] And Hormones" at bounding box center [237, 80] width 86 height 9
type input "[MEDICAL_DATA] And Hormones"
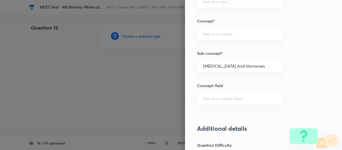
type input "Biology"
type input "Human Physiology"
type input "Chemical Coordinate & Integration"
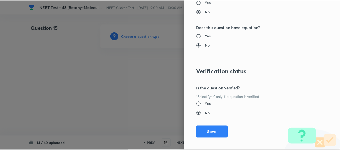
scroll to position [567, 0]
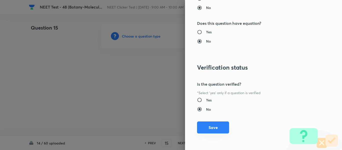
click at [211, 128] on button "Save" at bounding box center [213, 128] width 32 height 12
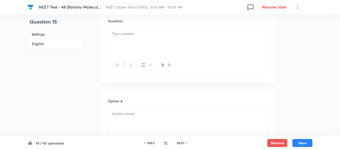
scroll to position [150, 0]
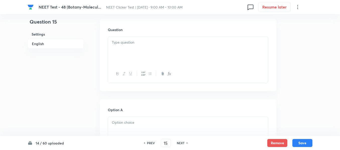
click at [164, 43] on p at bounding box center [188, 43] width 152 height 6
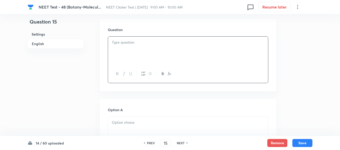
click at [164, 43] on p at bounding box center [188, 43] width 152 height 6
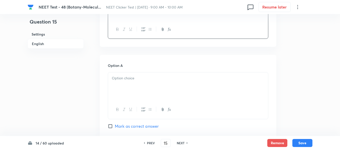
scroll to position [226, 0]
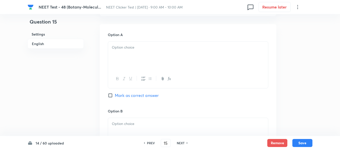
click at [155, 52] on div at bounding box center [188, 56] width 160 height 28
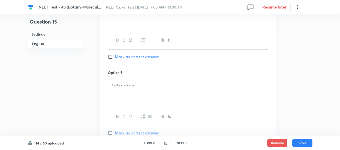
scroll to position [301, 0]
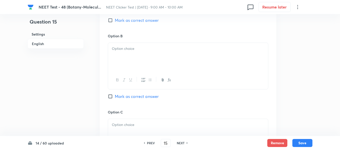
click at [145, 55] on div at bounding box center [188, 57] width 160 height 28
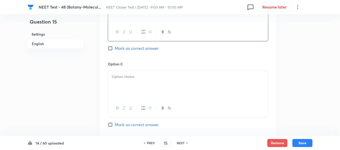
scroll to position [351, 0]
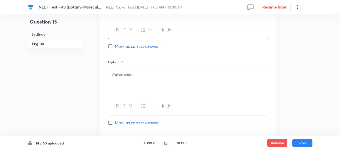
click at [147, 77] on p at bounding box center [188, 75] width 152 height 6
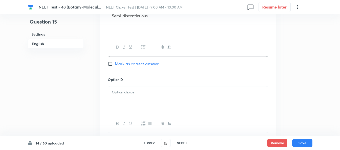
scroll to position [426, 0]
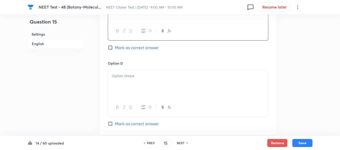
click at [146, 77] on p at bounding box center [188, 76] width 152 height 6
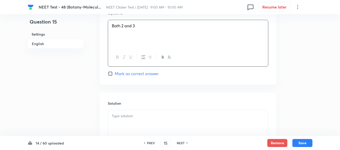
click at [112, 73] on input "Mark as correct answer" at bounding box center [111, 73] width 7 height 5
checkbox input "true"
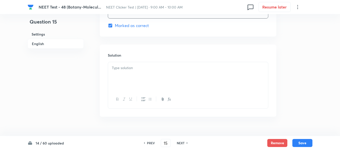
scroll to position [526, 0]
click at [146, 72] on div at bounding box center [188, 74] width 160 height 28
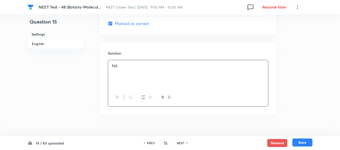
click at [300, 141] on button "Save" at bounding box center [302, 143] width 20 height 8
type input "16"
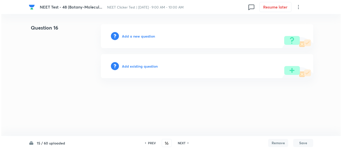
scroll to position [0, 0]
click at [134, 36] on h6 "Add a new question" at bounding box center [138, 36] width 33 height 5
click at [134, 36] on h6 "Choose a question type" at bounding box center [141, 36] width 39 height 5
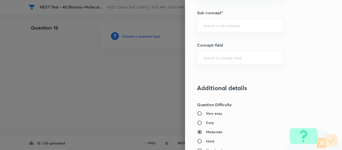
scroll to position [351, 0]
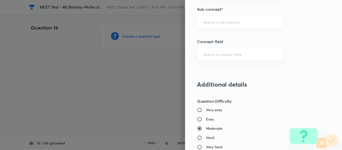
click at [220, 20] on input "text" at bounding box center [240, 22] width 74 height 5
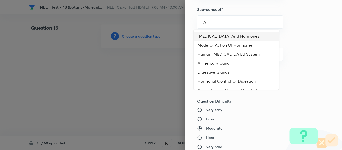
click at [218, 37] on li "[MEDICAL_DATA] And Hormones" at bounding box center [237, 36] width 86 height 9
type input "[MEDICAL_DATA] And Hormones"
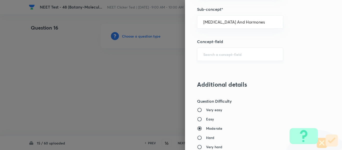
type input "Biology"
type input "Human Physiology"
type input "Chemical Coordinate & Integration"
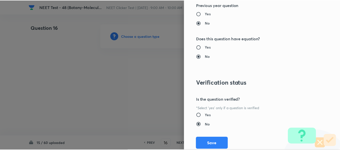
scroll to position [567, 0]
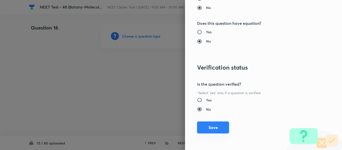
click at [210, 130] on button "Save" at bounding box center [213, 128] width 32 height 12
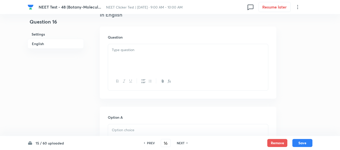
scroll to position [150, 0]
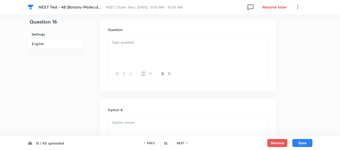
click at [188, 41] on p at bounding box center [188, 43] width 152 height 6
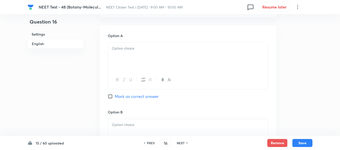
scroll to position [226, 0]
click at [134, 52] on div at bounding box center [188, 56] width 160 height 28
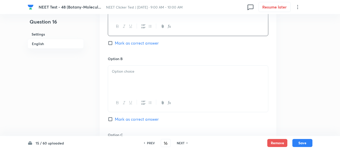
scroll to position [301, 0]
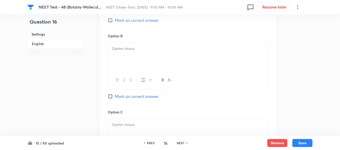
click at [166, 48] on p at bounding box center [188, 49] width 152 height 6
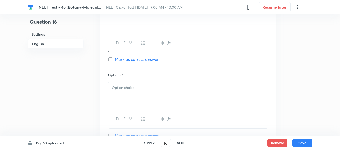
scroll to position [351, 0]
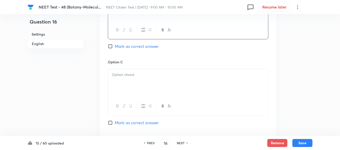
click at [156, 72] on p at bounding box center [188, 75] width 152 height 6
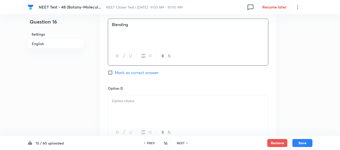
scroll to position [451, 0]
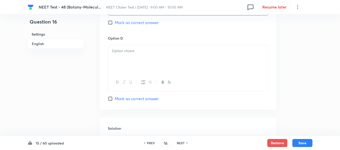
click at [161, 55] on div at bounding box center [188, 59] width 160 height 28
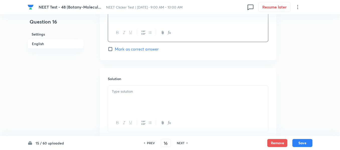
scroll to position [501, 0]
click at [148, 90] on p at bounding box center [188, 91] width 152 height 6
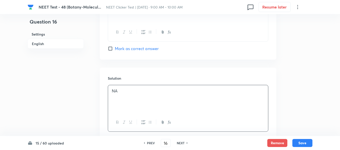
click at [37, 43] on h6 "English" at bounding box center [56, 44] width 56 height 10
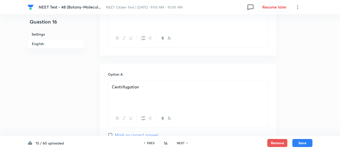
scroll to position [236, 0]
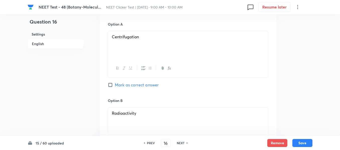
click at [111, 85] on input "Mark as correct answer" at bounding box center [111, 84] width 7 height 5
checkbox input "true"
click at [302, 142] on button "Save" at bounding box center [302, 143] width 20 height 8
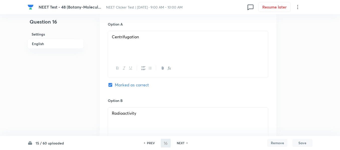
type input "17"
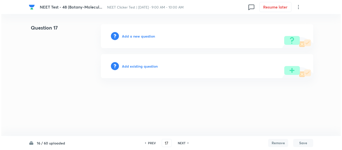
scroll to position [0, 0]
click at [132, 36] on h6 "Add a new question" at bounding box center [138, 36] width 33 height 5
click at [132, 36] on h6 "Choose a question type" at bounding box center [141, 36] width 39 height 5
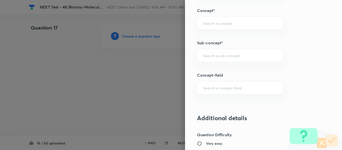
scroll to position [326, 0]
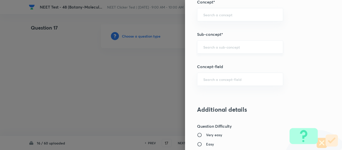
click at [220, 47] on input "text" at bounding box center [240, 47] width 74 height 5
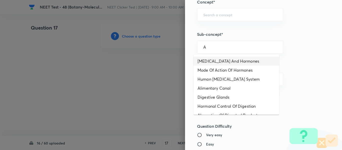
click at [217, 61] on li "[MEDICAL_DATA] And Hormones" at bounding box center [237, 61] width 86 height 9
type input "[MEDICAL_DATA] And Hormones"
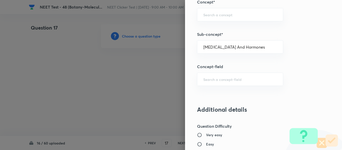
type input "Biology"
type input "Human Physiology"
type input "Chemical Coordinate & Integration"
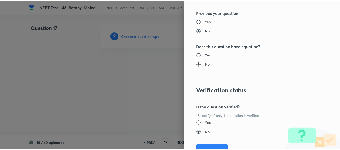
scroll to position [567, 0]
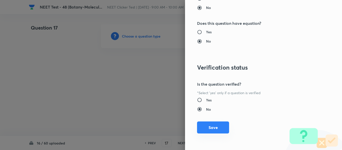
click at [209, 127] on button "Save" at bounding box center [213, 128] width 32 height 12
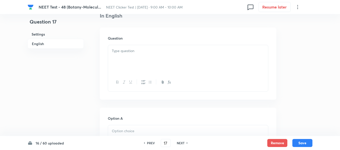
scroll to position [150, 0]
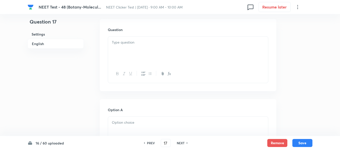
click at [163, 49] on div at bounding box center [188, 51] width 160 height 28
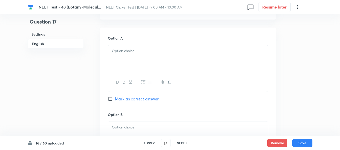
scroll to position [226, 0]
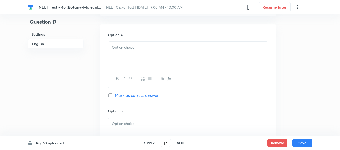
click at [154, 47] on p at bounding box center [188, 48] width 152 height 6
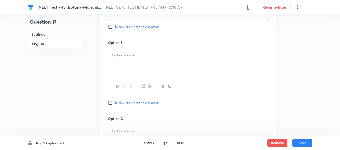
scroll to position [301, 0]
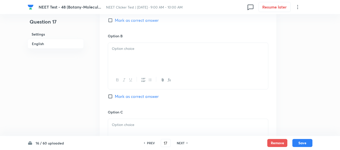
click at [147, 55] on div at bounding box center [188, 57] width 160 height 28
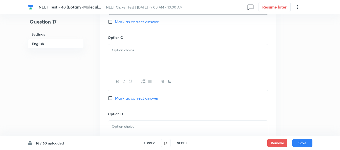
scroll to position [376, 0]
click at [133, 53] on div at bounding box center [188, 58] width 160 height 28
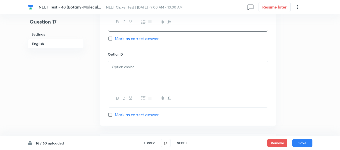
scroll to position [451, 0]
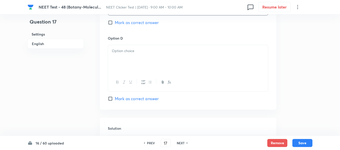
click at [156, 60] on div at bounding box center [188, 59] width 160 height 28
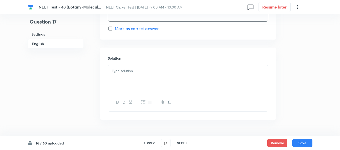
scroll to position [526, 0]
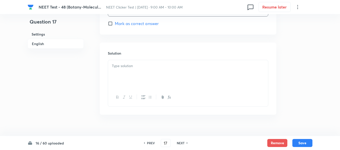
click at [135, 71] on div at bounding box center [188, 74] width 160 height 28
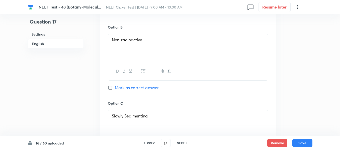
scroll to position [301, 0]
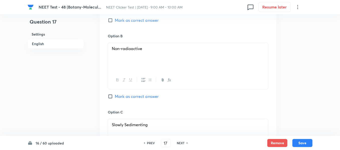
click at [110, 96] on input "Mark as correct answer" at bounding box center [111, 96] width 7 height 5
checkbox input "true"
click at [302, 144] on button "Save" at bounding box center [302, 143] width 20 height 8
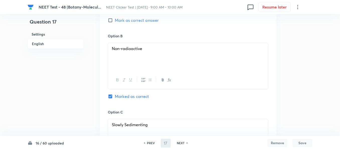
type input "18"
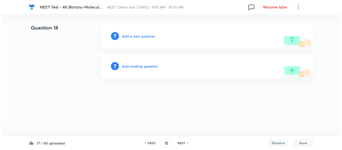
scroll to position [0, 0]
click at [134, 36] on h6 "Add a new question" at bounding box center [138, 36] width 33 height 5
click at [134, 36] on h6 "Choose a question type" at bounding box center [141, 36] width 39 height 5
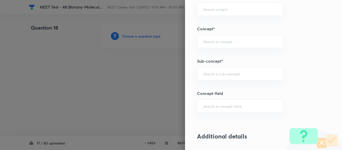
scroll to position [301, 0]
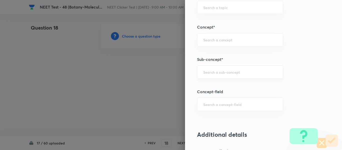
click at [236, 72] on input "text" at bounding box center [240, 72] width 74 height 5
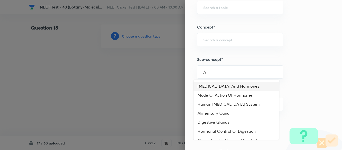
click at [220, 85] on li "[MEDICAL_DATA] And Hormones" at bounding box center [237, 86] width 86 height 9
type input "[MEDICAL_DATA] And Hormones"
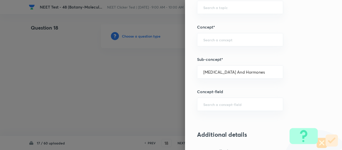
type input "Biology"
type input "Human Physiology"
type input "Chemical Coordinate & Integration"
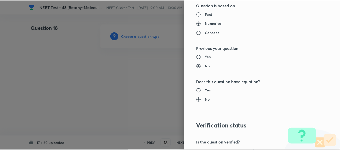
scroll to position [567, 0]
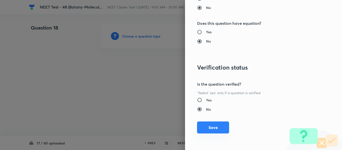
click at [208, 128] on button "Save" at bounding box center [213, 128] width 32 height 12
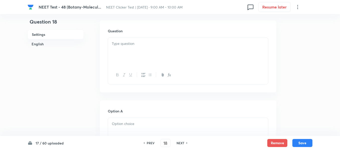
scroll to position [150, 0]
click at [168, 46] on div at bounding box center [188, 51] width 160 height 28
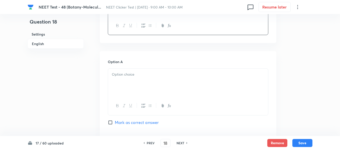
scroll to position [200, 0]
click at [168, 72] on p at bounding box center [188, 73] width 152 height 6
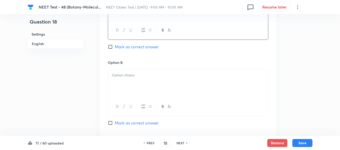
scroll to position [276, 0]
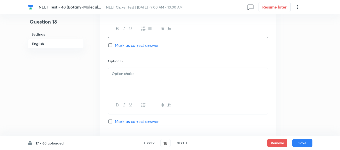
click at [169, 82] on div at bounding box center [188, 82] width 160 height 28
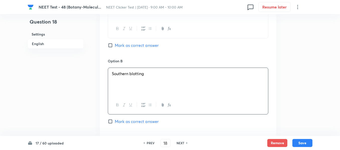
click at [114, 46] on input "Mark as correct answer" at bounding box center [111, 45] width 7 height 5
checkbox input "true"
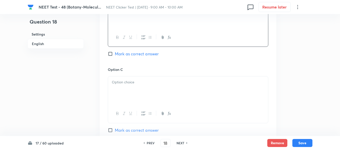
scroll to position [351, 0]
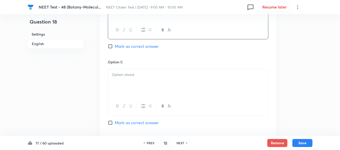
click at [169, 78] on div at bounding box center [188, 83] width 160 height 28
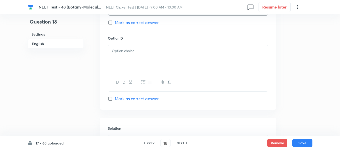
click at [148, 64] on div at bounding box center [188, 59] width 160 height 28
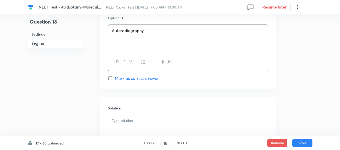
scroll to position [526, 0]
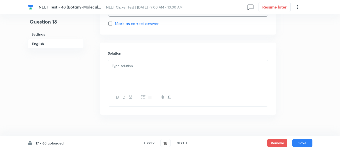
click at [141, 73] on div at bounding box center [188, 74] width 160 height 28
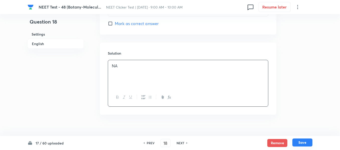
click at [306, 141] on button "Save" at bounding box center [302, 143] width 20 height 8
type input "19"
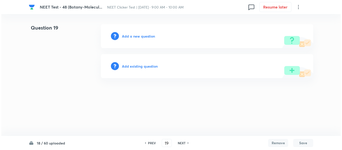
scroll to position [0, 0]
click at [133, 37] on h6 "Add a new question" at bounding box center [138, 36] width 33 height 5
click at [133, 37] on h6 "Choose a question type" at bounding box center [141, 36] width 39 height 5
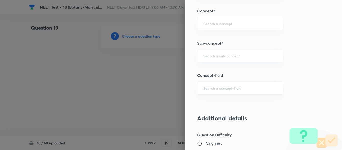
scroll to position [326, 0]
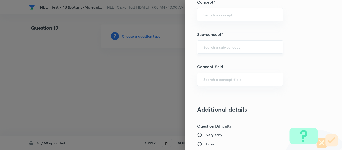
click at [233, 45] on input "text" at bounding box center [240, 47] width 74 height 5
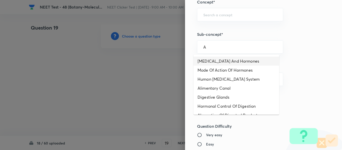
click at [225, 61] on li "[MEDICAL_DATA] And Hormones" at bounding box center [237, 61] width 86 height 9
type input "[MEDICAL_DATA] And Hormones"
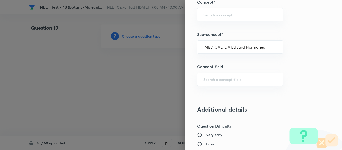
type input "Biology"
type input "Human Physiology"
type input "Chemical Coordinate & Integration"
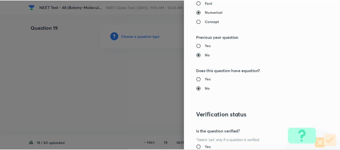
scroll to position [567, 0]
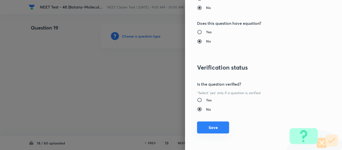
click at [213, 129] on button "Save" at bounding box center [213, 128] width 32 height 12
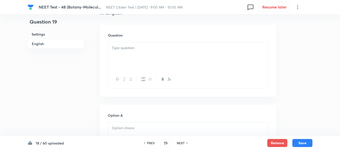
scroll to position [150, 0]
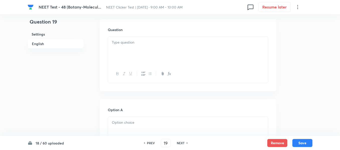
click at [171, 43] on p at bounding box center [188, 43] width 152 height 6
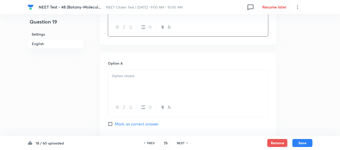
scroll to position [200, 0]
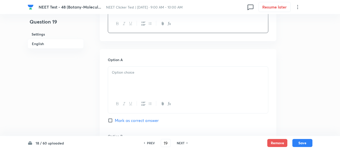
click at [157, 74] on p at bounding box center [188, 73] width 152 height 6
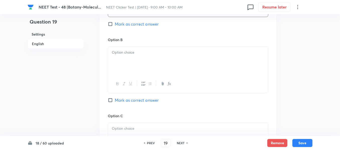
scroll to position [301, 0]
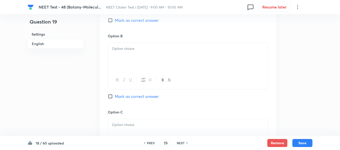
click at [154, 57] on div at bounding box center [188, 57] width 160 height 28
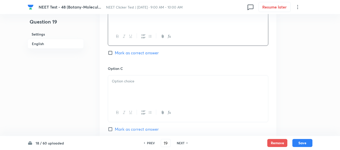
scroll to position [351, 0]
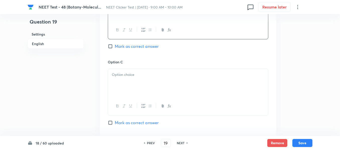
click at [114, 48] on input "Mark as correct answer" at bounding box center [111, 46] width 7 height 5
checkbox input "true"
click at [145, 80] on div at bounding box center [188, 83] width 160 height 28
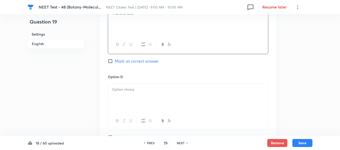
scroll to position [426, 0]
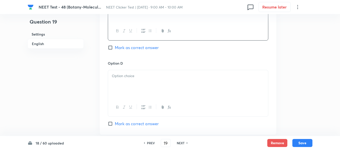
click at [161, 73] on p at bounding box center [188, 76] width 152 height 6
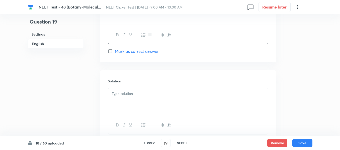
scroll to position [501, 0]
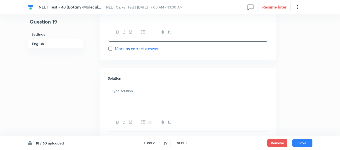
click at [152, 92] on p at bounding box center [188, 91] width 152 height 6
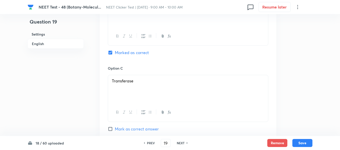
scroll to position [326, 0]
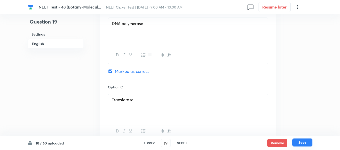
click at [304, 143] on button "Save" at bounding box center [302, 143] width 20 height 8
type input "20"
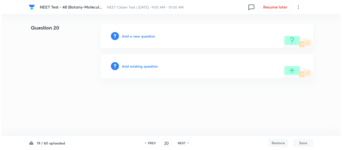
scroll to position [0, 0]
click at [132, 35] on h6 "Add a new question" at bounding box center [138, 36] width 33 height 5
click at [131, 35] on h6 "Choose a question type" at bounding box center [141, 36] width 39 height 5
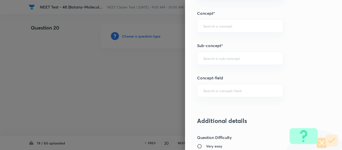
scroll to position [326, 0]
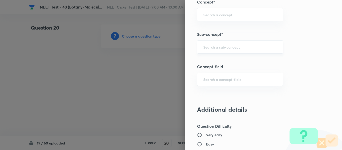
click at [233, 47] on input "text" at bounding box center [240, 47] width 74 height 5
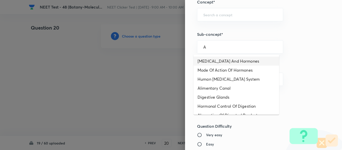
click at [223, 60] on li "[MEDICAL_DATA] And Hormones" at bounding box center [237, 61] width 86 height 9
type input "[MEDICAL_DATA] And Hormones"
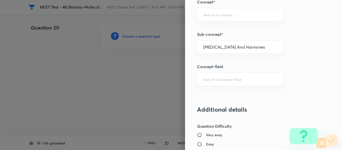
type input "Biology"
type input "Human Physiology"
type input "Chemical Coordinate & Integration"
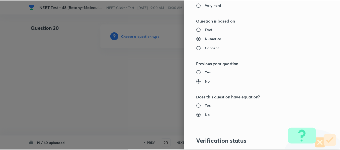
scroll to position [567, 0]
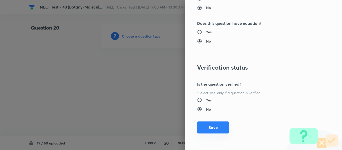
click at [208, 127] on button "Save" at bounding box center [213, 128] width 32 height 12
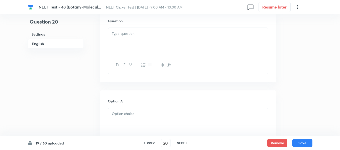
scroll to position [150, 0]
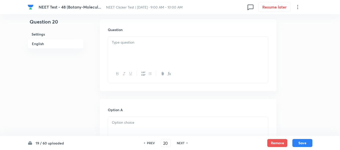
click at [155, 49] on div at bounding box center [188, 51] width 160 height 28
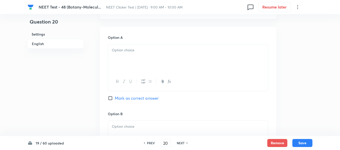
scroll to position [226, 0]
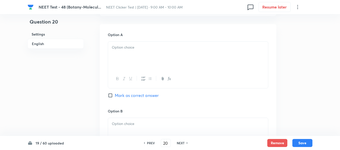
click at [138, 48] on p at bounding box center [188, 48] width 152 height 6
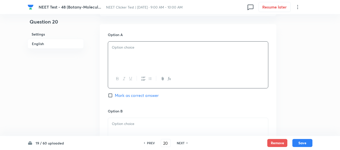
click at [156, 60] on div at bounding box center [188, 56] width 160 height 28
click at [121, 96] on span "Mark as correct answer" at bounding box center [137, 95] width 44 height 6
click at [115, 96] on input "Mark as correct answer" at bounding box center [111, 95] width 7 height 5
checkbox input "true"
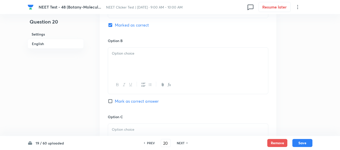
scroll to position [301, 0]
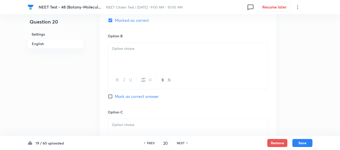
click at [170, 54] on div at bounding box center [188, 57] width 160 height 28
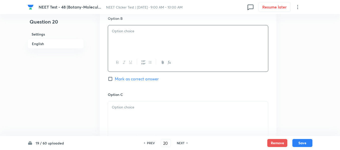
scroll to position [326, 0]
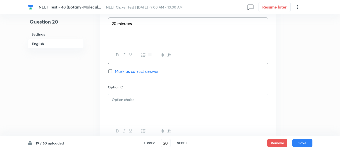
click at [157, 98] on p at bounding box center [188, 100] width 152 height 6
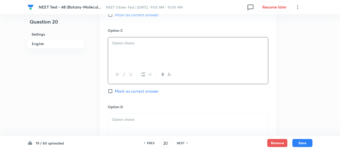
scroll to position [401, 0]
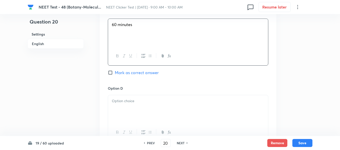
click at [161, 104] on div at bounding box center [188, 109] width 160 height 28
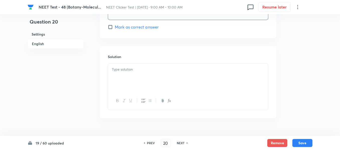
scroll to position [526, 0]
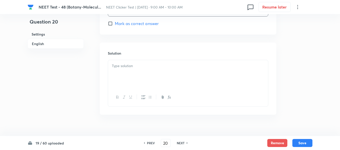
click at [143, 73] on div at bounding box center [188, 74] width 160 height 28
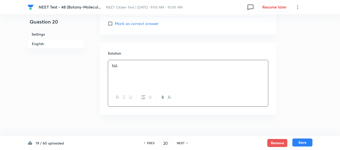
click at [301, 142] on button "Save" at bounding box center [302, 143] width 20 height 8
type input "21"
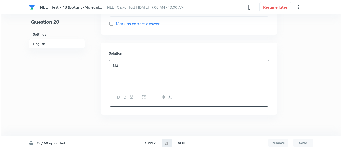
scroll to position [0, 0]
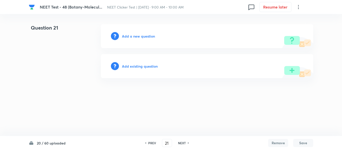
click at [136, 36] on h6 "Add a new question" at bounding box center [138, 36] width 33 height 5
click at [136, 36] on h6 "Choose a question type" at bounding box center [141, 36] width 39 height 5
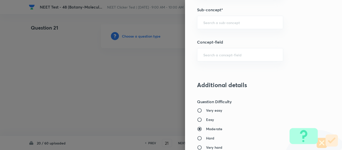
scroll to position [351, 0]
click at [236, 24] on input "text" at bounding box center [240, 22] width 74 height 5
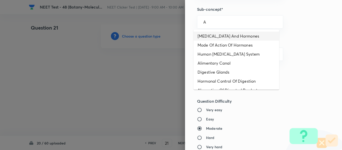
click at [228, 36] on li "[MEDICAL_DATA] And Hormones" at bounding box center [237, 36] width 86 height 9
type input "[MEDICAL_DATA] And Hormones"
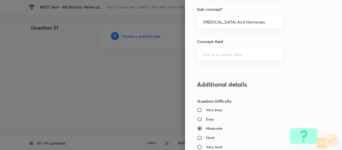
type input "Biology"
type input "Human Physiology"
type input "Chemical Coordinate & Integration"
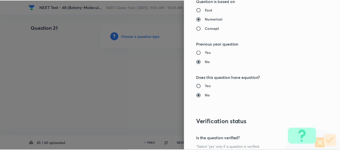
scroll to position [567, 0]
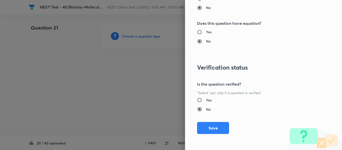
click at [204, 125] on button "Save" at bounding box center [213, 128] width 32 height 12
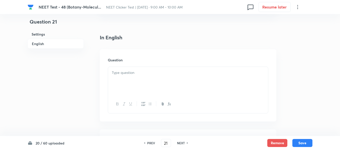
scroll to position [150, 0]
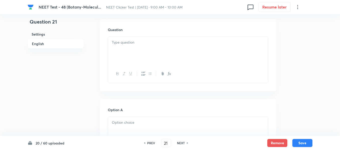
click at [167, 43] on p at bounding box center [188, 43] width 152 height 6
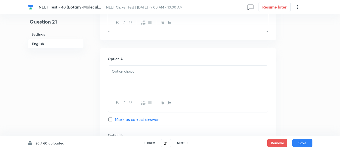
scroll to position [226, 0]
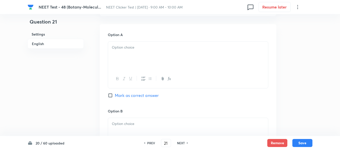
click at [159, 43] on div at bounding box center [188, 56] width 160 height 28
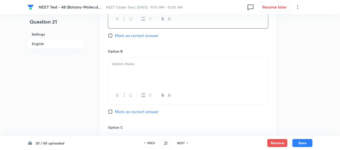
scroll to position [301, 0]
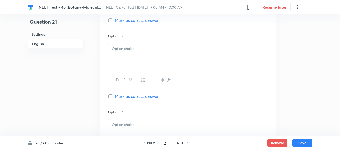
click at [129, 51] on p at bounding box center [188, 49] width 152 height 6
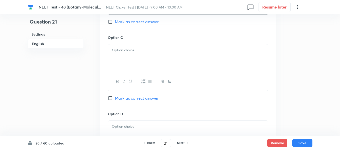
scroll to position [376, 0]
click at [143, 58] on div at bounding box center [188, 58] width 160 height 28
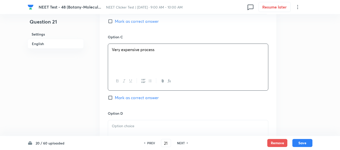
click at [113, 98] on input "Mark as correct answer" at bounding box center [111, 97] width 7 height 5
checkbox input "true"
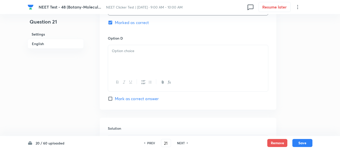
click at [152, 53] on p at bounding box center [188, 51] width 152 height 6
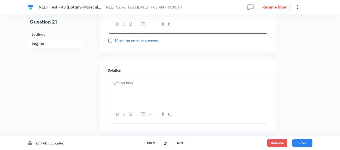
scroll to position [526, 0]
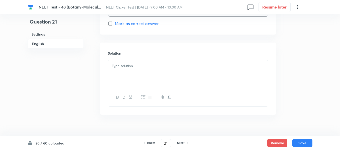
click at [140, 68] on p at bounding box center [188, 66] width 152 height 6
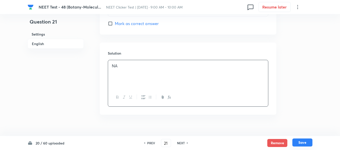
click at [303, 143] on button "Save" at bounding box center [302, 143] width 20 height 8
type input "22"
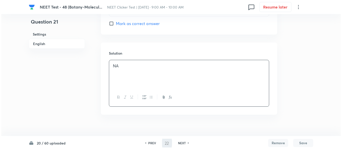
scroll to position [0, 0]
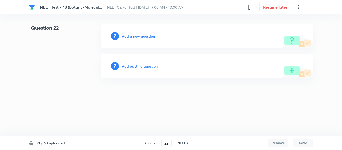
click at [131, 35] on h6 "Add a new question" at bounding box center [138, 36] width 33 height 5
click at [130, 35] on h6 "Choose a question type" at bounding box center [141, 36] width 39 height 5
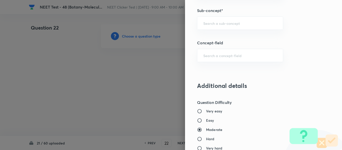
scroll to position [351, 0]
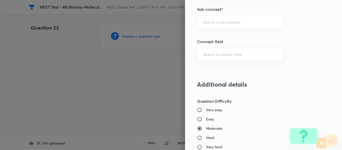
click at [230, 21] on input "text" at bounding box center [240, 22] width 74 height 5
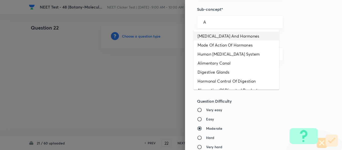
click at [220, 36] on li "[MEDICAL_DATA] And Hormones" at bounding box center [237, 36] width 86 height 9
type input "[MEDICAL_DATA] And Hormones"
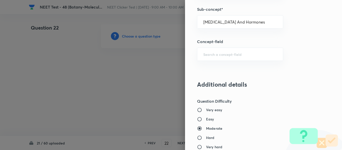
type input "Biology"
type input "Human Physiology"
type input "Chemical Coordinate & Integration"
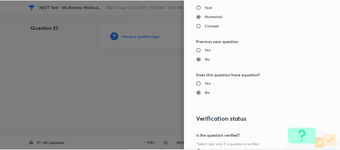
scroll to position [567, 0]
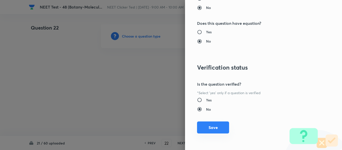
click at [209, 127] on button "Save" at bounding box center [213, 128] width 32 height 12
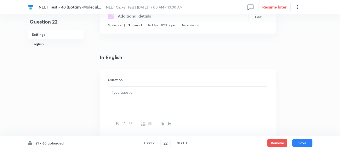
scroll to position [125, 0]
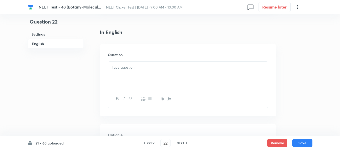
click at [171, 67] on p at bounding box center [188, 68] width 152 height 6
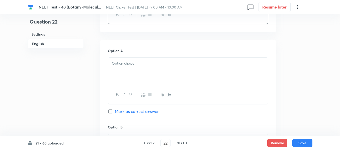
scroll to position [226, 0]
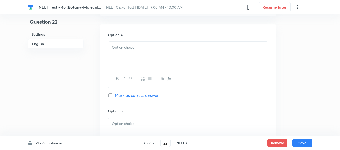
click at [159, 51] on div at bounding box center [188, 56] width 160 height 28
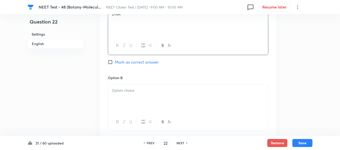
scroll to position [301, 0]
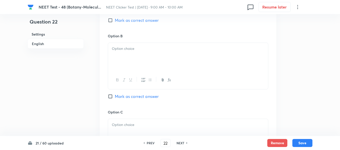
click at [165, 53] on div at bounding box center [188, 57] width 160 height 28
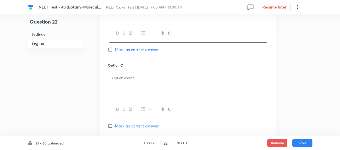
scroll to position [351, 0]
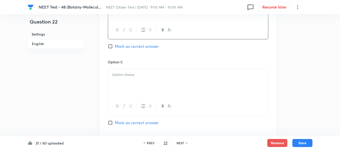
click at [119, 46] on span "Mark as correct answer" at bounding box center [137, 46] width 44 height 6
click at [115, 46] on input "Mark as correct answer" at bounding box center [111, 46] width 7 height 5
checkbox input "true"
click at [163, 78] on div at bounding box center [188, 83] width 160 height 28
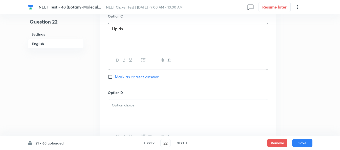
scroll to position [401, 0]
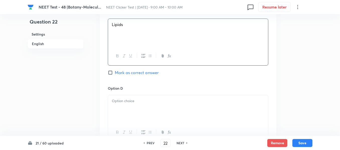
click at [167, 100] on p at bounding box center [188, 101] width 152 height 6
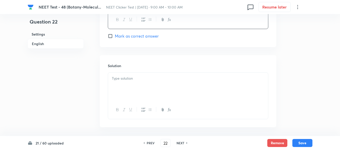
scroll to position [535, 0]
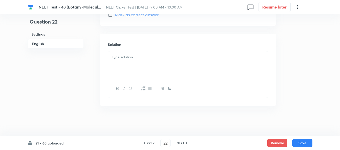
click at [147, 63] on div at bounding box center [188, 65] width 160 height 28
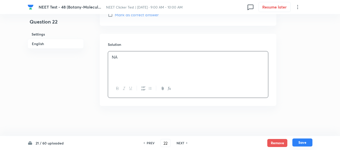
click at [302, 144] on button "Save" at bounding box center [302, 143] width 20 height 8
type input "23"
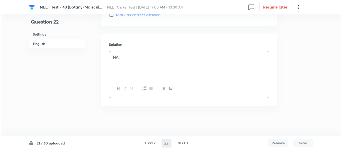
scroll to position [0, 0]
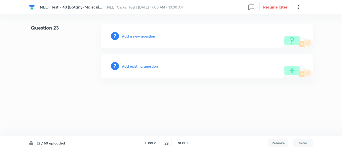
click at [132, 37] on h6 "Add a new question" at bounding box center [138, 36] width 33 height 5
click at [132, 37] on h6 "Choose a question type" at bounding box center [141, 36] width 39 height 5
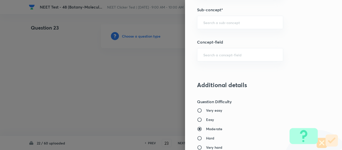
scroll to position [351, 0]
click at [231, 24] on input "text" at bounding box center [240, 22] width 74 height 5
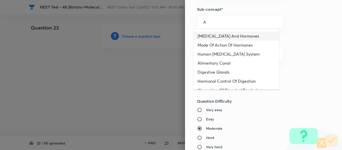
click at [223, 34] on li "[MEDICAL_DATA] And Hormones" at bounding box center [237, 36] width 86 height 9
type input "[MEDICAL_DATA] And Hormones"
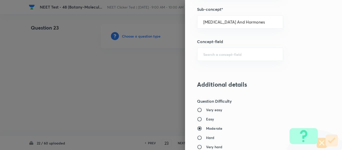
type input "Biology"
type input "Human Physiology"
type input "Chemical Coordinate & Integration"
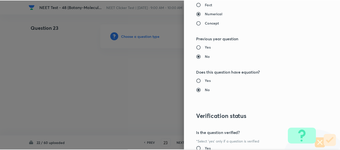
scroll to position [567, 0]
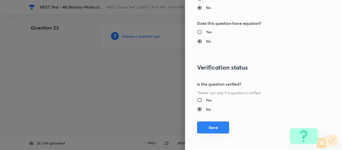
click at [207, 129] on button "Save" at bounding box center [213, 128] width 32 height 12
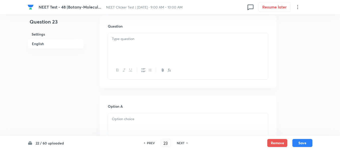
scroll to position [175, 0]
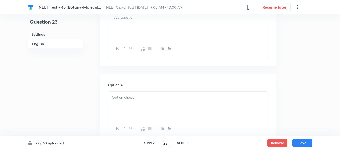
click at [171, 32] on div at bounding box center [188, 26] width 160 height 28
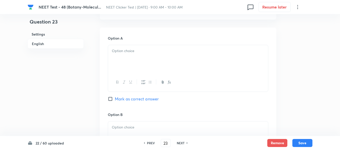
scroll to position [226, 0]
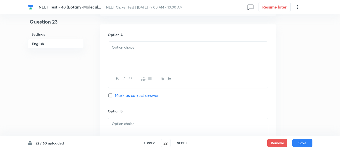
click at [175, 62] on div at bounding box center [188, 56] width 160 height 28
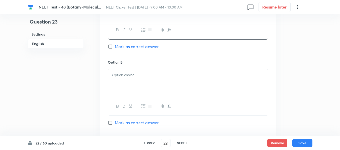
scroll to position [276, 0]
click at [173, 81] on div at bounding box center [188, 82] width 160 height 28
click at [157, 76] on p at bounding box center [188, 75] width 152 height 6
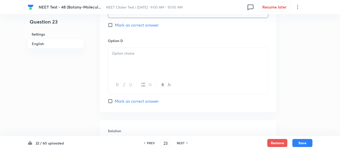
scroll to position [451, 0]
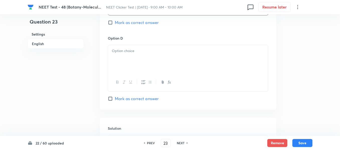
click at [143, 60] on div at bounding box center [188, 59] width 160 height 28
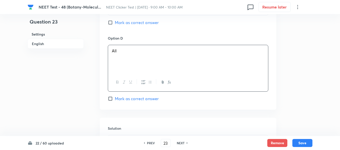
click at [114, 98] on input "Mark as correct answer" at bounding box center [111, 98] width 7 height 5
checkbox input "true"
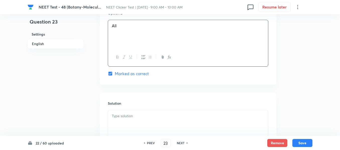
scroll to position [526, 0]
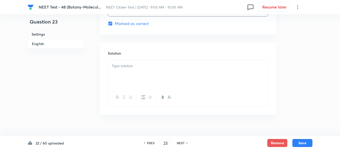
click at [140, 66] on p at bounding box center [188, 66] width 152 height 6
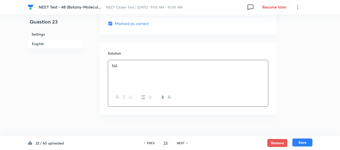
click at [301, 144] on button "Save" at bounding box center [302, 143] width 20 height 8
type input "24"
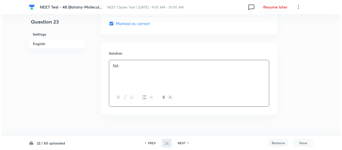
scroll to position [0, 0]
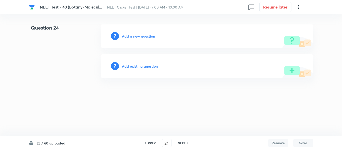
click at [130, 37] on h6 "Add a new question" at bounding box center [138, 36] width 33 height 5
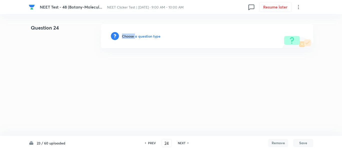
click at [130, 37] on h6 "Choose a question type" at bounding box center [141, 36] width 39 height 5
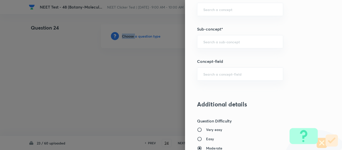
scroll to position [340, 0]
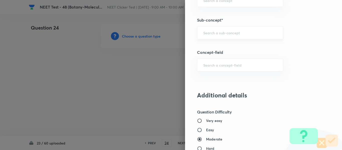
click at [222, 34] on input "text" at bounding box center [240, 32] width 74 height 5
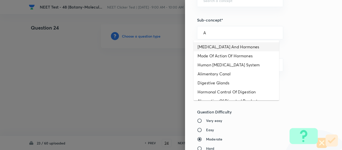
click at [211, 46] on li "[MEDICAL_DATA] And Hormones" at bounding box center [237, 46] width 86 height 9
type input "[MEDICAL_DATA] And Hormones"
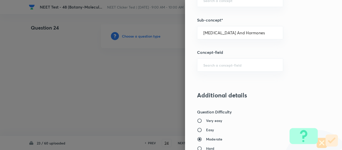
type input "Biology"
type input "Human Physiology"
type input "Chemical Coordinate & Integration"
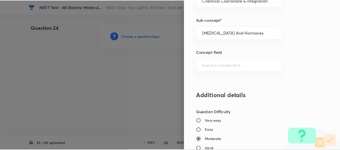
scroll to position [567, 0]
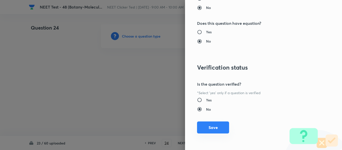
click at [208, 129] on button "Save" at bounding box center [213, 128] width 32 height 12
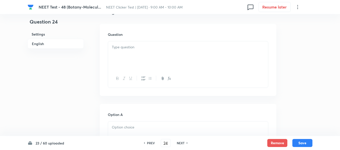
scroll to position [150, 0]
click at [174, 48] on div at bounding box center [188, 51] width 160 height 28
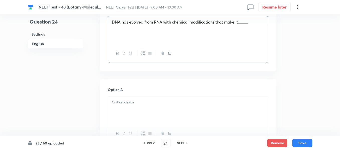
scroll to position [200, 0]
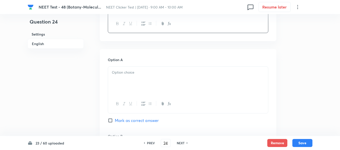
click at [158, 68] on div at bounding box center [188, 81] width 160 height 28
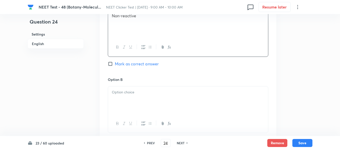
scroll to position [276, 0]
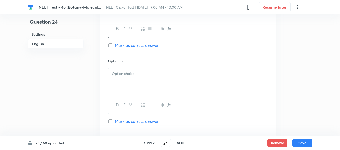
click at [150, 69] on div at bounding box center [188, 82] width 160 height 28
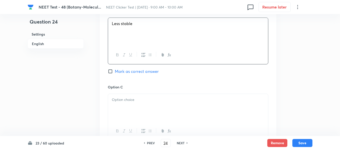
scroll to position [351, 0]
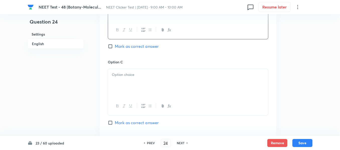
click at [155, 72] on div at bounding box center [188, 83] width 160 height 28
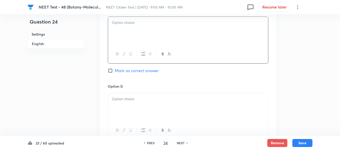
scroll to position [426, 0]
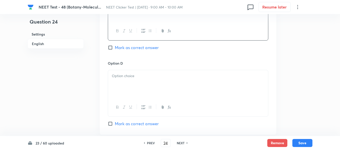
click at [152, 76] on p at bounding box center [188, 76] width 152 height 6
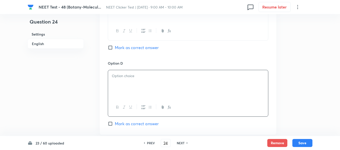
click at [110, 48] on input "Mark as correct answer" at bounding box center [111, 47] width 7 height 5
checkbox input "true"
click at [144, 79] on p at bounding box center [188, 76] width 152 height 6
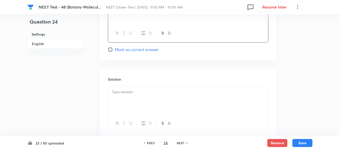
scroll to position [501, 0]
click at [150, 92] on p at bounding box center [188, 91] width 152 height 6
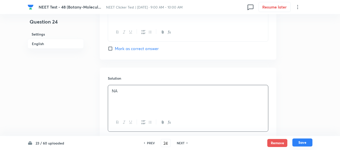
click at [305, 142] on button "Save" at bounding box center [302, 143] width 20 height 8
type input "25"
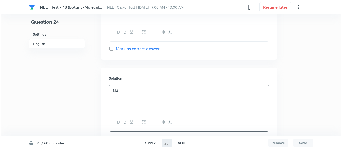
scroll to position [0, 0]
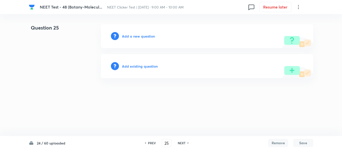
click at [132, 36] on h6 "Add a new question" at bounding box center [138, 36] width 33 height 5
click at [132, 36] on h6 "Choose a question type" at bounding box center [141, 36] width 39 height 5
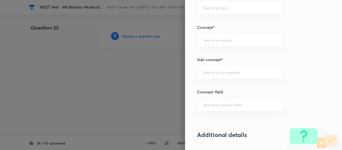
scroll to position [301, 0]
click at [234, 72] on input "text" at bounding box center [240, 72] width 74 height 5
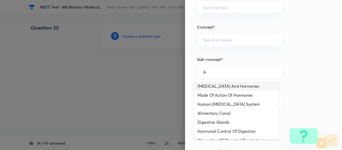
click at [210, 86] on li "[MEDICAL_DATA] And Hormones" at bounding box center [237, 86] width 86 height 9
type input "[MEDICAL_DATA] And Hormones"
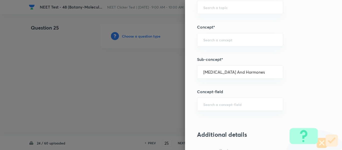
type input "Biology"
type input "Human Physiology"
type input "Chemical Coordinate & Integration"
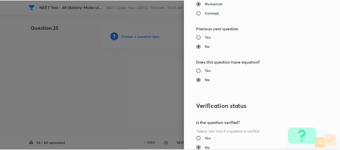
scroll to position [567, 0]
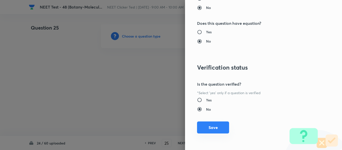
click at [215, 130] on button "Save" at bounding box center [213, 128] width 32 height 12
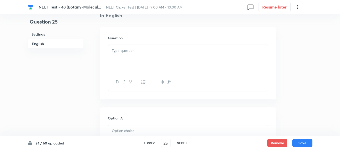
scroll to position [150, 0]
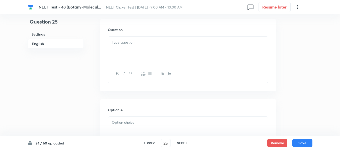
click at [176, 47] on div at bounding box center [188, 51] width 160 height 28
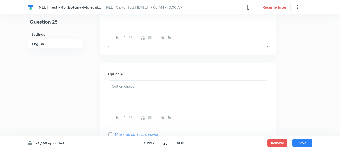
scroll to position [200, 0]
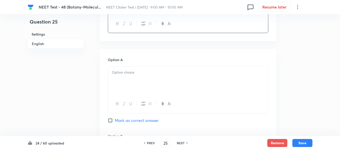
click at [156, 68] on div at bounding box center [188, 81] width 160 height 28
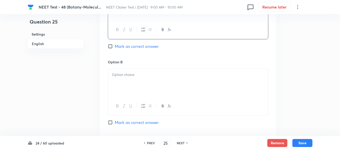
scroll to position [276, 0]
click at [150, 80] on div at bounding box center [188, 82] width 160 height 28
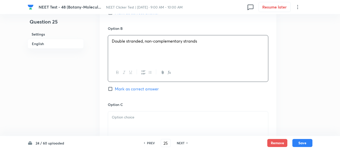
scroll to position [351, 0]
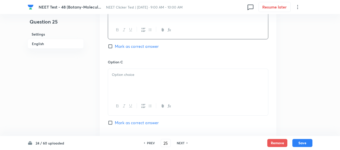
click at [142, 79] on div at bounding box center [188, 83] width 160 height 28
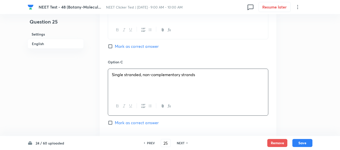
scroll to position [401, 0]
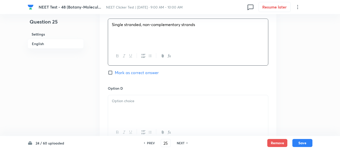
click at [155, 99] on p at bounding box center [188, 101] width 152 height 6
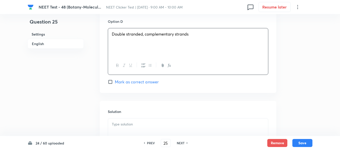
scroll to position [476, 0]
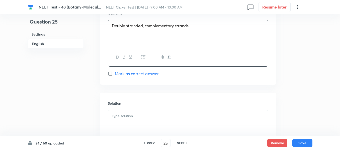
click at [112, 73] on input "Mark as correct answer" at bounding box center [111, 73] width 7 height 5
checkbox input "true"
click at [153, 114] on p at bounding box center [188, 116] width 152 height 6
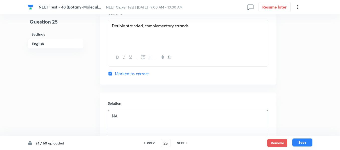
click at [300, 144] on button "Save" at bounding box center [302, 143] width 20 height 8
type input "26"
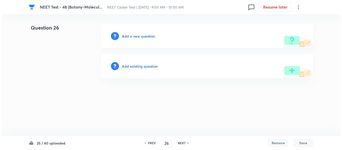
scroll to position [0, 0]
click at [131, 36] on h6 "Add a new question" at bounding box center [138, 36] width 33 height 5
click at [131, 36] on h6 "Choose a question type" at bounding box center [141, 36] width 39 height 5
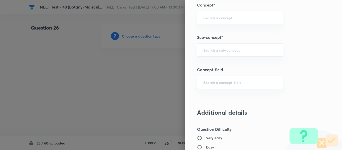
scroll to position [326, 0]
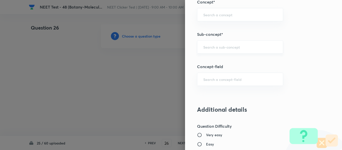
click at [229, 49] on input "text" at bounding box center [240, 47] width 74 height 5
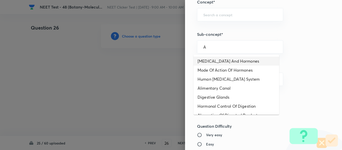
click at [214, 63] on li "[MEDICAL_DATA] And Hormones" at bounding box center [237, 61] width 86 height 9
type input "[MEDICAL_DATA] And Hormones"
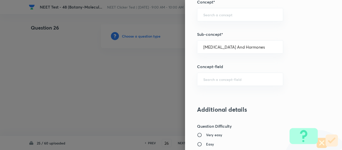
type input "Biology"
type input "Human Physiology"
type input "Chemical Coordinate & Integration"
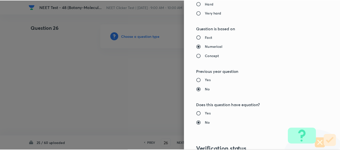
scroll to position [567, 0]
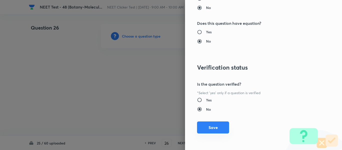
click at [207, 126] on button "Save" at bounding box center [213, 128] width 32 height 12
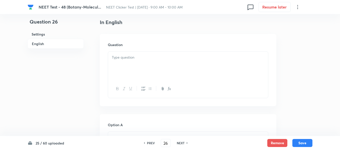
scroll to position [150, 0]
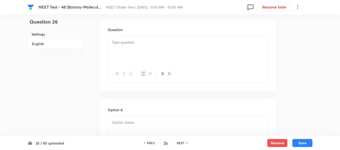
click at [180, 52] on div at bounding box center [188, 51] width 160 height 28
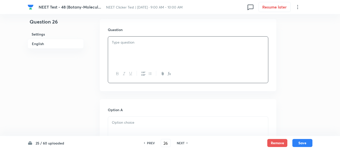
click at [147, 43] on p at bounding box center [188, 43] width 152 height 6
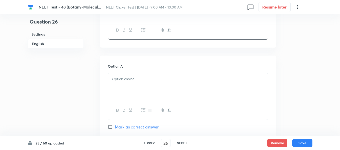
scroll to position [200, 0]
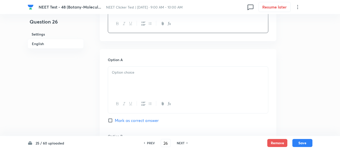
click at [152, 73] on p at bounding box center [188, 73] width 152 height 6
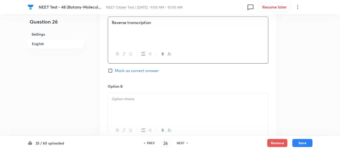
scroll to position [276, 0]
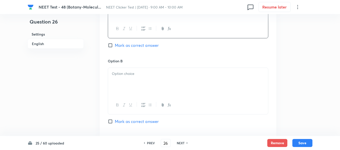
click at [173, 75] on p at bounding box center [188, 74] width 152 height 6
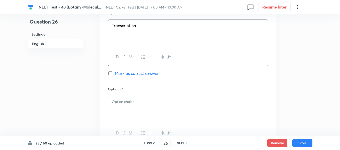
scroll to position [326, 0]
click at [115, 70] on span "Mark as correct answer" at bounding box center [137, 71] width 44 height 6
click at [115, 70] on input "Mark as correct answer" at bounding box center [111, 71] width 7 height 5
checkbox input "true"
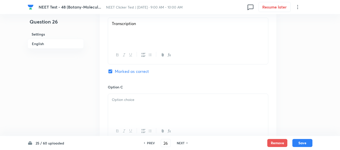
click at [157, 102] on p at bounding box center [188, 100] width 152 height 6
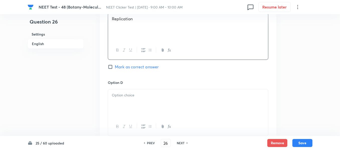
scroll to position [426, 0]
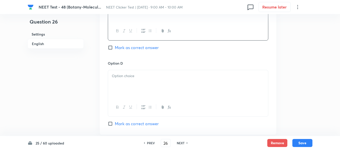
click at [155, 84] on div at bounding box center [188, 84] width 160 height 28
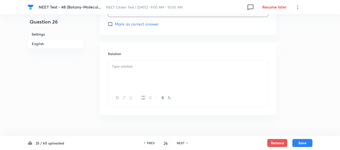
scroll to position [526, 0]
click at [149, 83] on div at bounding box center [188, 74] width 160 height 28
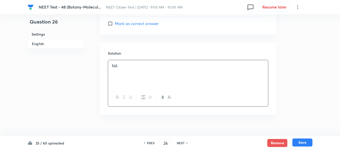
click at [303, 143] on button "Save" at bounding box center [302, 143] width 20 height 8
type input "27"
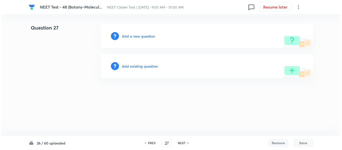
scroll to position [0, 0]
click at [134, 36] on h6 "Add a new question" at bounding box center [138, 36] width 33 height 5
click at [134, 36] on h6 "Choose a question type" at bounding box center [141, 36] width 39 height 5
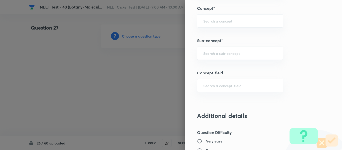
scroll to position [321, 0]
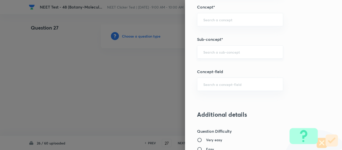
click at [233, 53] on input "text" at bounding box center [240, 52] width 74 height 5
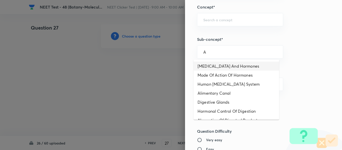
click at [215, 65] on li "[MEDICAL_DATA] And Hormones" at bounding box center [237, 66] width 86 height 9
type input "[MEDICAL_DATA] And Hormones"
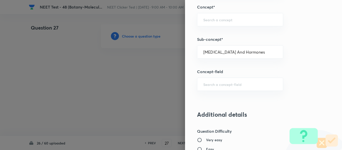
type input "Biology"
type input "Human Physiology"
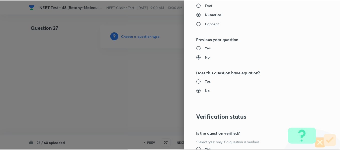
scroll to position [567, 0]
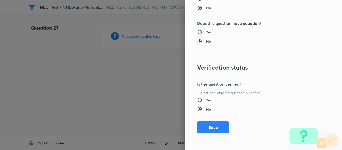
click at [199, 125] on button "Save" at bounding box center [213, 128] width 32 height 12
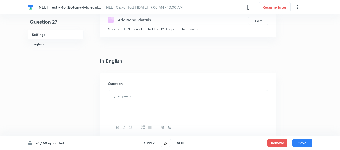
scroll to position [125, 0]
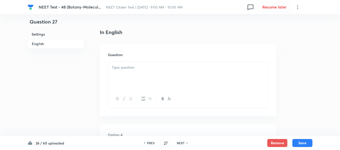
click at [163, 69] on p at bounding box center [188, 68] width 152 height 6
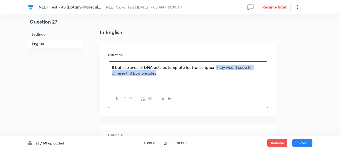
drag, startPoint x: 216, startPoint y: 67, endPoint x: 220, endPoint y: 80, distance: 13.9
click at [220, 80] on div "If both strands of DNA acts as template for transcription.They would code for d…" at bounding box center [188, 76] width 160 height 28
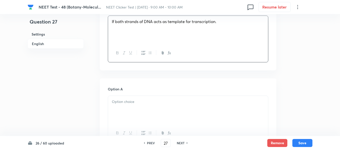
scroll to position [200, 0]
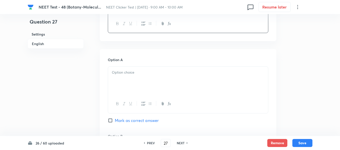
click at [157, 73] on p at bounding box center [188, 73] width 152 height 6
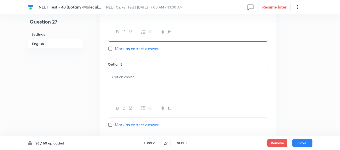
scroll to position [276, 0]
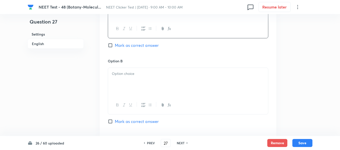
click at [160, 70] on div at bounding box center [188, 82] width 160 height 28
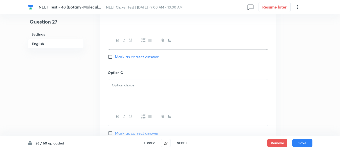
scroll to position [351, 0]
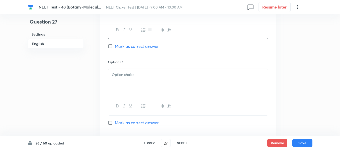
click at [158, 72] on p at bounding box center [188, 75] width 152 height 6
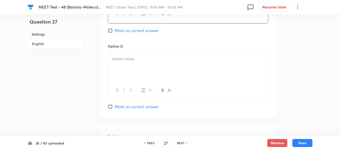
scroll to position [451, 0]
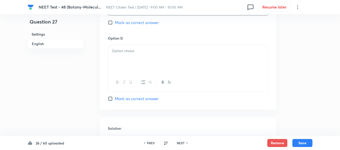
click at [148, 60] on div at bounding box center [188, 59] width 160 height 28
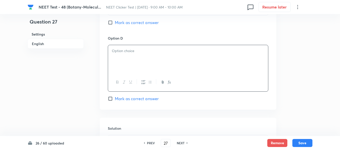
scroll to position [476, 0]
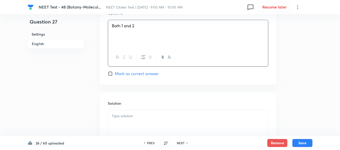
click at [115, 72] on input "Mark as correct answer" at bounding box center [111, 73] width 7 height 5
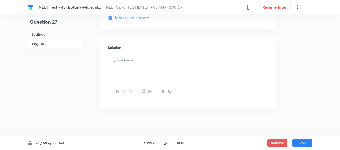
scroll to position [535, 0]
click at [137, 61] on div at bounding box center [188, 65] width 160 height 28
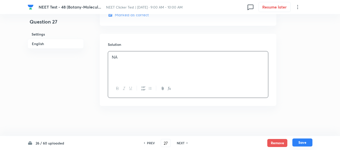
click at [303, 142] on button "Save" at bounding box center [302, 143] width 20 height 8
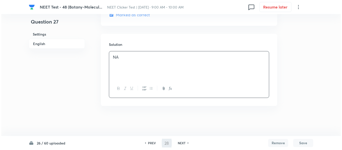
scroll to position [0, 0]
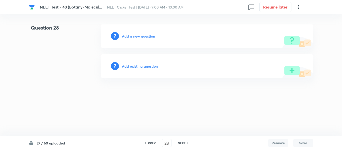
click at [132, 36] on h6 "Add a new question" at bounding box center [138, 36] width 33 height 5
click at [132, 36] on h6 "Choose a question type" at bounding box center [141, 36] width 39 height 5
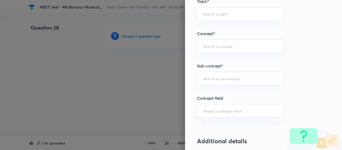
scroll to position [301, 0]
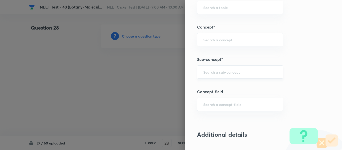
click at [239, 70] on input "text" at bounding box center [240, 72] width 74 height 5
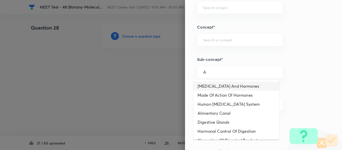
click at [222, 87] on li "[MEDICAL_DATA] And Hormones" at bounding box center [237, 86] width 86 height 9
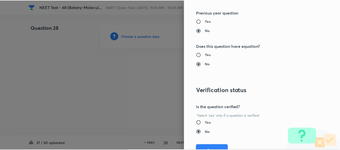
scroll to position [567, 0]
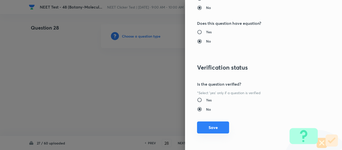
click at [206, 127] on button "Save" at bounding box center [213, 128] width 32 height 12
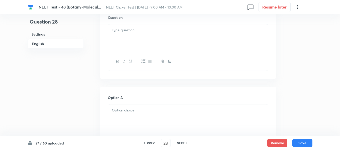
scroll to position [150, 0]
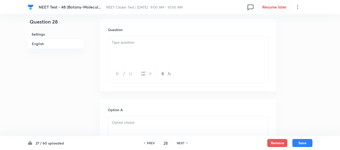
click at [169, 49] on div at bounding box center [188, 51] width 160 height 28
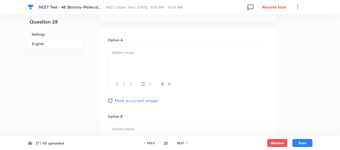
scroll to position [226, 0]
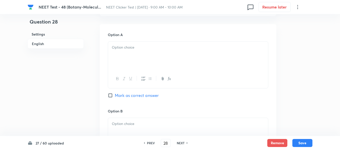
click at [148, 56] on div at bounding box center [188, 56] width 160 height 28
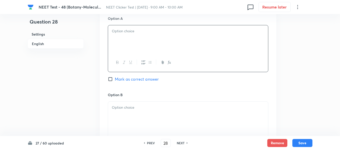
scroll to position [251, 0]
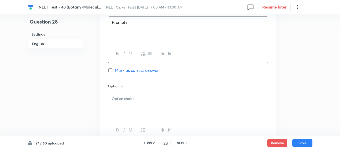
click at [159, 97] on p at bounding box center [188, 99] width 152 height 6
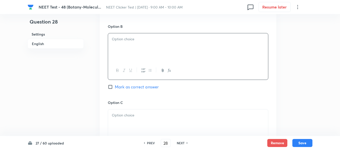
scroll to position [326, 0]
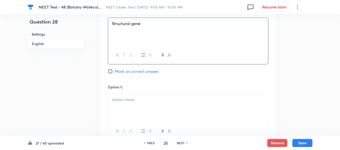
click at [151, 104] on div at bounding box center [188, 108] width 160 height 28
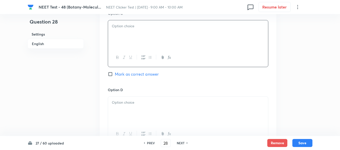
scroll to position [401, 0]
click at [153, 43] on div at bounding box center [188, 33] width 160 height 28
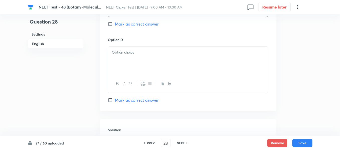
scroll to position [451, 0]
click at [137, 55] on div at bounding box center [188, 59] width 160 height 28
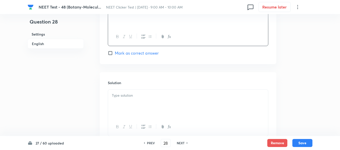
scroll to position [501, 0]
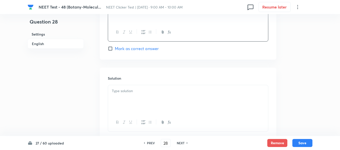
click at [108, 49] on input "Mark as correct answer" at bounding box center [111, 48] width 7 height 5
click at [157, 89] on p at bounding box center [188, 91] width 152 height 6
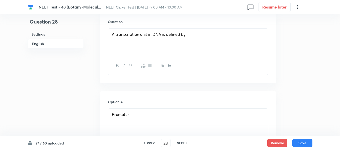
scroll to position [125, 0]
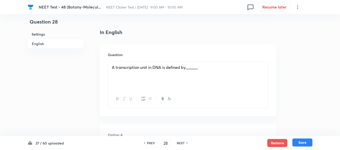
click at [302, 143] on button "Save" at bounding box center [302, 143] width 20 height 8
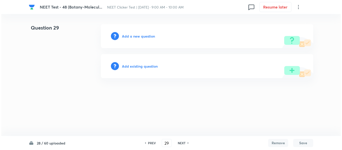
scroll to position [0, 0]
click at [132, 37] on h6 "Add a new question" at bounding box center [138, 36] width 33 height 5
click at [131, 37] on h6 "Choose a question type" at bounding box center [141, 36] width 39 height 5
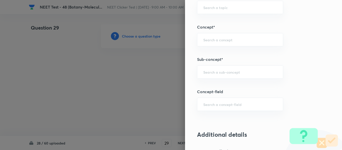
scroll to position [326, 0]
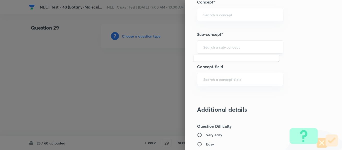
click at [231, 47] on input "text" at bounding box center [240, 47] width 74 height 5
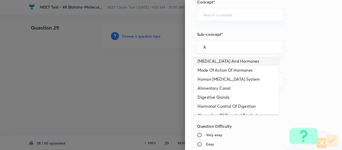
click at [219, 64] on li "[MEDICAL_DATA] And Hormones" at bounding box center [237, 61] width 86 height 9
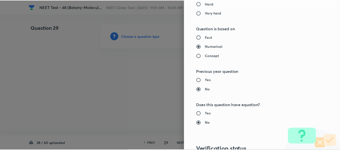
scroll to position [567, 0]
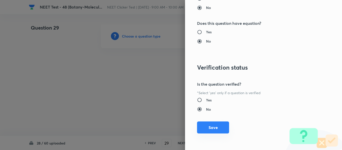
click at [207, 127] on button "Save" at bounding box center [213, 128] width 32 height 12
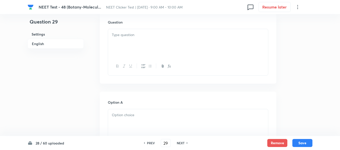
scroll to position [150, 0]
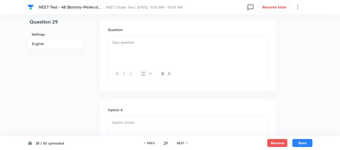
click at [176, 46] on div at bounding box center [188, 51] width 160 height 28
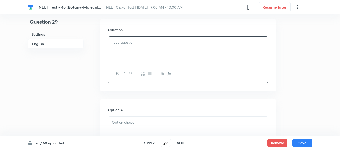
click at [162, 48] on div at bounding box center [188, 51] width 160 height 28
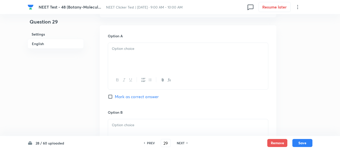
scroll to position [226, 0]
click at [162, 48] on p at bounding box center [188, 48] width 152 height 6
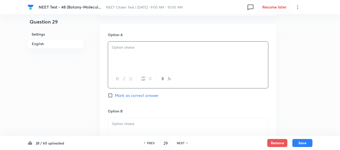
click at [126, 52] on div at bounding box center [188, 56] width 160 height 28
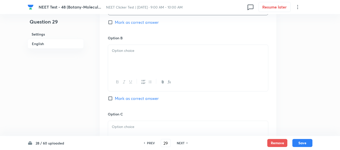
scroll to position [301, 0]
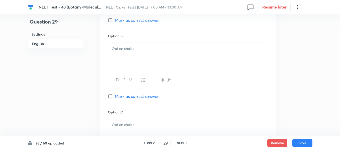
click at [156, 52] on div at bounding box center [188, 57] width 160 height 28
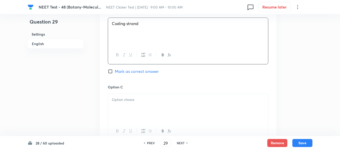
click at [112, 71] on input "Mark as correct answer" at bounding box center [111, 71] width 7 height 5
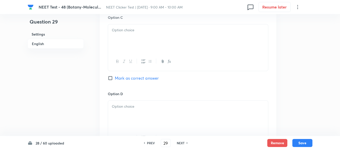
scroll to position [401, 0]
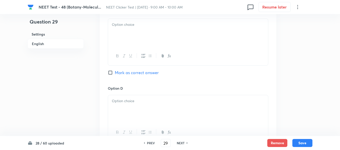
click at [172, 33] on div at bounding box center [188, 33] width 160 height 28
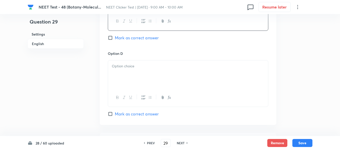
scroll to position [451, 0]
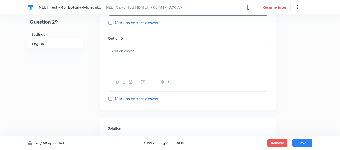
click at [161, 50] on p at bounding box center [188, 51] width 152 height 6
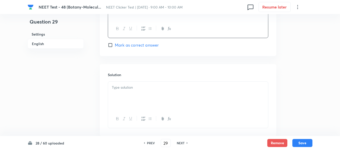
scroll to position [526, 0]
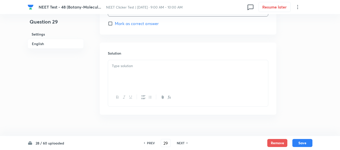
click at [155, 65] on p at bounding box center [188, 66] width 152 height 6
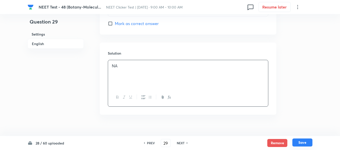
click at [302, 143] on button "Save" at bounding box center [302, 143] width 20 height 8
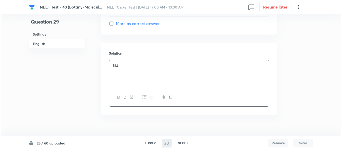
scroll to position [0, 0]
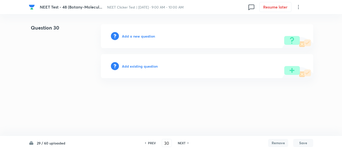
click at [133, 35] on h6 "Add a new question" at bounding box center [138, 36] width 33 height 5
click at [133, 35] on h6 "Choose a question type" at bounding box center [141, 36] width 39 height 5
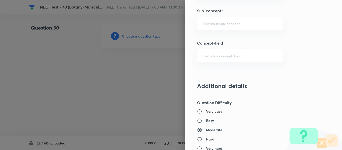
scroll to position [351, 0]
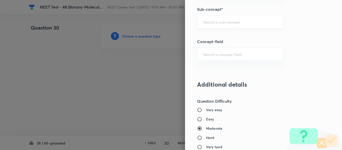
click at [216, 23] on input "text" at bounding box center [240, 22] width 74 height 5
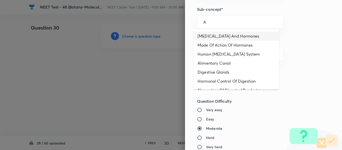
click at [214, 36] on li "[MEDICAL_DATA] And Hormones" at bounding box center [237, 36] width 86 height 9
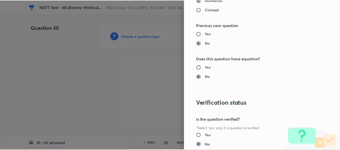
scroll to position [567, 0]
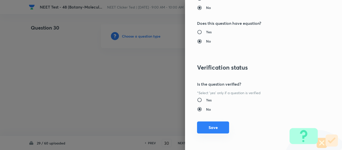
click at [209, 127] on button "Save" at bounding box center [213, 128] width 32 height 12
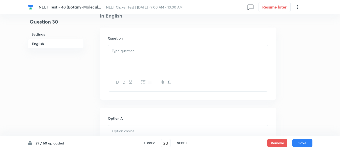
scroll to position [150, 0]
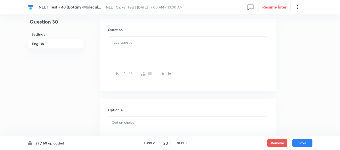
click at [151, 42] on p at bounding box center [188, 43] width 152 height 6
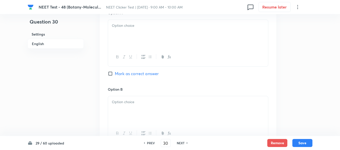
scroll to position [251, 0]
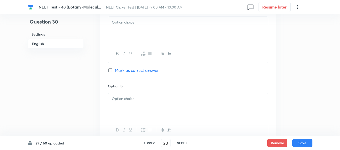
click at [161, 22] on p at bounding box center [188, 23] width 152 height 6
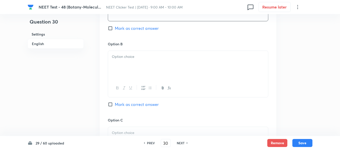
scroll to position [301, 0]
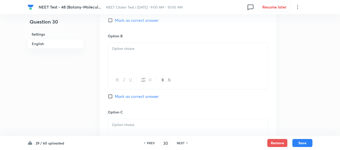
click at [150, 54] on div at bounding box center [188, 57] width 160 height 28
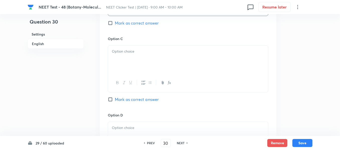
scroll to position [376, 0]
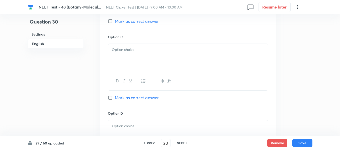
click at [150, 62] on div at bounding box center [188, 58] width 160 height 28
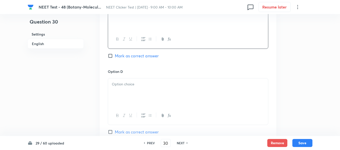
scroll to position [426, 0]
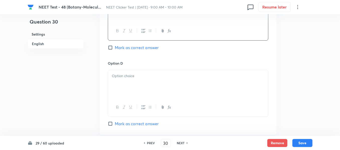
click at [146, 77] on p at bounding box center [188, 76] width 152 height 6
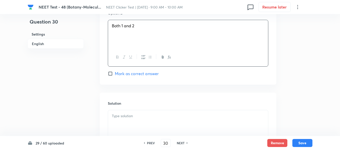
click at [112, 73] on input "Mark as correct answer" at bounding box center [111, 73] width 7 height 5
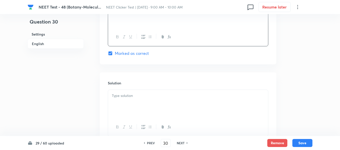
scroll to position [526, 0]
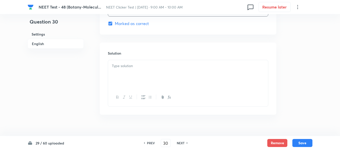
click at [143, 68] on p at bounding box center [188, 66] width 152 height 6
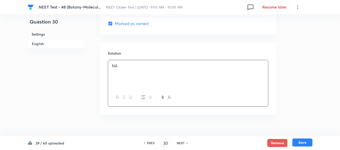
click at [301, 143] on button "Save" at bounding box center [302, 143] width 20 height 8
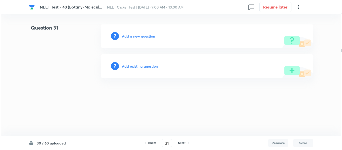
scroll to position [0, 0]
click at [135, 37] on h6 "Add a new question" at bounding box center [138, 36] width 33 height 5
click at [134, 37] on h6 "Choose a question type" at bounding box center [141, 36] width 39 height 5
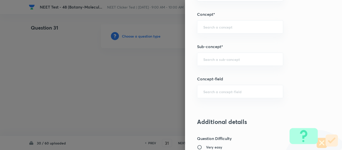
scroll to position [326, 0]
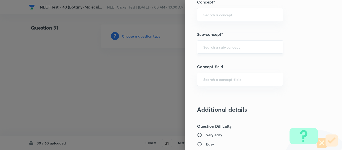
click at [227, 44] on div "​" at bounding box center [240, 46] width 86 height 13
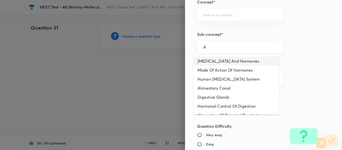
click at [223, 62] on li "[MEDICAL_DATA] And Hormones" at bounding box center [237, 61] width 86 height 9
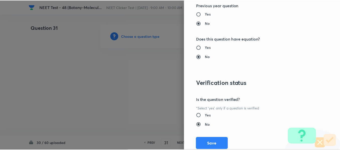
scroll to position [567, 0]
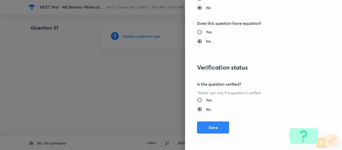
click at [208, 129] on button "Save" at bounding box center [213, 128] width 32 height 12
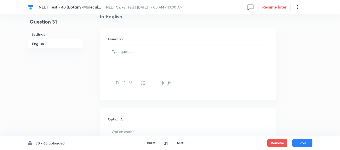
scroll to position [150, 0]
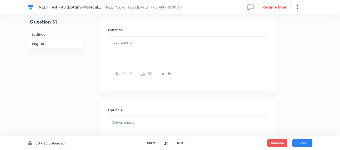
click at [169, 52] on div at bounding box center [188, 51] width 160 height 28
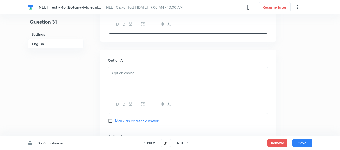
scroll to position [200, 0]
click at [177, 71] on p at bounding box center [188, 73] width 152 height 6
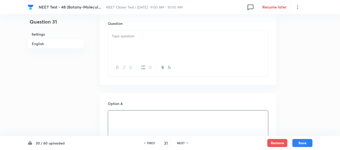
scroll to position [150, 0]
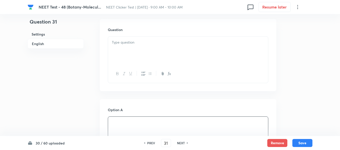
click at [171, 46] on div at bounding box center [188, 51] width 160 height 28
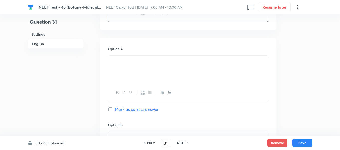
scroll to position [226, 0]
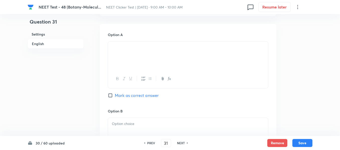
click at [158, 48] on div at bounding box center [188, 56] width 160 height 28
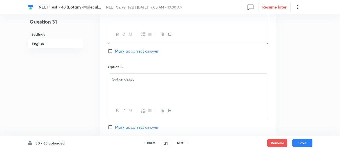
scroll to position [301, 0]
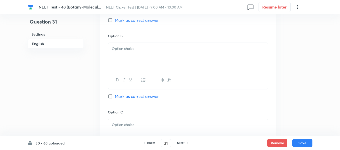
click at [149, 57] on div at bounding box center [188, 57] width 160 height 28
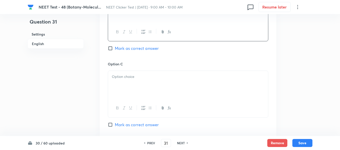
scroll to position [351, 0]
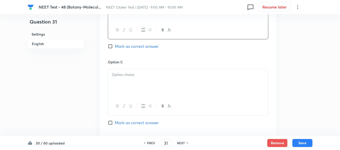
click at [174, 76] on p at bounding box center [188, 75] width 152 height 6
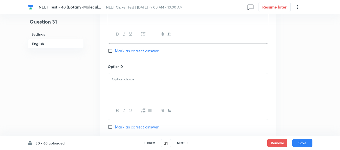
scroll to position [426, 0]
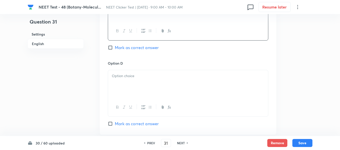
click at [165, 75] on p at bounding box center [188, 76] width 152 height 6
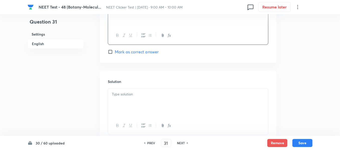
scroll to position [501, 0]
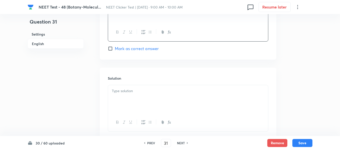
click at [160, 92] on p at bounding box center [188, 91] width 152 height 6
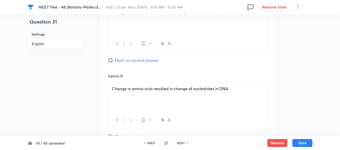
scroll to position [259, 0]
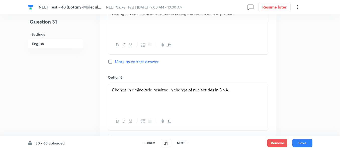
click at [112, 62] on input "Mark as correct answer" at bounding box center [111, 61] width 7 height 5
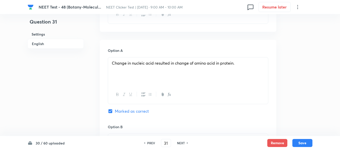
scroll to position [209, 0]
click at [299, 144] on button "Save" at bounding box center [302, 143] width 20 height 8
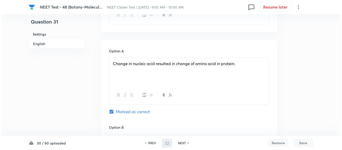
scroll to position [0, 0]
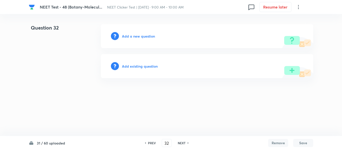
click at [133, 37] on h6 "Add a new question" at bounding box center [138, 36] width 33 height 5
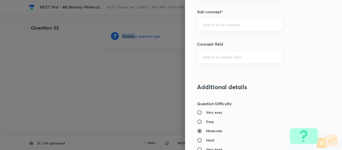
scroll to position [351, 0]
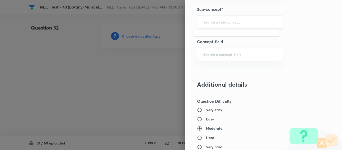
click at [226, 23] on input "text" at bounding box center [240, 22] width 74 height 5
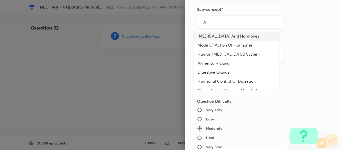
click at [224, 35] on li "[MEDICAL_DATA] And Hormones" at bounding box center [237, 36] width 86 height 9
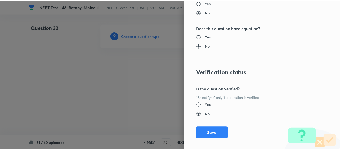
scroll to position [567, 0]
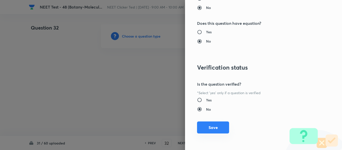
click at [203, 128] on button "Save" at bounding box center [213, 128] width 32 height 12
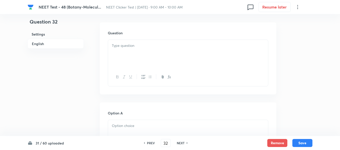
scroll to position [150, 0]
click at [170, 48] on div at bounding box center [188, 51] width 160 height 28
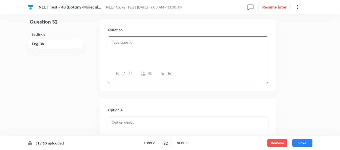
paste div
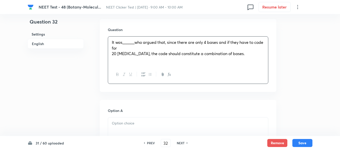
click at [131, 49] on p "It was______who argued that, since there are only 4 bases and if they have to c…" at bounding box center [188, 45] width 152 height 11
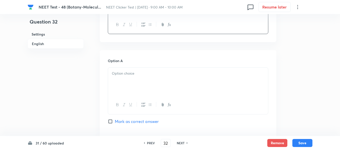
scroll to position [200, 0]
click at [176, 72] on p at bounding box center [188, 73] width 152 height 6
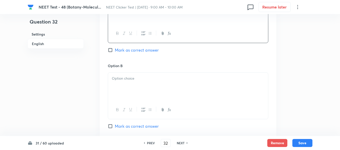
scroll to position [276, 0]
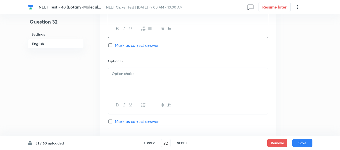
drag, startPoint x: 114, startPoint y: 45, endPoint x: 149, endPoint y: 65, distance: 39.6
click at [114, 45] on input "Mark as correct answer" at bounding box center [111, 45] width 7 height 5
click at [151, 73] on p at bounding box center [188, 74] width 152 height 6
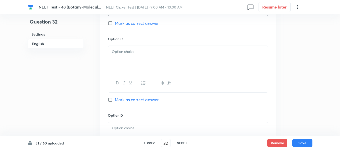
scroll to position [376, 0]
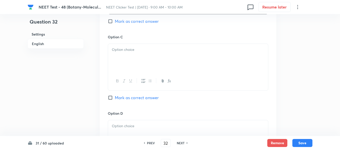
click at [159, 47] on div at bounding box center [188, 58] width 160 height 28
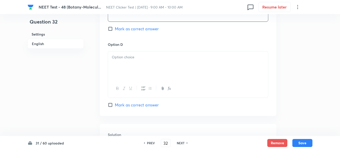
scroll to position [451, 0]
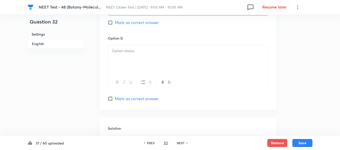
click at [158, 61] on div at bounding box center [188, 59] width 160 height 28
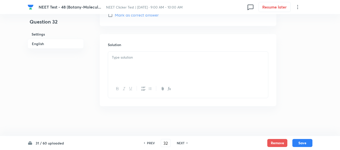
scroll to position [535, 0]
click at [158, 61] on div at bounding box center [188, 65] width 160 height 28
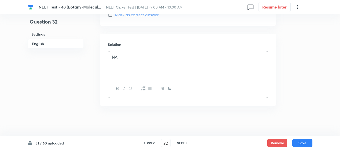
click at [44, 43] on h6 "English" at bounding box center [56, 44] width 56 height 10
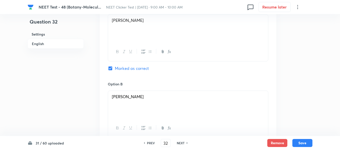
scroll to position [261, 0]
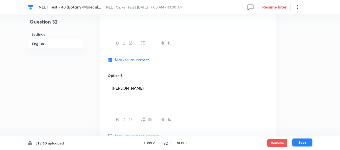
click at [303, 144] on button "Save" at bounding box center [302, 143] width 20 height 8
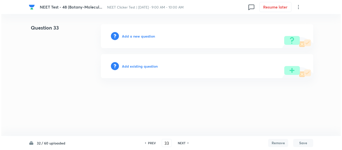
scroll to position [0, 0]
click at [129, 37] on h6 "Add a new question" at bounding box center [138, 36] width 33 height 5
click at [129, 37] on h6 "Choose a question type" at bounding box center [141, 36] width 39 height 5
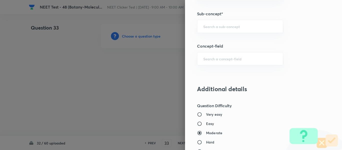
scroll to position [348, 0]
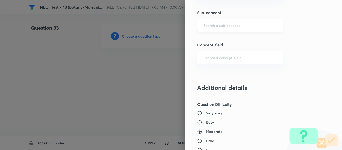
click at [216, 22] on div "​" at bounding box center [240, 25] width 86 height 13
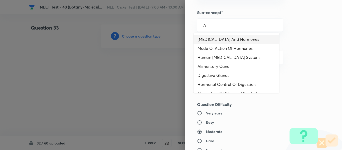
click at [204, 39] on li "[MEDICAL_DATA] And Hormones" at bounding box center [237, 39] width 86 height 9
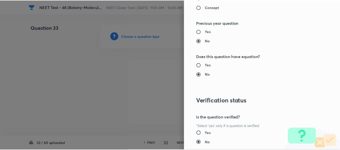
scroll to position [567, 0]
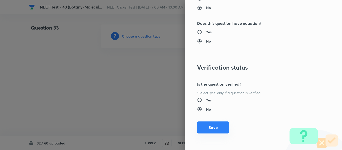
drag, startPoint x: 209, startPoint y: 129, endPoint x: 209, endPoint y: 124, distance: 5.3
click at [209, 129] on button "Save" at bounding box center [213, 128] width 32 height 12
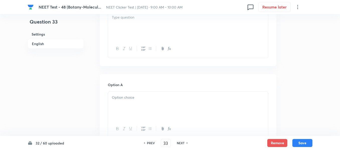
click at [162, 28] on div at bounding box center [188, 26] width 160 height 28
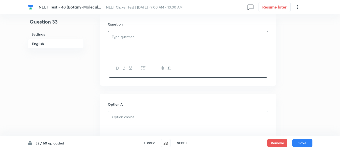
scroll to position [150, 0]
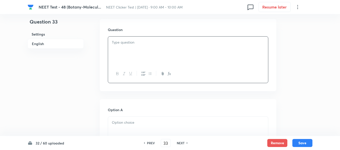
click at [158, 45] on p at bounding box center [188, 43] width 152 height 6
click at [173, 45] on p at bounding box center [188, 43] width 152 height 6
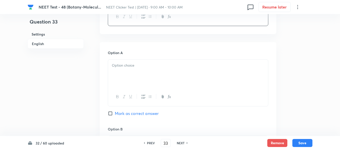
scroll to position [226, 0]
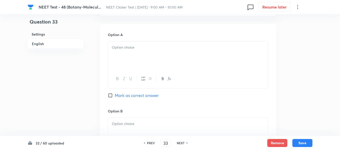
click at [165, 53] on div at bounding box center [188, 56] width 160 height 28
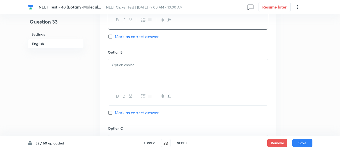
scroll to position [301, 0]
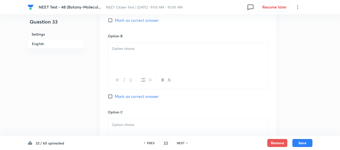
click at [165, 50] on p at bounding box center [188, 49] width 152 height 6
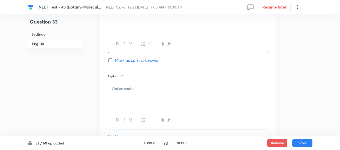
scroll to position [351, 0]
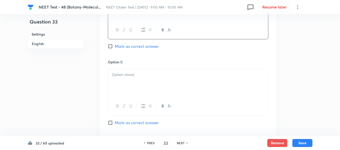
click at [148, 74] on p at bounding box center [188, 75] width 152 height 6
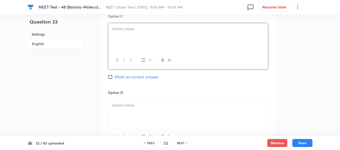
scroll to position [401, 0]
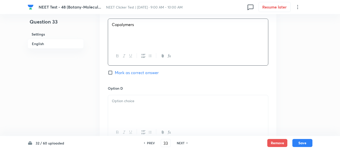
click at [150, 101] on p at bounding box center [188, 101] width 152 height 6
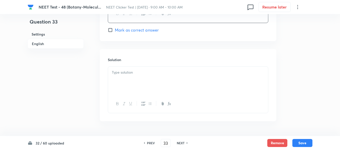
scroll to position [526, 0]
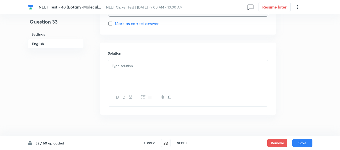
click at [112, 24] on input "Mark as correct answer" at bounding box center [111, 23] width 7 height 5
click at [143, 72] on div at bounding box center [188, 74] width 160 height 28
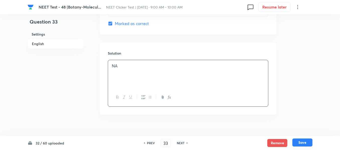
click at [303, 146] on button "Save" at bounding box center [302, 143] width 20 height 8
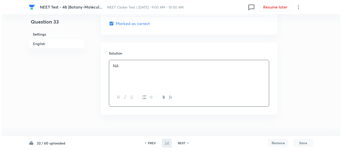
scroll to position [0, 0]
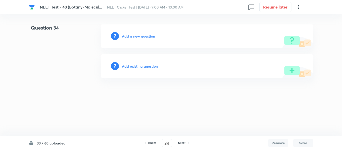
click at [135, 37] on h6 "Add a new question" at bounding box center [138, 36] width 33 height 5
click at [135, 37] on h6 "Choose a question type" at bounding box center [141, 36] width 39 height 5
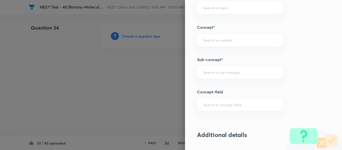
scroll to position [318, 0]
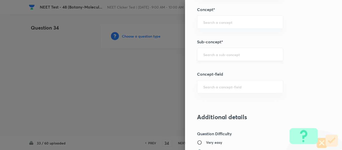
click at [218, 55] on input "text" at bounding box center [240, 54] width 74 height 5
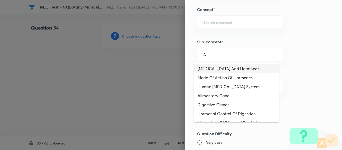
click at [212, 67] on li "[MEDICAL_DATA] And Hormones" at bounding box center [237, 68] width 86 height 9
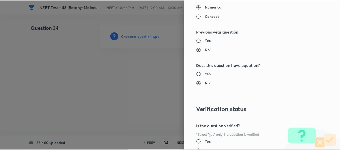
scroll to position [567, 0]
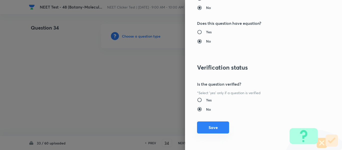
click at [210, 128] on button "Save" at bounding box center [213, 128] width 32 height 12
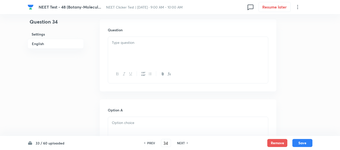
scroll to position [150, 0]
click at [172, 54] on div at bounding box center [188, 51] width 160 height 28
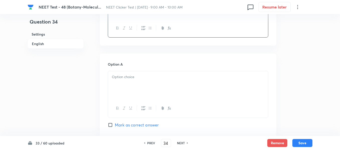
scroll to position [200, 0]
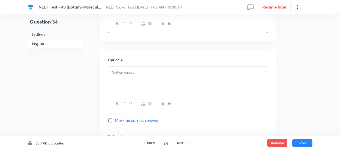
click at [160, 71] on p at bounding box center [188, 73] width 152 height 6
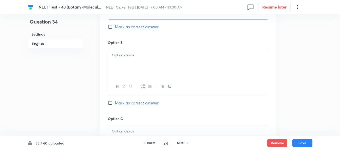
scroll to position [301, 0]
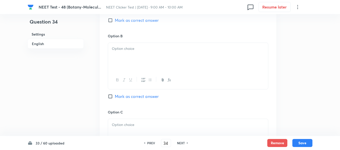
click at [158, 53] on div at bounding box center [188, 57] width 160 height 28
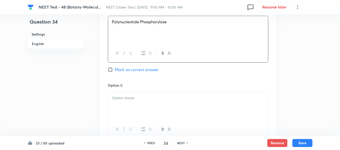
scroll to position [351, 0]
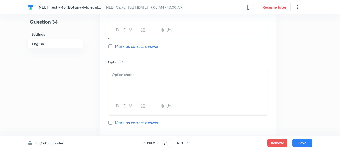
click at [115, 49] on label "Mark as correct answer" at bounding box center [133, 46] width 51 height 6
click at [115, 49] on input "Mark as correct answer" at bounding box center [111, 46] width 7 height 5
click at [151, 74] on p at bounding box center [188, 75] width 152 height 6
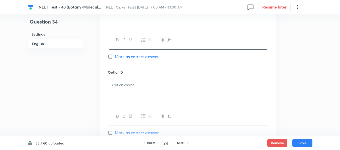
scroll to position [426, 0]
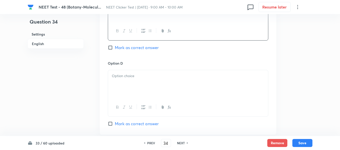
click at [162, 77] on p at bounding box center [188, 76] width 152 height 6
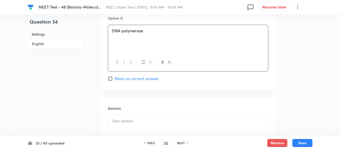
scroll to position [501, 0]
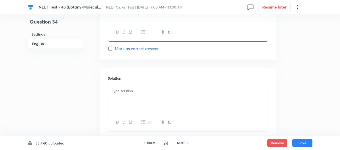
click at [142, 92] on p at bounding box center [188, 91] width 152 height 6
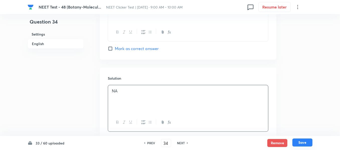
click at [302, 143] on button "Save" at bounding box center [302, 143] width 20 height 8
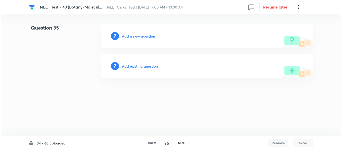
scroll to position [0, 0]
click at [128, 36] on h6 "Add a new question" at bounding box center [138, 36] width 33 height 5
click at [128, 36] on h6 "Choose a question type" at bounding box center [141, 36] width 39 height 5
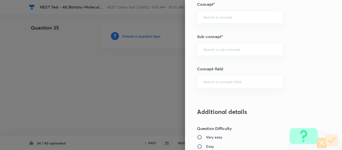
scroll to position [326, 0]
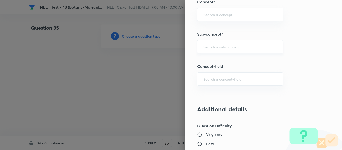
click at [216, 44] on div "​" at bounding box center [240, 46] width 86 height 13
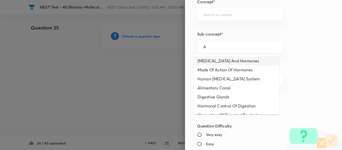
click at [209, 61] on li "[MEDICAL_DATA] And Hormones" at bounding box center [237, 60] width 86 height 9
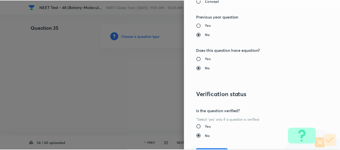
scroll to position [567, 0]
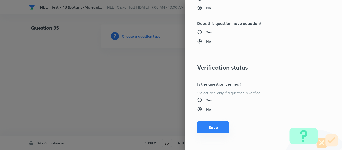
click at [208, 129] on button "Save" at bounding box center [213, 128] width 32 height 12
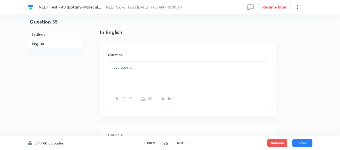
scroll to position [150, 0]
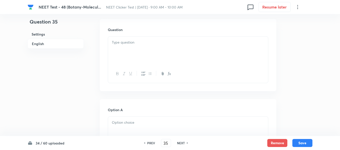
click at [177, 53] on div at bounding box center [188, 51] width 160 height 28
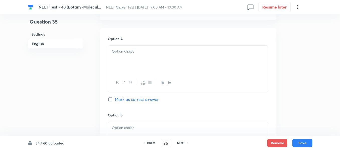
scroll to position [226, 0]
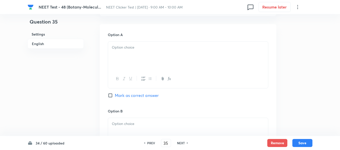
click at [209, 46] on p at bounding box center [188, 48] width 152 height 6
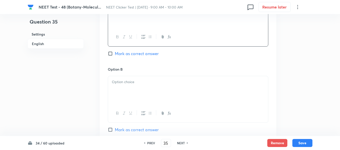
scroll to position [276, 0]
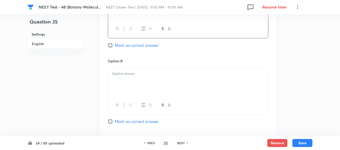
click at [142, 72] on p at bounding box center [188, 74] width 152 height 6
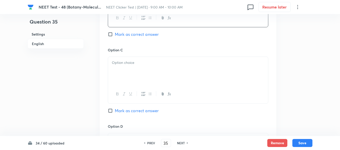
scroll to position [376, 0]
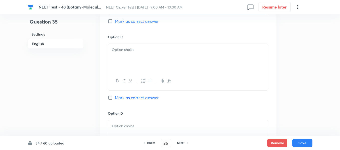
click at [204, 45] on div at bounding box center [188, 58] width 160 height 28
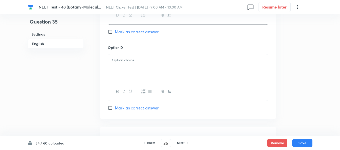
scroll to position [451, 0]
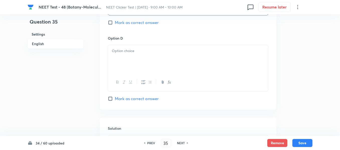
click at [205, 62] on div at bounding box center [188, 59] width 160 height 28
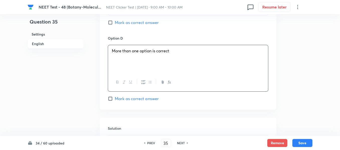
click at [110, 99] on input "Mark as correct answer" at bounding box center [111, 98] width 7 height 5
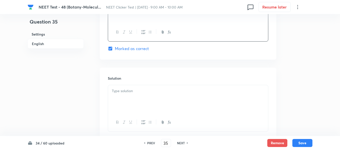
click at [145, 89] on p at bounding box center [188, 91] width 152 height 6
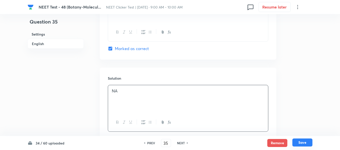
click at [303, 144] on button "Save" at bounding box center [302, 143] width 20 height 8
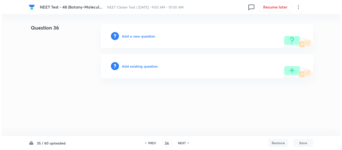
scroll to position [0, 0]
click at [131, 37] on h6 "Add a new question" at bounding box center [138, 36] width 33 height 5
click at [131, 37] on h6 "Choose a question type" at bounding box center [141, 36] width 39 height 5
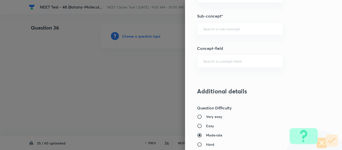
scroll to position [351, 0]
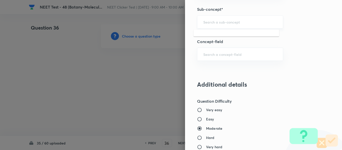
click at [226, 23] on input "text" at bounding box center [240, 22] width 74 height 5
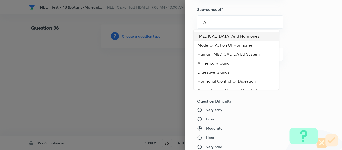
click at [221, 36] on li "[MEDICAL_DATA] And Hormones" at bounding box center [237, 36] width 86 height 9
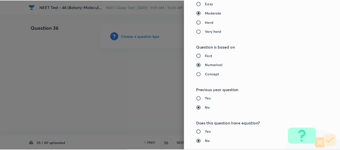
scroll to position [567, 0]
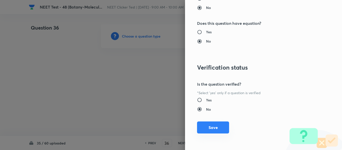
click at [209, 127] on button "Save" at bounding box center [213, 128] width 32 height 12
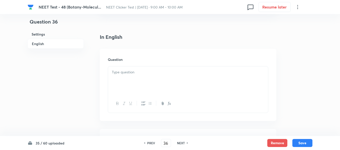
scroll to position [125, 0]
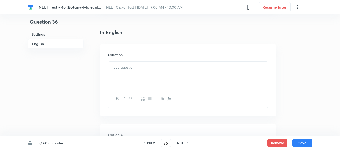
click at [143, 67] on p at bounding box center [188, 68] width 152 height 6
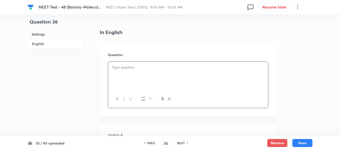
click at [191, 65] on p at bounding box center [188, 68] width 152 height 6
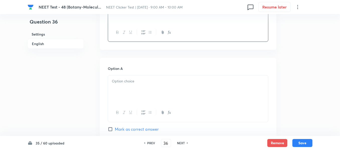
scroll to position [200, 0]
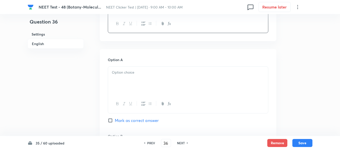
click at [171, 72] on p at bounding box center [188, 73] width 152 height 6
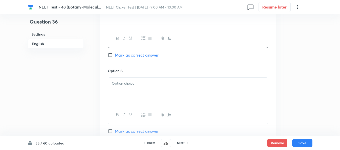
scroll to position [276, 0]
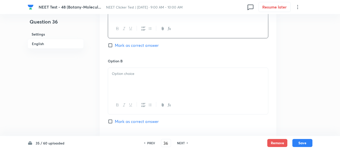
click at [150, 78] on div at bounding box center [188, 82] width 160 height 28
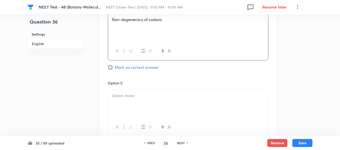
scroll to position [351, 0]
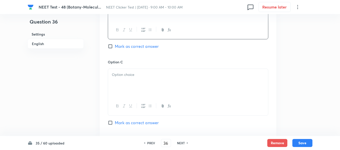
click at [156, 71] on div at bounding box center [188, 83] width 160 height 28
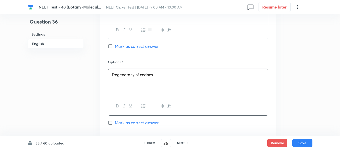
drag, startPoint x: 111, startPoint y: 121, endPoint x: 152, endPoint y: 72, distance: 63.7
click at [113, 120] on input "Mark as correct answer" at bounding box center [111, 122] width 7 height 5
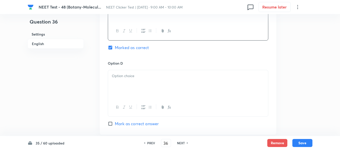
scroll to position [451, 0]
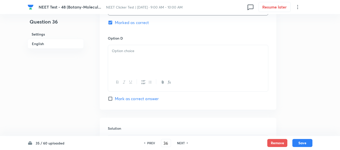
click at [172, 52] on p at bounding box center [188, 51] width 152 height 6
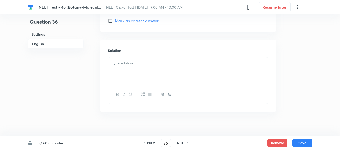
scroll to position [535, 0]
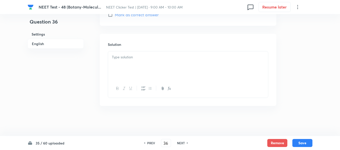
click at [149, 60] on p at bounding box center [188, 57] width 152 height 6
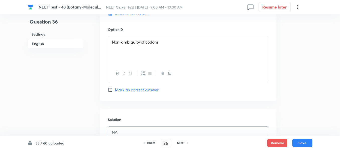
scroll to position [435, 0]
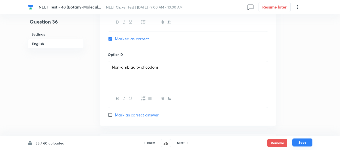
click at [302, 142] on button "Save" at bounding box center [302, 143] width 20 height 8
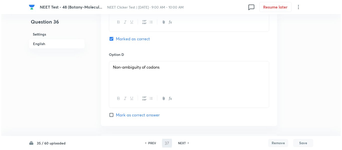
scroll to position [0, 0]
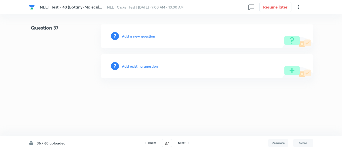
click at [135, 36] on h6 "Add a new question" at bounding box center [138, 36] width 33 height 5
click at [135, 36] on h6 "Choose a question type" at bounding box center [141, 36] width 39 height 5
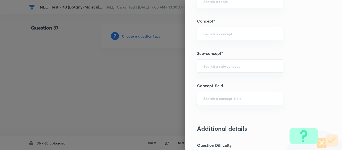
scroll to position [308, 0]
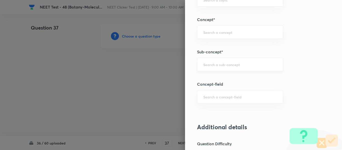
click at [227, 63] on input "text" at bounding box center [240, 64] width 74 height 5
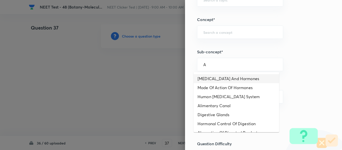
click at [227, 79] on li "[MEDICAL_DATA] And Hormones" at bounding box center [237, 78] width 86 height 9
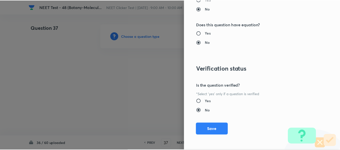
scroll to position [567, 0]
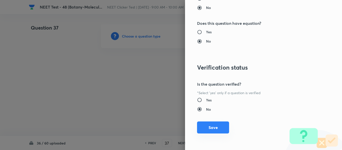
click at [210, 128] on button "Save" at bounding box center [213, 128] width 32 height 12
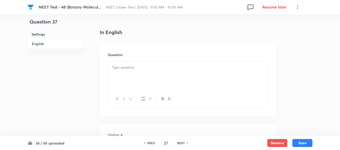
scroll to position [150, 0]
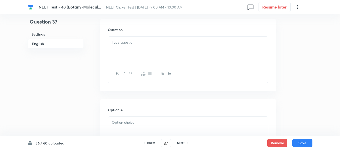
click at [173, 45] on div at bounding box center [188, 51] width 160 height 28
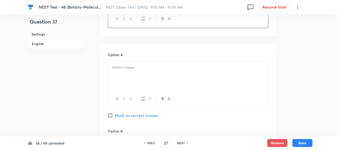
scroll to position [226, 0]
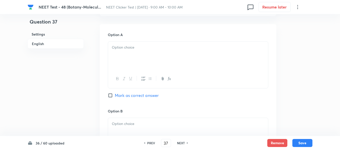
click at [163, 54] on div at bounding box center [188, 56] width 160 height 28
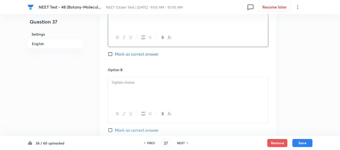
scroll to position [301, 0]
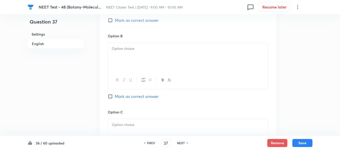
click at [159, 52] on div at bounding box center [188, 57] width 160 height 28
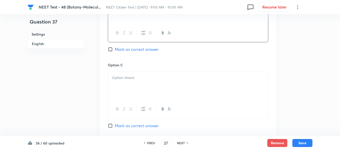
scroll to position [351, 0]
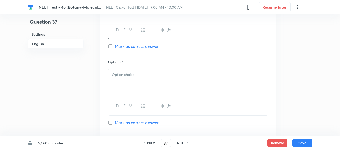
click at [158, 78] on div at bounding box center [188, 83] width 160 height 28
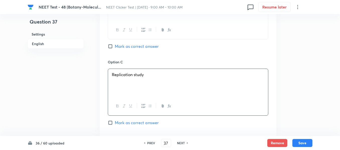
click at [112, 49] on input "Mark as correct answer" at bounding box center [111, 46] width 7 height 5
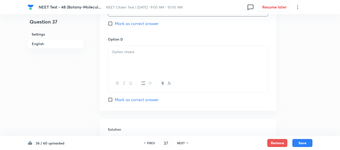
scroll to position [451, 0]
click at [163, 64] on div at bounding box center [188, 59] width 160 height 28
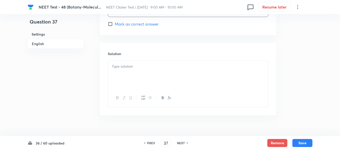
scroll to position [526, 0]
click at [151, 73] on div at bounding box center [188, 74] width 160 height 28
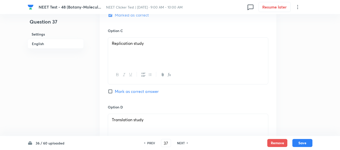
scroll to position [376, 0]
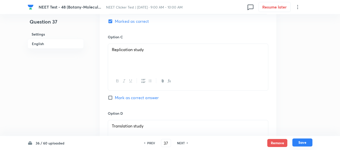
click at [307, 142] on button "Save" at bounding box center [302, 143] width 20 height 8
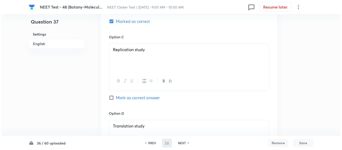
scroll to position [0, 0]
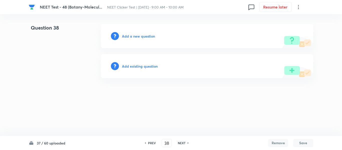
click at [133, 37] on h6 "Add a new question" at bounding box center [138, 36] width 33 height 5
click at [133, 37] on h6 "Choose a question type" at bounding box center [141, 36] width 39 height 5
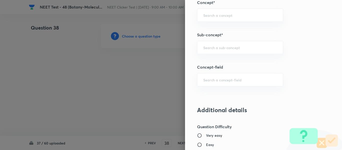
scroll to position [326, 0]
click at [224, 46] on input "text" at bounding box center [240, 47] width 74 height 5
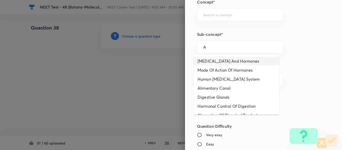
click at [228, 61] on li "[MEDICAL_DATA] And Hormones" at bounding box center [237, 61] width 86 height 9
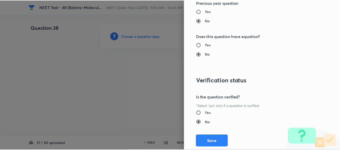
scroll to position [567, 0]
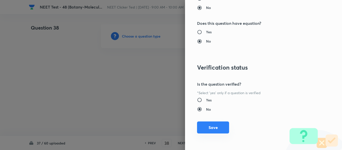
click at [207, 127] on button "Save" at bounding box center [213, 128] width 32 height 12
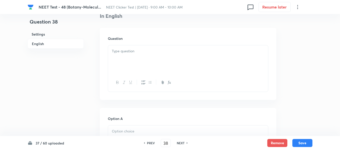
scroll to position [150, 0]
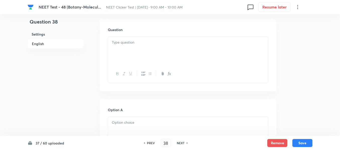
click at [168, 49] on div at bounding box center [188, 51] width 160 height 28
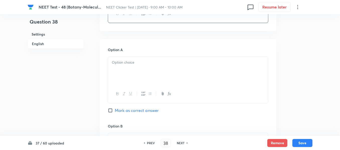
scroll to position [226, 0]
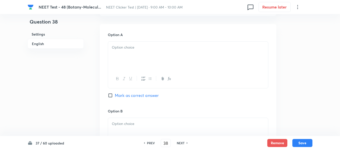
click at [153, 51] on div at bounding box center [188, 56] width 160 height 28
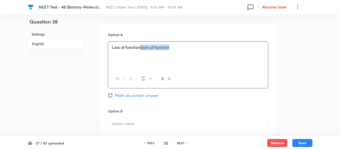
click at [142, 47] on span "Loss of functionGain of function" at bounding box center [140, 47] width 57 height 5
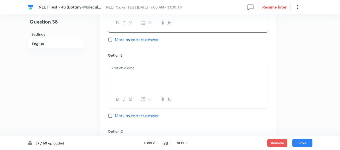
scroll to position [301, 0]
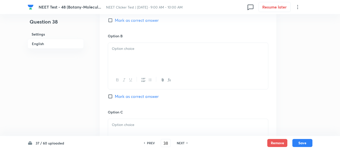
click at [154, 55] on div at bounding box center [188, 57] width 160 height 28
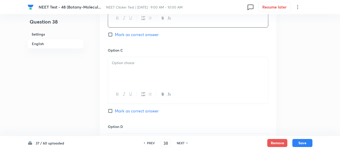
scroll to position [376, 0]
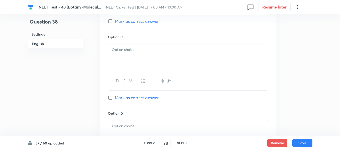
click at [163, 61] on div at bounding box center [188, 58] width 160 height 28
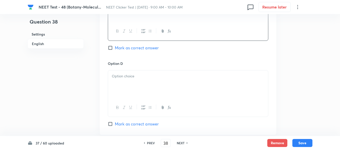
scroll to position [426, 0]
click at [152, 78] on p at bounding box center [188, 76] width 152 height 6
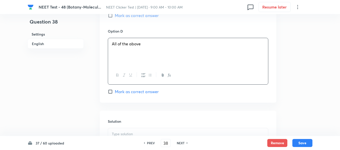
scroll to position [476, 0]
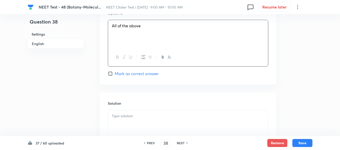
drag, startPoint x: 112, startPoint y: 73, endPoint x: 158, endPoint y: 68, distance: 46.7
click at [112, 73] on input "Mark as correct answer" at bounding box center [111, 73] width 7 height 5
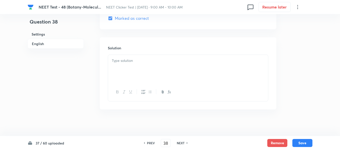
scroll to position [535, 0]
click at [160, 62] on div at bounding box center [188, 65] width 160 height 28
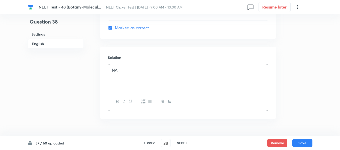
scroll to position [510, 0]
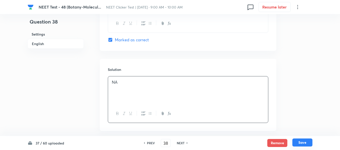
click at [305, 142] on button "Save" at bounding box center [302, 143] width 20 height 8
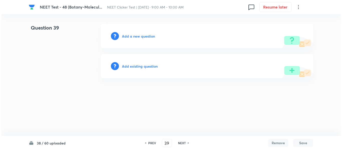
scroll to position [0, 0]
click at [128, 36] on h6 "Add a new question" at bounding box center [138, 36] width 33 height 5
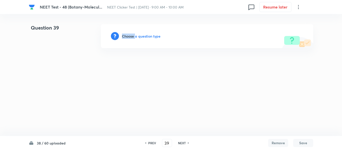
click at [128, 36] on h6 "Choose a question type" at bounding box center [141, 36] width 39 height 5
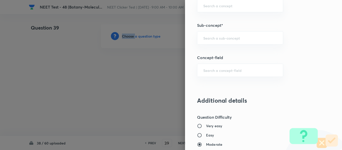
scroll to position [351, 0]
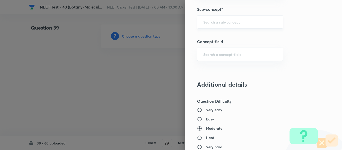
click at [220, 23] on input "text" at bounding box center [240, 22] width 74 height 5
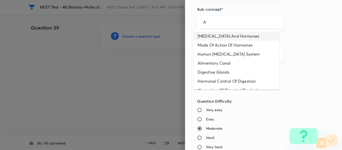
click at [222, 36] on li "[MEDICAL_DATA] And Hormones" at bounding box center [237, 36] width 86 height 9
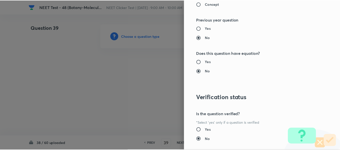
scroll to position [567, 0]
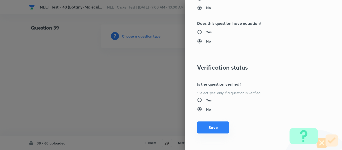
click at [208, 127] on button "Save" at bounding box center [213, 128] width 32 height 12
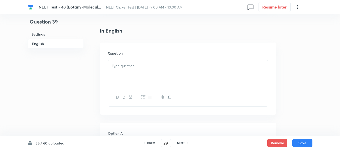
scroll to position [150, 0]
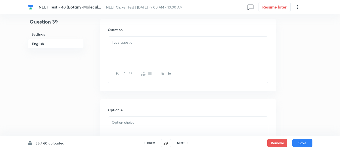
click at [159, 49] on div at bounding box center [188, 51] width 160 height 28
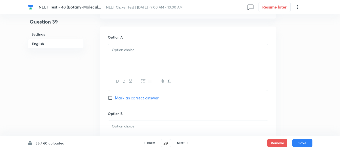
scroll to position [226, 0]
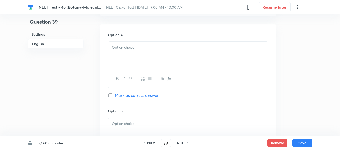
click at [174, 47] on p at bounding box center [188, 48] width 152 height 6
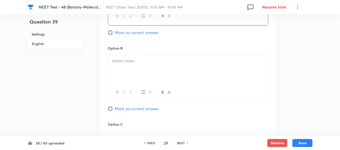
scroll to position [301, 0]
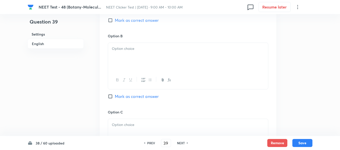
click at [163, 58] on div at bounding box center [188, 57] width 160 height 28
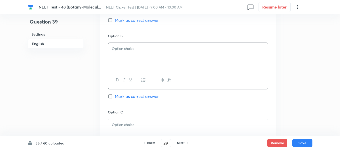
scroll to position [326, 0]
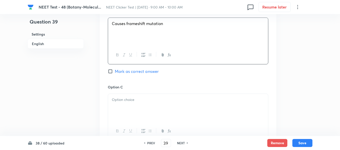
click at [162, 101] on p at bounding box center [188, 100] width 152 height 6
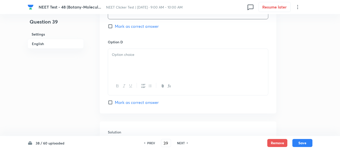
scroll to position [451, 0]
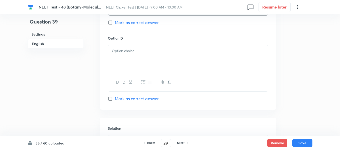
click at [153, 67] on div at bounding box center [188, 59] width 160 height 28
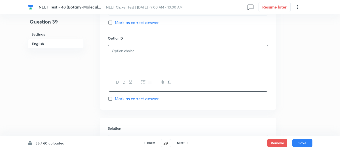
scroll to position [476, 0]
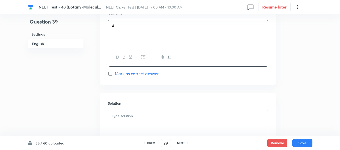
click at [157, 118] on p at bounding box center [188, 116] width 152 height 6
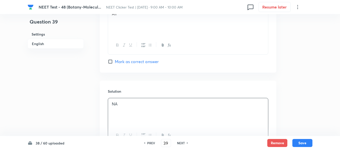
scroll to position [485, 0]
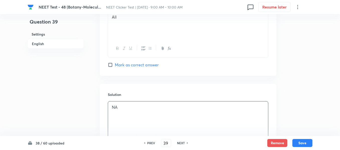
click at [115, 66] on input "Mark as correct answer" at bounding box center [111, 64] width 7 height 5
click at [302, 141] on button "Save" at bounding box center [302, 143] width 20 height 8
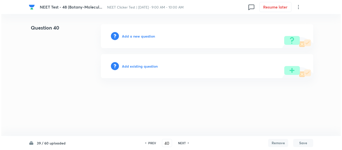
scroll to position [0, 0]
click at [136, 37] on h6 "Add a new question" at bounding box center [138, 36] width 33 height 5
click at [136, 37] on h6 "Choose a question type" at bounding box center [141, 36] width 39 height 5
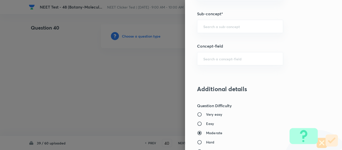
scroll to position [351, 0]
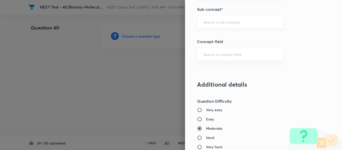
click at [222, 20] on input "text" at bounding box center [240, 22] width 74 height 5
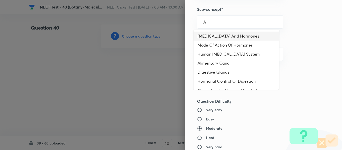
click at [219, 36] on li "[MEDICAL_DATA] And Hormones" at bounding box center [237, 36] width 86 height 9
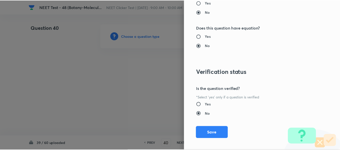
scroll to position [567, 0]
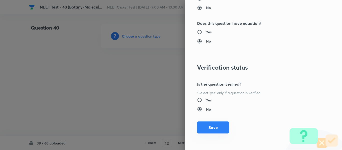
click at [215, 128] on button "Save" at bounding box center [213, 128] width 32 height 12
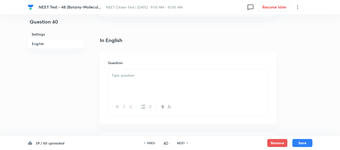
scroll to position [125, 0]
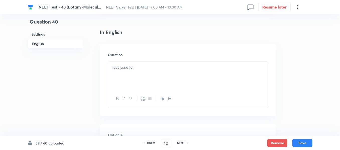
click at [157, 70] on p at bounding box center [188, 68] width 152 height 6
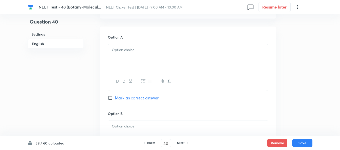
scroll to position [226, 0]
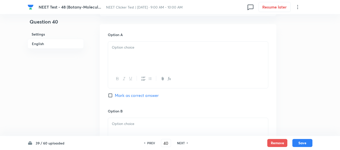
click at [155, 52] on div at bounding box center [188, 56] width 160 height 28
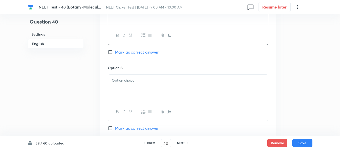
scroll to position [276, 0]
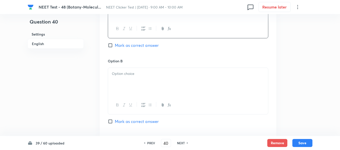
click at [152, 66] on div "Option B [PERSON_NAME] as correct answer" at bounding box center [188, 96] width 160 height 76
click at [151, 70] on div at bounding box center [188, 82] width 160 height 28
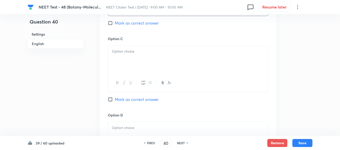
scroll to position [376, 0]
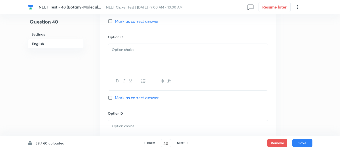
click at [150, 68] on div at bounding box center [188, 58] width 160 height 28
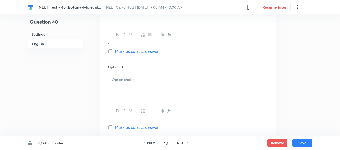
scroll to position [426, 0]
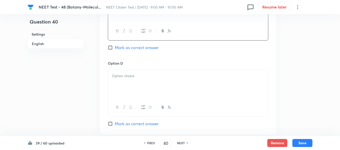
click at [158, 79] on div at bounding box center [188, 84] width 160 height 28
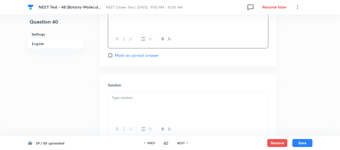
scroll to position [501, 0]
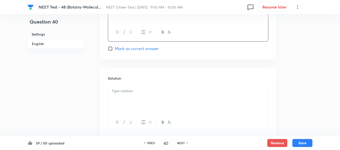
click at [131, 91] on p at bounding box center [188, 91] width 152 height 6
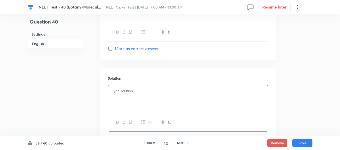
click at [146, 93] on p at bounding box center [188, 91] width 152 height 6
click at [303, 143] on button "Save" at bounding box center [302, 143] width 20 height 8
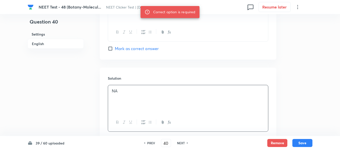
click at [113, 48] on input "Mark as correct answer" at bounding box center [111, 48] width 7 height 5
click at [302, 143] on button "Save" at bounding box center [302, 143] width 20 height 8
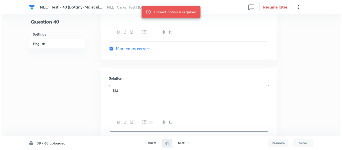
scroll to position [0, 0]
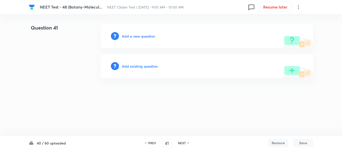
click at [133, 36] on h6 "Add a new question" at bounding box center [138, 36] width 33 height 5
click at [133, 36] on h6 "Choose a question type" at bounding box center [141, 36] width 39 height 5
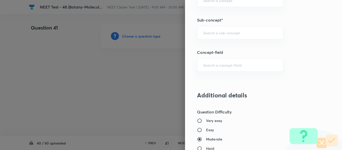
scroll to position [349, 0]
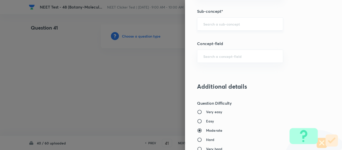
click at [216, 25] on input "text" at bounding box center [240, 24] width 74 height 5
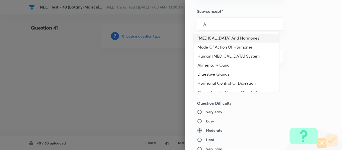
click at [208, 39] on li "[MEDICAL_DATA] And Hormones" at bounding box center [237, 38] width 86 height 9
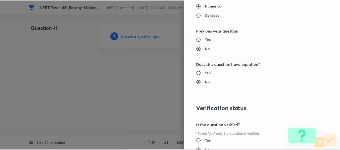
scroll to position [567, 0]
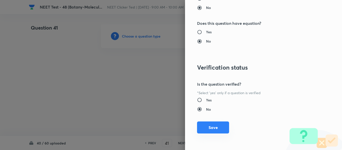
click at [210, 129] on button "Save" at bounding box center [213, 128] width 32 height 12
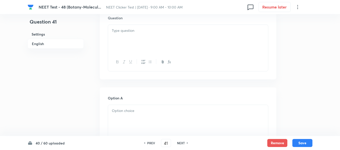
scroll to position [150, 0]
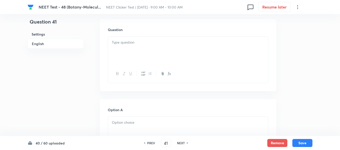
click at [174, 49] on div at bounding box center [188, 51] width 160 height 28
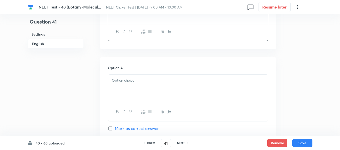
scroll to position [226, 0]
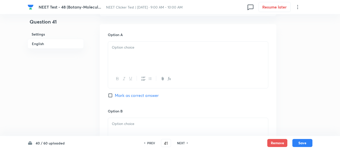
click at [153, 54] on div at bounding box center [188, 56] width 160 height 28
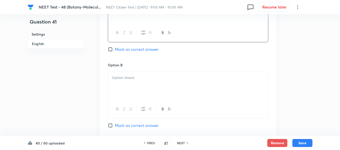
scroll to position [276, 0]
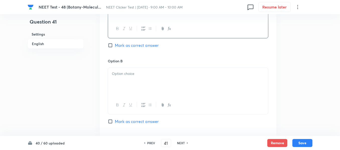
click at [156, 74] on p at bounding box center [188, 74] width 152 height 6
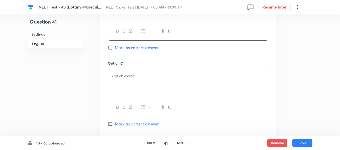
scroll to position [351, 0]
click at [163, 78] on div at bounding box center [188, 83] width 160 height 28
click at [150, 86] on div at bounding box center [188, 84] width 160 height 28
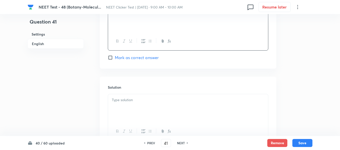
scroll to position [501, 0]
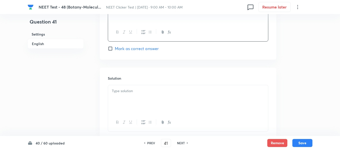
click at [114, 47] on input "Mark as correct answer" at bounding box center [111, 48] width 7 height 5
click at [144, 97] on div at bounding box center [188, 99] width 160 height 28
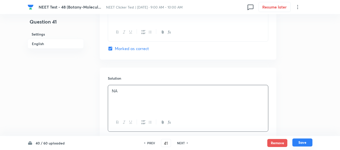
click at [303, 144] on button "Save" at bounding box center [302, 143] width 20 height 8
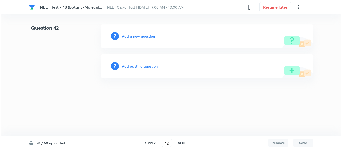
scroll to position [0, 0]
click at [132, 36] on h6 "Add a new question" at bounding box center [138, 36] width 33 height 5
click at [132, 36] on h6 "Choose a question type" at bounding box center [141, 36] width 39 height 5
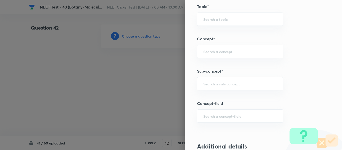
scroll to position [301, 0]
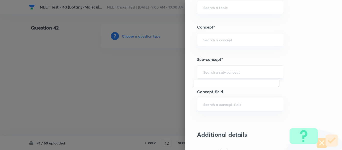
click at [229, 72] on input "text" at bounding box center [240, 72] width 74 height 5
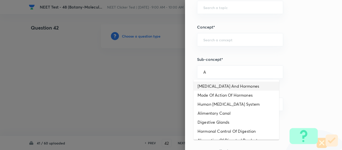
click at [223, 86] on li "[MEDICAL_DATA] And Hormones" at bounding box center [237, 86] width 86 height 9
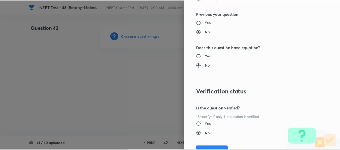
scroll to position [567, 0]
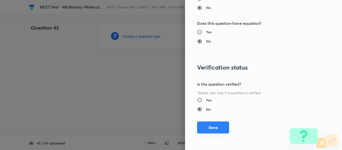
click at [214, 129] on button "Save" at bounding box center [213, 128] width 32 height 12
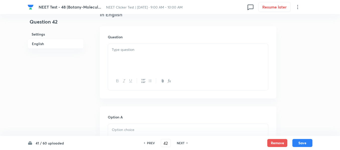
scroll to position [150, 0]
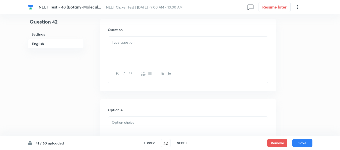
click at [167, 44] on p at bounding box center [188, 43] width 152 height 6
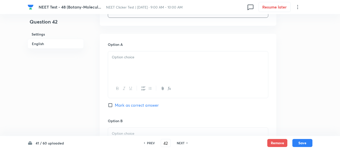
scroll to position [226, 0]
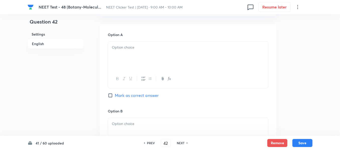
click at [158, 57] on div at bounding box center [188, 56] width 160 height 28
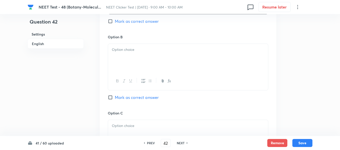
scroll to position [301, 0]
click at [150, 54] on div at bounding box center [188, 57] width 160 height 28
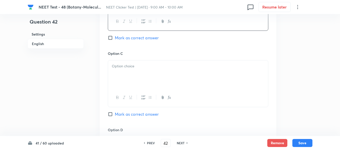
scroll to position [376, 0]
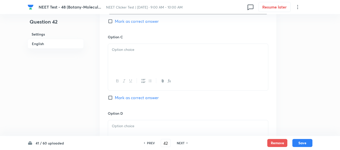
click at [154, 57] on div at bounding box center [188, 58] width 160 height 28
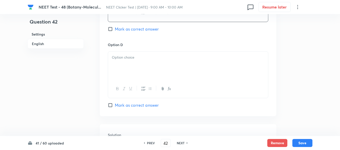
scroll to position [451, 0]
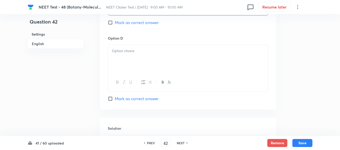
click at [141, 58] on div at bounding box center [188, 59] width 160 height 28
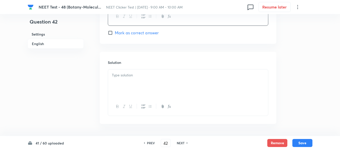
scroll to position [526, 0]
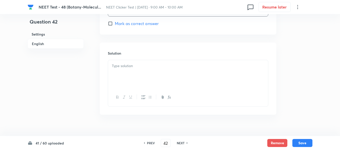
click at [132, 72] on div at bounding box center [188, 74] width 160 height 28
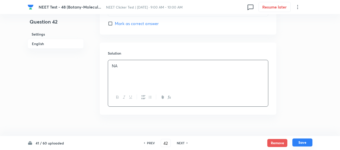
click at [300, 141] on button "Save" at bounding box center [302, 143] width 20 height 8
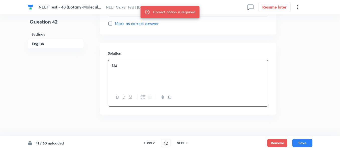
click at [39, 44] on h6 "English" at bounding box center [56, 44] width 56 height 10
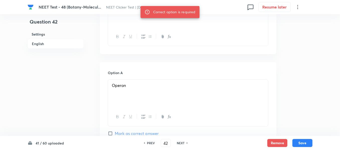
scroll to position [236, 0]
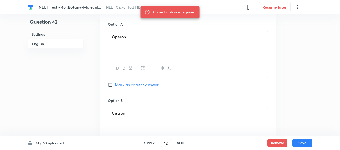
click at [112, 85] on input "Mark as correct answer" at bounding box center [111, 84] width 7 height 5
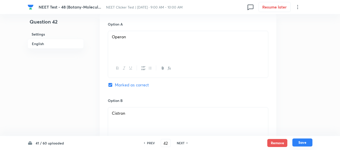
click at [302, 142] on button "Save" at bounding box center [302, 143] width 20 height 8
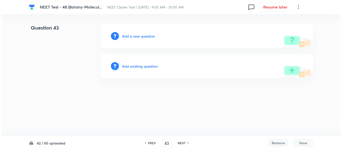
scroll to position [0, 0]
click at [132, 37] on h6 "Add a new question" at bounding box center [138, 36] width 33 height 5
click at [132, 37] on h6 "Choose a question type" at bounding box center [141, 36] width 39 height 5
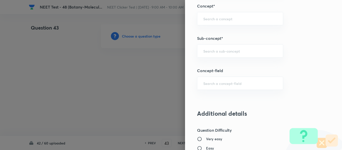
scroll to position [326, 0]
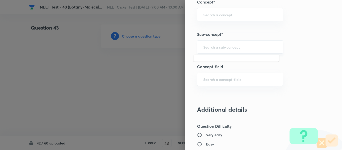
click at [229, 46] on input "text" at bounding box center [240, 47] width 74 height 5
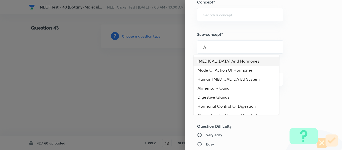
click at [232, 58] on li "[MEDICAL_DATA] And Hormones" at bounding box center [237, 61] width 86 height 9
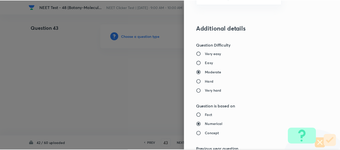
scroll to position [567, 0]
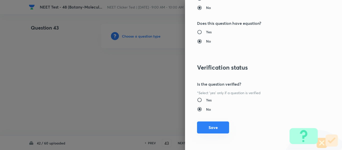
click at [204, 126] on button "Save" at bounding box center [213, 128] width 32 height 12
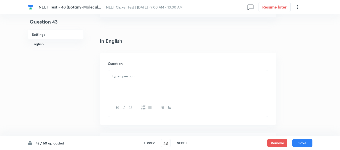
scroll to position [125, 0]
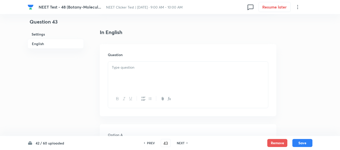
click at [161, 70] on p at bounding box center [188, 68] width 152 height 6
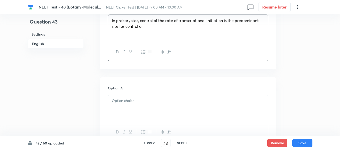
scroll to position [200, 0]
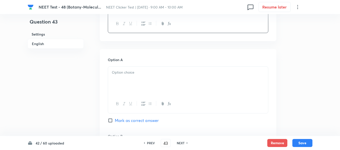
click at [166, 80] on div at bounding box center [188, 81] width 160 height 28
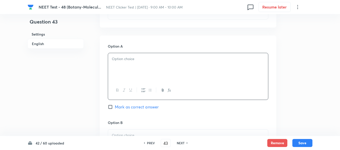
scroll to position [226, 0]
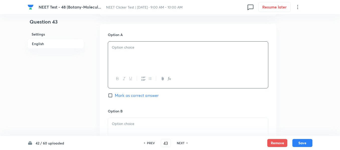
click at [155, 50] on p at bounding box center [188, 48] width 152 height 6
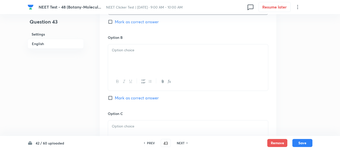
scroll to position [301, 0]
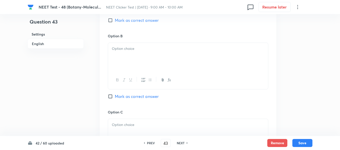
click at [135, 57] on div at bounding box center [188, 57] width 160 height 28
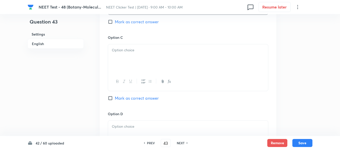
scroll to position [376, 0]
click at [145, 54] on div at bounding box center [188, 58] width 160 height 28
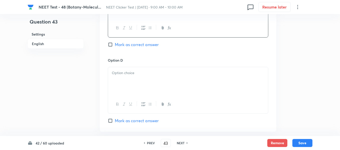
scroll to position [451, 0]
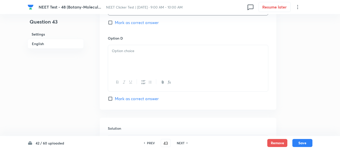
click at [153, 65] on div at bounding box center [188, 59] width 160 height 28
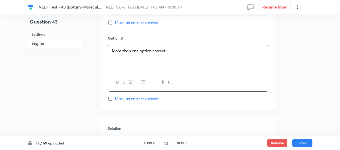
click at [111, 98] on input "Mark as correct answer" at bounding box center [111, 98] width 7 height 5
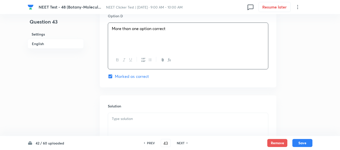
scroll to position [501, 0]
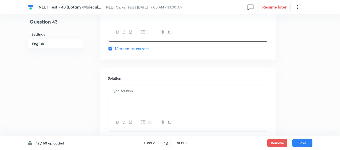
click at [130, 92] on p at bounding box center [188, 91] width 152 height 6
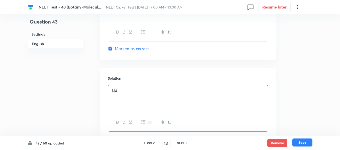
click at [304, 143] on button "Save" at bounding box center [302, 143] width 20 height 8
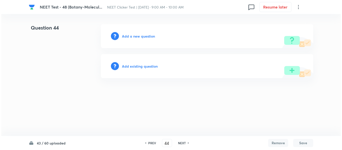
scroll to position [0, 0]
click at [130, 37] on h6 "Add a new question" at bounding box center [138, 36] width 33 height 5
click at [130, 36] on h6 "Choose a question type" at bounding box center [141, 36] width 39 height 5
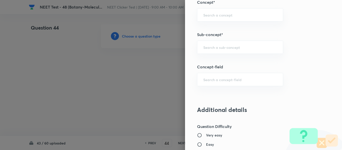
scroll to position [326, 0]
click at [219, 48] on input "text" at bounding box center [240, 47] width 74 height 5
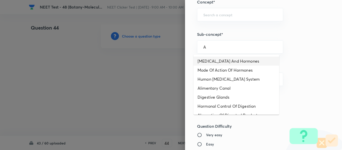
click at [225, 62] on li "[MEDICAL_DATA] And Hormones" at bounding box center [237, 61] width 86 height 9
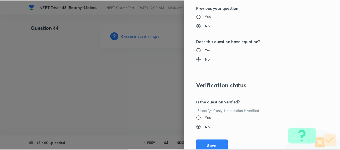
scroll to position [567, 0]
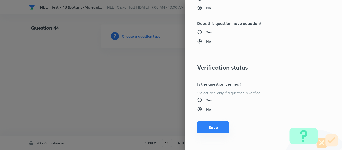
click at [199, 125] on button "Save" at bounding box center [213, 128] width 32 height 12
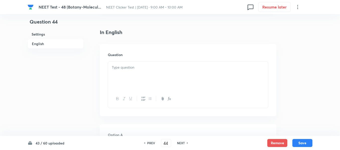
scroll to position [150, 0]
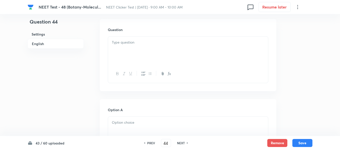
click at [168, 55] on div at bounding box center [188, 51] width 160 height 28
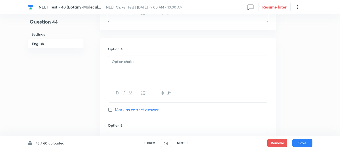
scroll to position [226, 0]
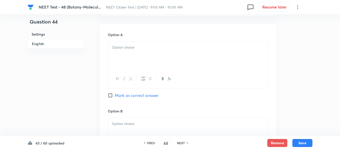
click at [152, 56] on div at bounding box center [188, 56] width 160 height 28
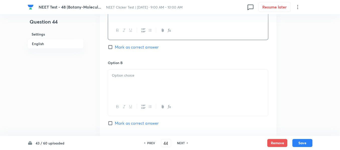
scroll to position [276, 0]
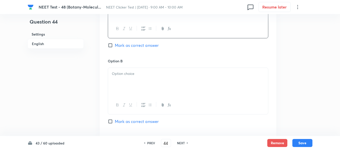
click at [124, 49] on div "Option A Activators, Repressors Mark as correct answer" at bounding box center [188, 20] width 160 height 76
click at [112, 46] on input "Mark as correct answer" at bounding box center [111, 45] width 7 height 5
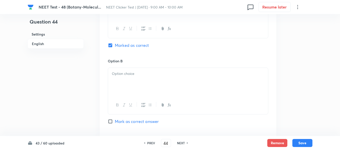
click at [160, 75] on p at bounding box center [188, 74] width 152 height 6
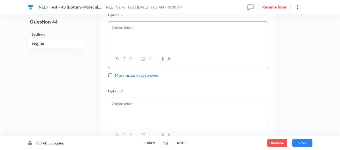
scroll to position [326, 0]
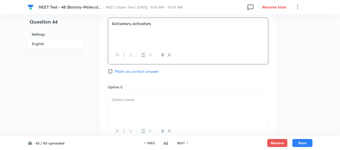
click at [149, 106] on div at bounding box center [188, 108] width 160 height 28
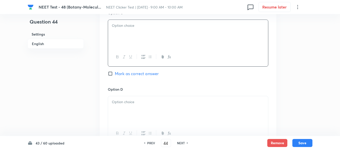
scroll to position [401, 0]
click at [160, 104] on div at bounding box center [188, 109] width 160 height 28
click at [160, 43] on div at bounding box center [188, 34] width 160 height 28
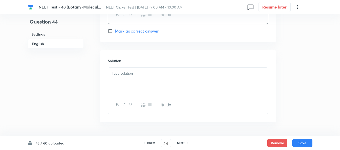
scroll to position [535, 0]
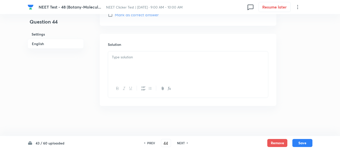
click at [149, 57] on p at bounding box center [188, 57] width 152 height 6
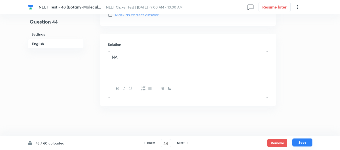
click at [303, 142] on button "Save" at bounding box center [302, 143] width 20 height 8
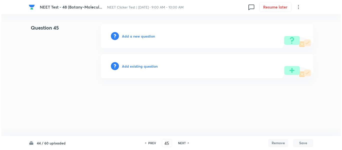
scroll to position [0, 0]
click at [131, 35] on h6 "Add a new question" at bounding box center [138, 36] width 33 height 5
click at [131, 35] on h6 "Choose a question type" at bounding box center [141, 36] width 39 height 5
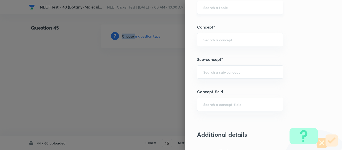
scroll to position [326, 0]
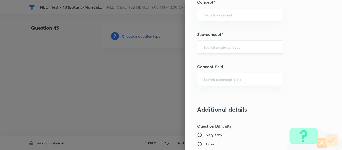
click at [226, 47] on input "text" at bounding box center [240, 47] width 74 height 5
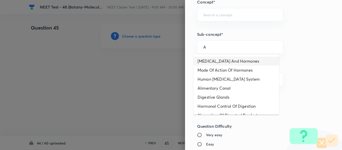
click at [222, 61] on li "[MEDICAL_DATA] And Hormones" at bounding box center [237, 61] width 86 height 9
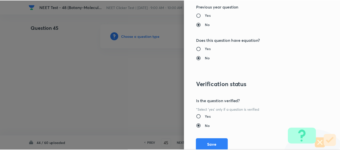
scroll to position [567, 0]
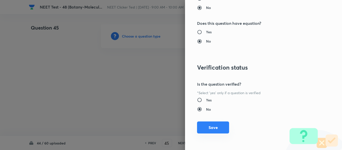
click at [211, 131] on button "Save" at bounding box center [213, 128] width 32 height 12
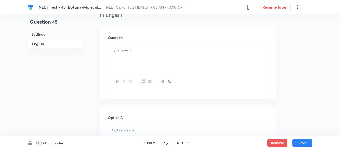
scroll to position [150, 0]
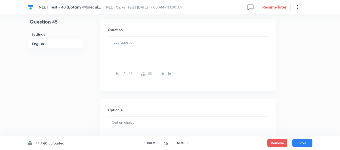
click at [169, 54] on div at bounding box center [188, 51] width 160 height 28
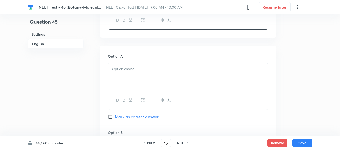
scroll to position [226, 0]
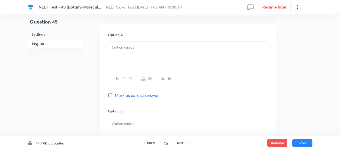
click at [172, 56] on div at bounding box center [188, 56] width 160 height 28
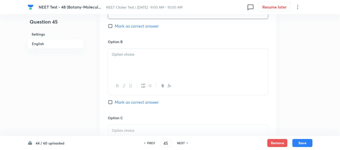
scroll to position [301, 0]
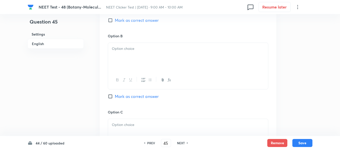
click at [150, 58] on div at bounding box center [188, 57] width 160 height 28
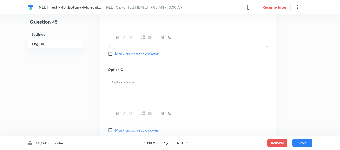
scroll to position [351, 0]
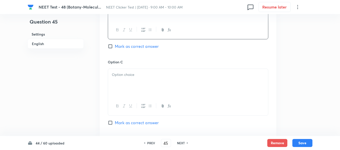
click at [147, 78] on div at bounding box center [188, 83] width 160 height 28
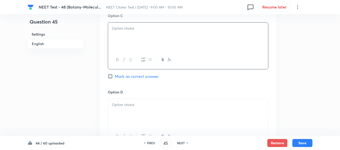
scroll to position [401, 0]
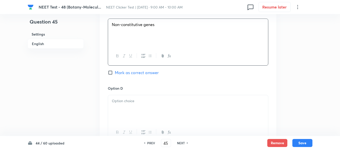
click at [157, 97] on div at bounding box center [188, 109] width 160 height 28
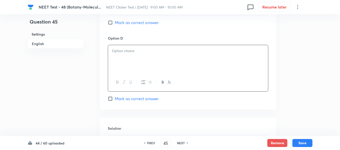
click at [148, 57] on div at bounding box center [188, 59] width 160 height 28
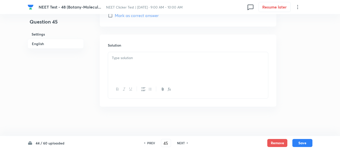
scroll to position [535, 0]
click at [148, 57] on p at bounding box center [188, 57] width 152 height 6
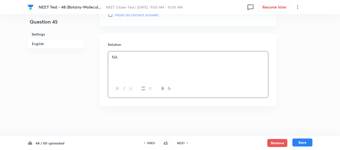
click at [305, 142] on button "Save" at bounding box center [302, 143] width 20 height 8
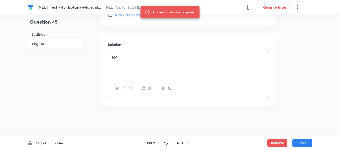
click at [41, 45] on h6 "English" at bounding box center [56, 44] width 56 height 10
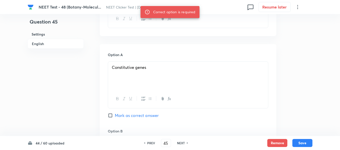
scroll to position [211, 0]
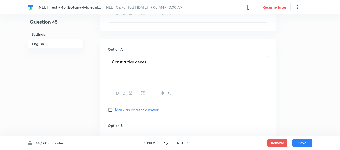
click at [112, 111] on input "Mark as correct answer" at bounding box center [111, 109] width 7 height 5
click at [304, 143] on button "Save" at bounding box center [302, 143] width 20 height 8
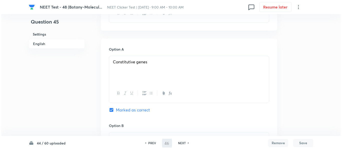
scroll to position [0, 0]
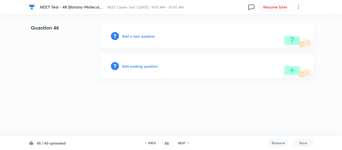
click at [136, 36] on h6 "Add a new question" at bounding box center [138, 36] width 33 height 5
click at [136, 36] on h6 "Choose a question type" at bounding box center [141, 36] width 39 height 5
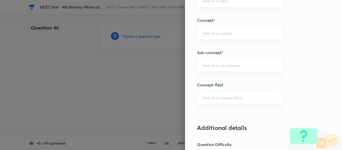
scroll to position [301, 0]
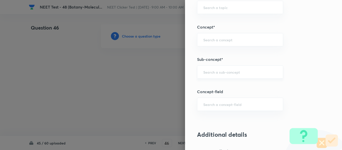
click at [220, 69] on div "​" at bounding box center [240, 71] width 86 height 13
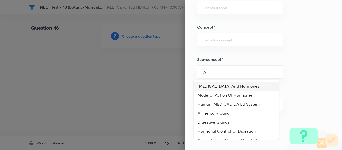
click at [222, 86] on li "[MEDICAL_DATA] And Hormones" at bounding box center [237, 86] width 86 height 9
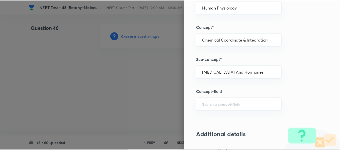
scroll to position [567, 0]
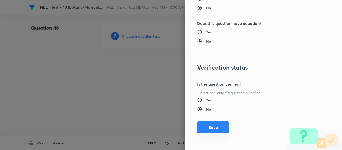
click at [211, 127] on button "Save" at bounding box center [213, 128] width 32 height 12
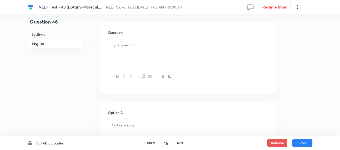
scroll to position [150, 0]
click at [177, 46] on div at bounding box center [188, 51] width 160 height 28
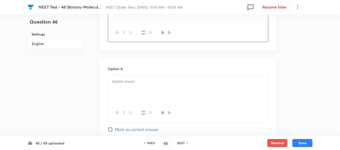
scroll to position [226, 0]
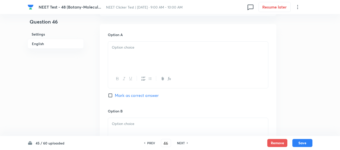
click at [165, 56] on div at bounding box center [188, 56] width 160 height 28
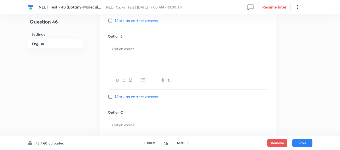
scroll to position [301, 0]
click at [141, 51] on div at bounding box center [188, 57] width 160 height 28
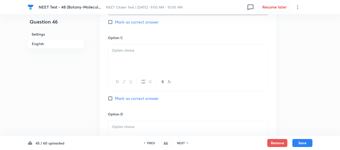
scroll to position [376, 0]
click at [145, 62] on div at bounding box center [188, 58] width 160 height 28
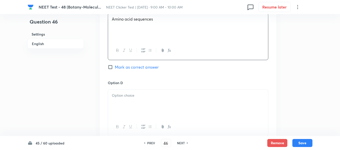
scroll to position [451, 0]
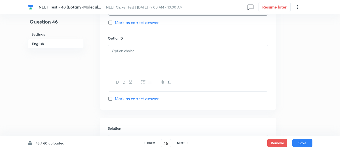
click at [142, 59] on div at bounding box center [188, 59] width 160 height 28
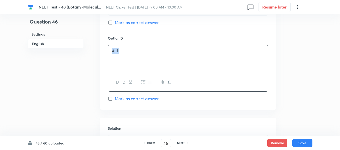
drag, startPoint x: 122, startPoint y: 51, endPoint x: 111, endPoint y: 51, distance: 10.5
click at [111, 51] on div "ALL" at bounding box center [188, 59] width 160 height 28
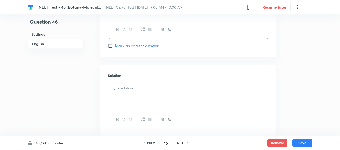
scroll to position [526, 0]
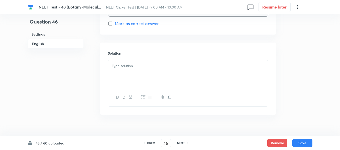
click at [131, 70] on div at bounding box center [188, 74] width 160 height 28
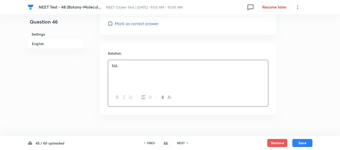
click at [44, 44] on h6 "English" at bounding box center [56, 44] width 56 height 10
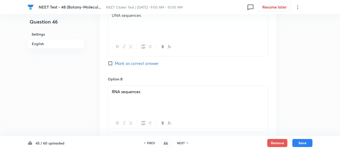
scroll to position [261, 0]
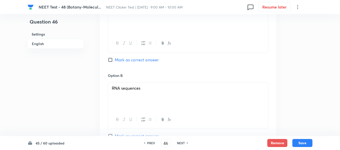
click at [110, 60] on input "Mark as correct answer" at bounding box center [111, 59] width 7 height 5
click at [304, 143] on button "Save" at bounding box center [302, 143] width 20 height 8
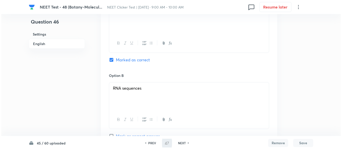
scroll to position [0, 0]
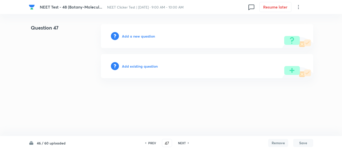
click at [131, 37] on h6 "Add a new question" at bounding box center [138, 36] width 33 height 5
click at [128, 36] on h6 "Choose a question type" at bounding box center [141, 36] width 39 height 5
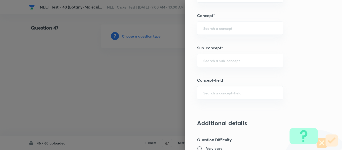
scroll to position [351, 0]
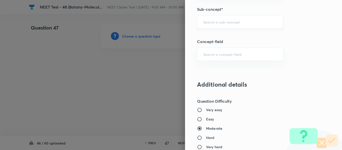
click at [219, 23] on input "text" at bounding box center [240, 22] width 74 height 5
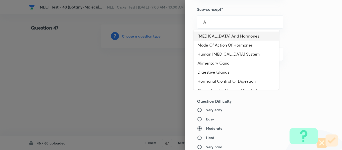
click at [218, 37] on li "[MEDICAL_DATA] And Hormones" at bounding box center [237, 36] width 86 height 9
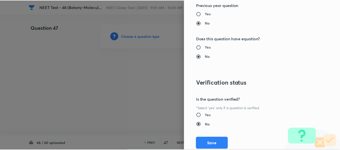
scroll to position [567, 0]
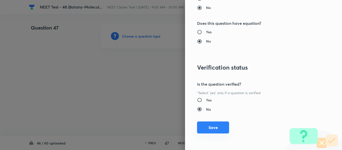
click at [211, 128] on button "Save" at bounding box center [213, 128] width 32 height 12
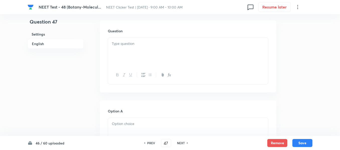
scroll to position [150, 0]
click at [153, 50] on div at bounding box center [188, 51] width 160 height 28
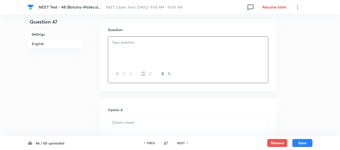
click at [171, 45] on p at bounding box center [188, 43] width 152 height 6
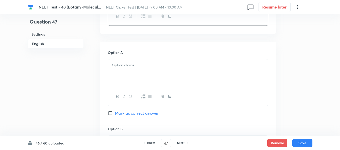
scroll to position [226, 0]
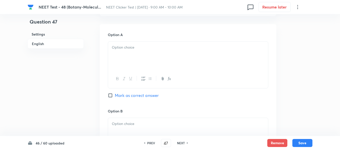
click at [147, 46] on p at bounding box center [188, 48] width 152 height 6
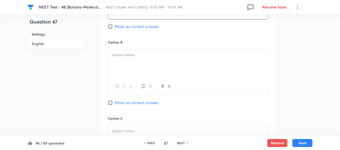
scroll to position [301, 0]
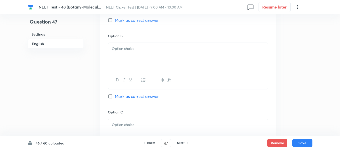
click at [148, 48] on p at bounding box center [188, 49] width 152 height 6
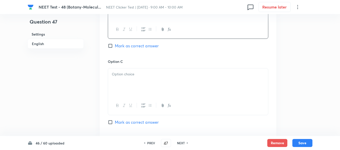
scroll to position [376, 0]
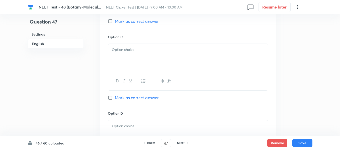
click at [169, 45] on div at bounding box center [188, 58] width 160 height 28
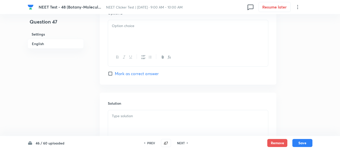
click at [152, 37] on div at bounding box center [188, 34] width 160 height 28
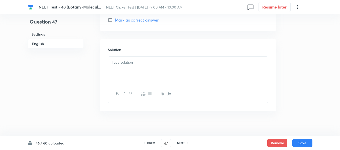
scroll to position [535, 0]
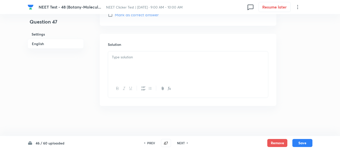
click at [146, 57] on p at bounding box center [188, 57] width 152 height 6
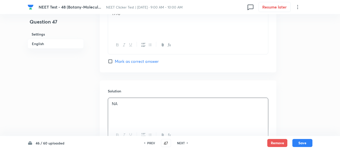
scroll to position [485, 0]
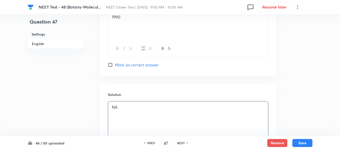
click at [114, 65] on input "Mark as correct answer" at bounding box center [111, 64] width 7 height 5
click at [302, 143] on button "Save" at bounding box center [302, 143] width 20 height 8
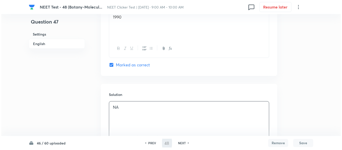
scroll to position [0, 0]
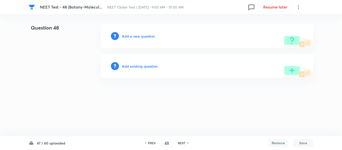
click at [124, 35] on h6 "Add a new question" at bounding box center [138, 36] width 33 height 5
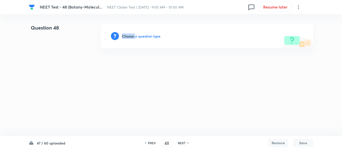
click at [124, 35] on h6 "Choose a question type" at bounding box center [141, 36] width 39 height 5
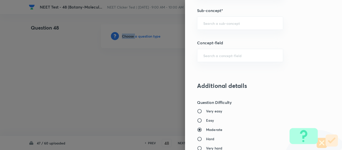
scroll to position [351, 0]
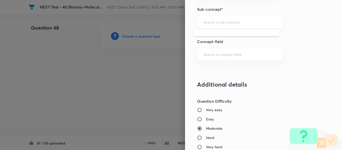
click at [226, 23] on input "text" at bounding box center [240, 22] width 74 height 5
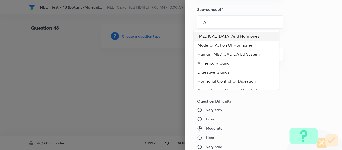
click at [218, 36] on li "[MEDICAL_DATA] And Hormones" at bounding box center [237, 36] width 86 height 9
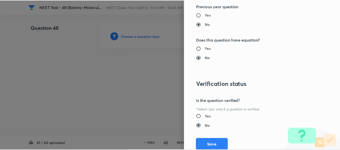
scroll to position [567, 0]
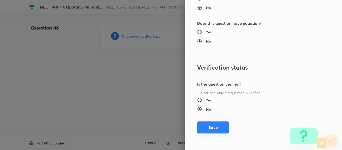
click at [208, 131] on button "Save" at bounding box center [213, 128] width 32 height 12
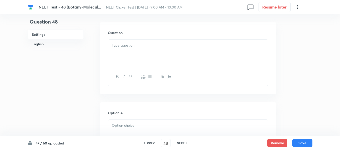
scroll to position [150, 0]
click at [147, 43] on p at bounding box center [188, 43] width 152 height 6
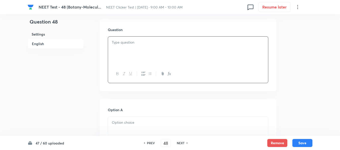
click at [138, 45] on p at bounding box center [188, 43] width 152 height 6
click at [140, 45] on p at bounding box center [188, 43] width 152 height 6
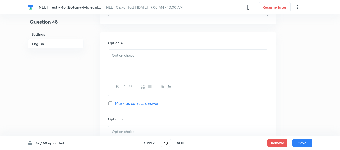
scroll to position [226, 0]
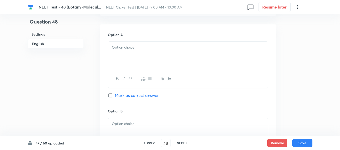
click at [145, 46] on p at bounding box center [188, 48] width 152 height 6
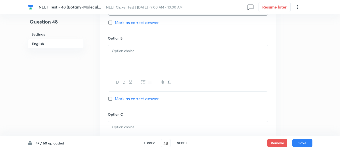
scroll to position [301, 0]
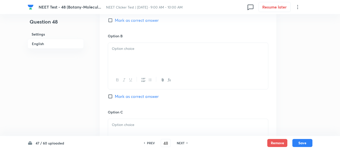
click at [156, 46] on p at bounding box center [188, 49] width 152 height 6
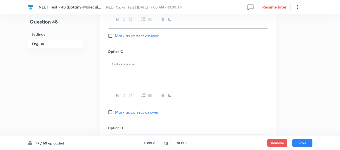
scroll to position [376, 0]
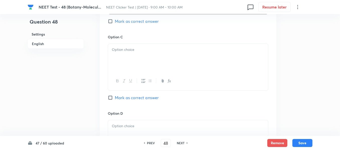
click at [193, 53] on div at bounding box center [188, 58] width 160 height 28
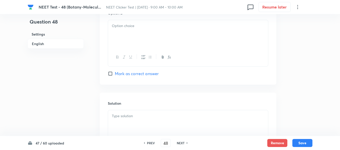
click at [161, 40] on div at bounding box center [188, 34] width 160 height 28
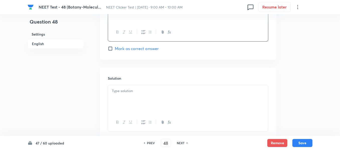
scroll to position [526, 0]
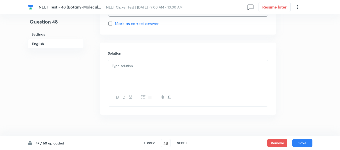
click at [132, 66] on p at bounding box center [188, 66] width 152 height 6
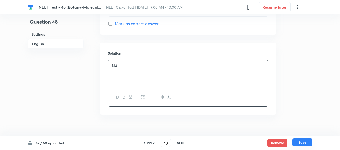
click at [302, 143] on button "Save" at bounding box center [302, 143] width 20 height 8
click at [133, 67] on p "NA" at bounding box center [188, 66] width 152 height 6
click at [38, 47] on h6 "English" at bounding box center [56, 44] width 56 height 10
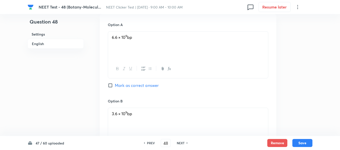
scroll to position [236, 0]
click at [111, 84] on input "Mark as correct answer" at bounding box center [111, 84] width 7 height 5
click at [303, 143] on button "Save" at bounding box center [302, 143] width 20 height 8
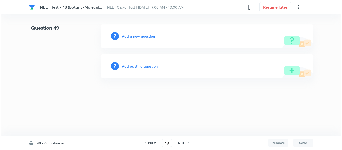
scroll to position [0, 0]
click at [129, 37] on h6 "Add a new question" at bounding box center [138, 36] width 33 height 5
click at [129, 37] on h6 "Choose a question type" at bounding box center [141, 36] width 39 height 5
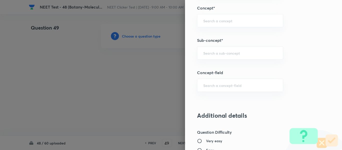
scroll to position [351, 0]
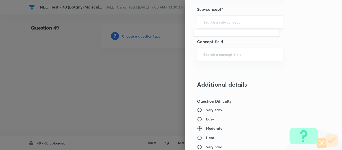
click at [221, 23] on input "text" at bounding box center [240, 22] width 74 height 5
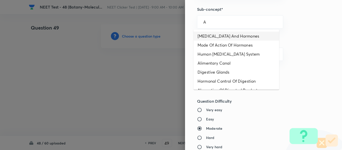
click at [213, 35] on li "[MEDICAL_DATA] And Hormones" at bounding box center [237, 36] width 86 height 9
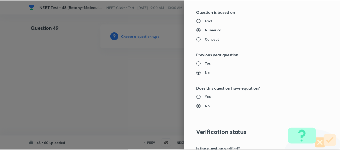
scroll to position [567, 0]
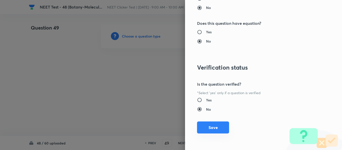
click at [210, 129] on button "Save" at bounding box center [213, 128] width 32 height 12
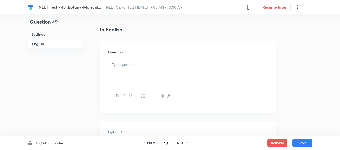
scroll to position [150, 0]
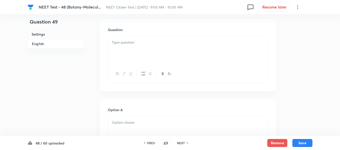
click at [171, 50] on div at bounding box center [188, 51] width 160 height 28
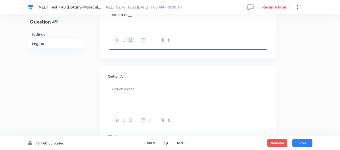
scroll to position [226, 0]
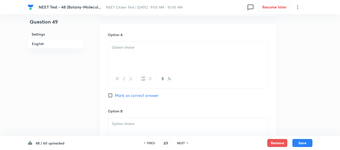
click at [140, 51] on div at bounding box center [188, 56] width 160 height 28
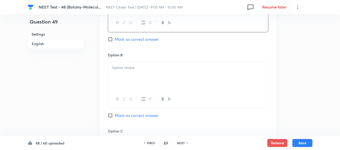
scroll to position [301, 0]
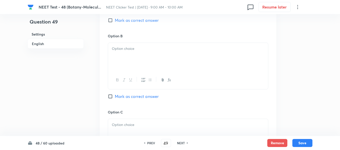
click at [150, 53] on div at bounding box center [188, 57] width 160 height 28
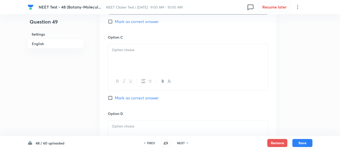
scroll to position [376, 0]
click at [168, 56] on div at bounding box center [188, 58] width 160 height 28
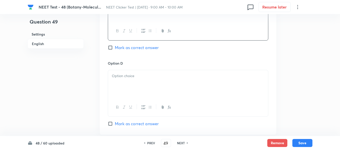
click at [138, 77] on p at bounding box center [188, 76] width 152 height 6
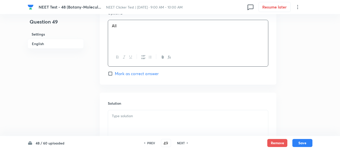
click at [117, 72] on span "Mark as correct answer" at bounding box center [137, 74] width 44 height 6
click at [115, 72] on input "Mark as correct answer" at bounding box center [111, 73] width 7 height 5
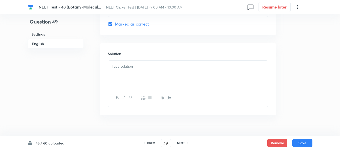
scroll to position [526, 0]
click at [140, 71] on div at bounding box center [188, 74] width 160 height 28
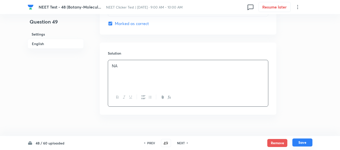
click at [299, 145] on button "Save" at bounding box center [302, 143] width 20 height 8
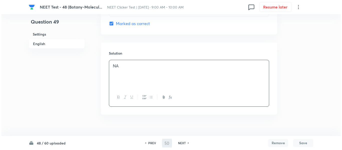
scroll to position [0, 0]
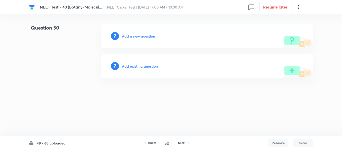
click at [125, 34] on h6 "Add a new question" at bounding box center [138, 36] width 33 height 5
click at [126, 37] on h6 "Choose a question type" at bounding box center [141, 36] width 39 height 5
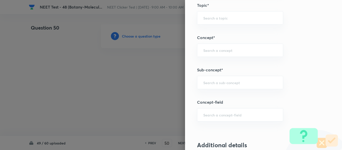
scroll to position [300, 0]
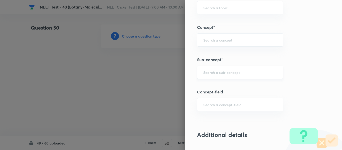
click at [226, 74] on input "text" at bounding box center [240, 72] width 74 height 5
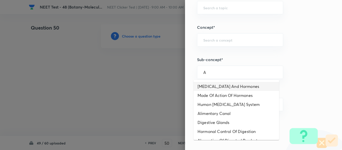
click at [215, 87] on li "[MEDICAL_DATA] And Hormones" at bounding box center [237, 86] width 86 height 9
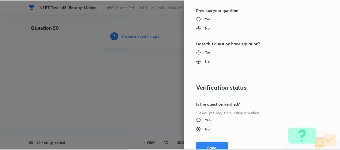
scroll to position [567, 0]
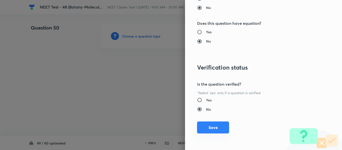
click at [207, 127] on button "Save" at bounding box center [213, 128] width 32 height 12
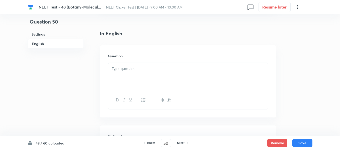
scroll to position [150, 0]
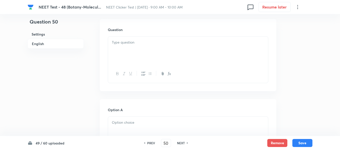
click at [159, 48] on div at bounding box center [188, 51] width 160 height 28
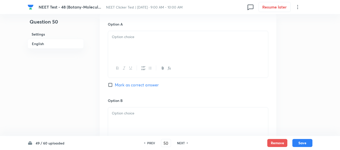
scroll to position [251, 0]
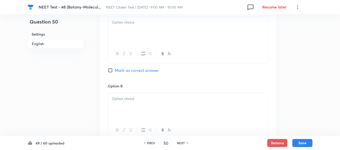
click at [160, 33] on div at bounding box center [188, 31] width 160 height 28
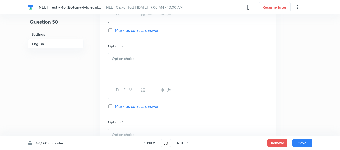
scroll to position [301, 0]
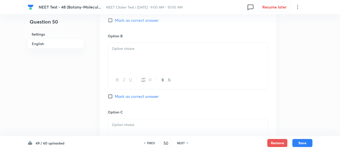
click at [160, 49] on p at bounding box center [188, 49] width 152 height 6
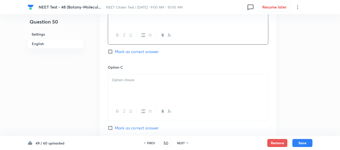
scroll to position [351, 0]
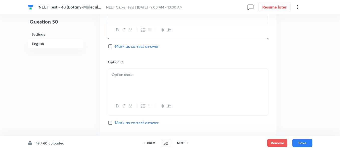
click at [155, 75] on p at bounding box center [188, 75] width 152 height 6
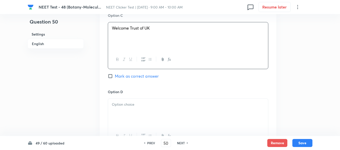
scroll to position [426, 0]
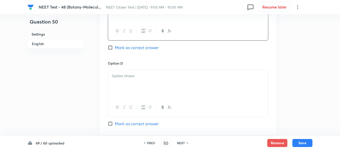
click at [155, 76] on p at bounding box center [188, 76] width 152 height 6
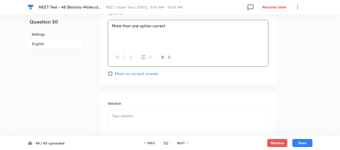
click at [110, 73] on input "Mark as correct answer" at bounding box center [111, 73] width 7 height 5
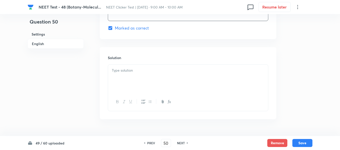
scroll to position [535, 0]
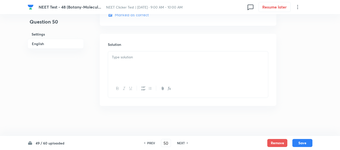
click at [140, 60] on p at bounding box center [188, 57] width 152 height 6
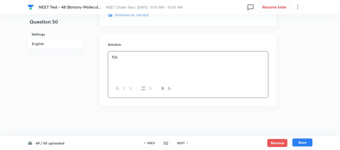
click at [304, 142] on button "Save" at bounding box center [302, 143] width 20 height 8
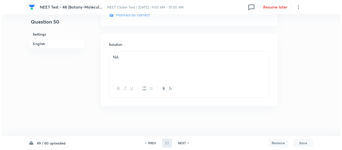
scroll to position [0, 0]
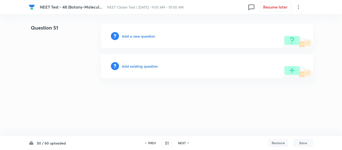
click at [132, 37] on h6 "Add a new question" at bounding box center [138, 36] width 33 height 5
click at [132, 37] on h6 "Choose a question type" at bounding box center [141, 36] width 39 height 5
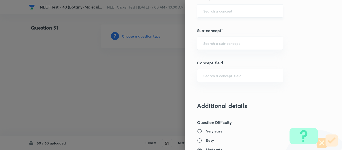
scroll to position [351, 0]
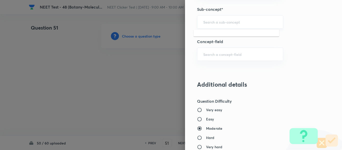
click at [228, 24] on input "text" at bounding box center [240, 22] width 74 height 5
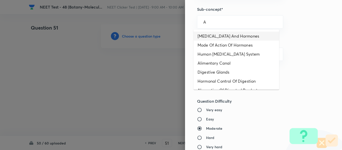
click at [228, 35] on li "[MEDICAL_DATA] And Hormones" at bounding box center [237, 36] width 86 height 9
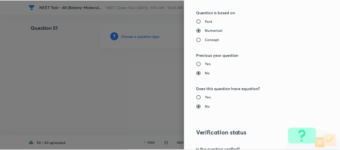
scroll to position [567, 0]
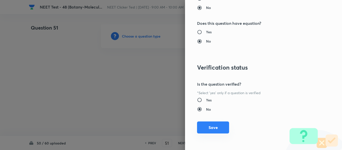
click at [206, 126] on button "Save" at bounding box center [213, 128] width 32 height 12
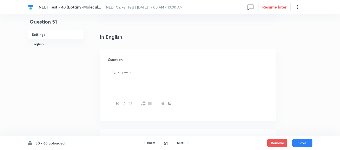
scroll to position [125, 0]
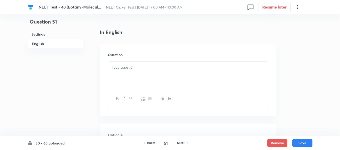
click at [162, 67] on p at bounding box center [188, 68] width 152 height 6
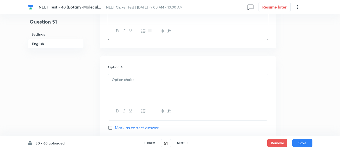
scroll to position [200, 0]
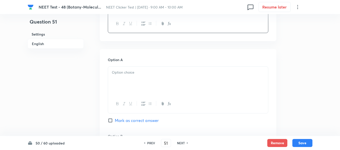
click at [148, 73] on p at bounding box center [188, 73] width 152 height 6
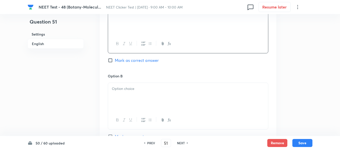
scroll to position [276, 0]
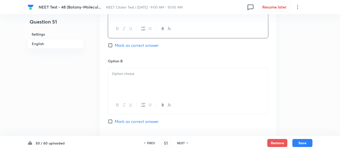
click at [151, 76] on p at bounding box center [188, 74] width 152 height 6
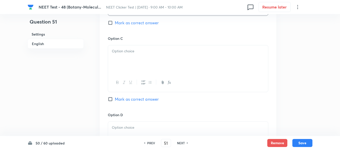
scroll to position [376, 0]
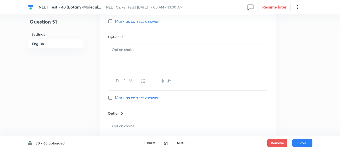
click at [161, 60] on div at bounding box center [188, 58] width 160 height 28
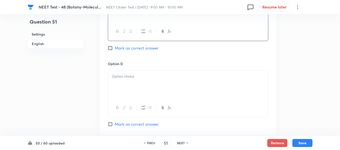
scroll to position [426, 0]
click at [135, 72] on div at bounding box center [188, 84] width 160 height 28
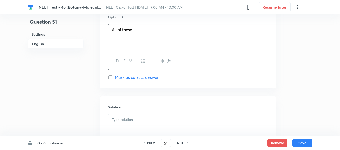
scroll to position [501, 0]
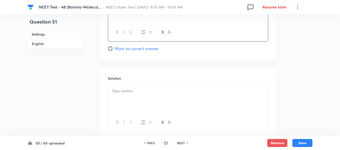
click at [112, 48] on input "Mark as correct answer" at bounding box center [111, 48] width 7 height 5
click at [162, 93] on p at bounding box center [188, 91] width 152 height 6
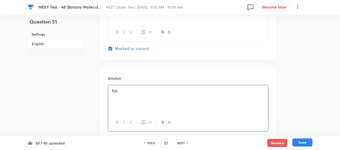
click at [302, 143] on button "Save" at bounding box center [302, 143] width 20 height 8
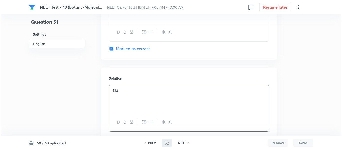
scroll to position [0, 0]
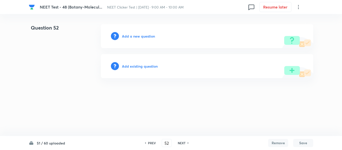
click at [133, 36] on h6 "Add a new question" at bounding box center [138, 36] width 33 height 5
click at [133, 36] on h6 "Choose a question type" at bounding box center [138, 36] width 33 height 5
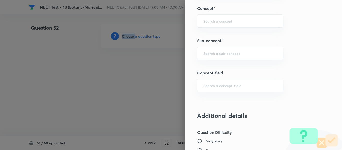
scroll to position [326, 0]
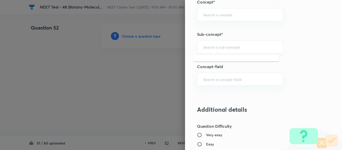
click at [238, 47] on input "text" at bounding box center [240, 47] width 74 height 5
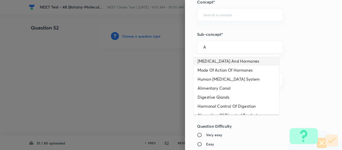
click at [219, 61] on li "[MEDICAL_DATA] And Hormones" at bounding box center [237, 61] width 86 height 9
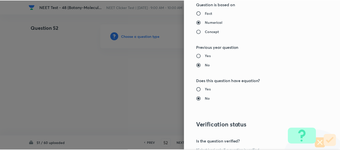
scroll to position [567, 0]
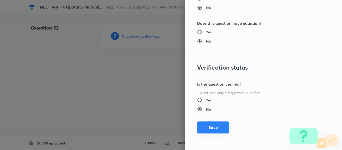
click at [206, 129] on button "Save" at bounding box center [213, 128] width 32 height 12
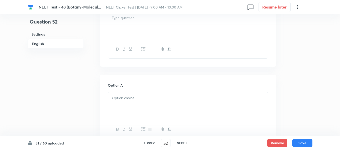
scroll to position [175, 0]
click at [169, 30] on div at bounding box center [188, 26] width 160 height 28
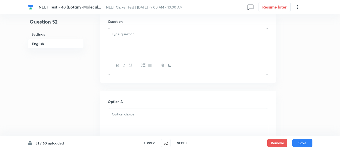
scroll to position [150, 0]
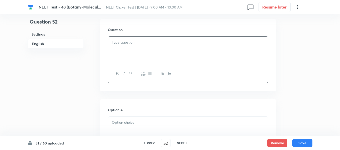
click at [175, 48] on div at bounding box center [188, 51] width 160 height 28
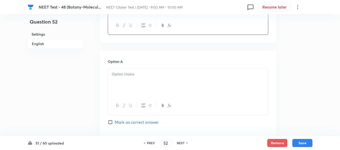
scroll to position [200, 0]
click at [140, 74] on p at bounding box center [188, 73] width 152 height 6
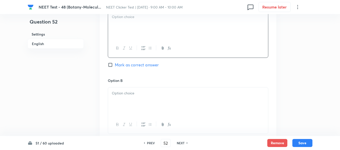
scroll to position [276, 0]
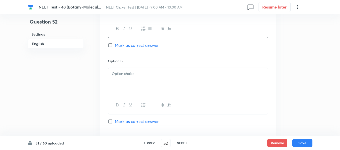
click at [166, 80] on div at bounding box center [188, 82] width 160 height 28
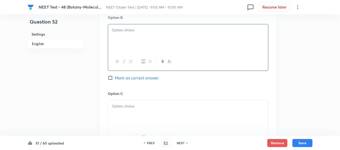
scroll to position [326, 0]
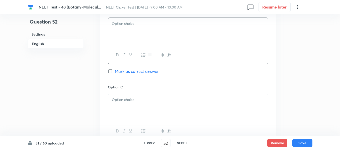
click at [156, 35] on div at bounding box center [188, 32] width 160 height 28
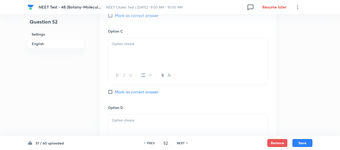
scroll to position [401, 0]
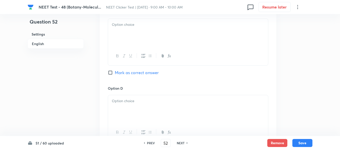
click at [166, 44] on div at bounding box center [188, 33] width 160 height 28
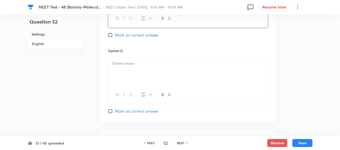
scroll to position [451, 0]
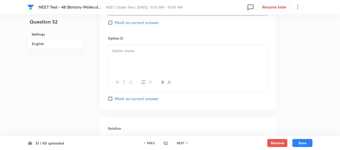
click at [150, 53] on p at bounding box center [188, 51] width 152 height 6
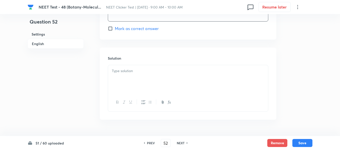
scroll to position [526, 0]
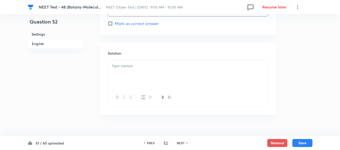
click at [144, 67] on p at bounding box center [188, 66] width 152 height 6
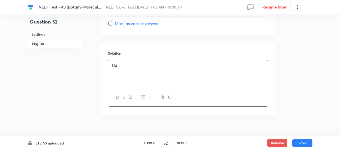
click at [41, 43] on h6 "English" at bounding box center [56, 44] width 56 height 10
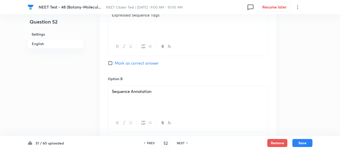
scroll to position [261, 0]
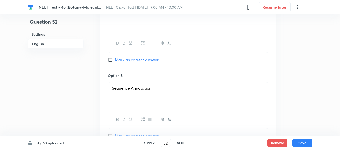
click at [114, 60] on input "Mark as correct answer" at bounding box center [111, 59] width 7 height 5
click at [304, 142] on button "Save" at bounding box center [302, 143] width 20 height 8
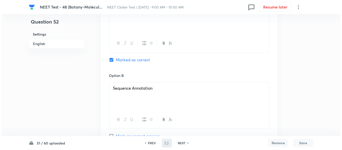
scroll to position [0, 0]
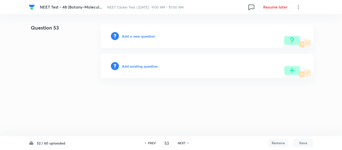
click at [130, 36] on h6 "Add a new question" at bounding box center [138, 36] width 33 height 5
click at [130, 36] on h6 "Choose a question type" at bounding box center [141, 36] width 39 height 5
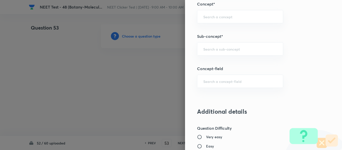
scroll to position [326, 0]
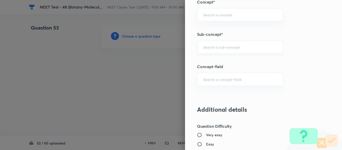
click at [246, 48] on input "text" at bounding box center [240, 47] width 74 height 5
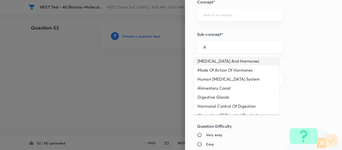
click at [229, 63] on li "[MEDICAL_DATA] And Hormones" at bounding box center [237, 61] width 86 height 9
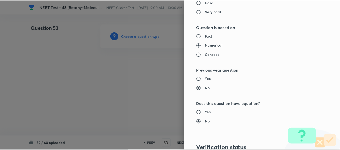
scroll to position [567, 0]
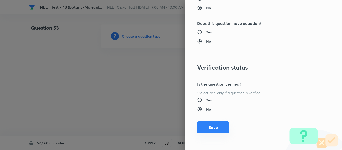
click at [211, 128] on button "Save" at bounding box center [213, 128] width 32 height 12
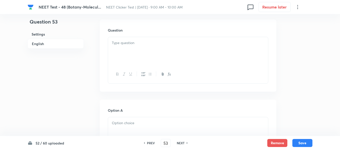
scroll to position [150, 0]
click at [168, 48] on div at bounding box center [188, 51] width 160 height 28
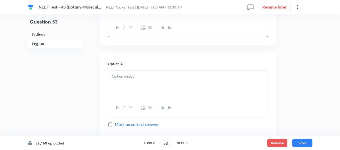
scroll to position [200, 0]
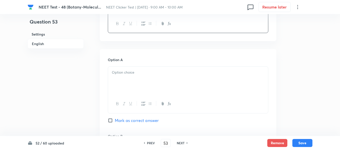
click at [153, 75] on p at bounding box center [188, 73] width 152 height 6
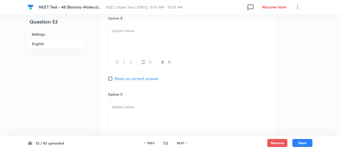
scroll to position [326, 0]
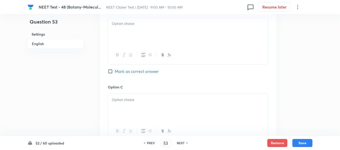
click at [145, 27] on div at bounding box center [188, 32] width 160 height 28
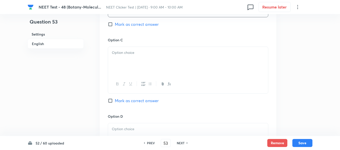
scroll to position [401, 0]
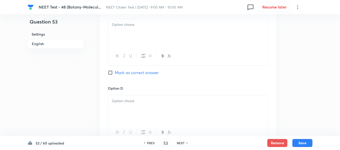
click at [160, 42] on div at bounding box center [188, 33] width 160 height 28
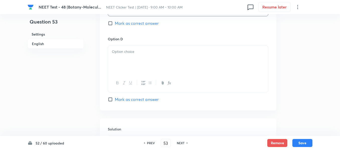
scroll to position [451, 0]
click at [163, 57] on div at bounding box center [188, 59] width 160 height 28
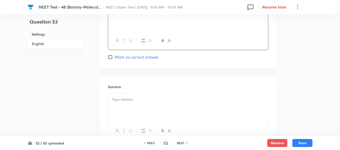
scroll to position [501, 0]
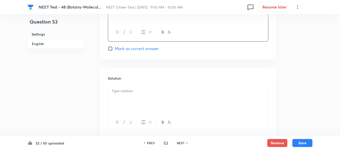
click at [158, 96] on div at bounding box center [188, 99] width 160 height 28
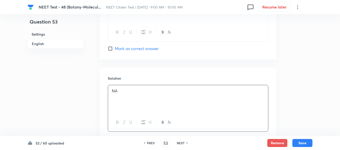
click at [38, 42] on h6 "English" at bounding box center [56, 44] width 56 height 10
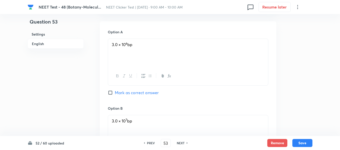
scroll to position [236, 0]
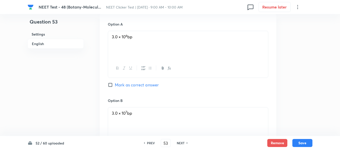
click at [111, 85] on input "Mark as correct answer" at bounding box center [111, 84] width 7 height 5
click at [305, 145] on button "Save" at bounding box center [302, 143] width 20 height 8
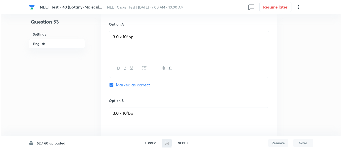
scroll to position [0, 0]
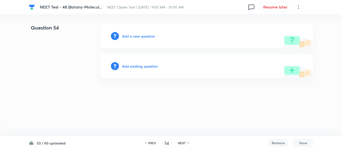
click at [127, 35] on h6 "Add a new question" at bounding box center [138, 36] width 33 height 5
click at [127, 35] on h6 "Choose a question type" at bounding box center [141, 36] width 39 height 5
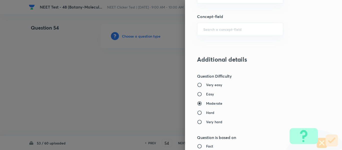
scroll to position [326, 0]
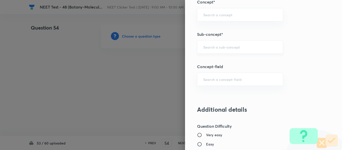
click at [222, 44] on div "​" at bounding box center [240, 46] width 86 height 13
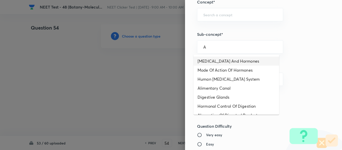
click at [227, 60] on li "[MEDICAL_DATA] And Hormones" at bounding box center [237, 61] width 86 height 9
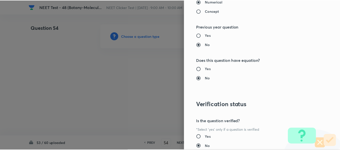
scroll to position [567, 0]
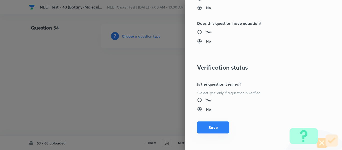
click at [208, 128] on button "Save" at bounding box center [213, 128] width 32 height 12
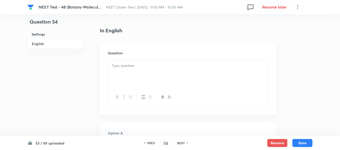
scroll to position [125, 0]
drag, startPoint x: 145, startPoint y: 69, endPoint x: 220, endPoint y: 67, distance: 75.7
click at [145, 69] on p at bounding box center [188, 68] width 152 height 6
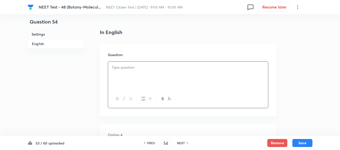
click at [161, 75] on div at bounding box center [188, 76] width 160 height 28
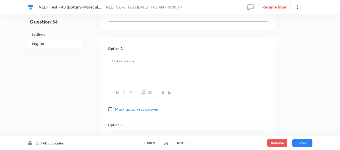
scroll to position [226, 0]
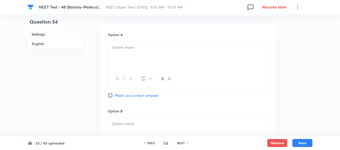
click at [157, 53] on div at bounding box center [188, 56] width 160 height 28
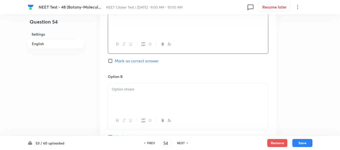
scroll to position [276, 0]
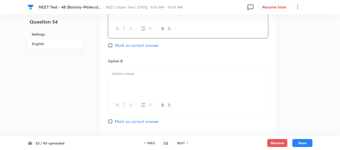
click at [138, 79] on div at bounding box center [188, 82] width 160 height 28
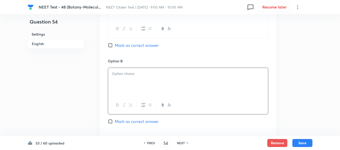
scroll to position [301, 0]
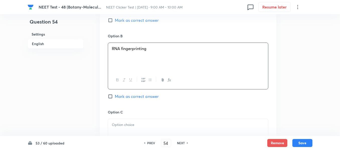
click at [112, 20] on input "Mark as correct answer" at bounding box center [111, 20] width 7 height 5
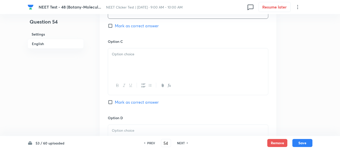
scroll to position [376, 0]
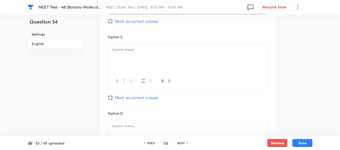
click at [151, 62] on div at bounding box center [188, 58] width 160 height 28
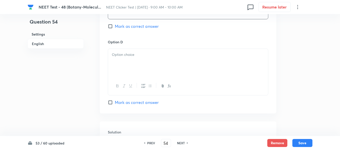
scroll to position [451, 0]
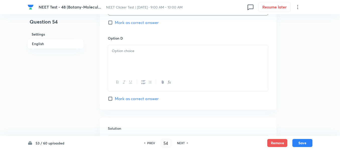
click at [151, 64] on div at bounding box center [188, 59] width 160 height 28
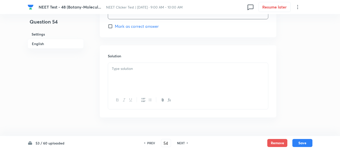
scroll to position [526, 0]
click at [133, 70] on div at bounding box center [188, 74] width 160 height 28
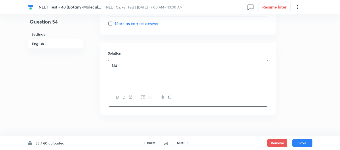
click at [40, 45] on h6 "English" at bounding box center [56, 44] width 56 height 10
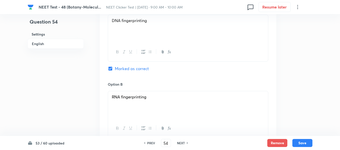
scroll to position [261, 0]
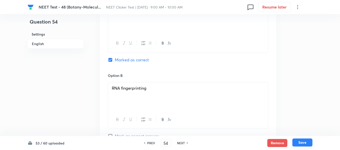
click at [306, 146] on button "Save" at bounding box center [302, 143] width 20 height 8
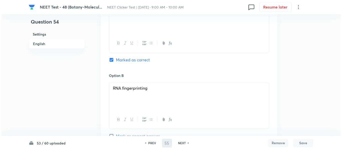
scroll to position [0, 0]
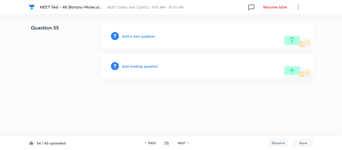
click at [131, 37] on h6 "Add a new question" at bounding box center [138, 36] width 33 height 5
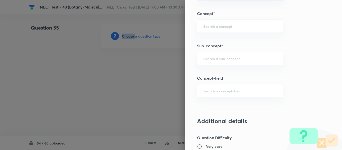
scroll to position [326, 0]
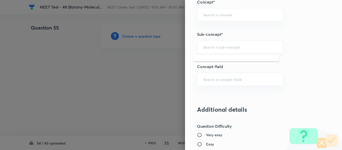
click at [227, 49] on input "text" at bounding box center [240, 47] width 74 height 5
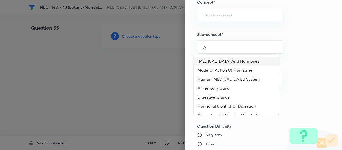
click at [224, 63] on li "[MEDICAL_DATA] And Hormones" at bounding box center [237, 61] width 86 height 9
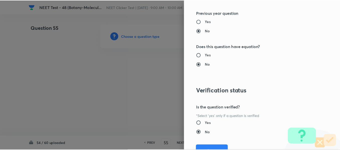
scroll to position [567, 0]
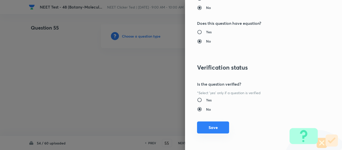
click at [204, 130] on button "Save" at bounding box center [213, 128] width 32 height 12
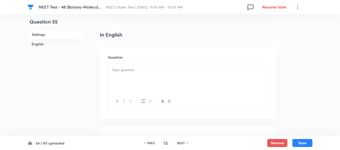
scroll to position [125, 0]
click at [169, 70] on p at bounding box center [188, 68] width 152 height 6
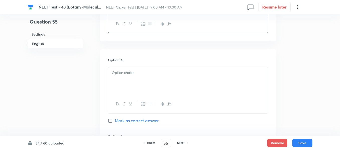
scroll to position [200, 0]
click at [164, 73] on p at bounding box center [188, 73] width 152 height 6
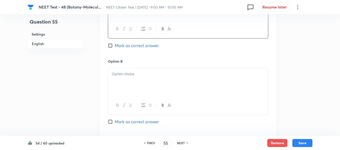
scroll to position [276, 0]
click at [146, 76] on p at bounding box center [188, 74] width 152 height 6
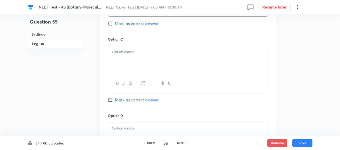
scroll to position [376, 0]
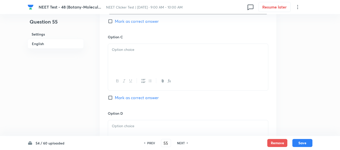
click at [147, 63] on div at bounding box center [188, 58] width 160 height 28
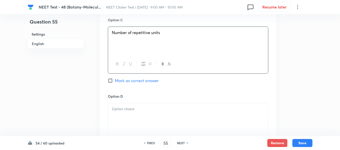
scroll to position [426, 0]
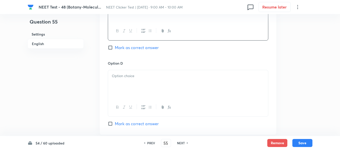
click at [132, 74] on p at bounding box center [188, 76] width 152 height 6
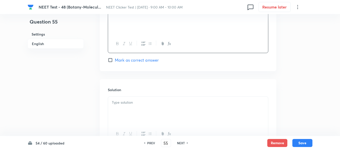
scroll to position [501, 0]
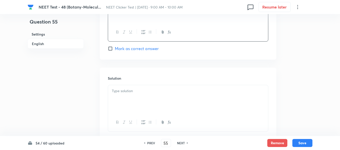
click at [114, 48] on input "Mark as correct answer" at bounding box center [111, 48] width 7 height 5
click at [154, 96] on div at bounding box center [188, 99] width 160 height 28
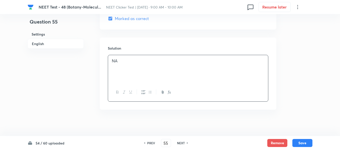
scroll to position [535, 0]
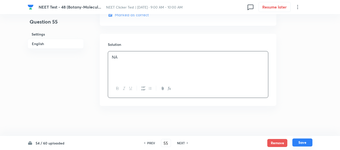
click at [300, 143] on button "Save" at bounding box center [302, 143] width 20 height 8
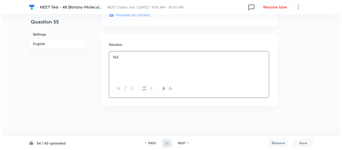
scroll to position [0, 0]
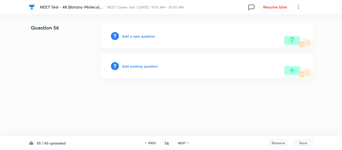
click at [132, 36] on h6 "Add a new question" at bounding box center [138, 36] width 33 height 5
click at [132, 36] on h6 "Choose a question type" at bounding box center [141, 36] width 39 height 5
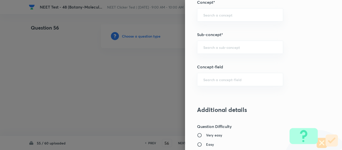
scroll to position [326, 0]
click at [209, 46] on input "text" at bounding box center [240, 47] width 74 height 5
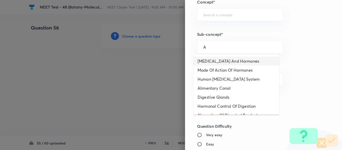
click at [216, 61] on li "[MEDICAL_DATA] And Hormones" at bounding box center [237, 61] width 86 height 9
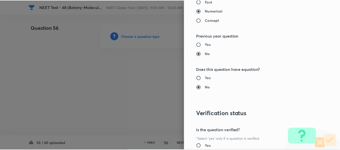
scroll to position [567, 0]
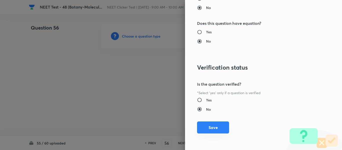
click at [204, 128] on button "Save" at bounding box center [213, 128] width 32 height 12
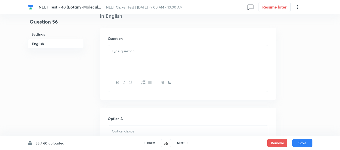
scroll to position [150, 0]
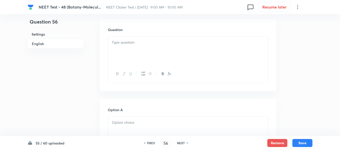
click at [175, 51] on div at bounding box center [188, 51] width 160 height 28
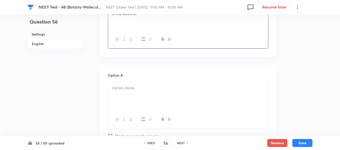
scroll to position [200, 0]
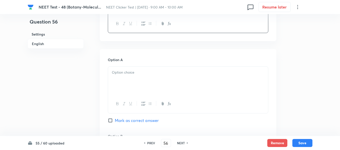
click at [165, 68] on div at bounding box center [188, 81] width 160 height 28
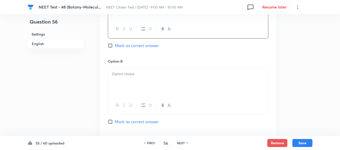
scroll to position [276, 0]
click at [137, 75] on p at bounding box center [188, 74] width 152 height 6
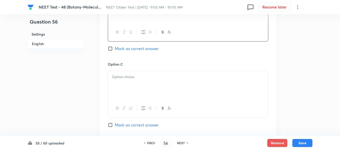
scroll to position [351, 0]
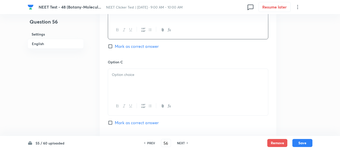
click at [152, 76] on p at bounding box center [188, 75] width 152 height 6
click at [146, 82] on div at bounding box center [188, 84] width 160 height 28
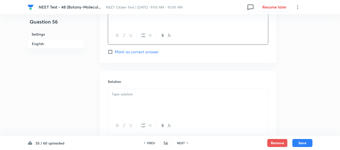
scroll to position [501, 0]
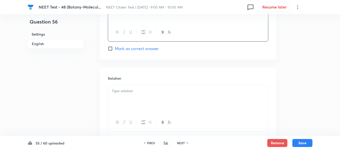
click at [109, 48] on input "Mark as correct answer" at bounding box center [111, 48] width 7 height 5
click at [145, 92] on p at bounding box center [188, 91] width 152 height 6
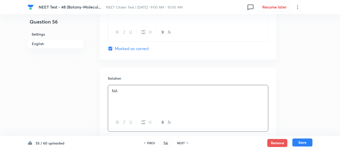
click at [304, 143] on button "Save" at bounding box center [302, 143] width 20 height 8
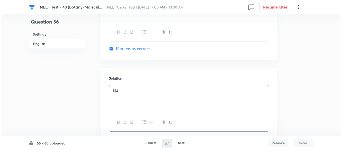
scroll to position [0, 0]
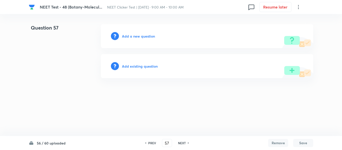
click at [134, 37] on h6 "Add a new question" at bounding box center [138, 36] width 33 height 5
click at [134, 37] on h6 "Choose a question type" at bounding box center [141, 36] width 39 height 5
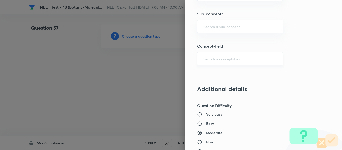
scroll to position [351, 0]
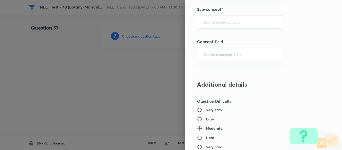
click at [224, 23] on input "text" at bounding box center [240, 22] width 74 height 5
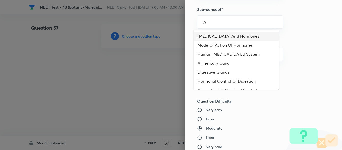
click at [225, 37] on li "[MEDICAL_DATA] And Hormones" at bounding box center [237, 36] width 86 height 9
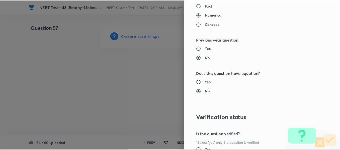
scroll to position [567, 0]
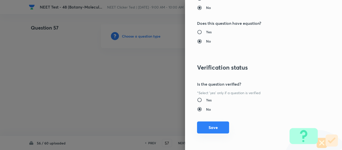
click at [211, 129] on button "Save" at bounding box center [213, 128] width 32 height 12
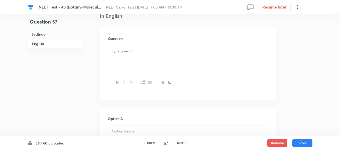
scroll to position [150, 0]
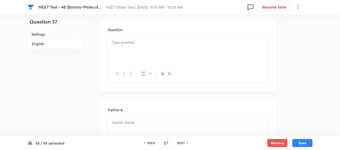
click at [163, 50] on div at bounding box center [188, 51] width 160 height 28
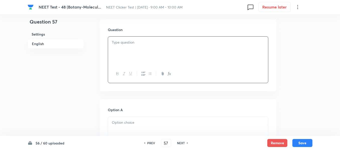
click at [164, 50] on div at bounding box center [188, 51] width 160 height 28
click at [164, 48] on div at bounding box center [188, 51] width 160 height 28
click at [165, 48] on div at bounding box center [188, 51] width 160 height 28
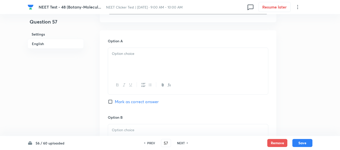
scroll to position [226, 0]
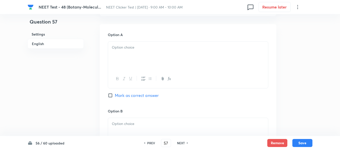
click at [148, 53] on div at bounding box center [188, 56] width 160 height 28
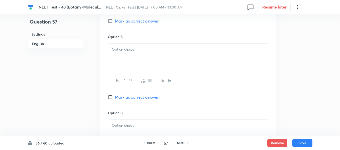
scroll to position [301, 0]
click at [150, 57] on div at bounding box center [188, 57] width 160 height 28
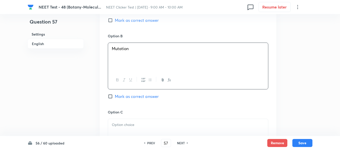
click at [114, 97] on input "Mark as correct answer" at bounding box center [111, 96] width 7 height 5
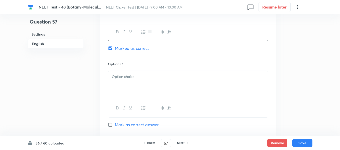
scroll to position [351, 0]
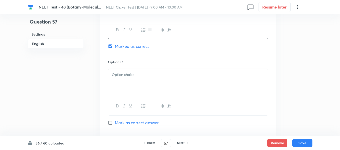
click at [166, 78] on div at bounding box center [188, 83] width 160 height 28
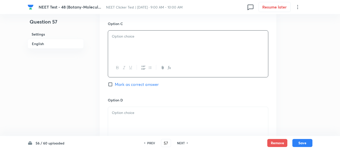
scroll to position [426, 0]
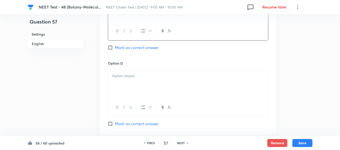
click at [165, 83] on div at bounding box center [188, 84] width 160 height 28
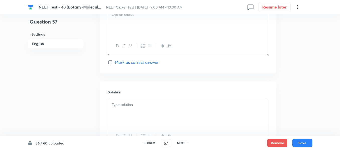
scroll to position [501, 0]
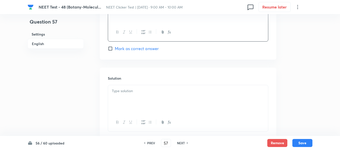
click at [158, 94] on p at bounding box center [188, 91] width 152 height 6
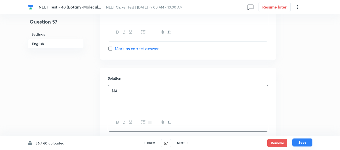
click at [305, 144] on button "Save" at bounding box center [302, 143] width 20 height 8
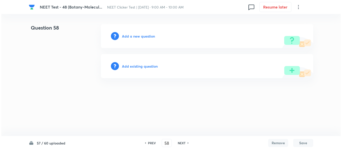
scroll to position [0, 0]
click at [132, 37] on h6 "Add a new question" at bounding box center [138, 36] width 33 height 5
click at [132, 37] on h6 "Choose a question type" at bounding box center [141, 36] width 39 height 5
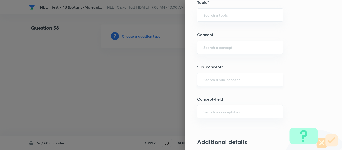
scroll to position [301, 0]
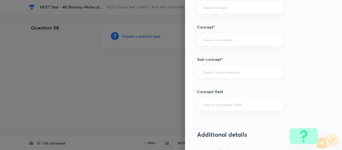
click at [219, 71] on input "text" at bounding box center [240, 72] width 74 height 5
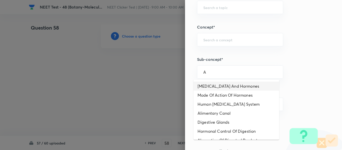
click at [225, 88] on li "[MEDICAL_DATA] And Hormones" at bounding box center [237, 86] width 86 height 9
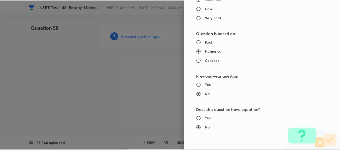
scroll to position [567, 0]
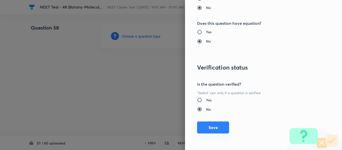
drag, startPoint x: 201, startPoint y: 126, endPoint x: 199, endPoint y: 125, distance: 2.6
click at [201, 126] on button "Save" at bounding box center [213, 128] width 32 height 12
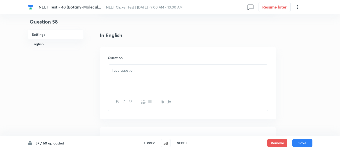
scroll to position [125, 0]
click at [164, 70] on div at bounding box center [188, 76] width 160 height 28
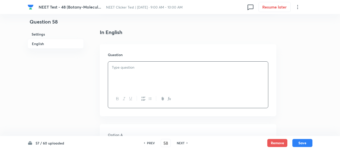
click at [159, 68] on p at bounding box center [188, 68] width 152 height 6
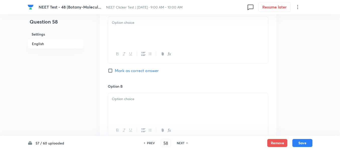
scroll to position [251, 0]
click at [154, 33] on div at bounding box center [188, 31] width 160 height 28
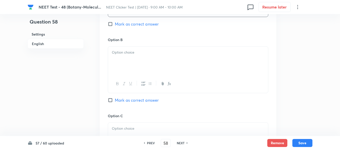
scroll to position [301, 0]
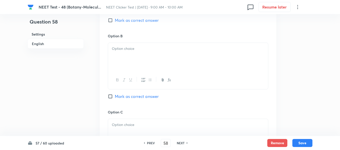
click at [143, 56] on div at bounding box center [188, 57] width 160 height 28
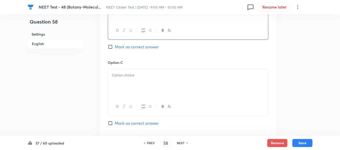
scroll to position [351, 0]
click at [143, 74] on p at bounding box center [188, 75] width 152 height 6
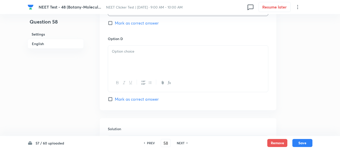
scroll to position [451, 0]
click at [146, 62] on div at bounding box center [188, 59] width 160 height 28
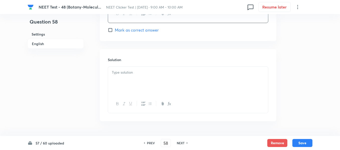
scroll to position [526, 0]
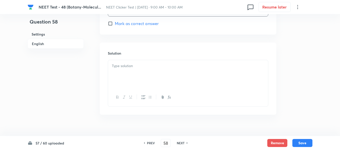
click at [146, 63] on div at bounding box center [188, 74] width 160 height 28
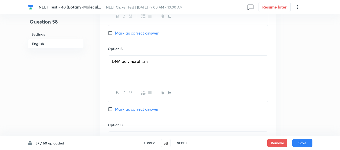
scroll to position [276, 0]
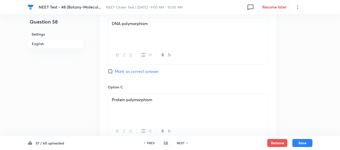
click at [111, 69] on input "Mark as correct answer" at bounding box center [111, 71] width 7 height 5
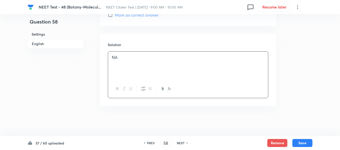
scroll to position [535, 0]
click at [301, 143] on button "Save" at bounding box center [302, 143] width 20 height 8
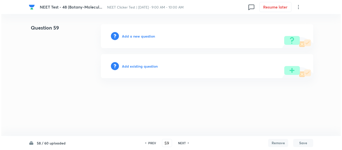
scroll to position [0, 0]
click at [131, 37] on h6 "Add a new question" at bounding box center [138, 36] width 33 height 5
click at [131, 37] on h6 "Choose a question type" at bounding box center [141, 36] width 39 height 5
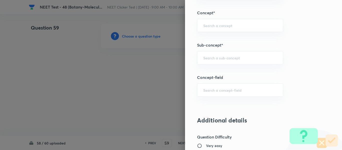
scroll to position [301, 0]
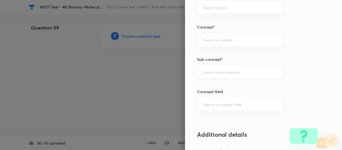
click at [224, 71] on input "text" at bounding box center [240, 72] width 74 height 5
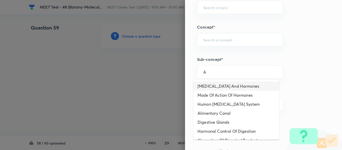
click at [221, 88] on li "[MEDICAL_DATA] And Hormones" at bounding box center [237, 86] width 86 height 9
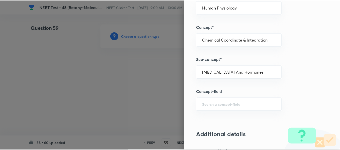
scroll to position [567, 0]
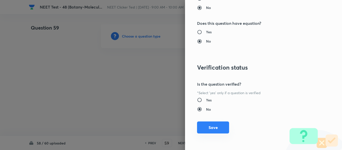
click at [209, 126] on button "Save" at bounding box center [213, 128] width 32 height 12
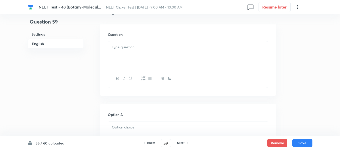
scroll to position [150, 0]
click at [161, 50] on div at bounding box center [188, 51] width 160 height 28
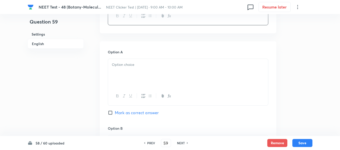
scroll to position [226, 0]
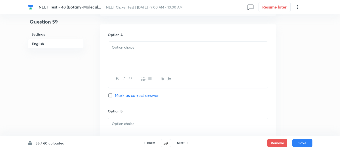
click at [160, 50] on p at bounding box center [188, 48] width 152 height 6
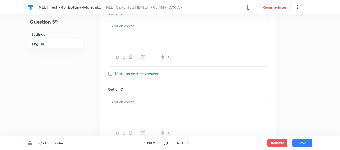
scroll to position [326, 0]
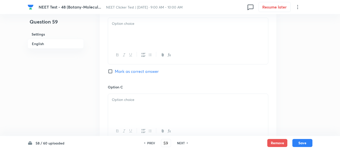
click at [147, 29] on div at bounding box center [188, 32] width 160 height 28
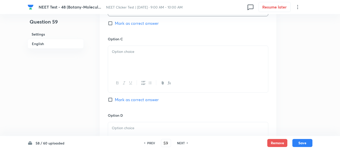
scroll to position [376, 0]
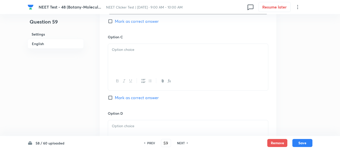
click at [157, 59] on div at bounding box center [188, 58] width 160 height 28
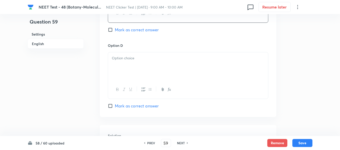
scroll to position [451, 0]
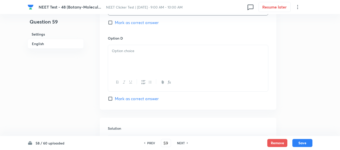
click at [160, 54] on div at bounding box center [188, 59] width 160 height 28
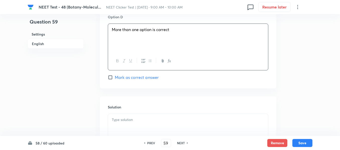
scroll to position [501, 0]
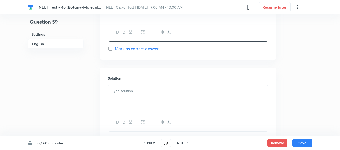
click at [112, 48] on input "Mark as correct answer" at bounding box center [111, 48] width 7 height 5
click at [151, 87] on div at bounding box center [188, 99] width 160 height 28
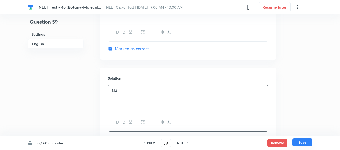
click at [304, 143] on button "Save" at bounding box center [302, 143] width 20 height 8
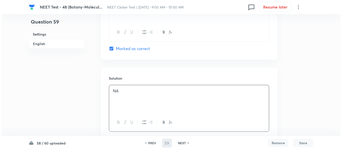
scroll to position [0, 0]
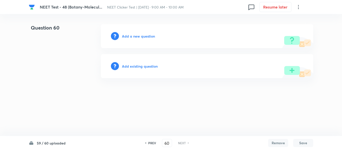
click at [128, 35] on h6 "Add a new question" at bounding box center [138, 36] width 33 height 5
click at [128, 35] on h6 "Choose a question type" at bounding box center [141, 36] width 39 height 5
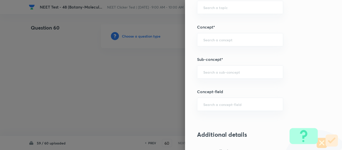
scroll to position [326, 0]
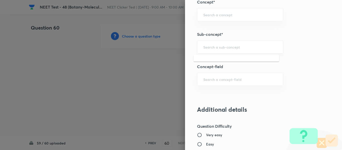
click at [237, 49] on input "text" at bounding box center [240, 47] width 74 height 5
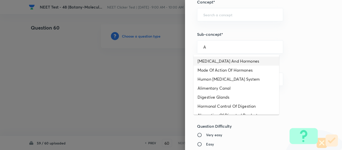
click at [221, 59] on li "[MEDICAL_DATA] And Hormones" at bounding box center [237, 61] width 86 height 9
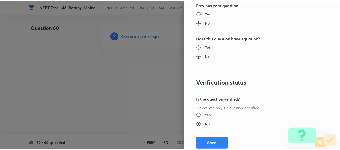
scroll to position [567, 0]
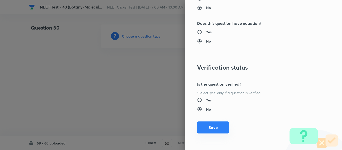
click at [207, 131] on button "Save" at bounding box center [213, 128] width 32 height 12
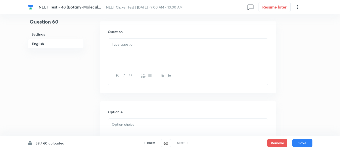
scroll to position [150, 0]
click at [165, 46] on div at bounding box center [188, 51] width 160 height 28
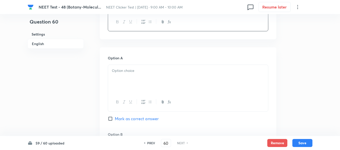
scroll to position [226, 0]
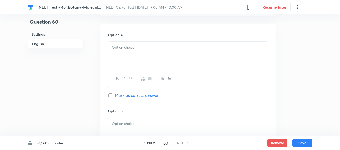
click at [143, 58] on div at bounding box center [188, 56] width 160 height 28
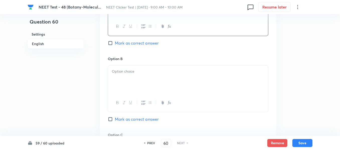
scroll to position [301, 0]
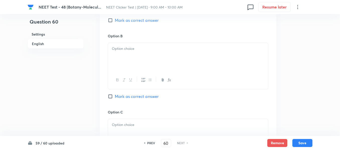
click at [159, 54] on div at bounding box center [188, 57] width 160 height 28
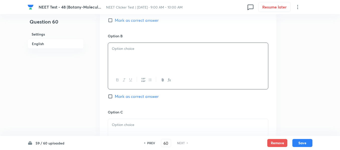
click at [109, 19] on input "Mark as correct answer" at bounding box center [111, 20] width 7 height 5
click at [141, 51] on p at bounding box center [188, 49] width 152 height 6
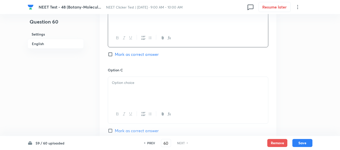
scroll to position [351, 0]
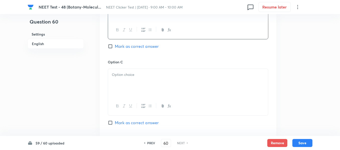
click at [163, 70] on div at bounding box center [188, 83] width 160 height 28
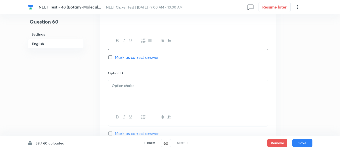
scroll to position [426, 0]
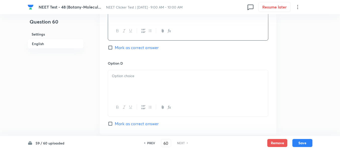
click at [152, 86] on div at bounding box center [188, 84] width 160 height 28
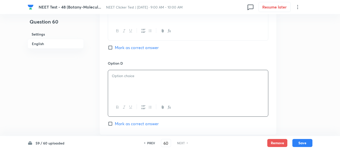
click at [169, 77] on p at bounding box center [188, 76] width 152 height 6
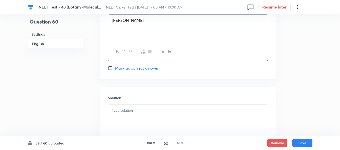
scroll to position [501, 0]
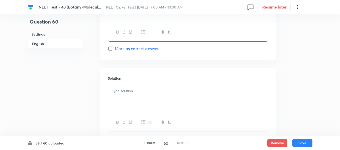
click at [140, 94] on div at bounding box center [188, 99] width 160 height 28
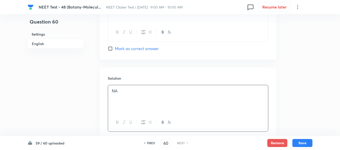
click at [40, 45] on h6 "English" at bounding box center [56, 44] width 56 height 10
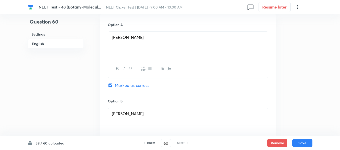
scroll to position [236, 0]
click at [305, 144] on button "Save" at bounding box center [302, 143] width 20 height 8
click at [302, 144] on button "Save" at bounding box center [302, 143] width 20 height 8
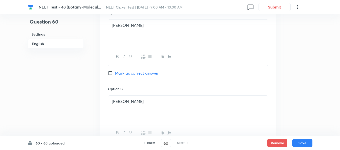
scroll to position [336, 0]
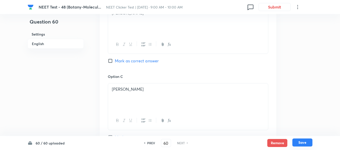
click at [301, 143] on button "Save" at bounding box center [302, 143] width 20 height 8
